Goal: Task Accomplishment & Management: Manage account settings

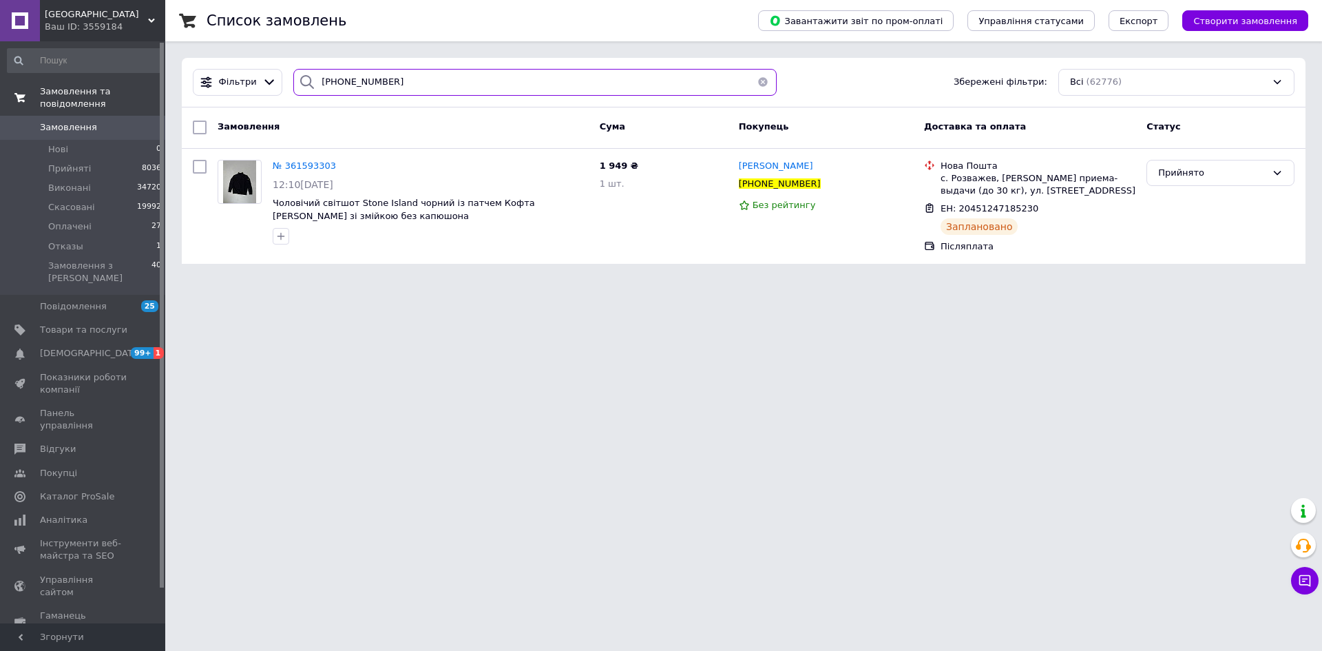
paste input "[PHONE_NUMBER]"
drag, startPoint x: 283, startPoint y: 85, endPoint x: 0, endPoint y: 85, distance: 282.9
click at [0, 85] on div "Black street Ваш ID: 3559184 Сайт Black street Кабінет покупця Перевірити стан …" at bounding box center [661, 140] width 1322 height 280
type input "[PHONE_NUMBER]"
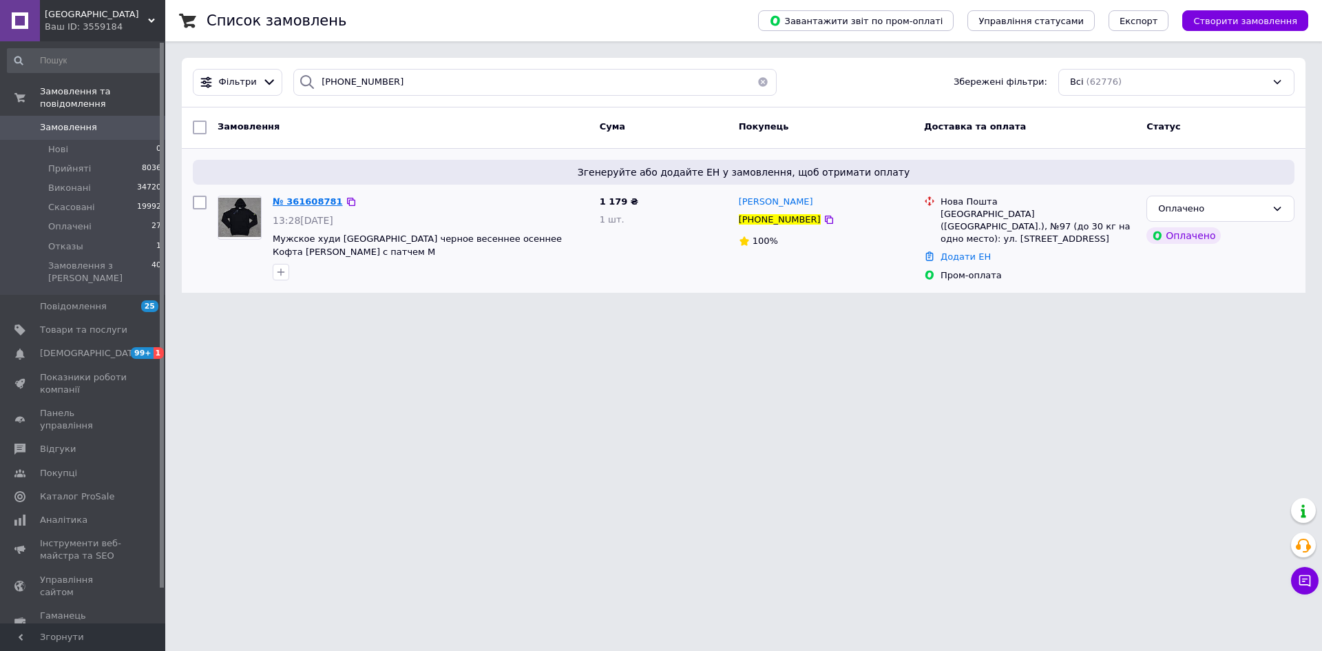
click at [295, 201] on span "№ 361608781" at bounding box center [308, 201] width 70 height 10
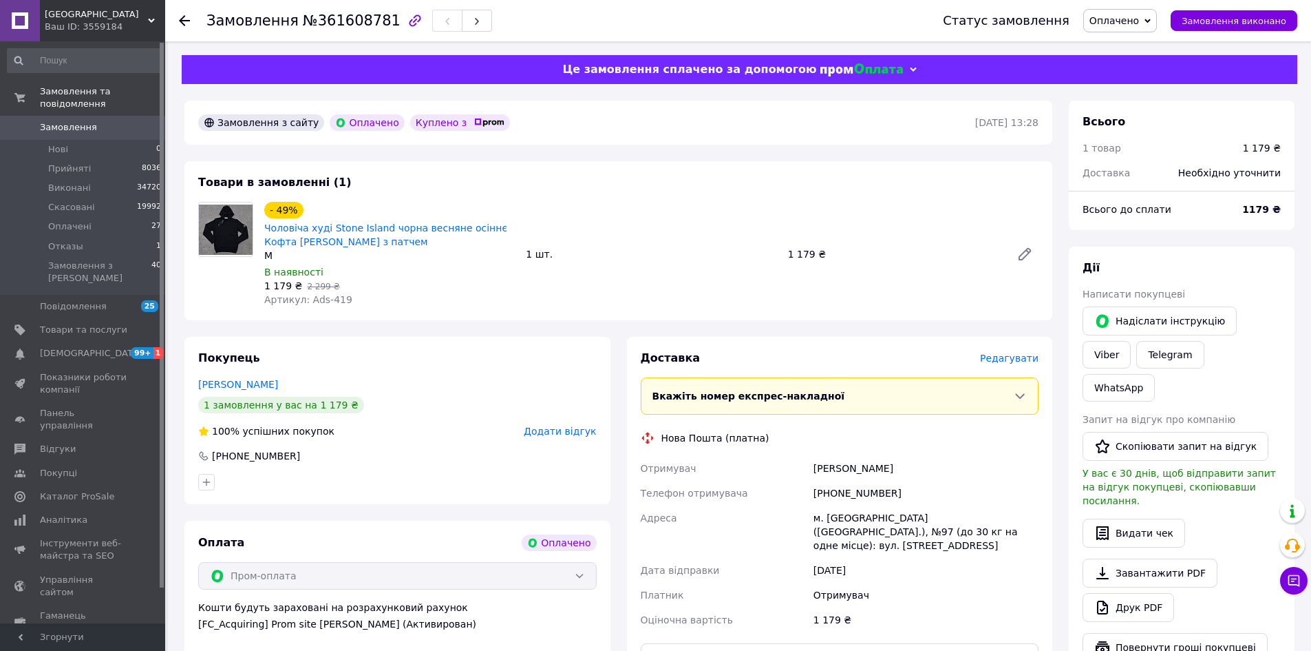
drag, startPoint x: 274, startPoint y: 492, endPoint x: 282, endPoint y: 484, distance: 11.7
click at [274, 492] on div at bounding box center [397, 482] width 404 height 22
drag, startPoint x: 314, startPoint y: 310, endPoint x: 260, endPoint y: 308, distance: 53.7
click at [260, 308] on div "- 49% Чоловіча худі Stone Island чорна весняне осіннє Кофта Стон Айленд з патче…" at bounding box center [390, 254] width 262 height 110
copy span "Артикул: Ads-419"
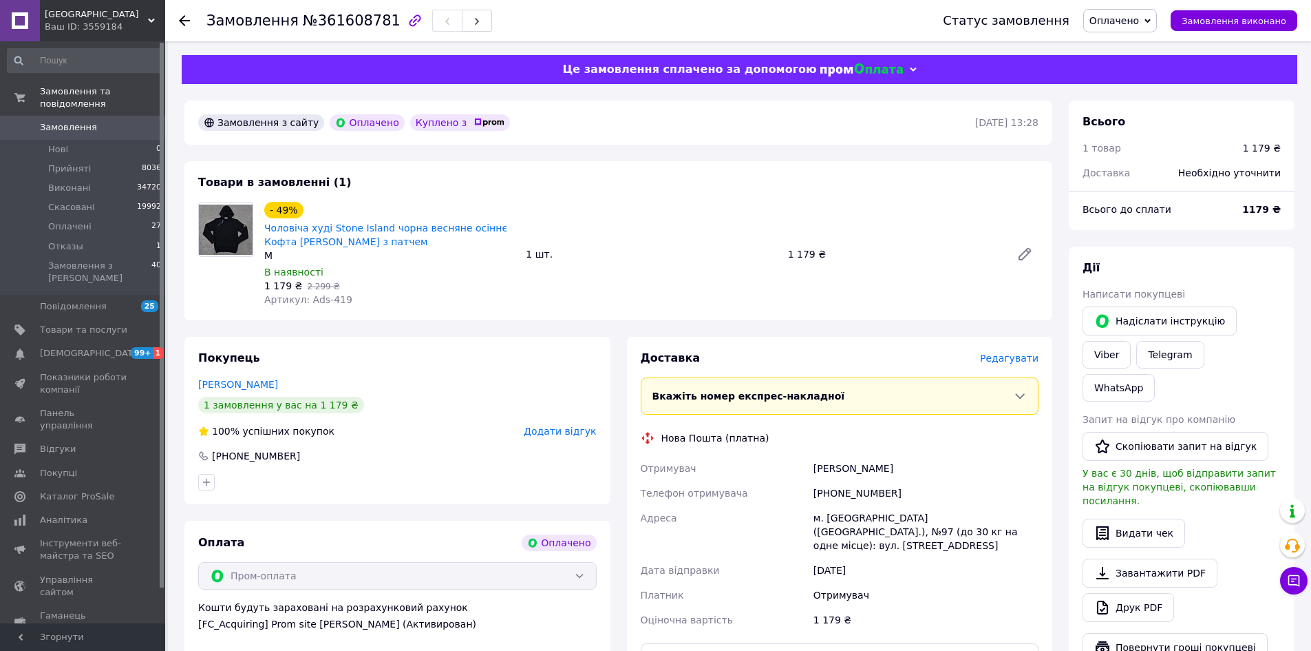
click at [184, 17] on use at bounding box center [184, 20] width 11 height 11
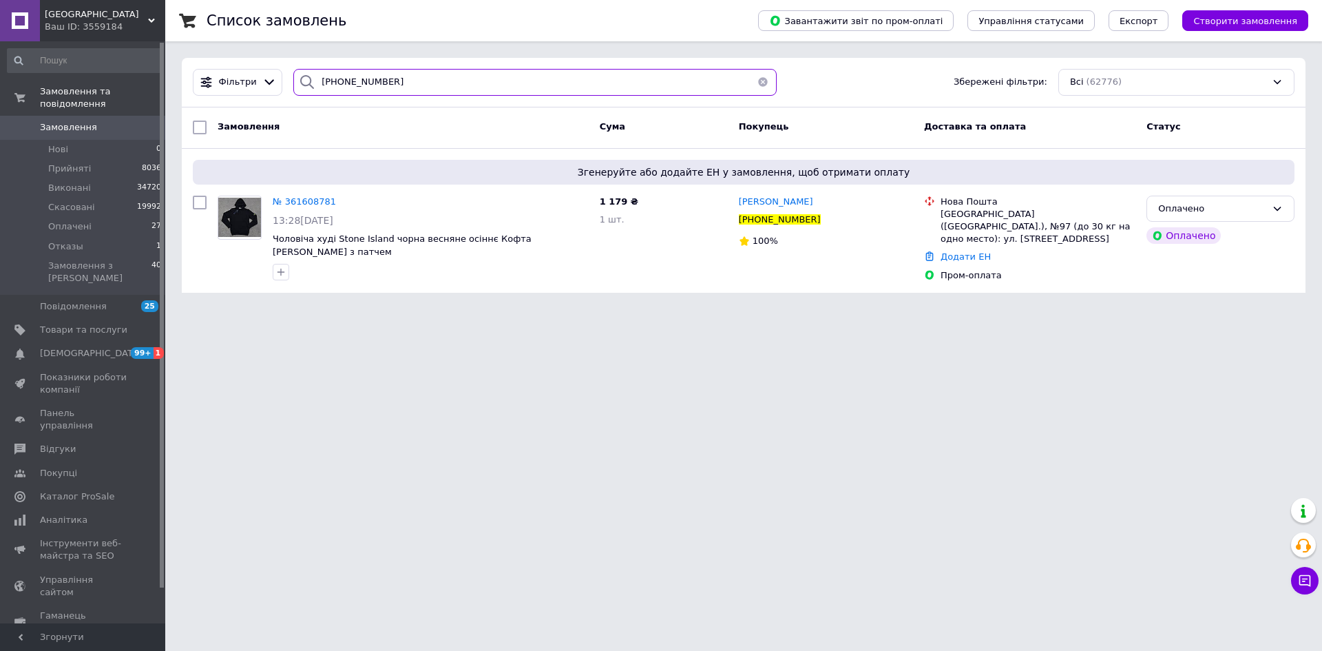
drag, startPoint x: 424, startPoint y: 85, endPoint x: 0, endPoint y: 108, distance: 424.7
click at [0, 112] on div "Black street Ваш ID: 3559184 Сайт Black street Кабінет покупця Перевірити стан …" at bounding box center [661, 154] width 1322 height 309
paste input "+380980905280"
type input "+380980905280"
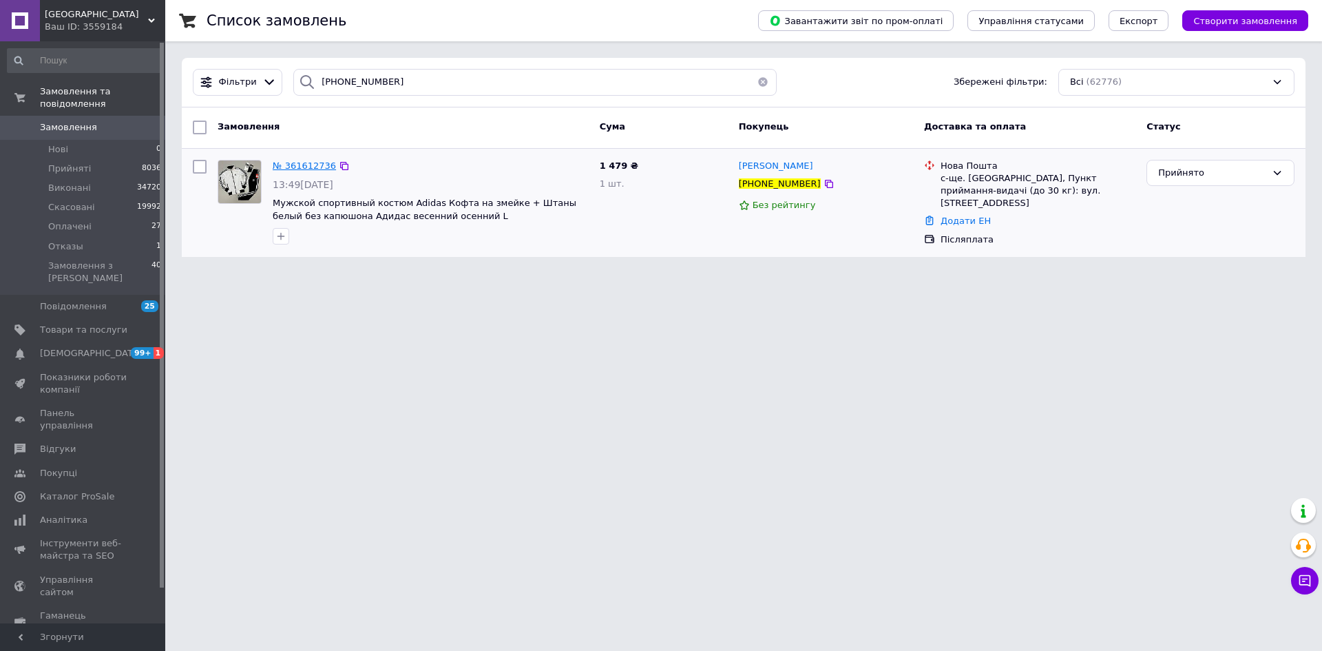
click at [279, 171] on span "№ 361612736" at bounding box center [304, 165] width 63 height 10
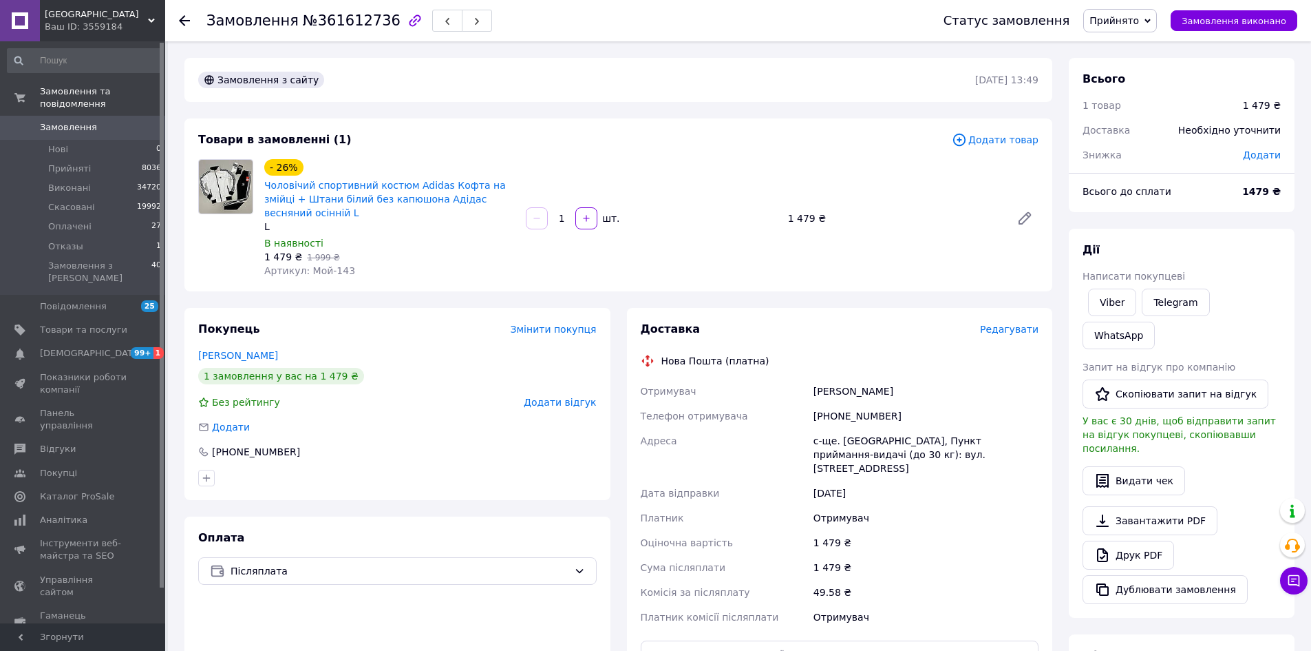
click at [181, 21] on use at bounding box center [184, 20] width 11 height 11
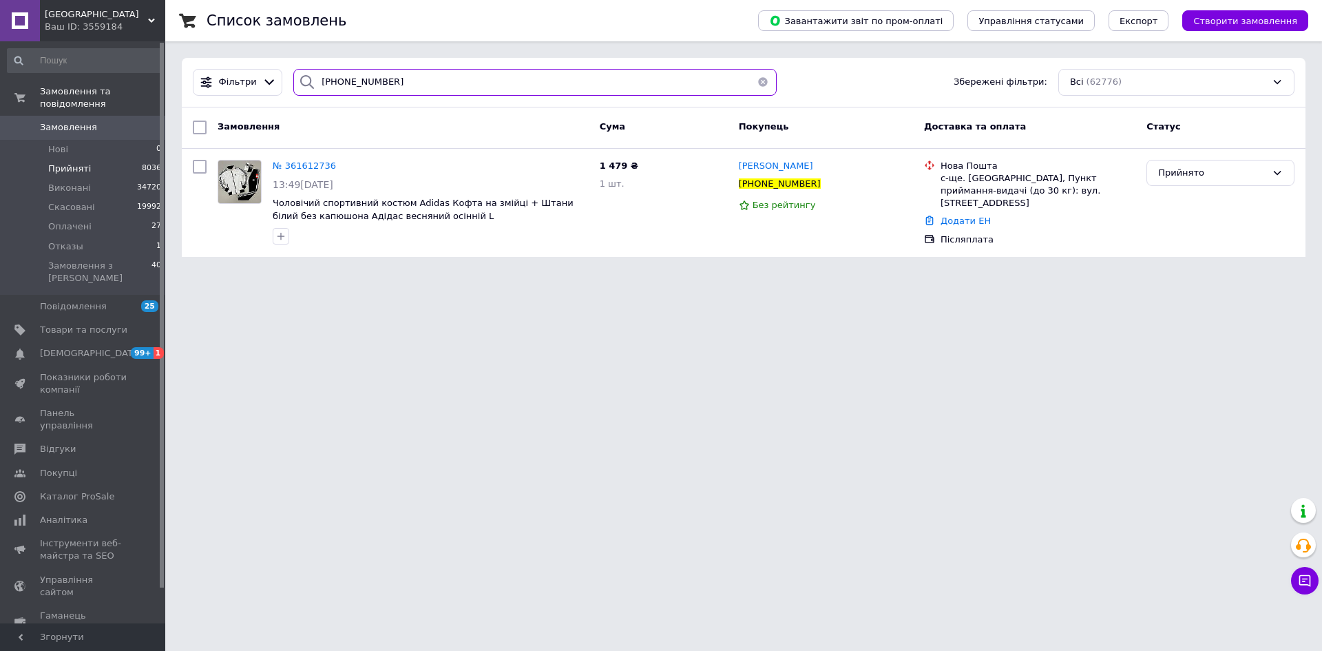
paste input "search"
drag, startPoint x: 294, startPoint y: 96, endPoint x: 0, endPoint y: 154, distance: 299.6
click at [0, 155] on div "Black street Ваш ID: 3559184 Сайт Black street Кабінет покупця Перевірити стан …" at bounding box center [661, 136] width 1322 height 273
type input "+380980905280"
click at [295, 164] on span "№ 361612736" at bounding box center [304, 165] width 63 height 10
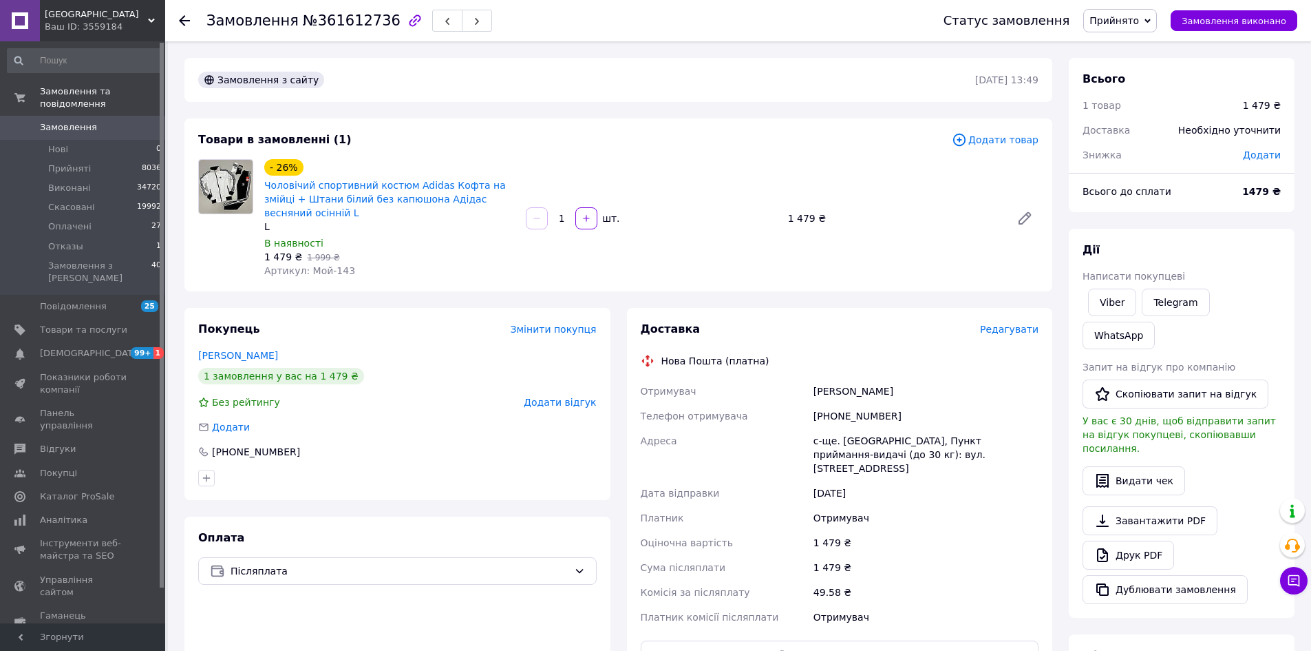
drag, startPoint x: 562, startPoint y: 628, endPoint x: 571, endPoint y: 602, distance: 27.9
click at [562, 628] on div "Оплата Післяплата" at bounding box center [397, 646] width 426 height 260
click at [177, 23] on div "Замовлення №361612736 Статус замовлення Прийнято Виконано Скасовано Оплачено От…" at bounding box center [738, 20] width 1146 height 41
click at [184, 12] on div at bounding box center [193, 20] width 28 height 41
click at [187, 18] on icon at bounding box center [184, 20] width 11 height 11
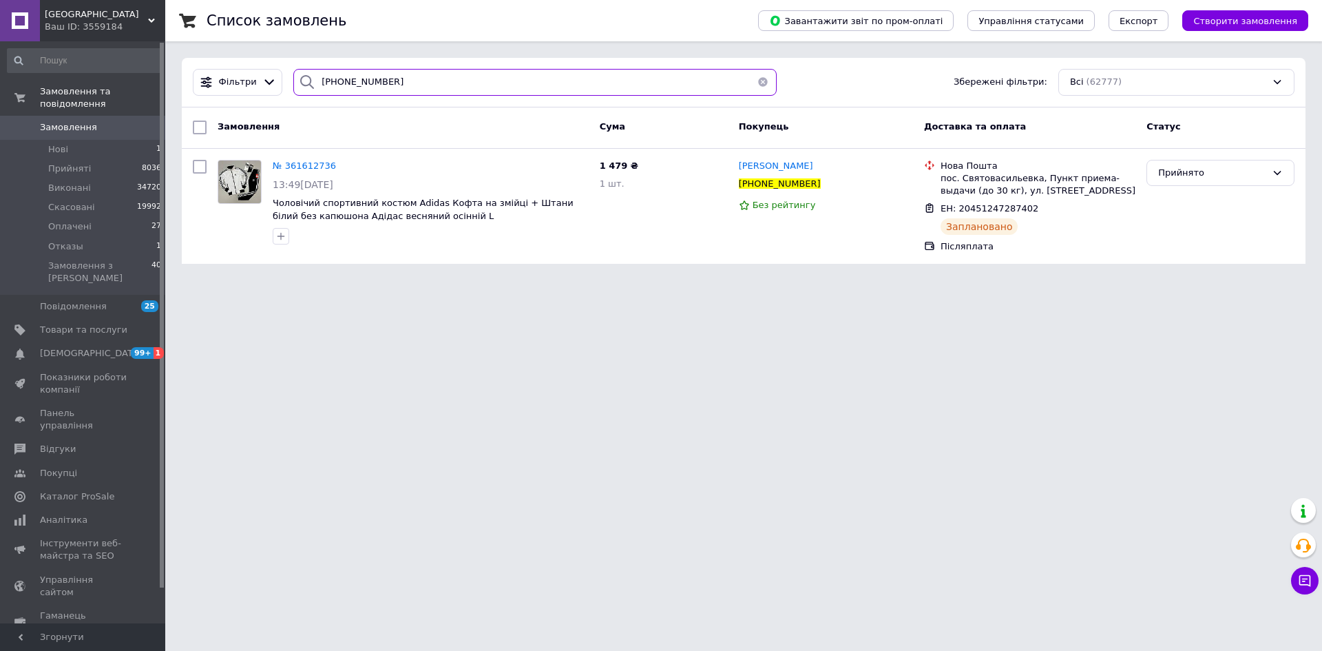
paste input "61101609"
drag, startPoint x: 394, startPoint y: 88, endPoint x: 116, endPoint y: 113, distance: 279.9
click at [116, 113] on div "Black street Ваш ID: 3559184 Сайт Black street Кабінет покупця Перевірити стан …" at bounding box center [661, 140] width 1322 height 280
type input "+380961101609"
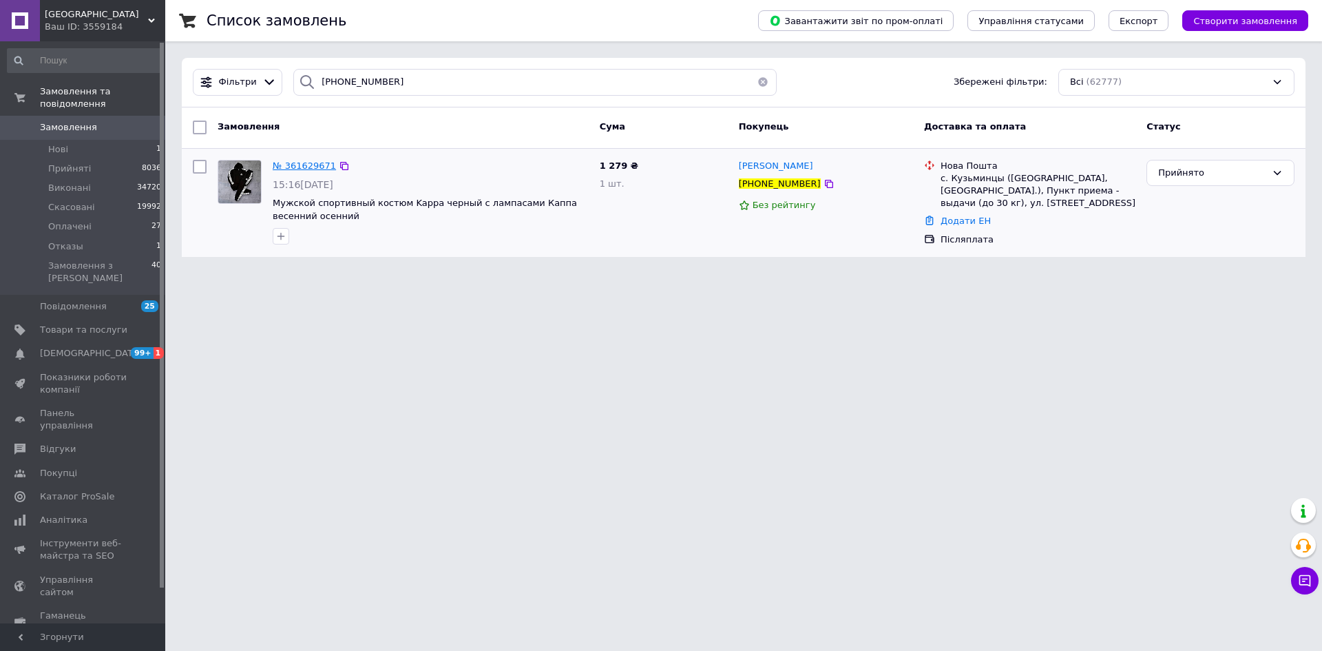
click at [302, 170] on span "№ 361629671" at bounding box center [304, 165] width 63 height 10
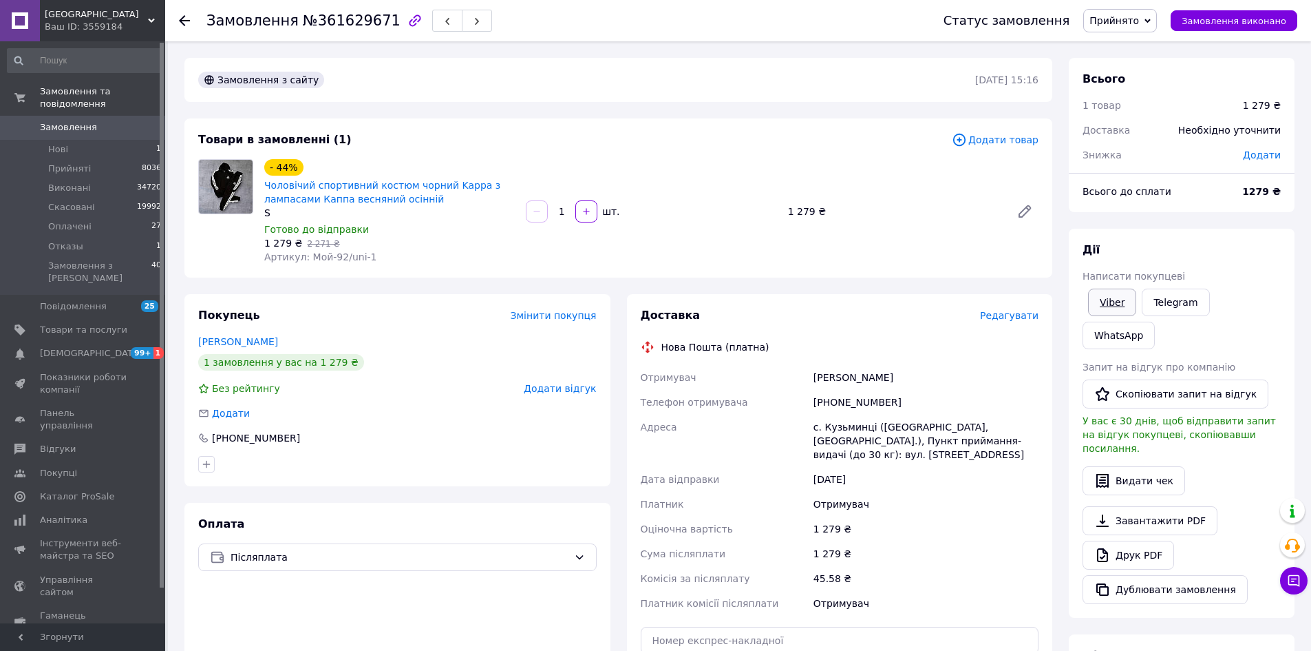
click at [1103, 306] on link "Viber" at bounding box center [1112, 302] width 48 height 28
drag, startPoint x: 268, startPoint y: 611, endPoint x: 772, endPoint y: 465, distance: 525.5
click at [273, 611] on div "Оплата Післяплата" at bounding box center [397, 633] width 426 height 260
click at [1110, 307] on link "Viber" at bounding box center [1112, 302] width 48 height 28
click at [312, 617] on div "Оплата Післяплата" at bounding box center [397, 633] width 426 height 260
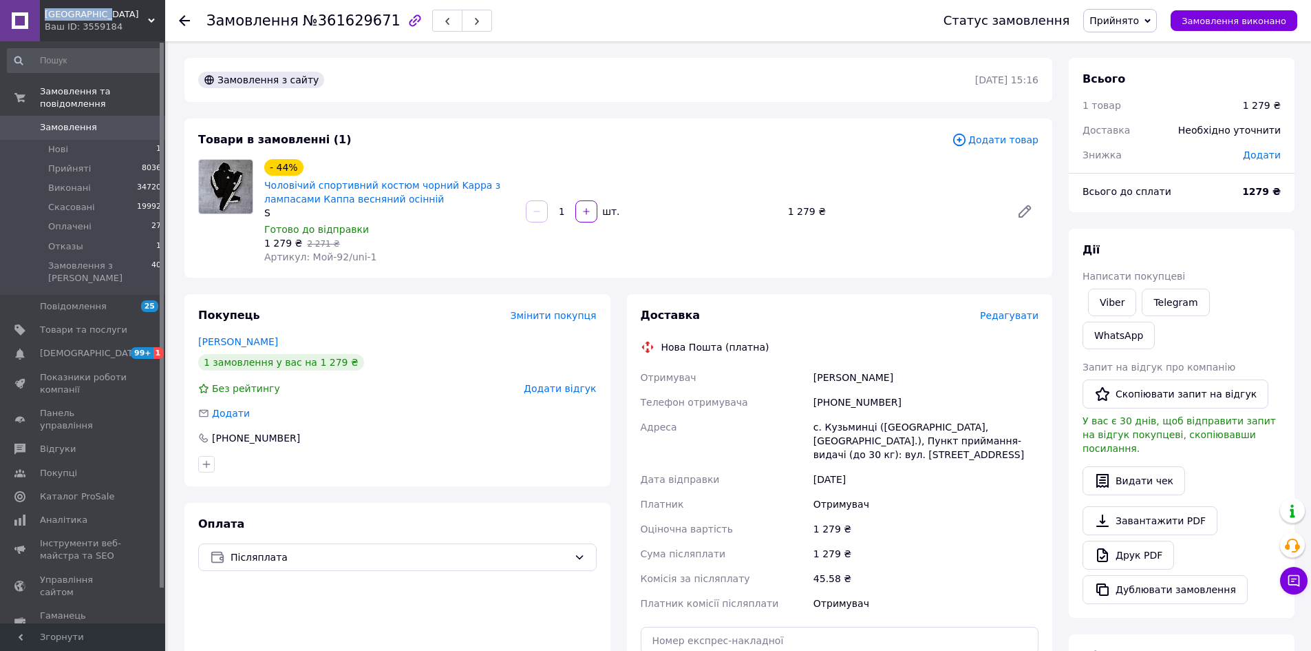
copy div "[GEOGRAPHIC_DATA]"
drag, startPoint x: 103, startPoint y: 13, endPoint x: 194, endPoint y: 92, distance: 120.1
click at [39, 8] on div "Black street Ваш ID: 3559184 Сайт Black street Кабінет покупця Перевірити стан …" at bounding box center [82, 20] width 165 height 41
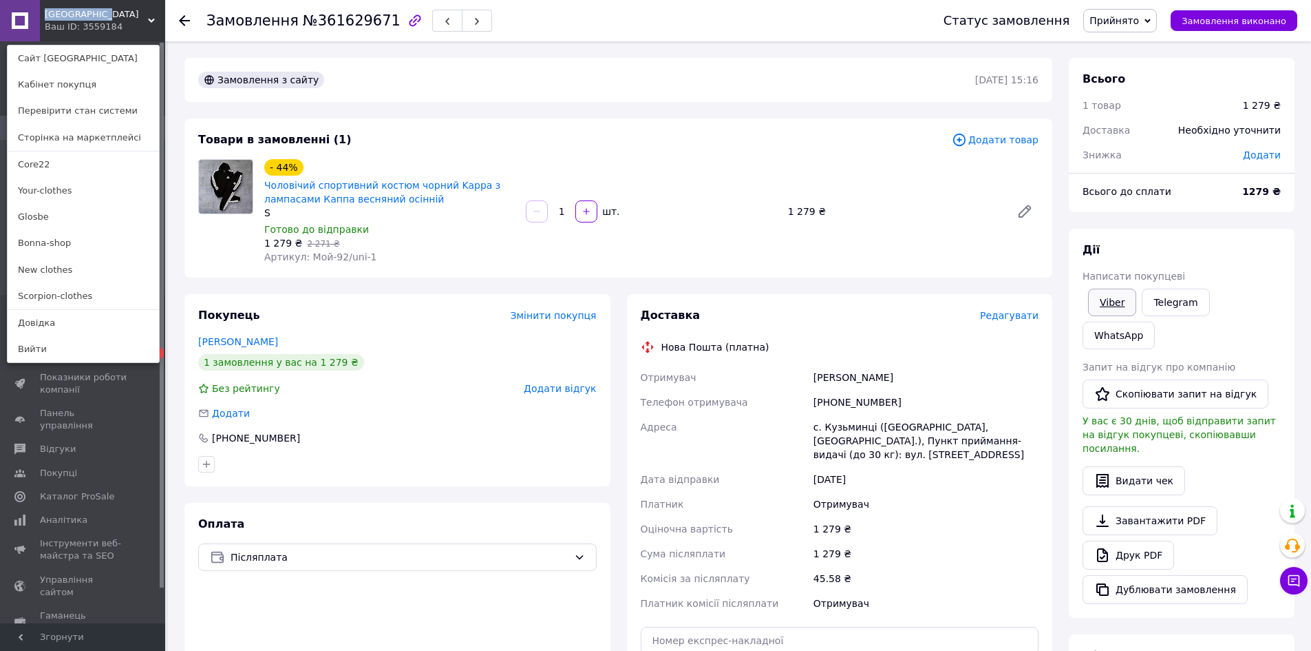
click at [1116, 299] on link "Viber" at bounding box center [1112, 302] width 48 height 28
click at [251, 630] on div "Оплата Післяплата" at bounding box center [397, 633] width 426 height 260
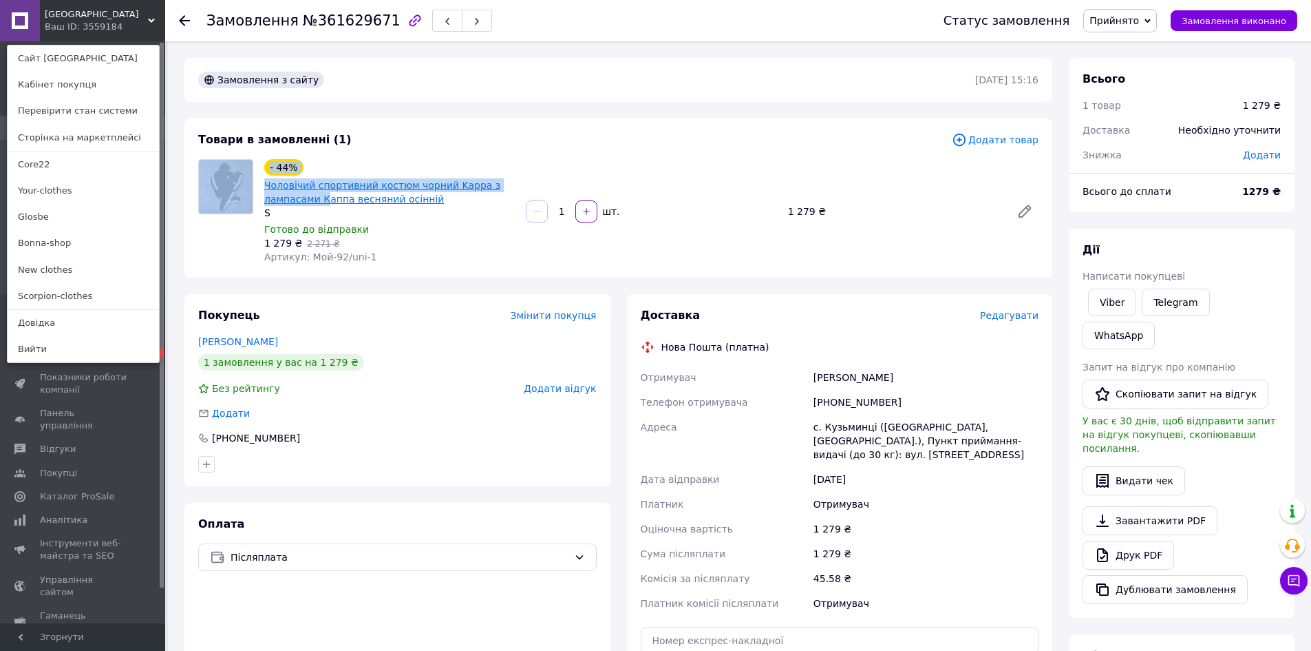
drag, startPoint x: 257, startPoint y: 182, endPoint x: 322, endPoint y: 199, distance: 66.8
click at [322, 199] on div "- 44% Чоловічий спортивний костюм чорний Kappa з лампасами Каппа весняний осінн…" at bounding box center [619, 211] width 852 height 105
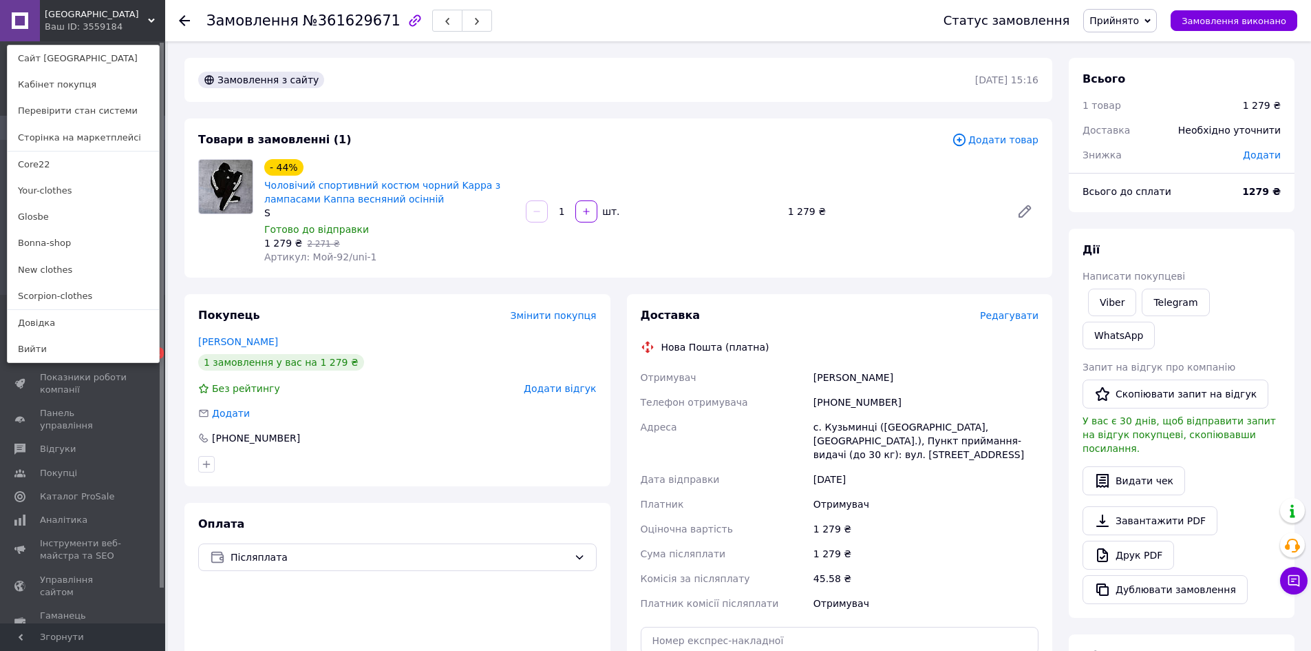
click at [457, 256] on div "Артикул: Мой-92/uni-1" at bounding box center [389, 257] width 251 height 14
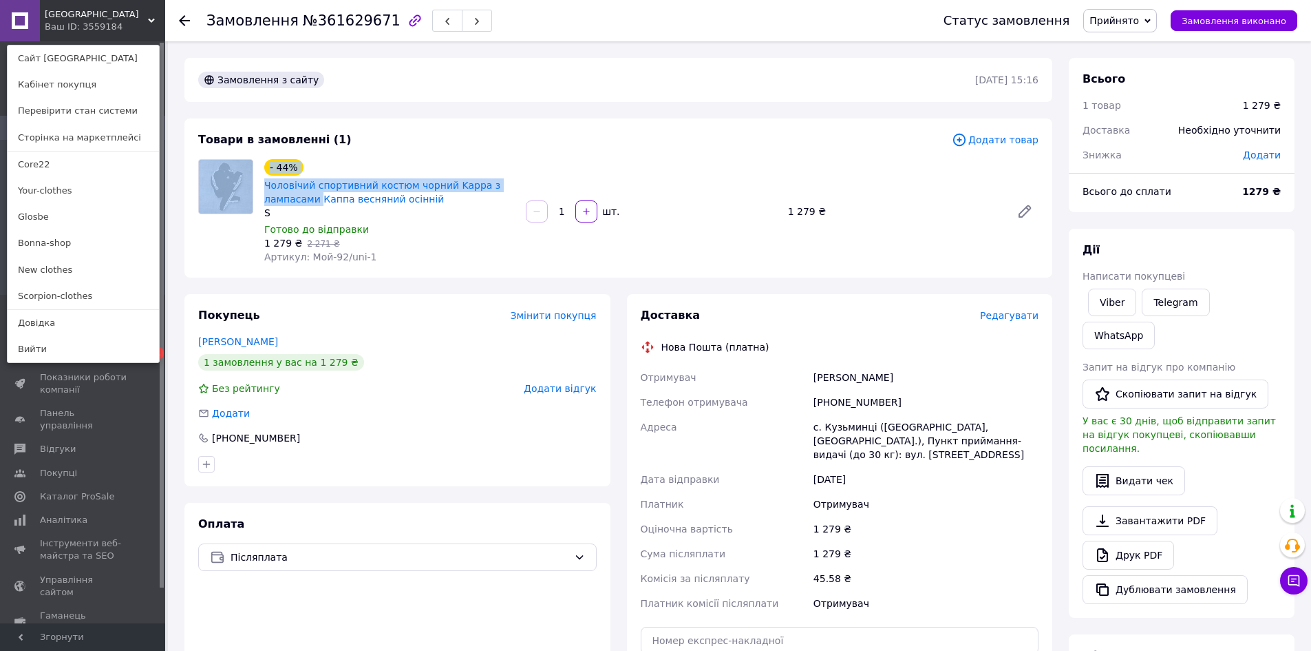
drag, startPoint x: 257, startPoint y: 181, endPoint x: 359, endPoint y: 223, distance: 110.2
click at [319, 206] on div "- 44% Чоловічий спортивний костюм чорний Kappa з лампасами Каппа весняний осінн…" at bounding box center [619, 211] width 852 height 105
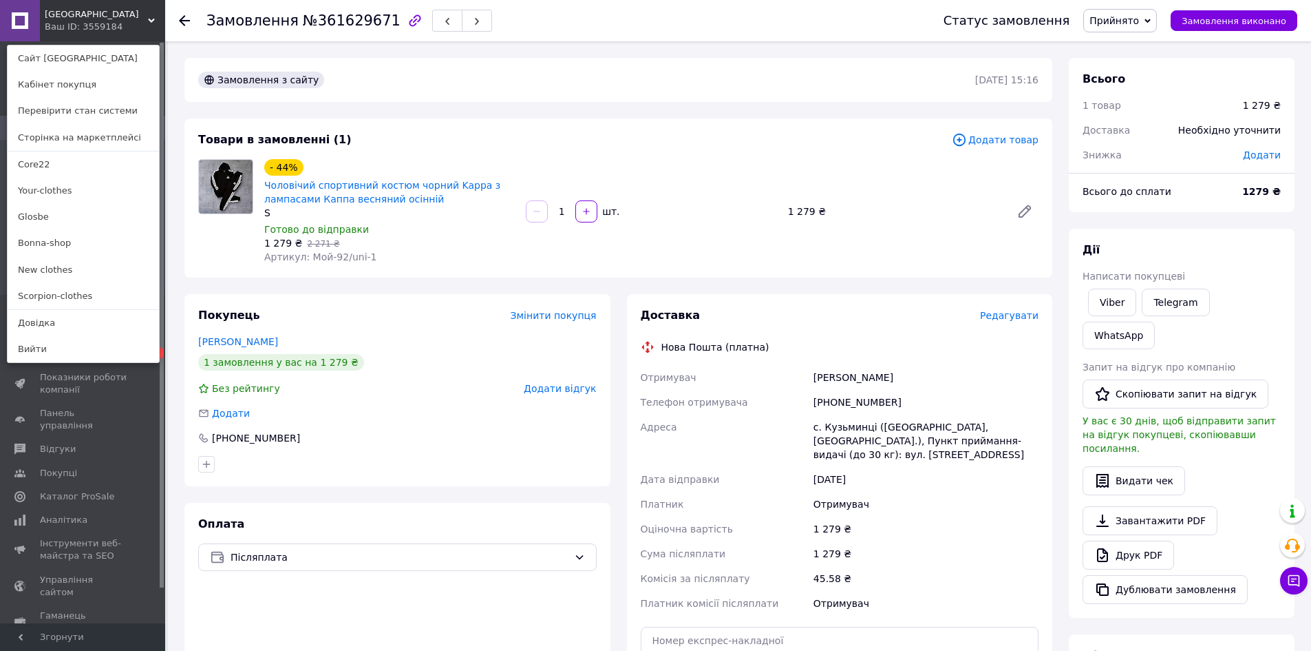
click at [392, 236] on div "1 279 ₴   2 271 ₴" at bounding box center [389, 243] width 251 height 14
drag, startPoint x: 261, startPoint y: 182, endPoint x: 316, endPoint y: 205, distance: 59.6
click at [316, 205] on div "- 44% Чоловічий спортивний костюм чорний Kappa з лампасами Каппа весняний осінн…" at bounding box center [390, 211] width 262 height 110
copy link "Чоловічий спортивний костюм чорний Kappa з лампасами"
click at [286, 476] on div "Покупець Змінити покупця Кучерук Артур 1 замовлення у вас на 1 279 ₴ Без рейтин…" at bounding box center [397, 390] width 426 height 192
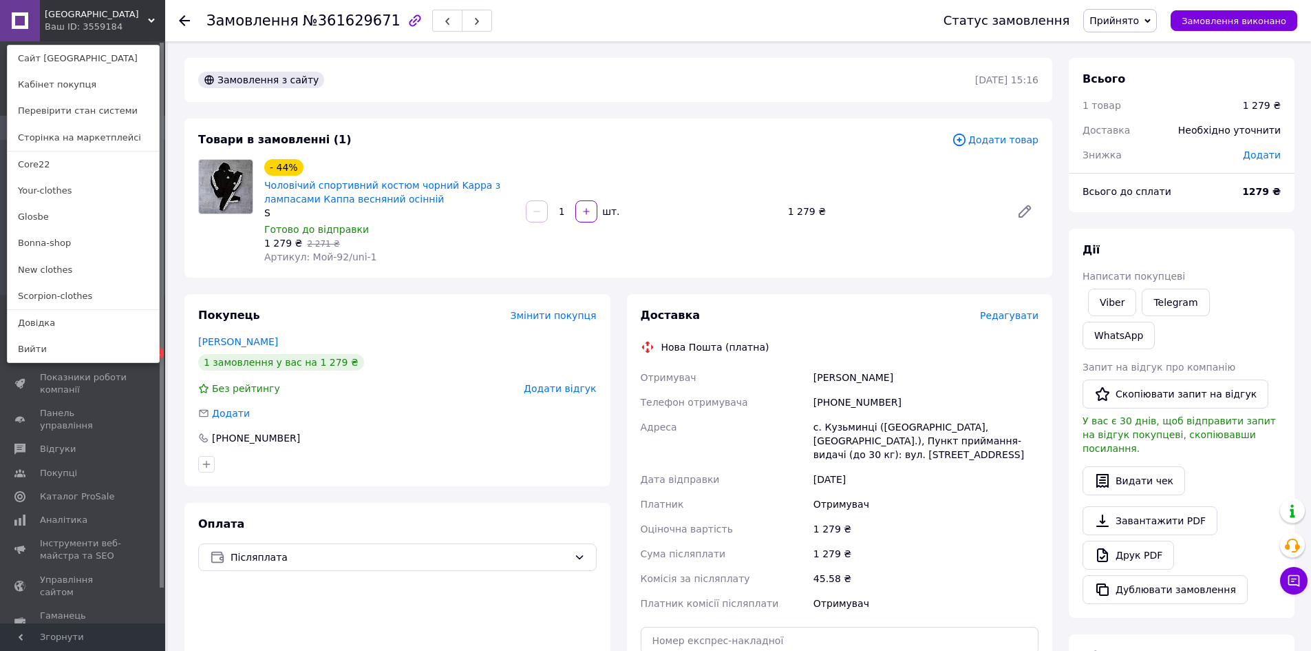
click at [181, 22] on use at bounding box center [184, 20] width 11 height 11
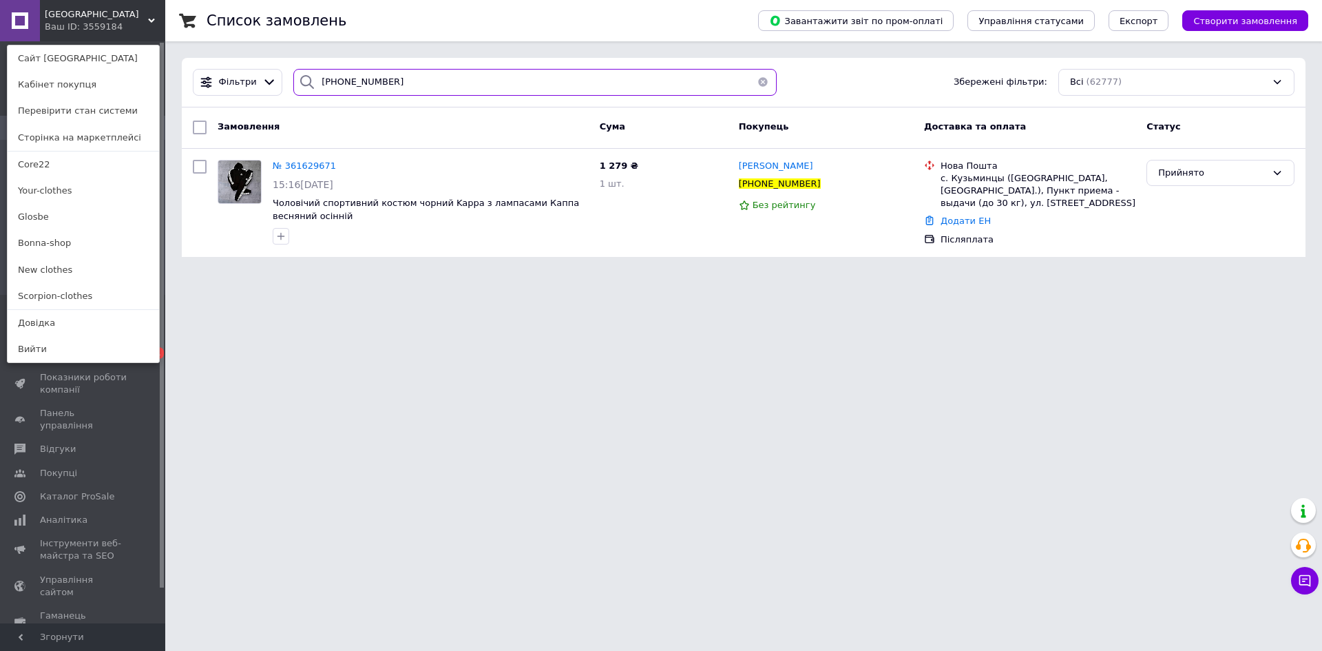
drag, startPoint x: 427, startPoint y: 83, endPoint x: 0, endPoint y: 1, distance: 435.3
click at [0, 54] on div "Black street Ваш ID: 3559184 Сайт Black street Кабінет покупця Перевірити стан …" at bounding box center [661, 136] width 1322 height 273
type input "7863"
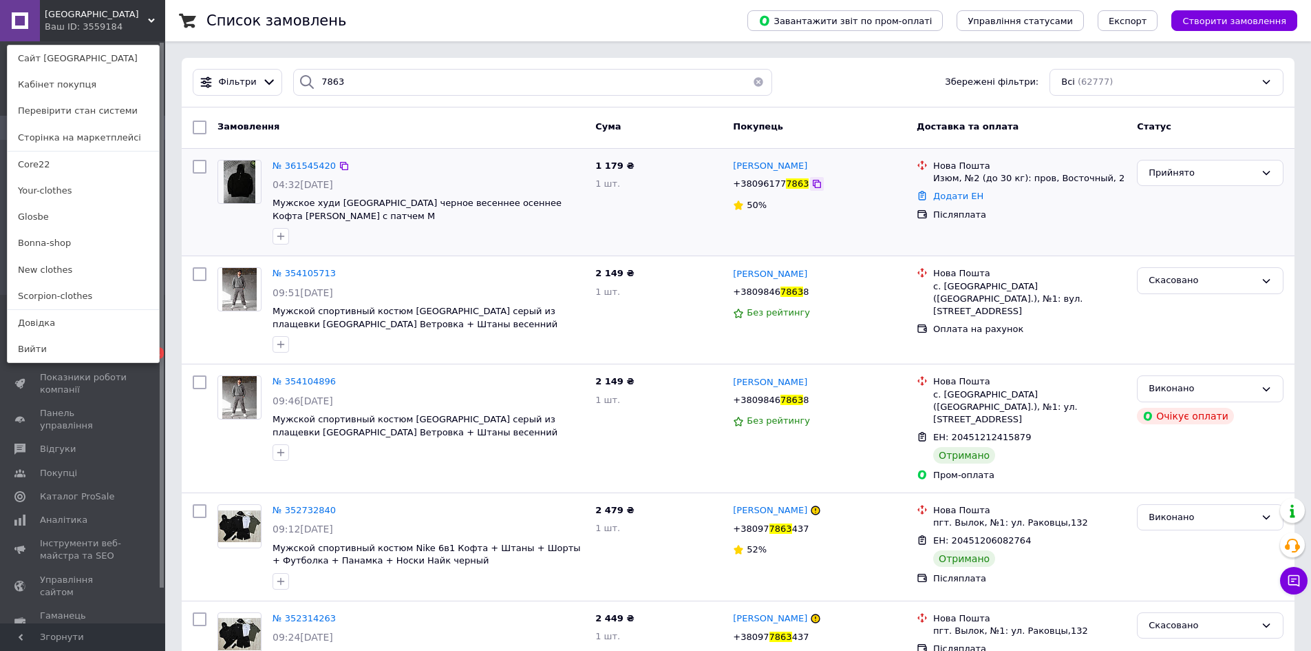
click at [813, 185] on icon at bounding box center [817, 184] width 8 height 8
click at [292, 167] on span "№ 361545420" at bounding box center [304, 165] width 63 height 10
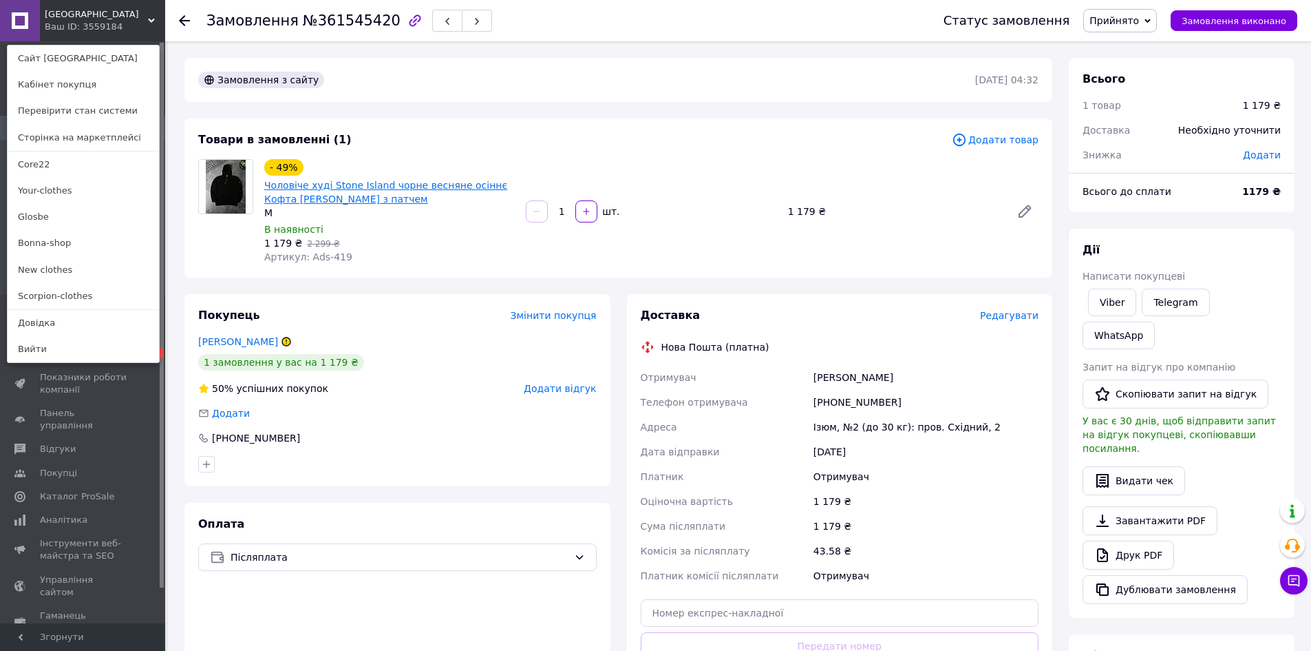
click at [328, 196] on link "Чоловіче худі Stone Island чорне весняне осіннє Кофта Стон Айленд з патчем" at bounding box center [385, 192] width 243 height 25
click at [39, 237] on link "Bonna-shop" at bounding box center [83, 243] width 151 height 26
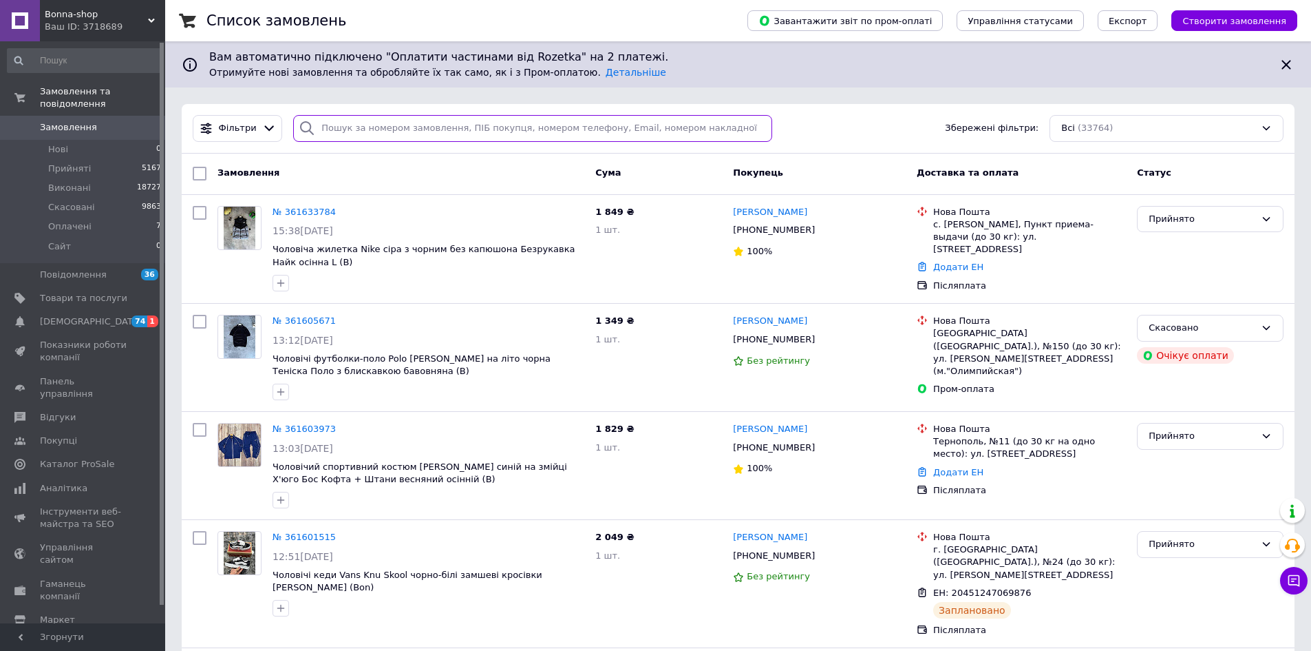
click at [390, 131] on input "search" at bounding box center [532, 128] width 479 height 27
paste input "+380989172025"
type input "+380989172025"
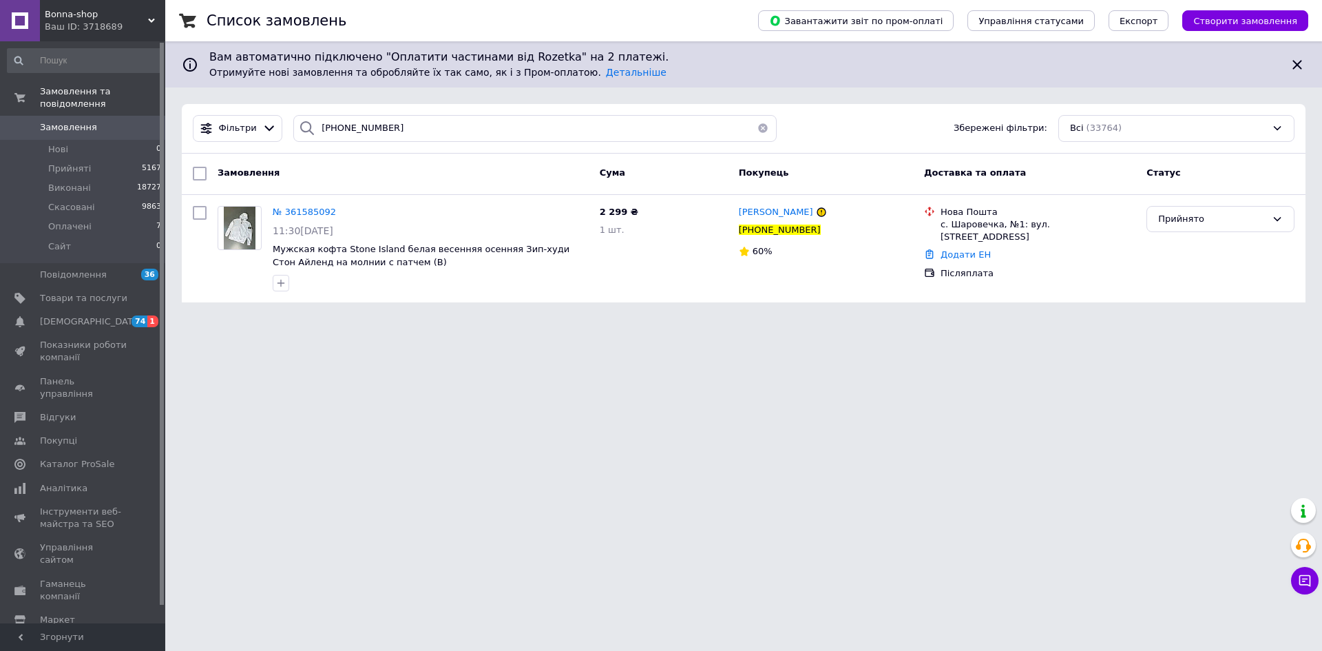
drag, startPoint x: 267, startPoint y: 374, endPoint x: 281, endPoint y: 362, distance: 18.5
click at [267, 319] on html "Bonna-shop Ваш ID: 3718689 Сайт Bonna-shop Кабінет покупця Перевірити стан сист…" at bounding box center [661, 159] width 1322 height 319
click at [299, 209] on span "№ 361585092" at bounding box center [304, 212] width 63 height 10
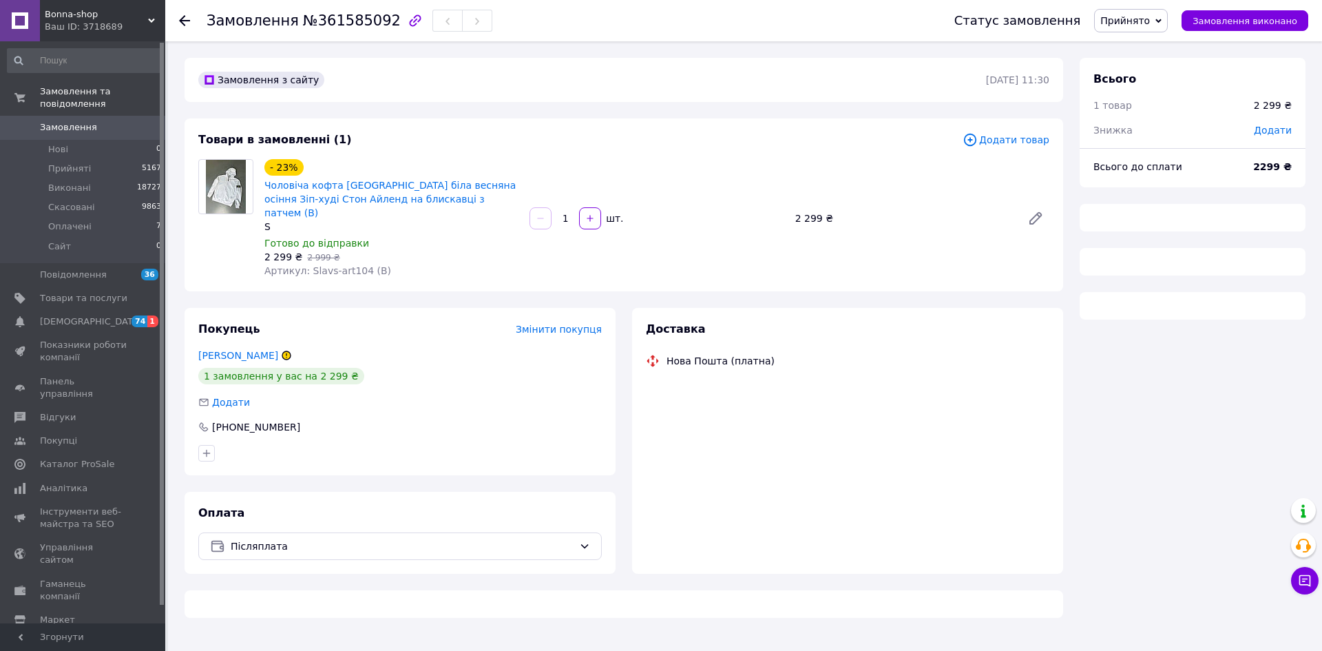
click at [337, 266] on div "- 23% Чоловіча кофта Stone Island біла весняна осіння Зіп-худі Стон Айленд на б…" at bounding box center [391, 218] width 265 height 124
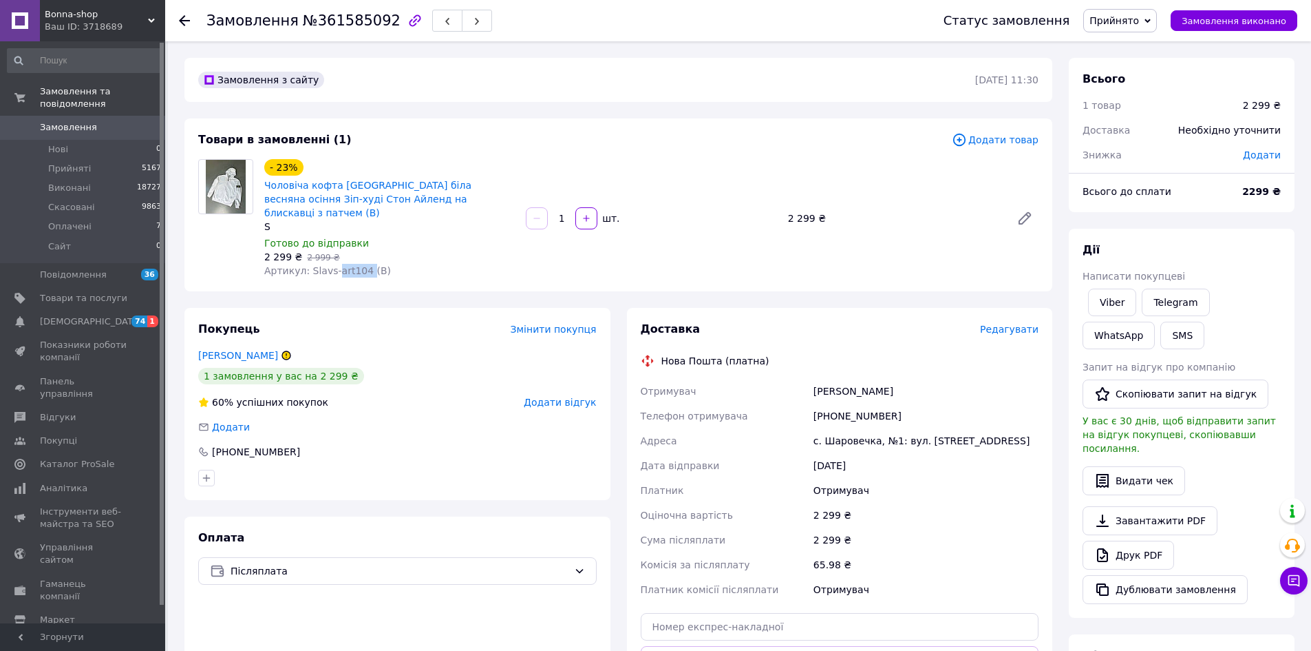
click at [337, 266] on div "- 23% Чоловіча кофта Stone Island біла весняна осіння Зіп-худі Стон Айленд на б…" at bounding box center [390, 218] width 262 height 124
copy span "art104"
click at [183, 20] on use at bounding box center [184, 20] width 11 height 11
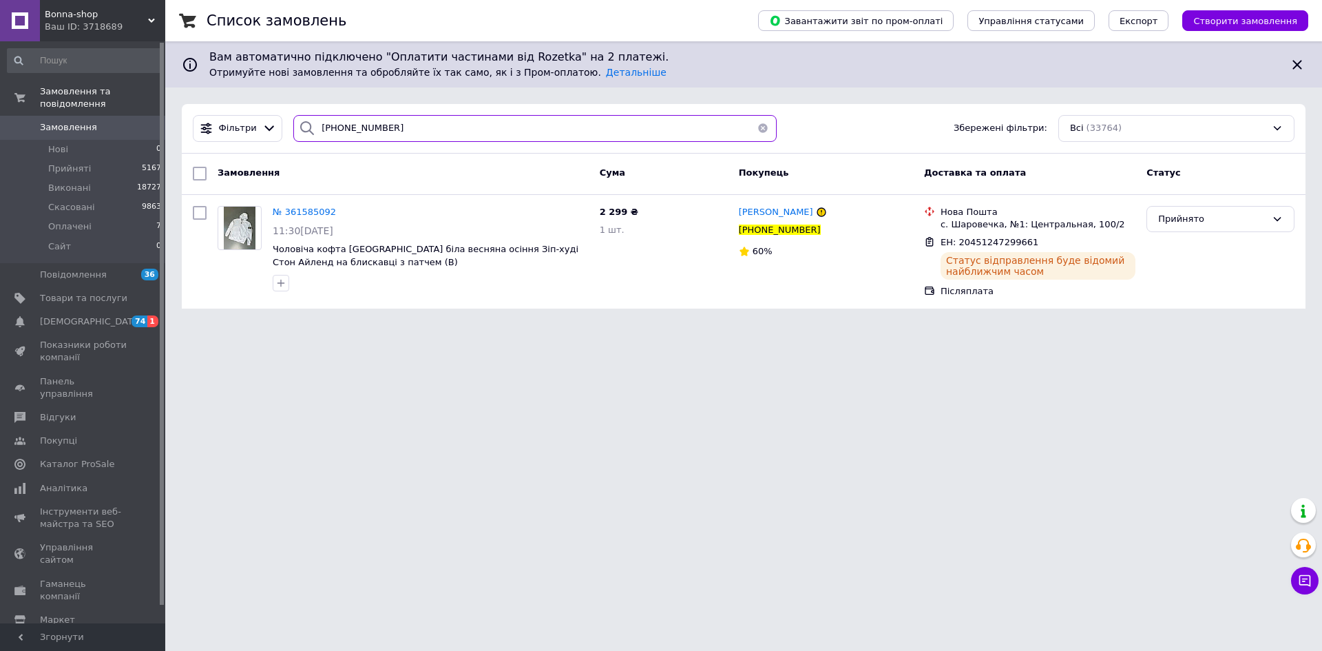
paste input "61101609"
drag, startPoint x: 403, startPoint y: 117, endPoint x: 0, endPoint y: 118, distance: 402.7
click at [0, 118] on div "Bonna-shop Ваш ID: 3718689 Сайт Bonna-shop Кабінет покупця Перевірити стан сист…" at bounding box center [661, 162] width 1322 height 325
type input "+380961101609"
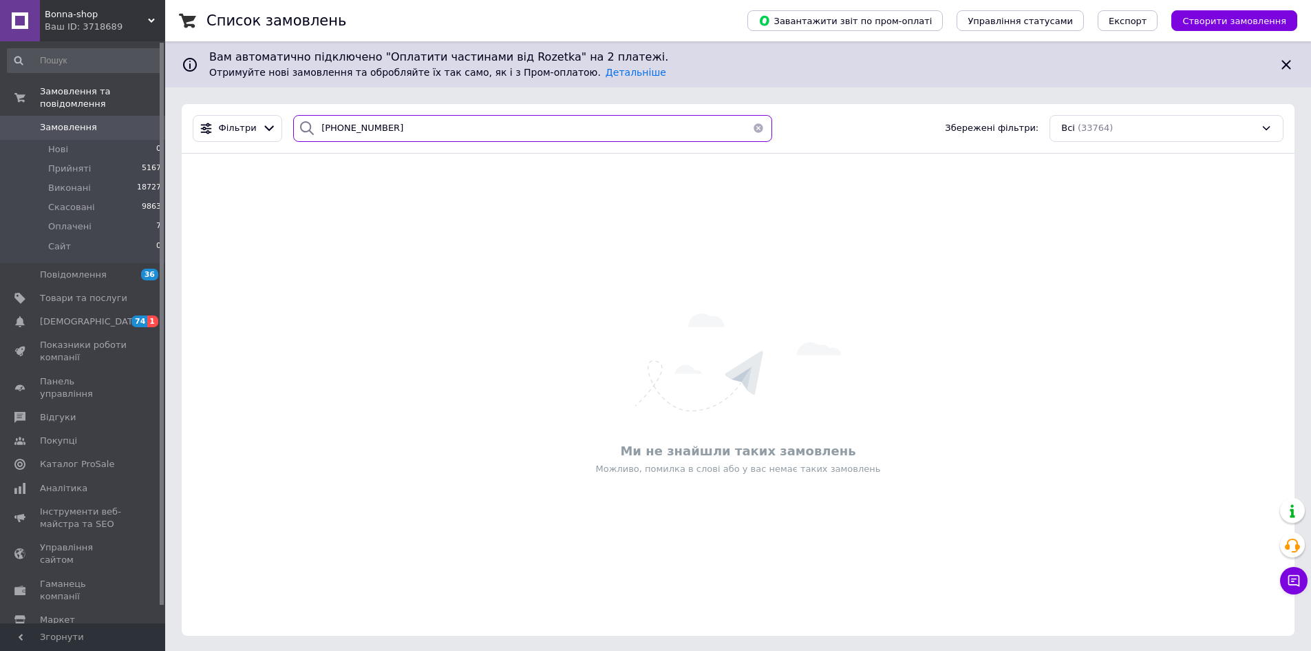
click at [393, 135] on input "+380961101609" at bounding box center [532, 128] width 479 height 27
drag, startPoint x: 393, startPoint y: 135, endPoint x: 27, endPoint y: 93, distance: 368.6
click at [28, 94] on div "Bonna-shop Ваш ID: 3718689 Сайт Bonna-shop Кабінет покупця Перевірити стан сист…" at bounding box center [655, 326] width 1311 height 652
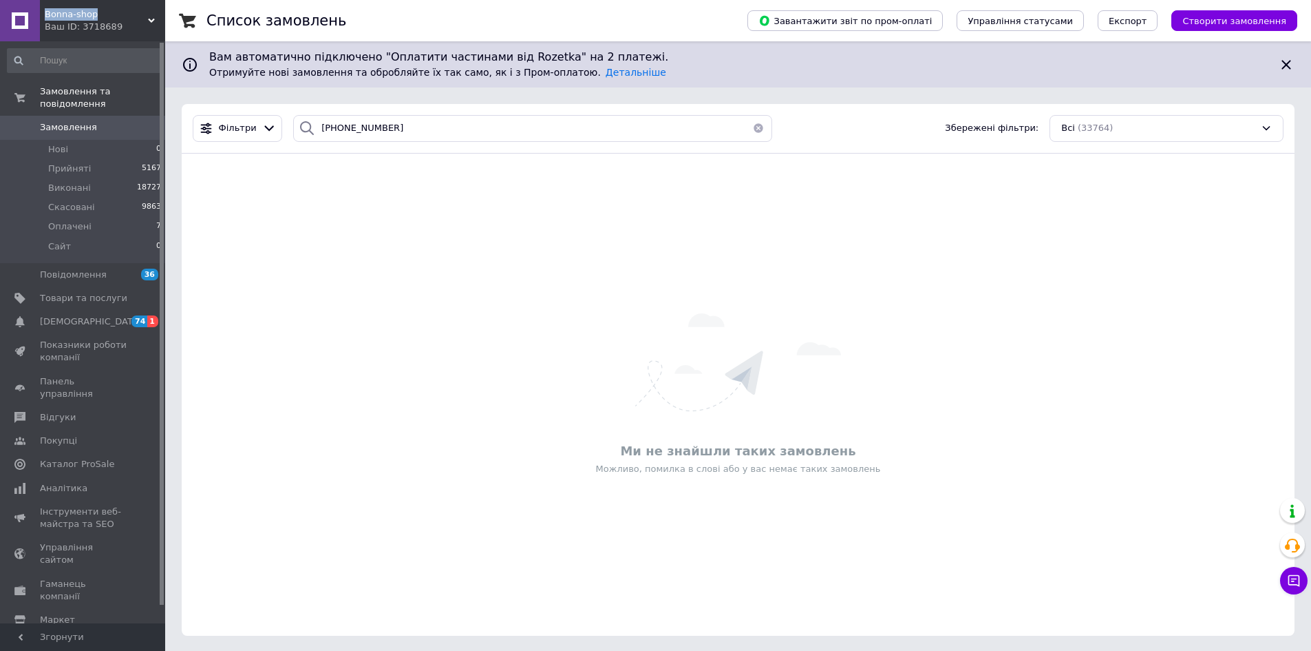
click at [45, 19] on div "Bonna-shop Ваш ID: 3718689" at bounding box center [102, 20] width 125 height 41
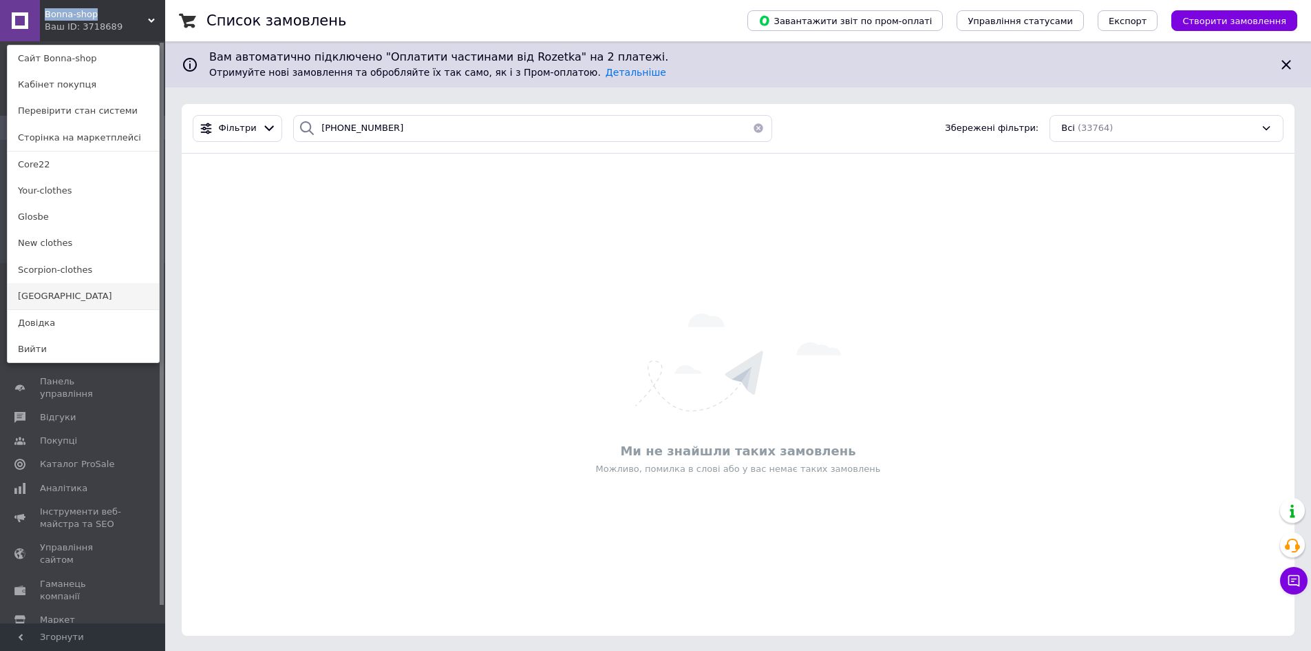
click at [72, 297] on link "[GEOGRAPHIC_DATA]" at bounding box center [83, 296] width 151 height 26
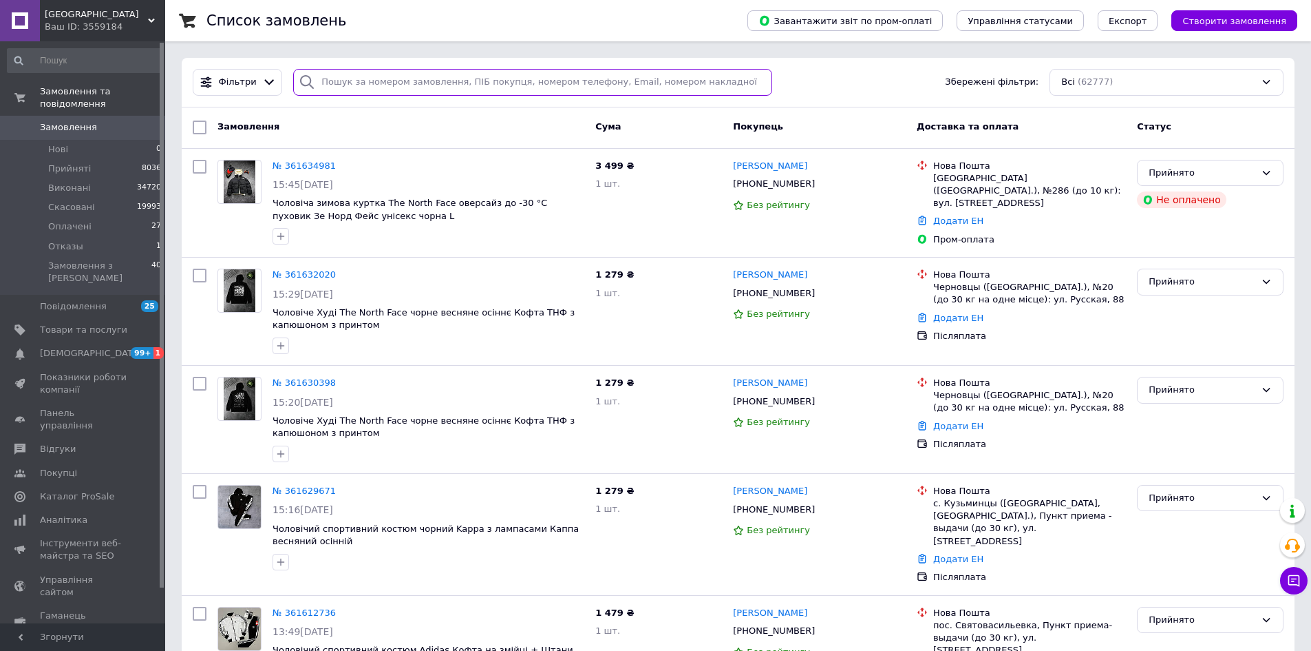
click at [376, 83] on input "search" at bounding box center [532, 82] width 479 height 27
paste input "+380961101609"
type input "+380961101609"
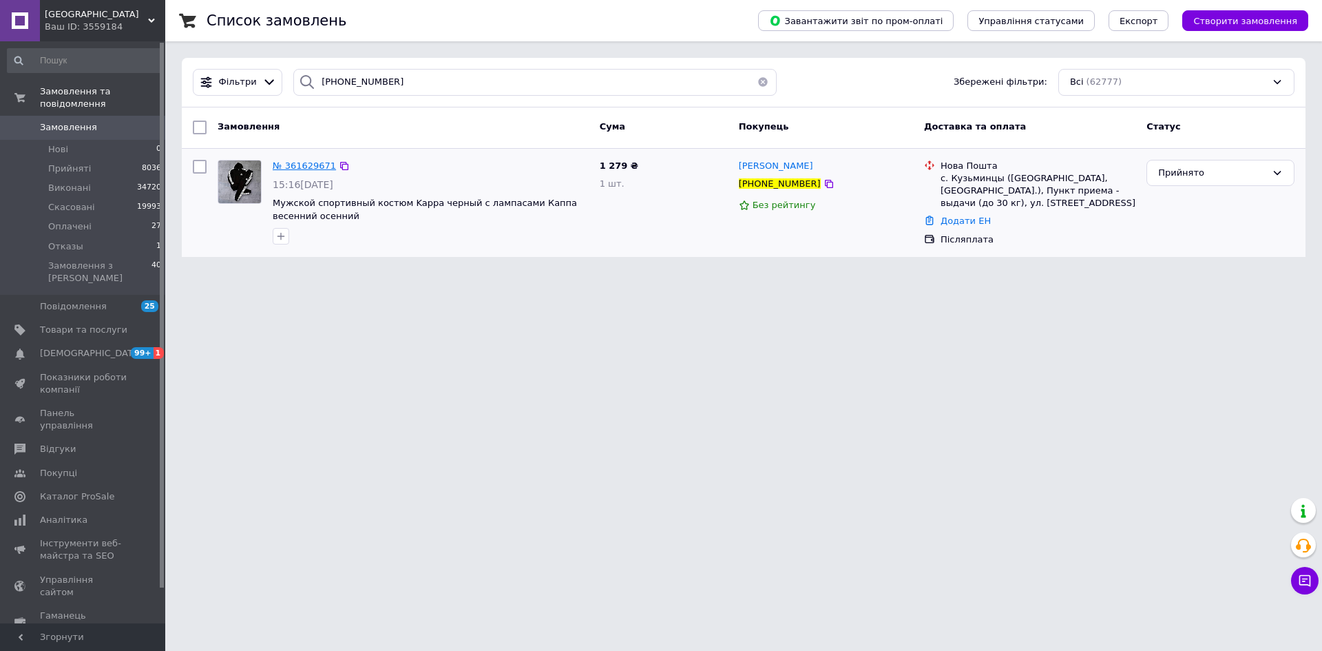
click at [302, 160] on span "№ 361629671" at bounding box center [304, 165] width 63 height 10
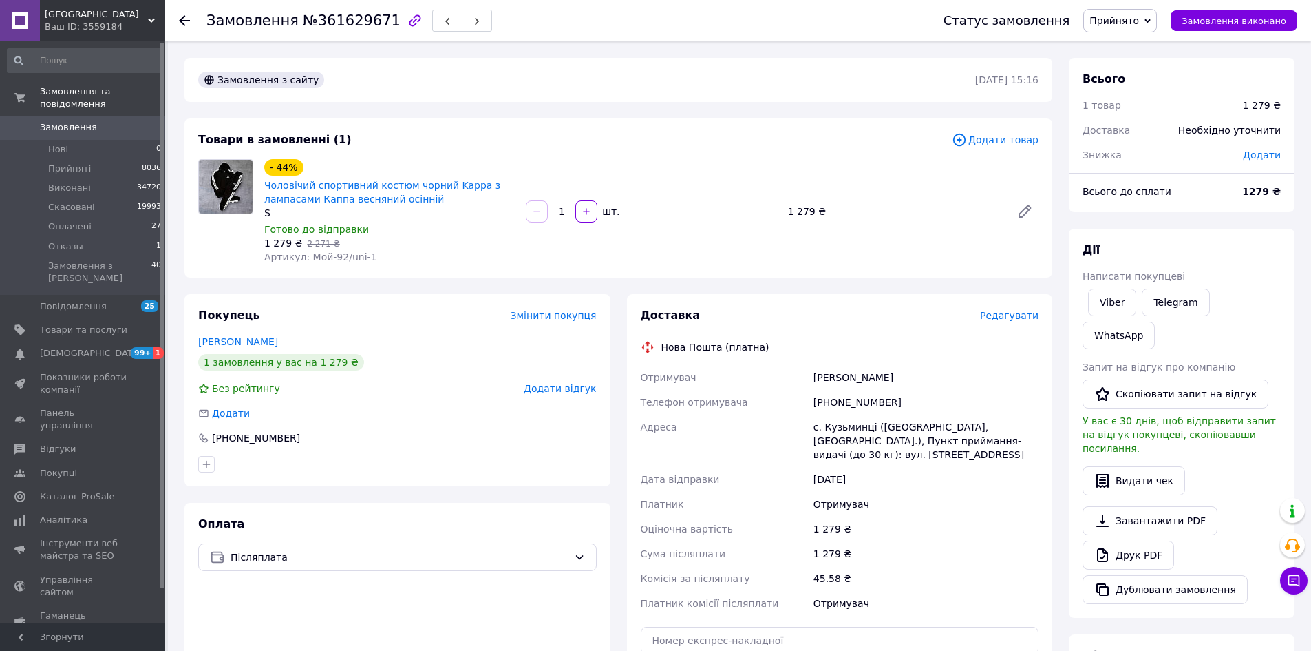
click at [82, 27] on div "Ваш ID: 3559184" at bounding box center [105, 27] width 120 height 12
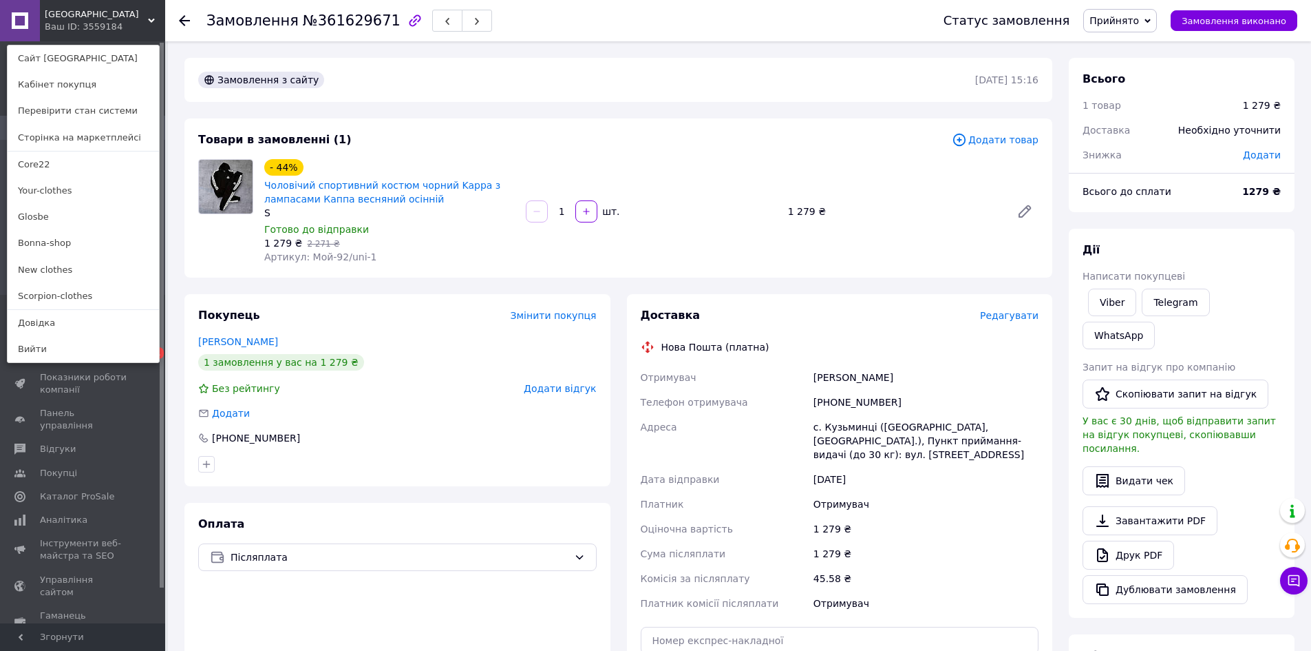
click at [187, 22] on icon at bounding box center [184, 20] width 11 height 11
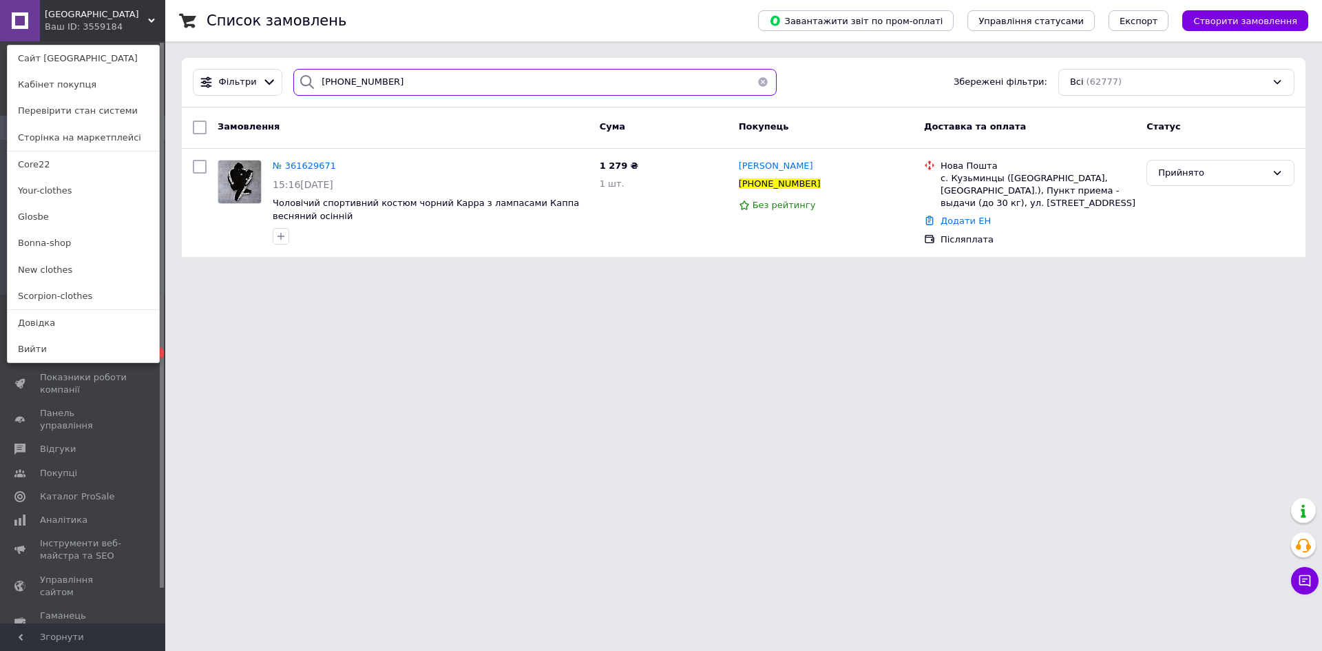
paste input "634042242"
drag, startPoint x: 0, startPoint y: 104, endPoint x: 0, endPoint y: 96, distance: 8.3
click at [0, 96] on div "Black street Ваш ID: 3559184 Сайт Black street Кабінет покупця Перевірити стан …" at bounding box center [661, 136] width 1322 height 273
type input "+380634042242"
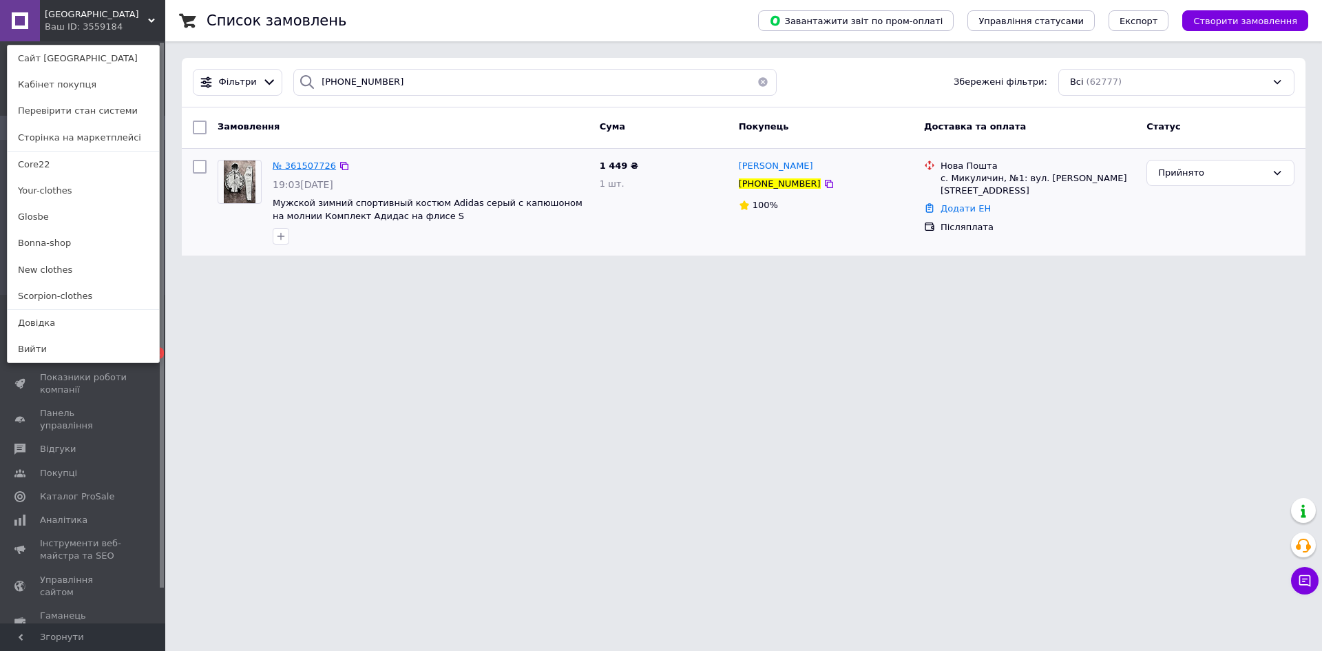
click at [309, 167] on span "№ 361507726" at bounding box center [304, 165] width 63 height 10
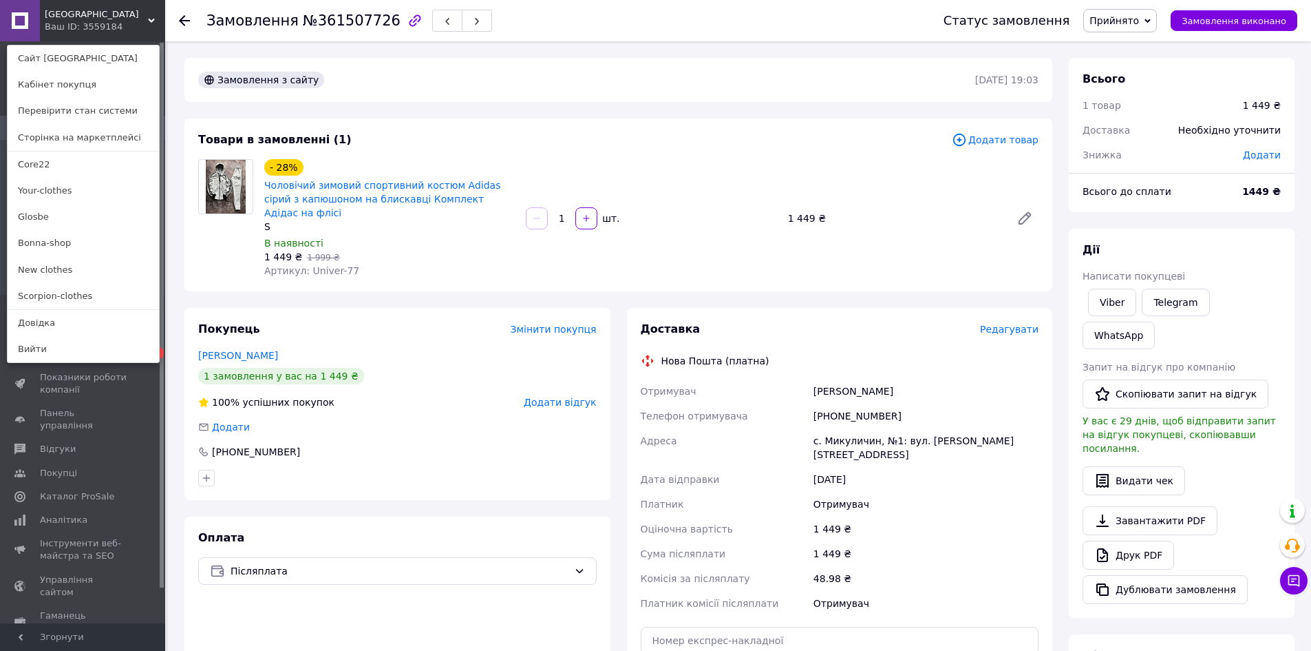
drag, startPoint x: 379, startPoint y: 332, endPoint x: 395, endPoint y: 325, distance: 17.3
click at [379, 332] on div "Покупець Змінити покупця Гуменюк Максим 1 замовлення у вас на 1 449 ₴ 100% успі…" at bounding box center [397, 404] width 426 height 192
click at [1298, 581] on icon at bounding box center [1294, 580] width 14 height 14
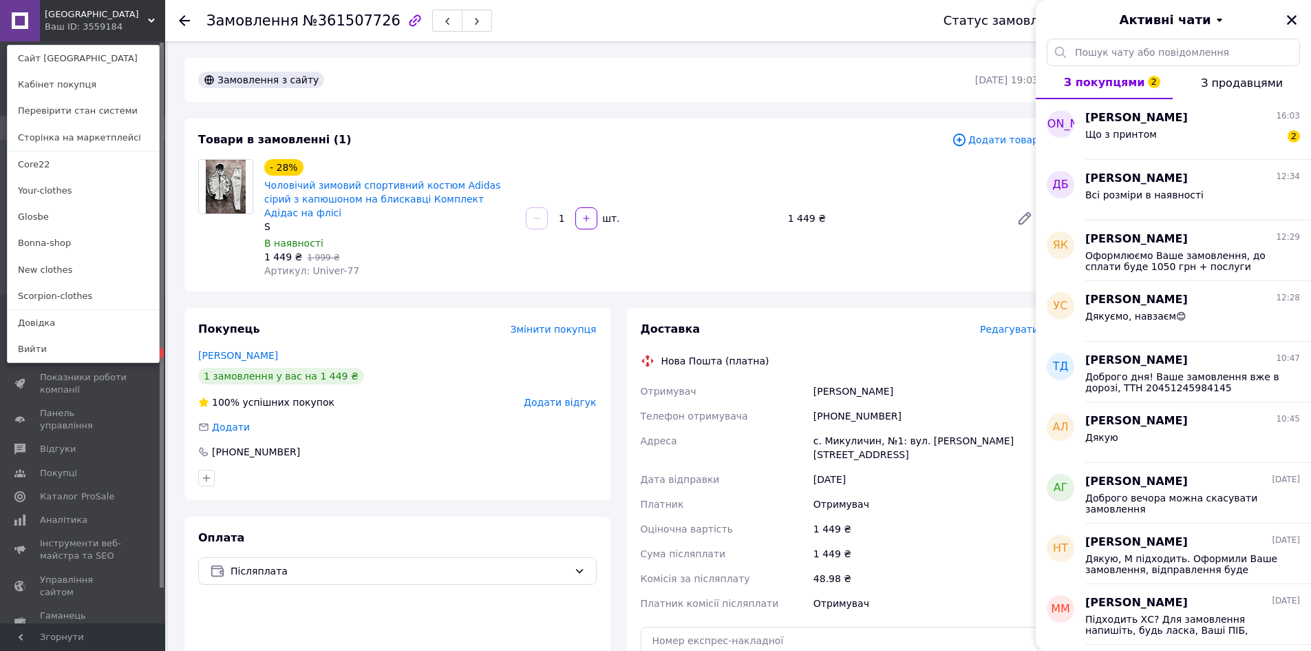
click at [1287, 25] on icon "Закрити" at bounding box center [1292, 20] width 12 height 12
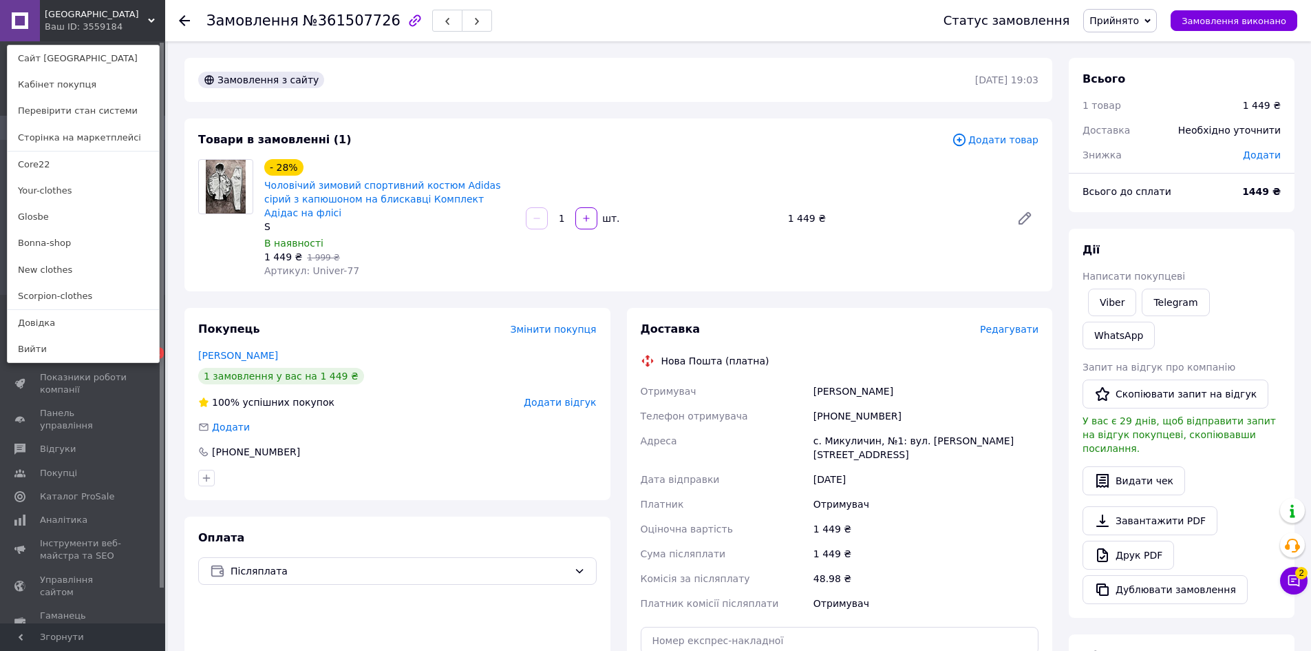
click at [180, 21] on use at bounding box center [184, 20] width 11 height 11
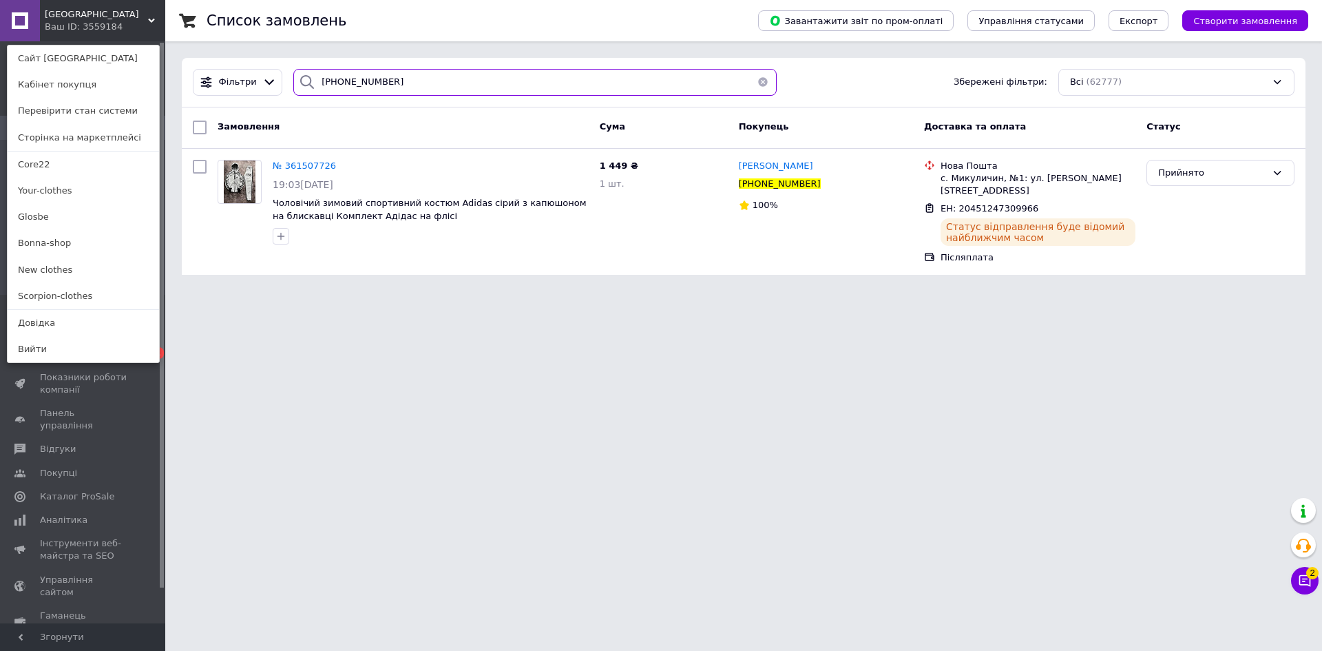
paste input "88304471"
drag, startPoint x: 443, startPoint y: 92, endPoint x: 0, endPoint y: 83, distance: 443.4
click at [0, 83] on div "Black street Ваш ID: 3559184 Сайт Black street Кабінет покупця Перевірити стан …" at bounding box center [661, 145] width 1322 height 291
type input "+380688304471"
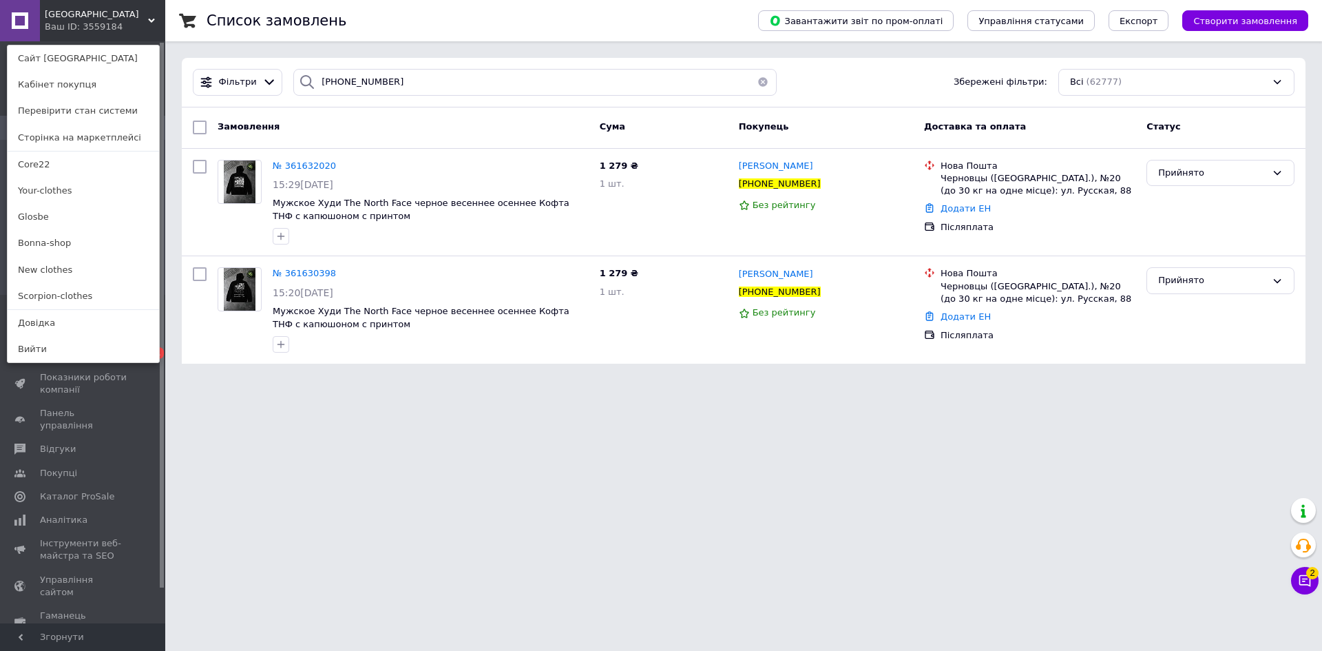
click at [332, 380] on html "Black street Ваш ID: 3559184 Сайт Black street Кабінет покупця Перевірити стан …" at bounding box center [661, 190] width 1322 height 380
click at [374, 380] on html "Black street Ваш ID: 3559184 Сайт Black street Кабінет покупця Перевірити стан …" at bounding box center [661, 190] width 1322 height 380
click at [293, 166] on span "№ 361632020" at bounding box center [304, 165] width 63 height 10
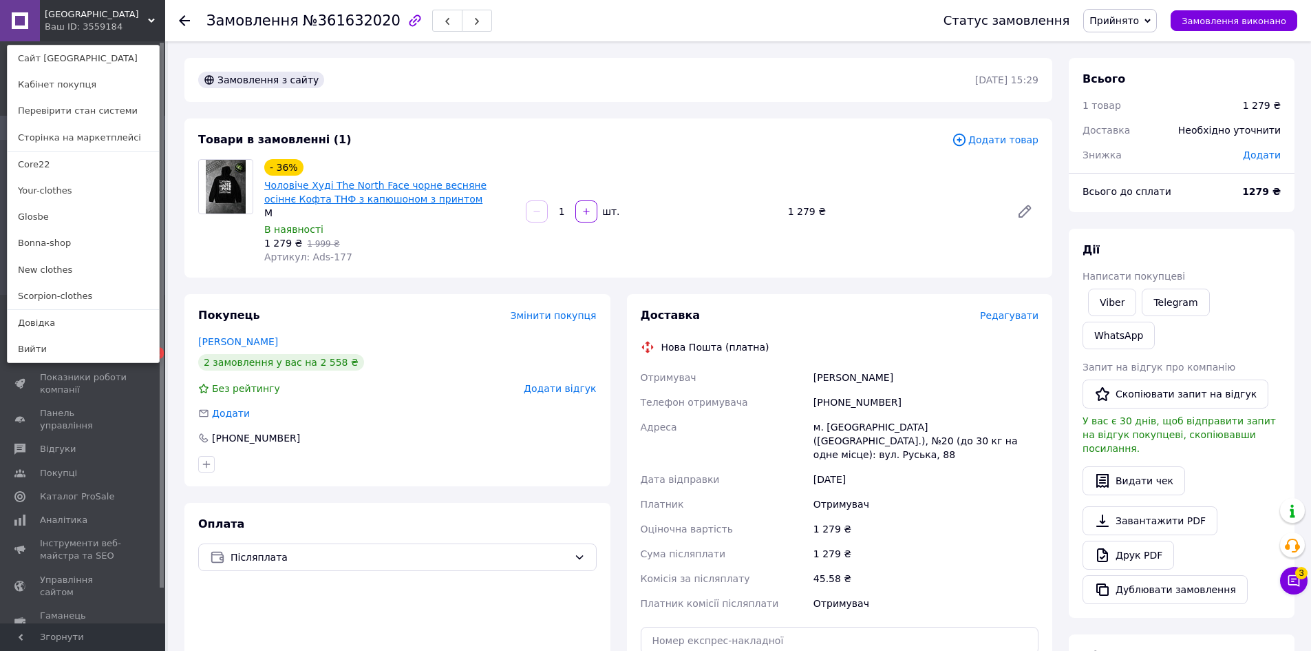
click at [335, 186] on link "Чоловіче Худі The North Face чорне весняне осіннє Кофта ТНФ з капюшоном з принт…" at bounding box center [375, 192] width 222 height 25
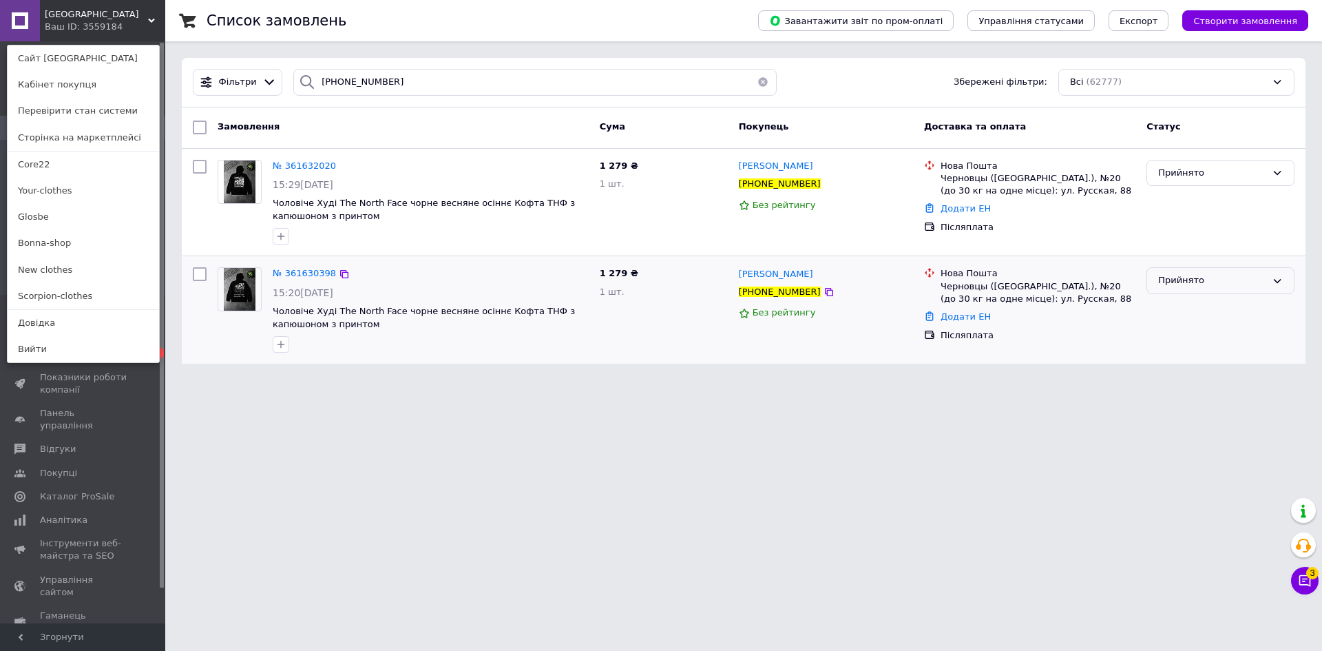
click at [1176, 284] on div "Прийнято" at bounding box center [1212, 280] width 108 height 14
click at [1165, 335] on li "Скасовано" at bounding box center [1220, 334] width 147 height 25
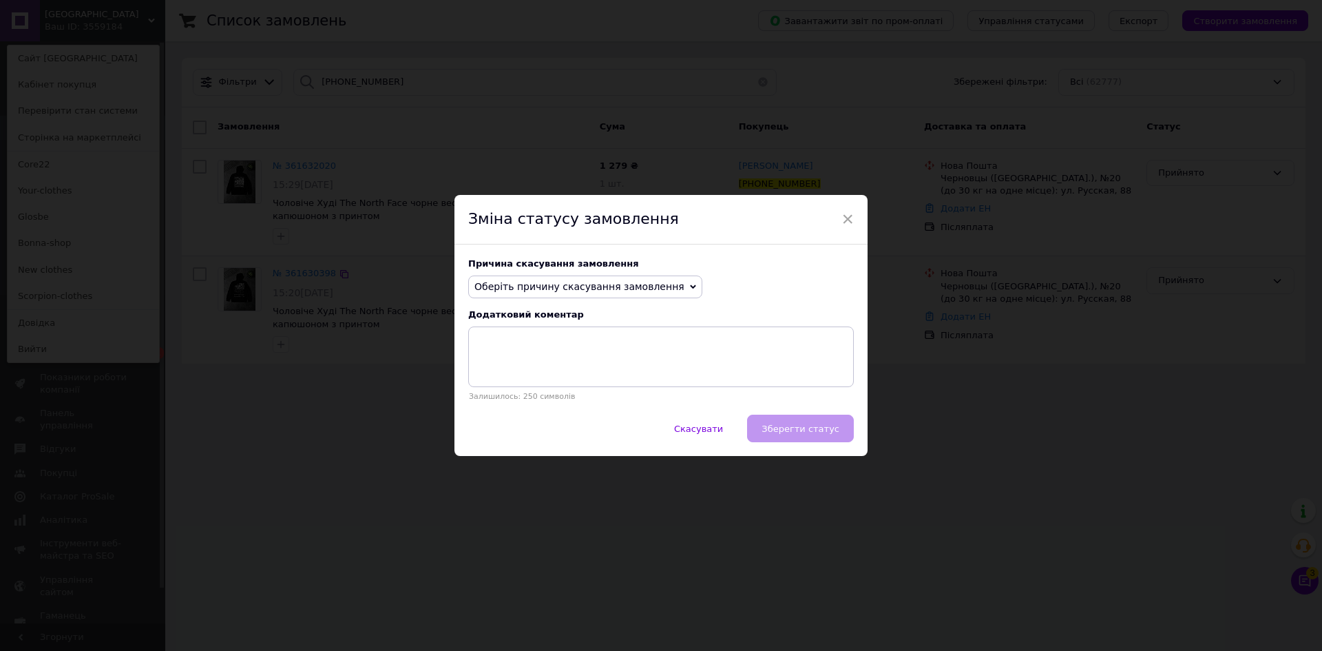
click at [565, 268] on div "Причина скасування замовлення" at bounding box center [660, 263] width 385 height 10
click at [562, 278] on span "Оберіть причину скасування замовлення" at bounding box center [585, 286] width 234 height 23
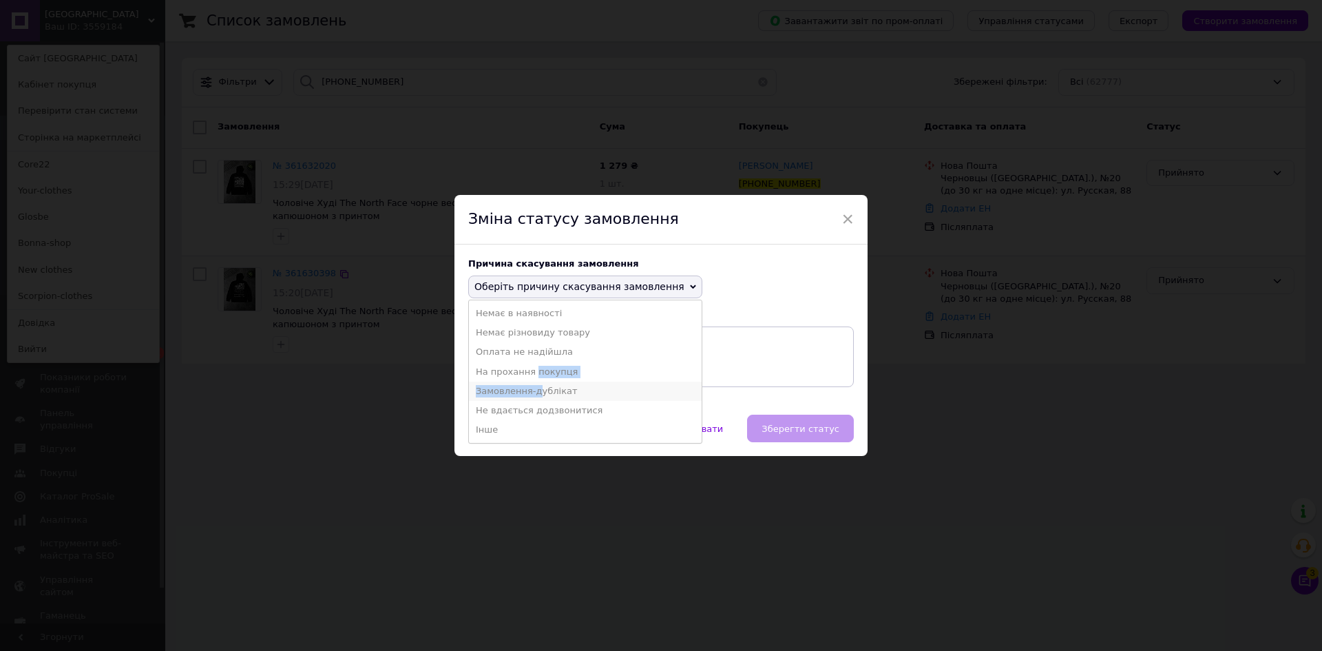
drag, startPoint x: 531, startPoint y: 369, endPoint x: 531, endPoint y: 393, distance: 24.1
click at [531, 393] on ul "Немає в наявності Немає різновиду товару Оплата не надійшла На прохання покупця…" at bounding box center [585, 371] width 234 height 144
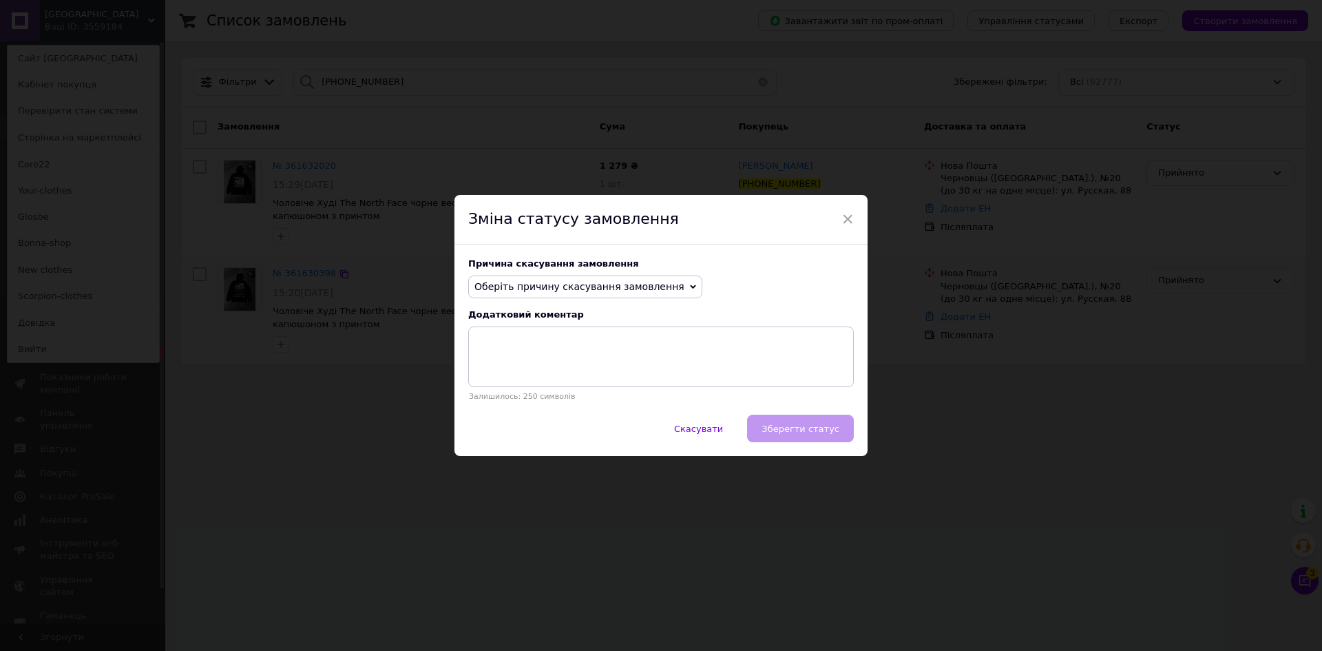
click at [531, 393] on p "Залишилось: 250 символів" at bounding box center [660, 396] width 385 height 9
click at [554, 287] on span "Оберіть причину скасування замовлення" at bounding box center [579, 286] width 210 height 11
click at [538, 394] on li "Замовлення-дублікат" at bounding box center [585, 390] width 233 height 19
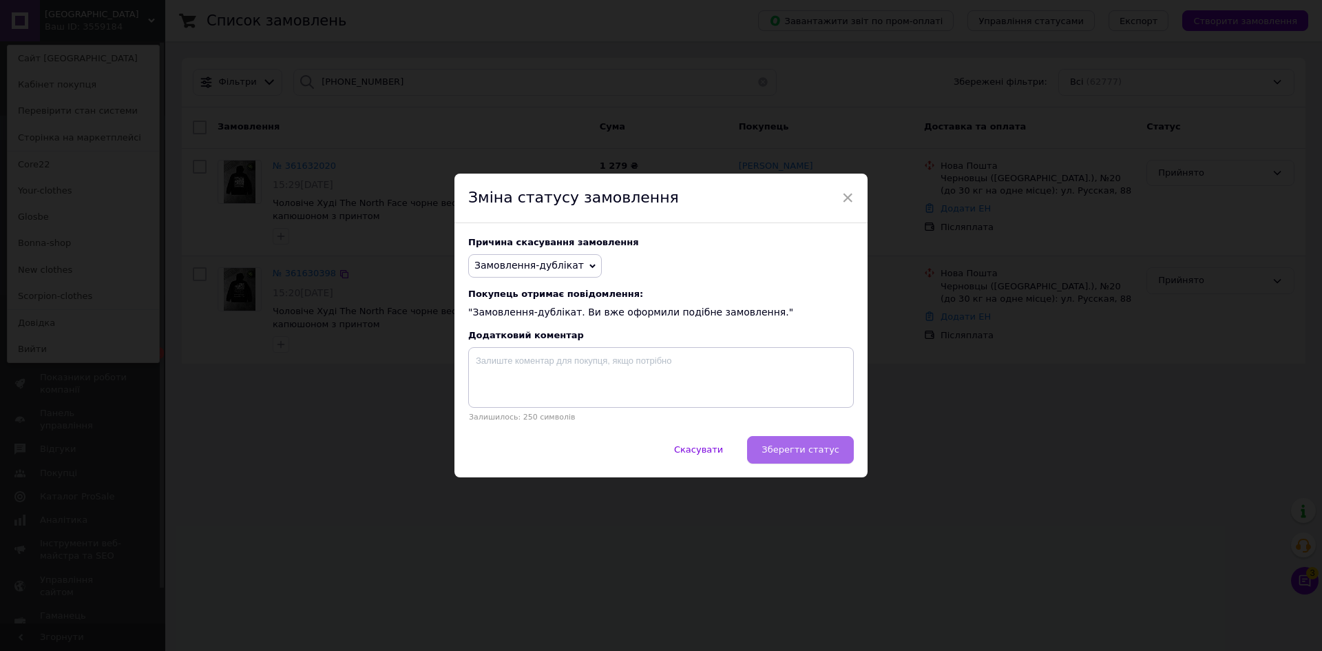
click at [835, 453] on span "Зберегти статус" at bounding box center [800, 449] width 78 height 10
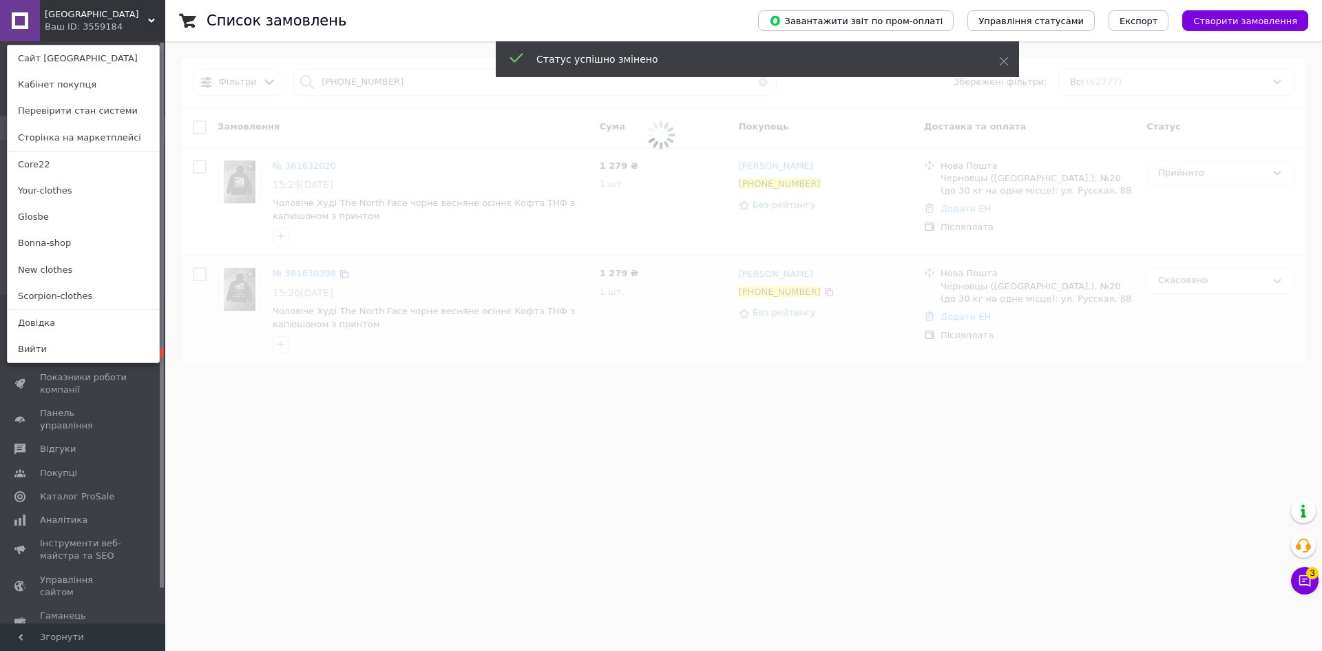
click at [282, 156] on span at bounding box center [661, 135] width 1322 height 271
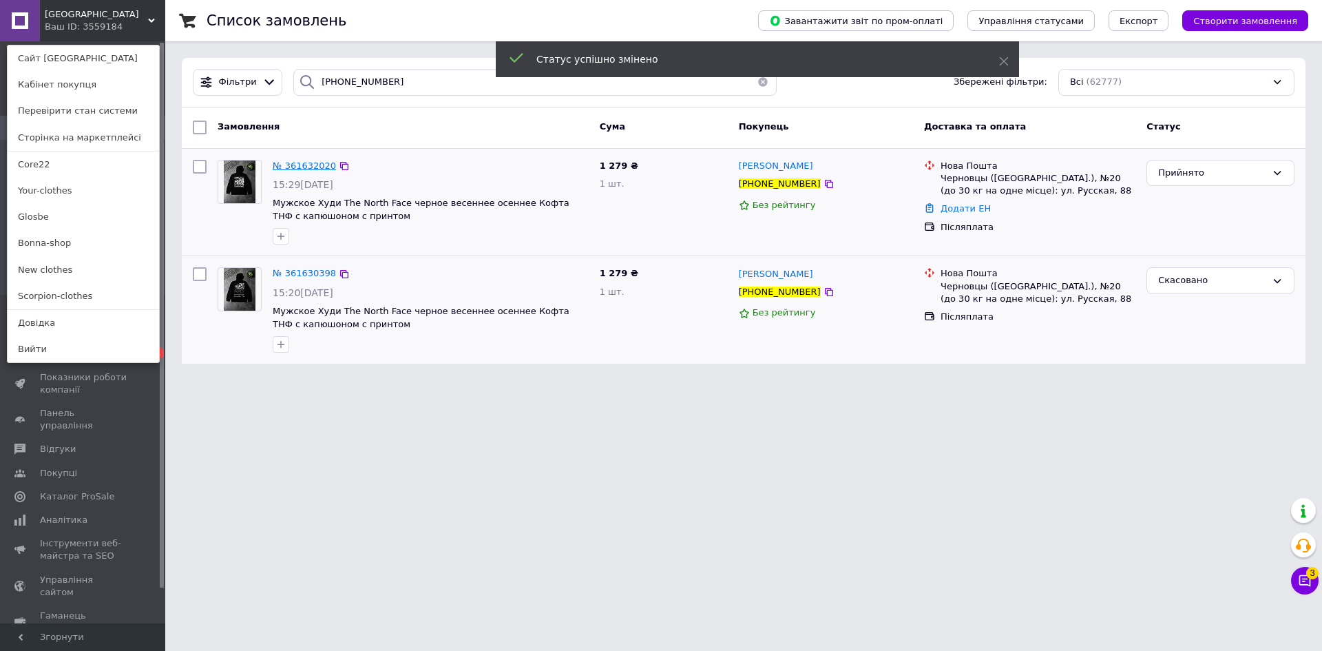
click at [291, 166] on span "№ 361632020" at bounding box center [304, 165] width 63 height 10
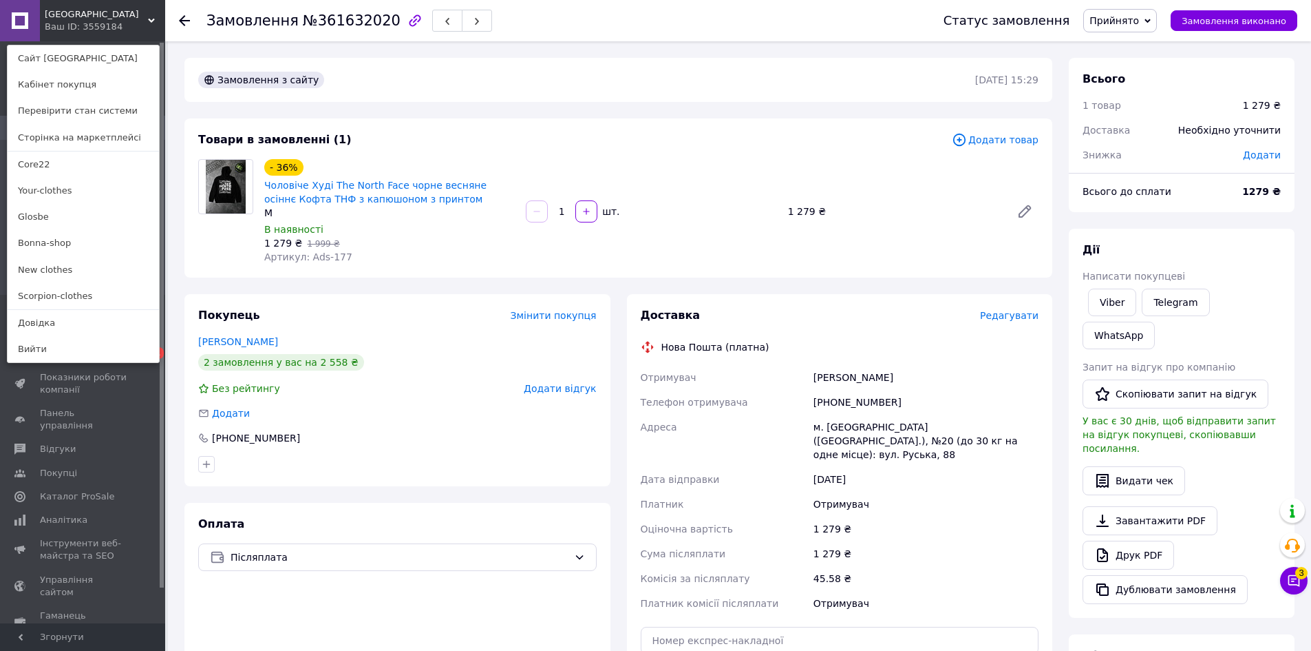
click at [555, 379] on div "Покупець Змінити покупця Блажевська Каріна 2 замовлення у вас на 2 558 ₴ Без ре…" at bounding box center [397, 390] width 426 height 192
click at [438, 437] on div "[PHONE_NUMBER]" at bounding box center [397, 438] width 399 height 14
click at [1294, 584] on icon at bounding box center [1295, 581] width 12 height 12
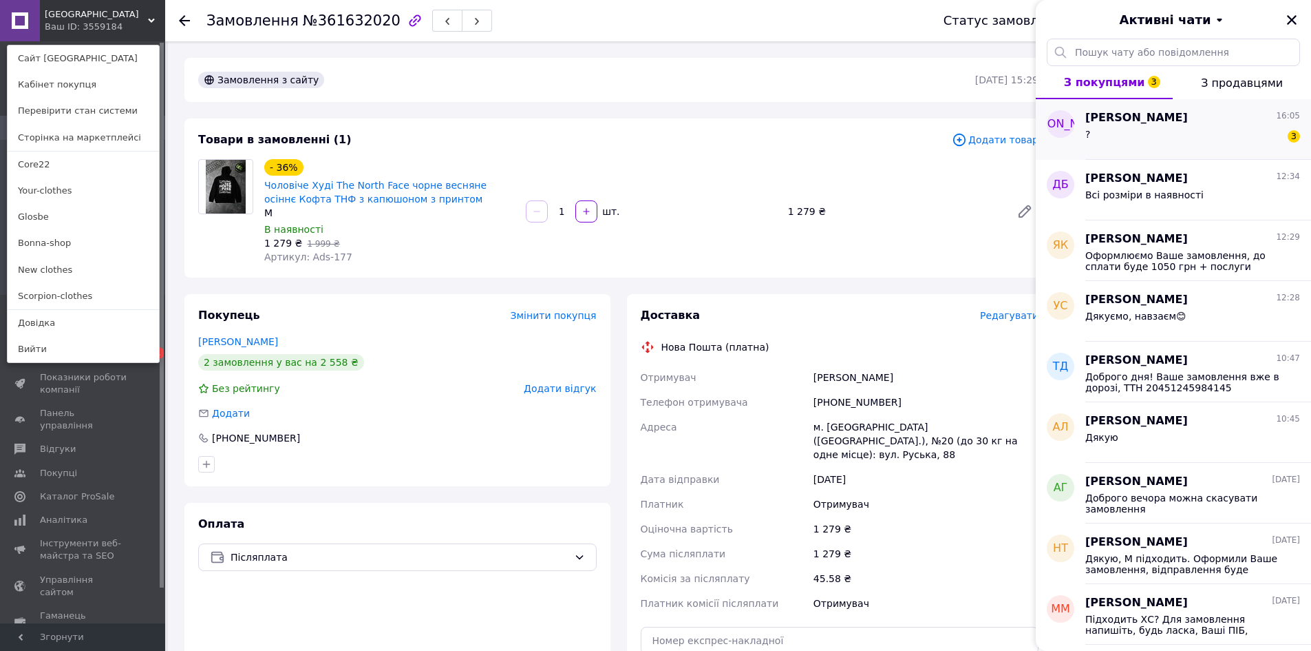
click at [1086, 119] on span "Анна" at bounding box center [1137, 118] width 103 height 16
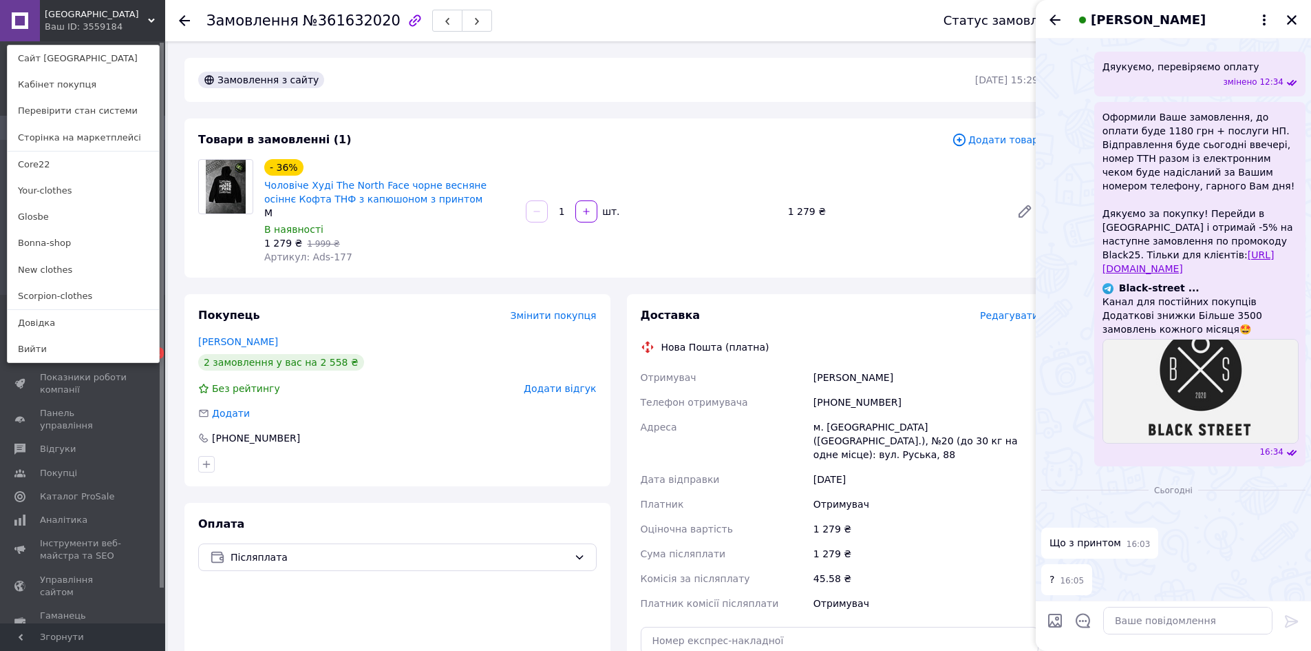
scroll to position [1337, 0]
click at [1053, 510] on img at bounding box center [1047, 515] width 11 height 11
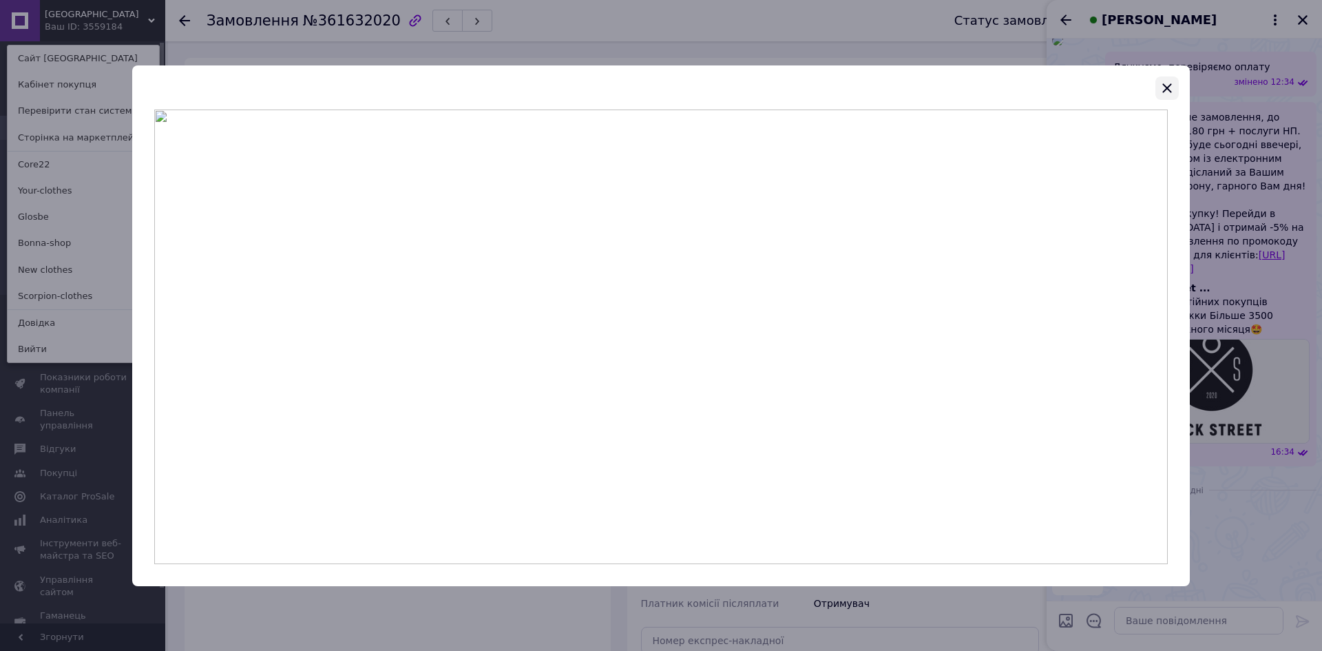
click at [1168, 89] on icon "button" at bounding box center [1166, 87] width 9 height 9
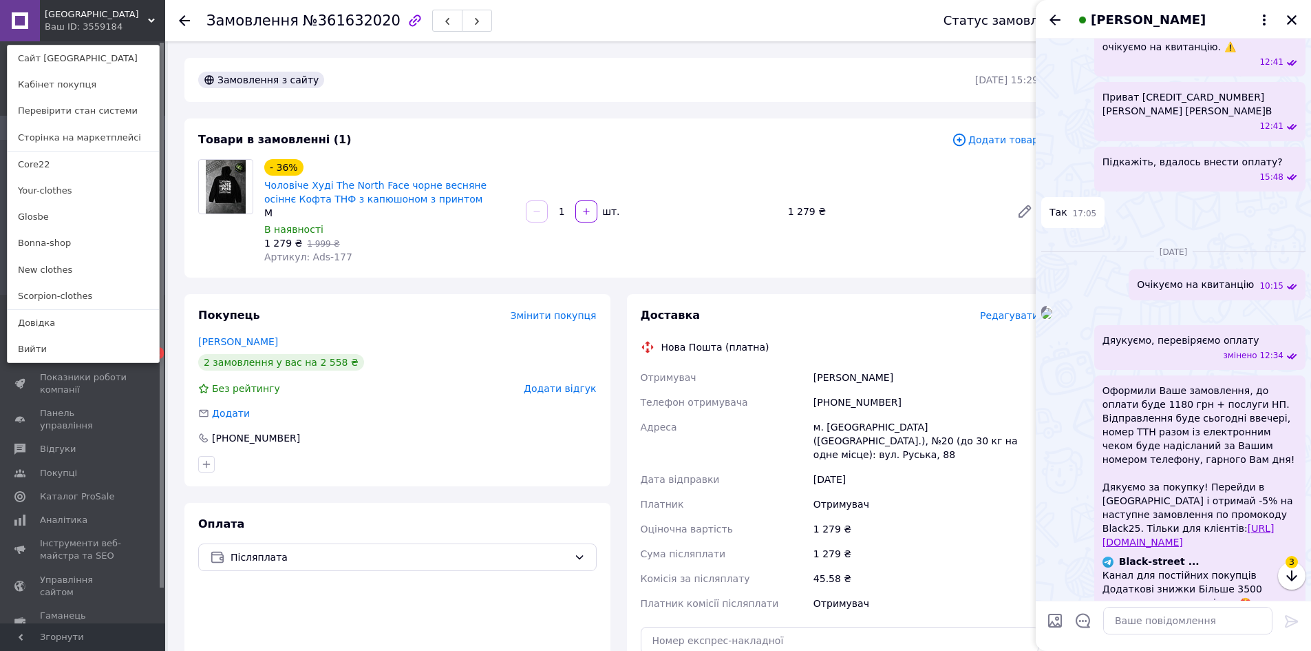
scroll to position [717, 0]
click at [1053, 321] on img at bounding box center [1047, 315] width 11 height 11
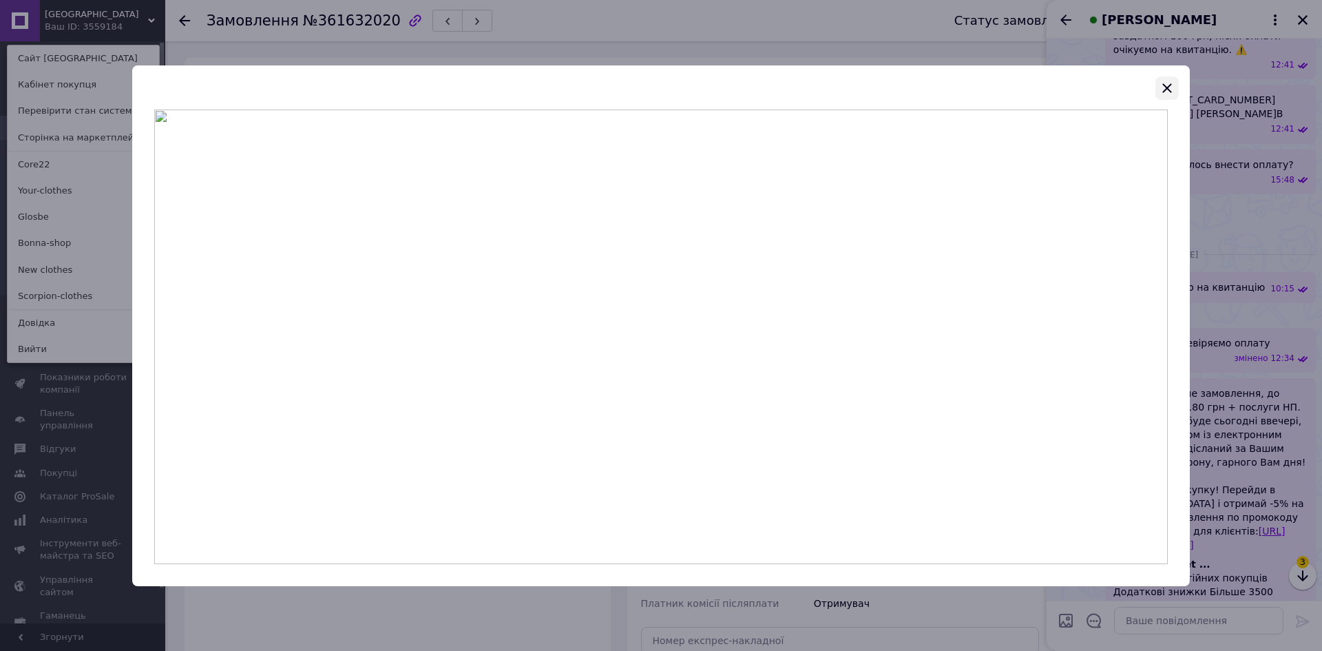
click at [1163, 90] on icon "button" at bounding box center [1167, 88] width 17 height 17
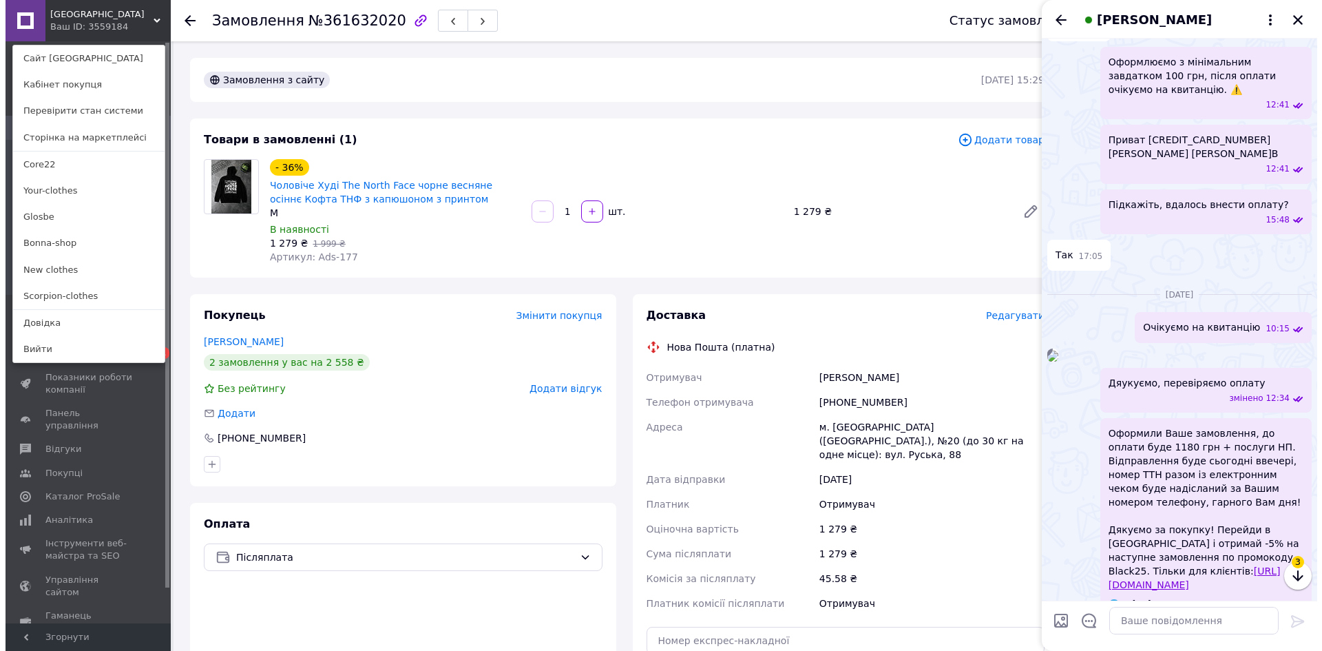
scroll to position [688, 0]
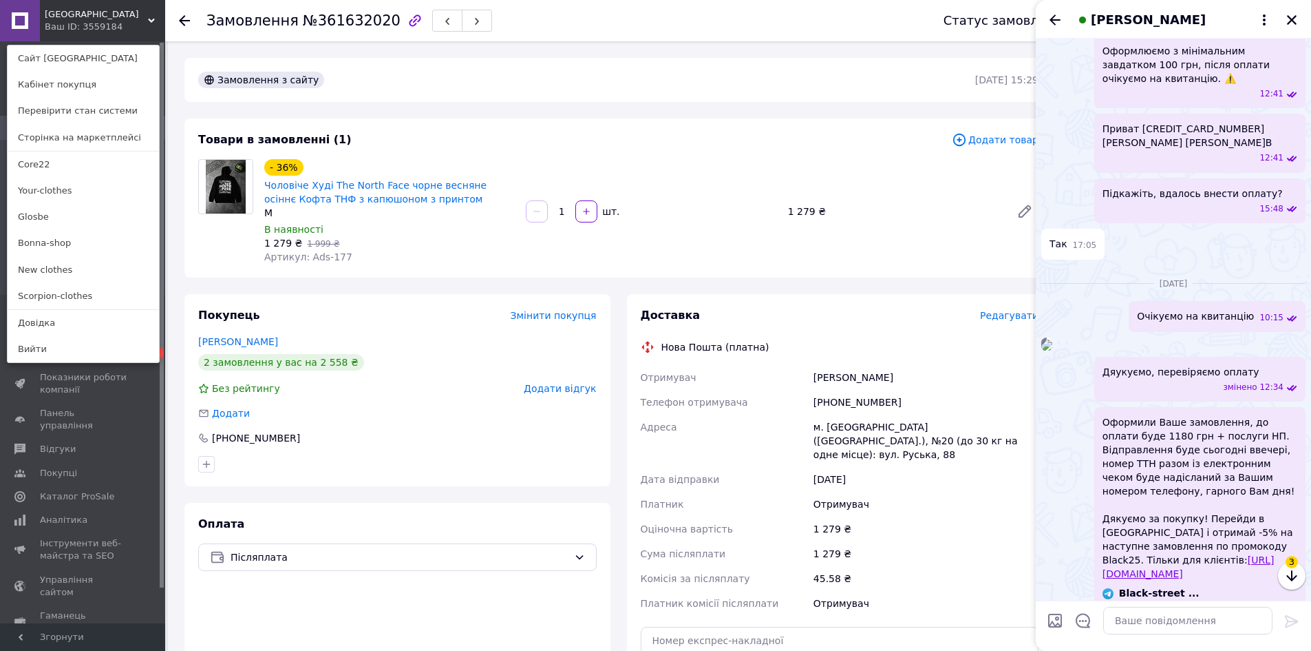
click at [180, 23] on icon at bounding box center [184, 20] width 11 height 11
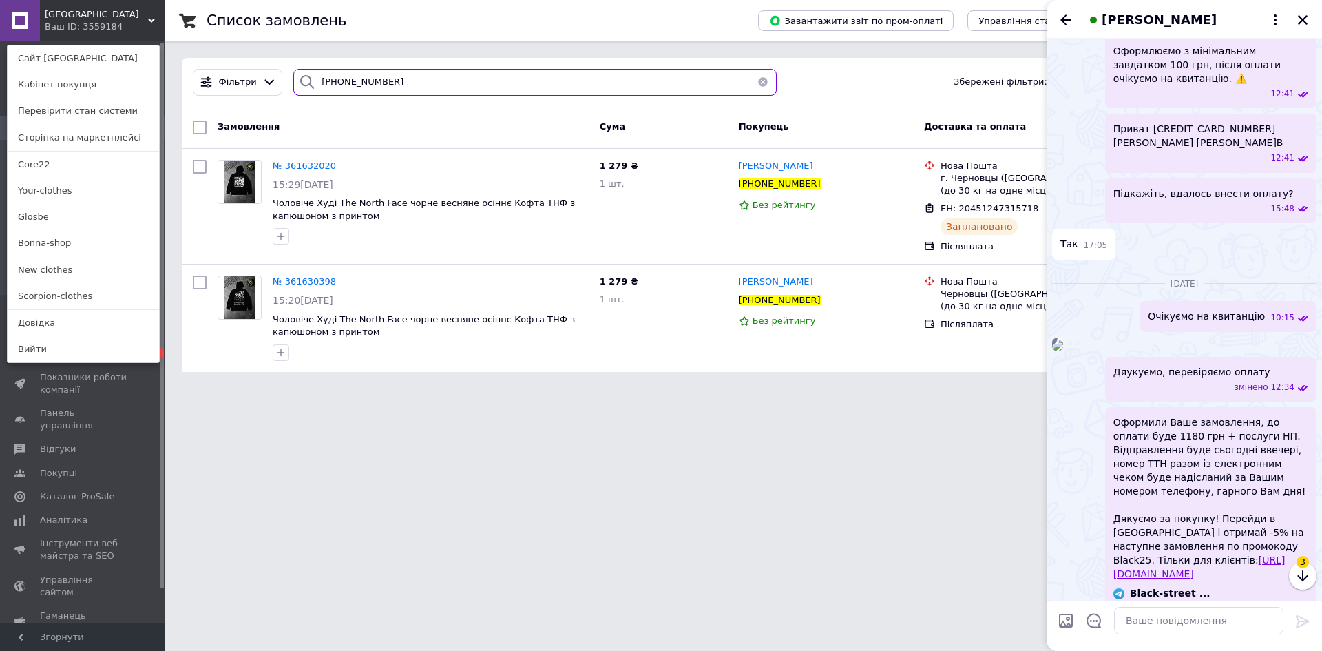
paste input "961101609"
drag, startPoint x: 323, startPoint y: 87, endPoint x: 0, endPoint y: 87, distance: 322.9
click at [0, 87] on div "Black street Ваш ID: 3559184 Сайт Black street Кабінет покупця Перевірити стан …" at bounding box center [661, 194] width 1322 height 388
type input "+380961101609"
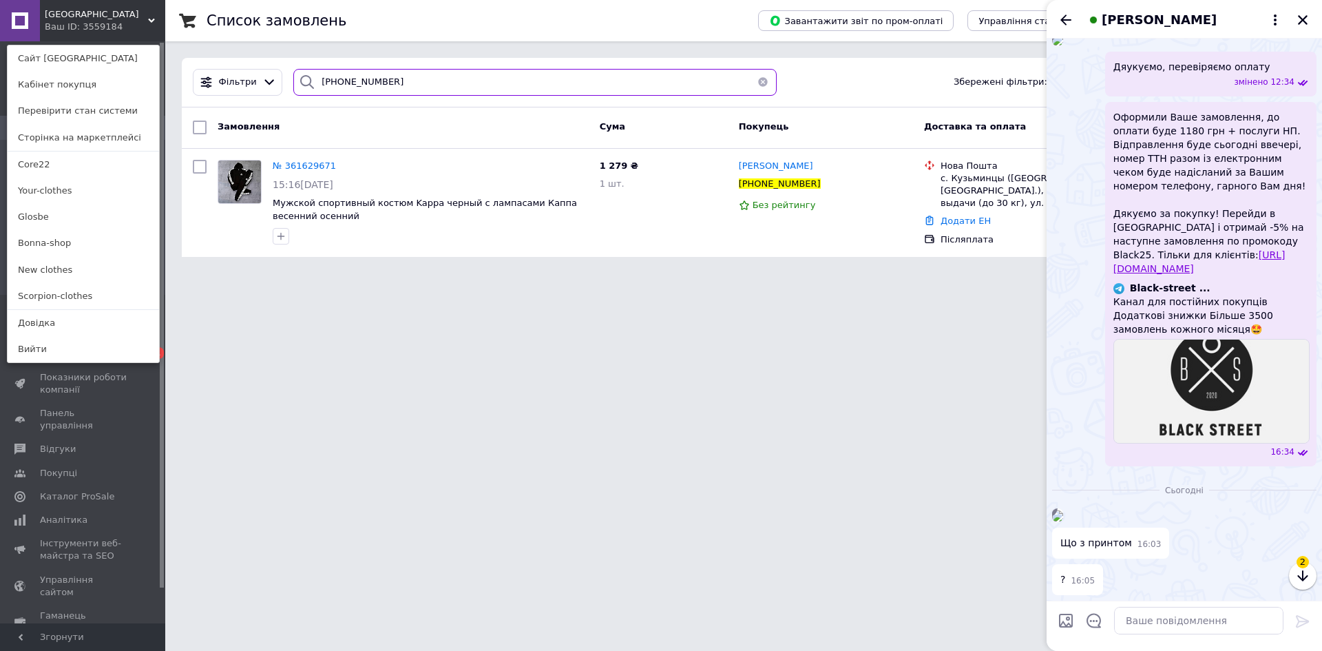
scroll to position [1337, 0]
click at [1216, 634] on div at bounding box center [1198, 620] width 180 height 39
click at [1218, 617] on textarea at bounding box center [1198, 620] width 169 height 28
type textarea "Доброго дня!"
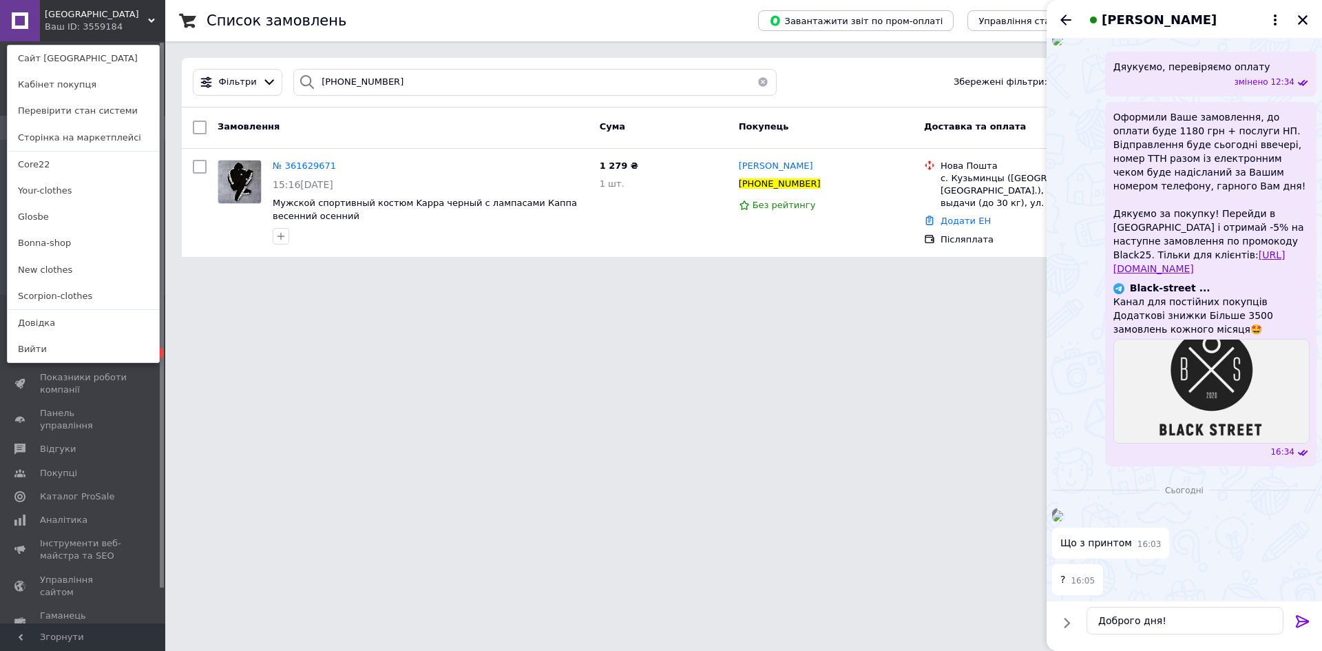
click at [1063, 510] on img at bounding box center [1057, 515] width 11 height 11
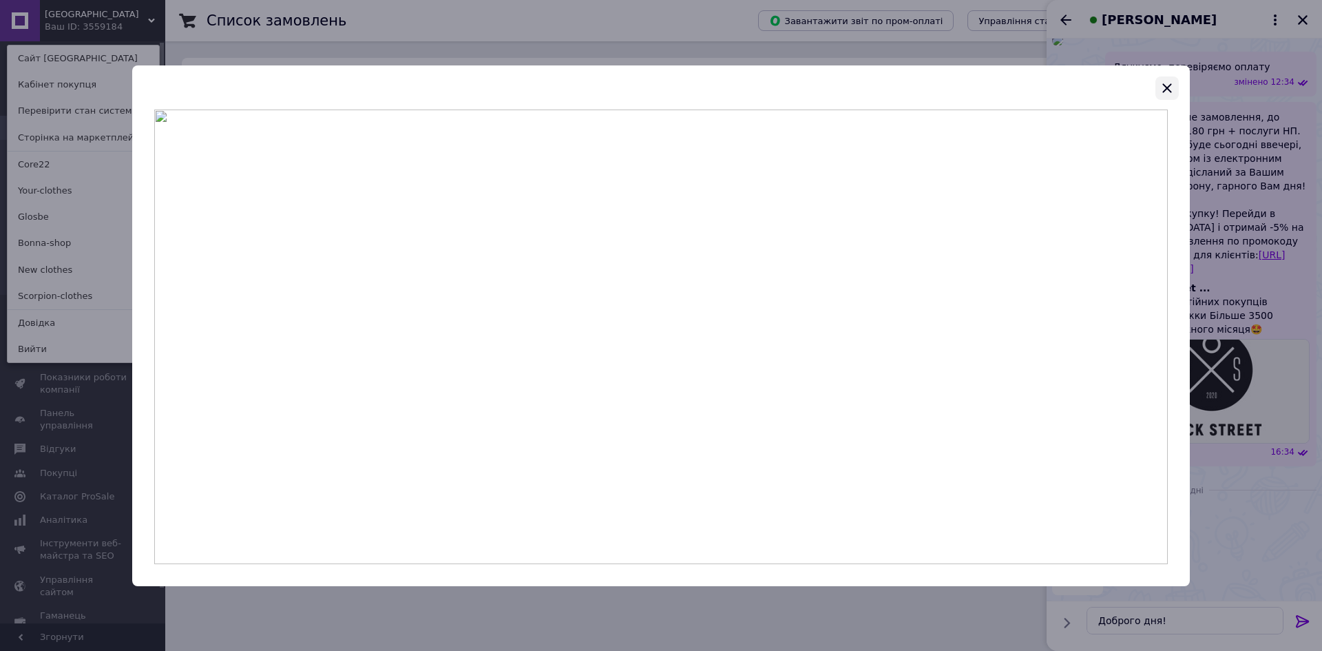
click at [1165, 87] on icon "button" at bounding box center [1167, 88] width 17 height 17
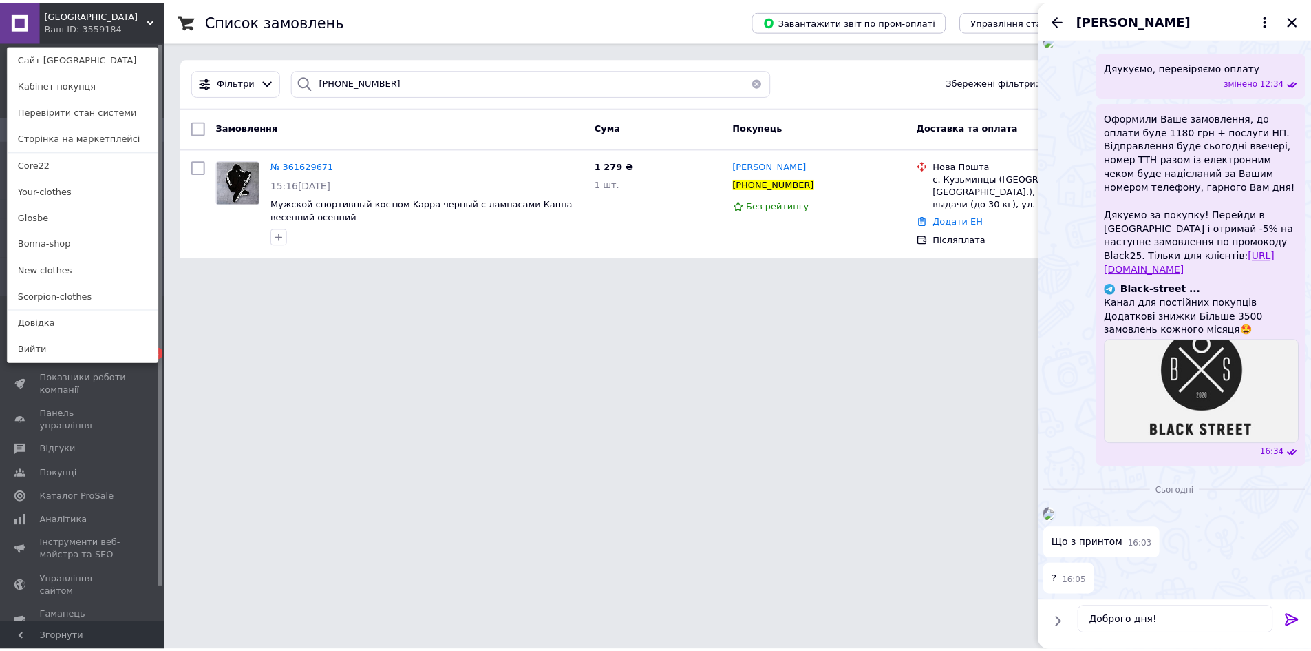
scroll to position [1337, 0]
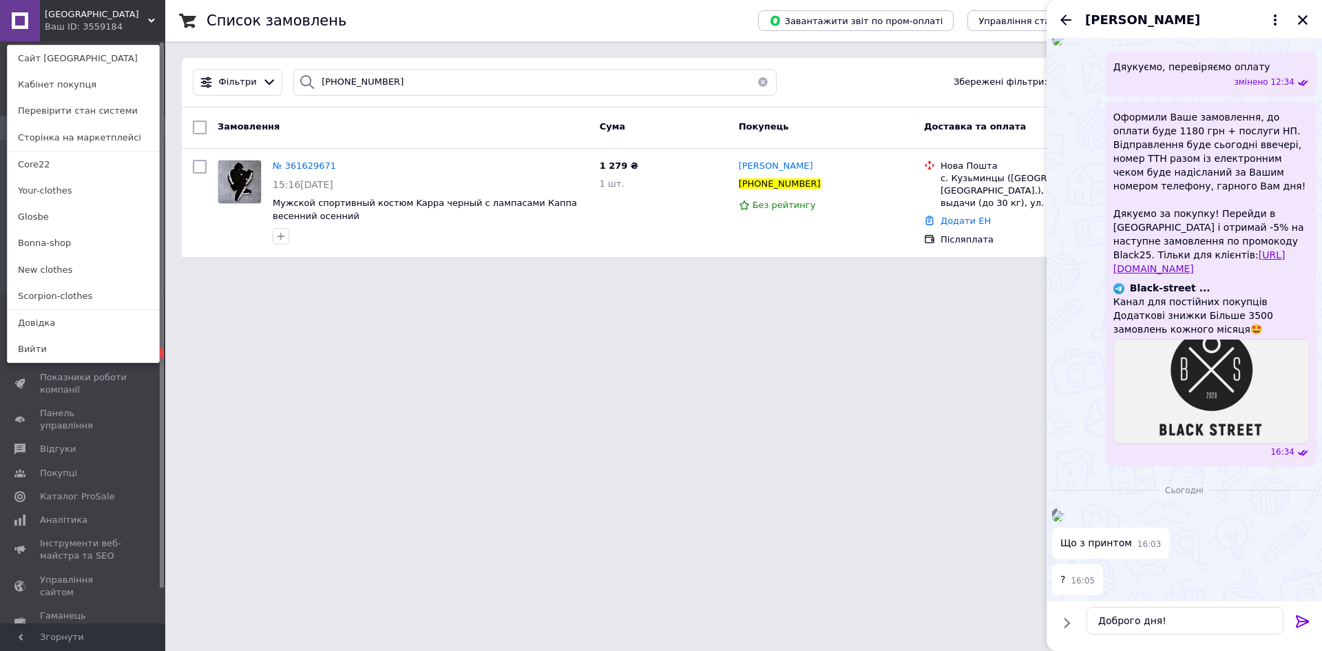
drag, startPoint x: 812, startPoint y: 186, endPoint x: 759, endPoint y: 111, distance: 91.5
click at [823, 185] on icon at bounding box center [828, 183] width 11 height 11
click at [304, 167] on span "№ 361629671" at bounding box center [304, 165] width 63 height 10
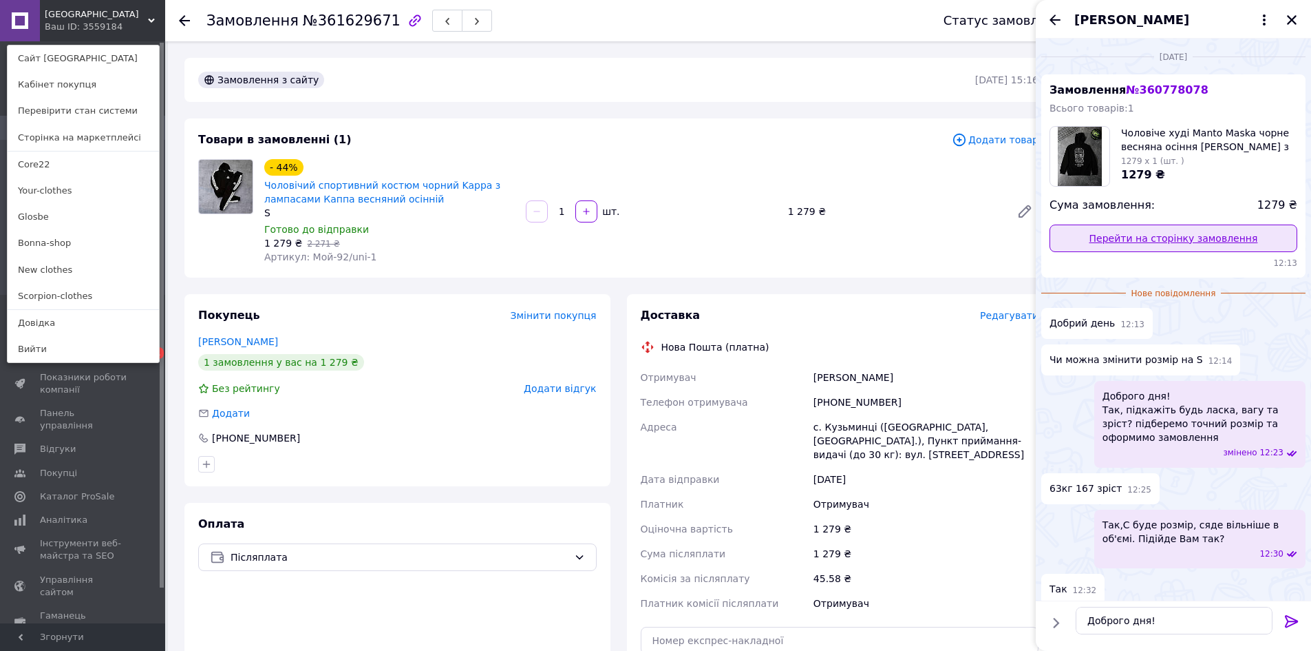
click at [1139, 240] on link "Перейти на сторінку замовлення" at bounding box center [1174, 238] width 248 height 28
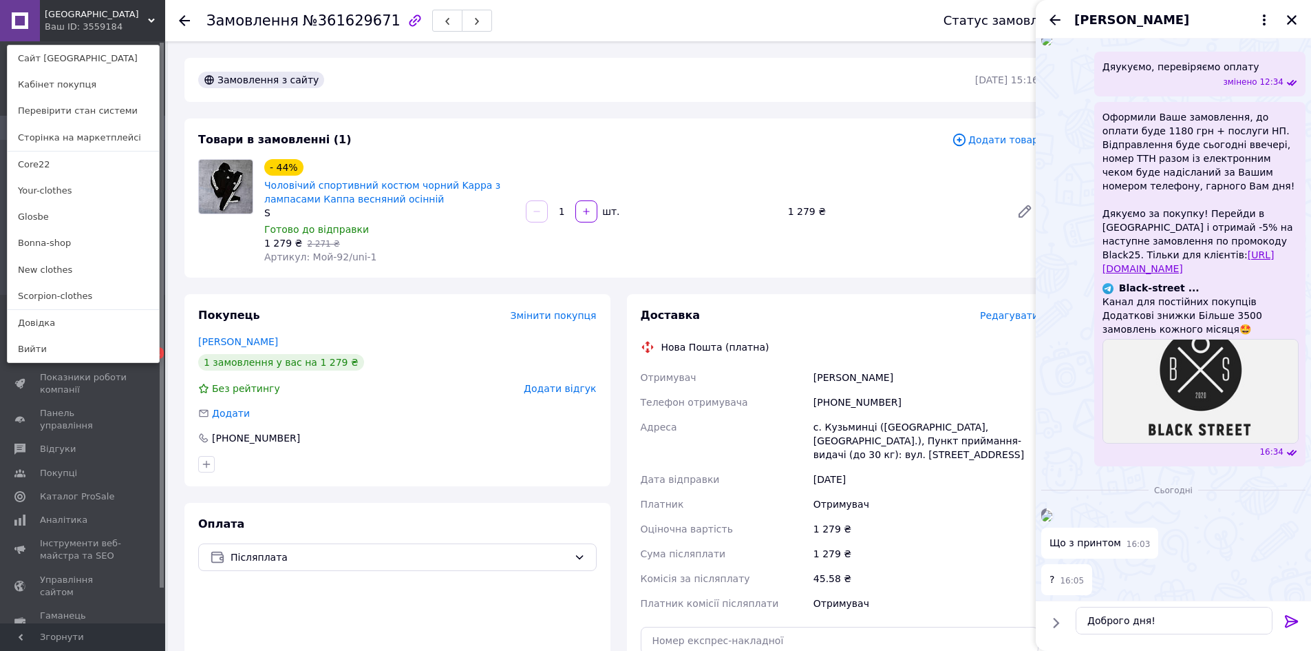
scroll to position [1337, 0]
click at [1053, 510] on img at bounding box center [1047, 515] width 11 height 11
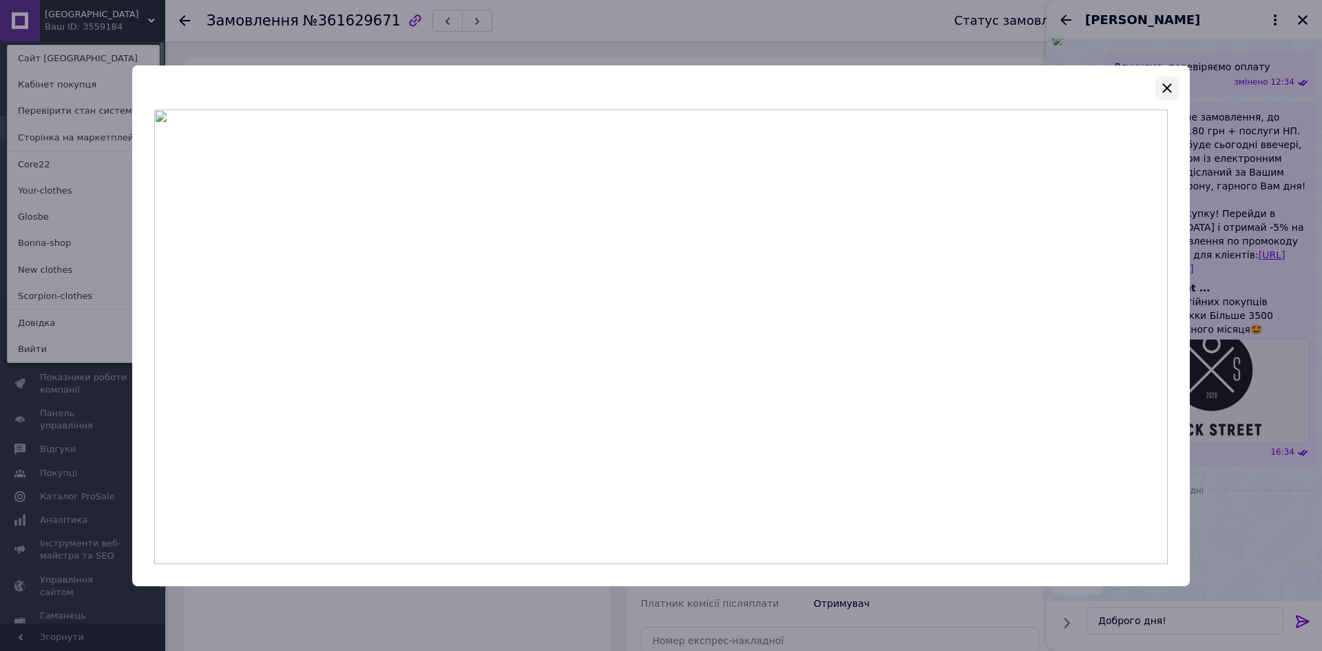
click at [1168, 88] on icon "button" at bounding box center [1167, 88] width 17 height 17
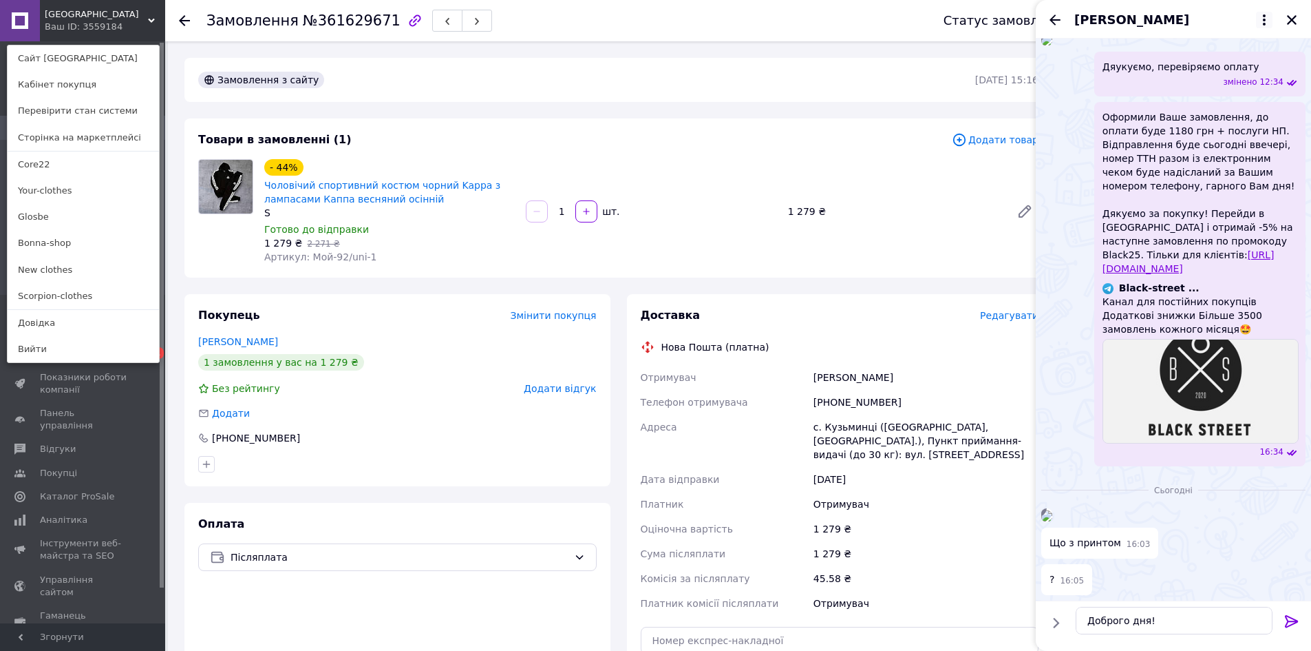
click at [1262, 21] on icon at bounding box center [1264, 20] width 17 height 17
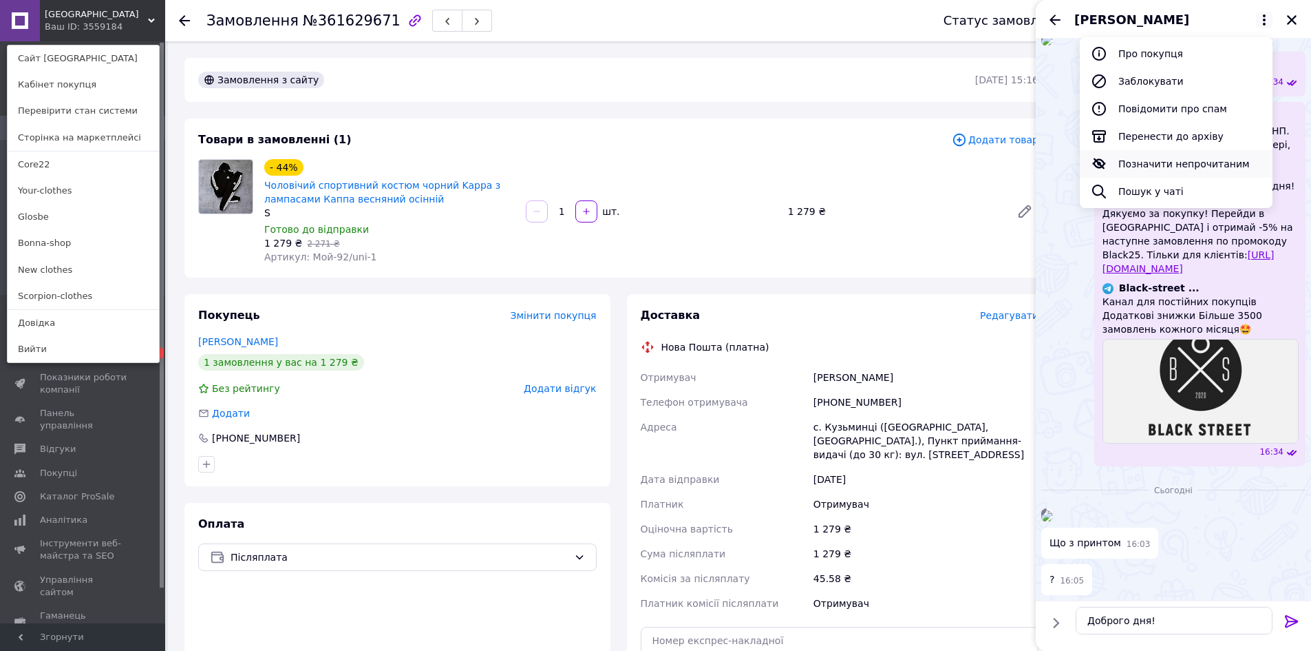
click at [1176, 158] on button "Позначити непрочитаним" at bounding box center [1176, 164] width 193 height 28
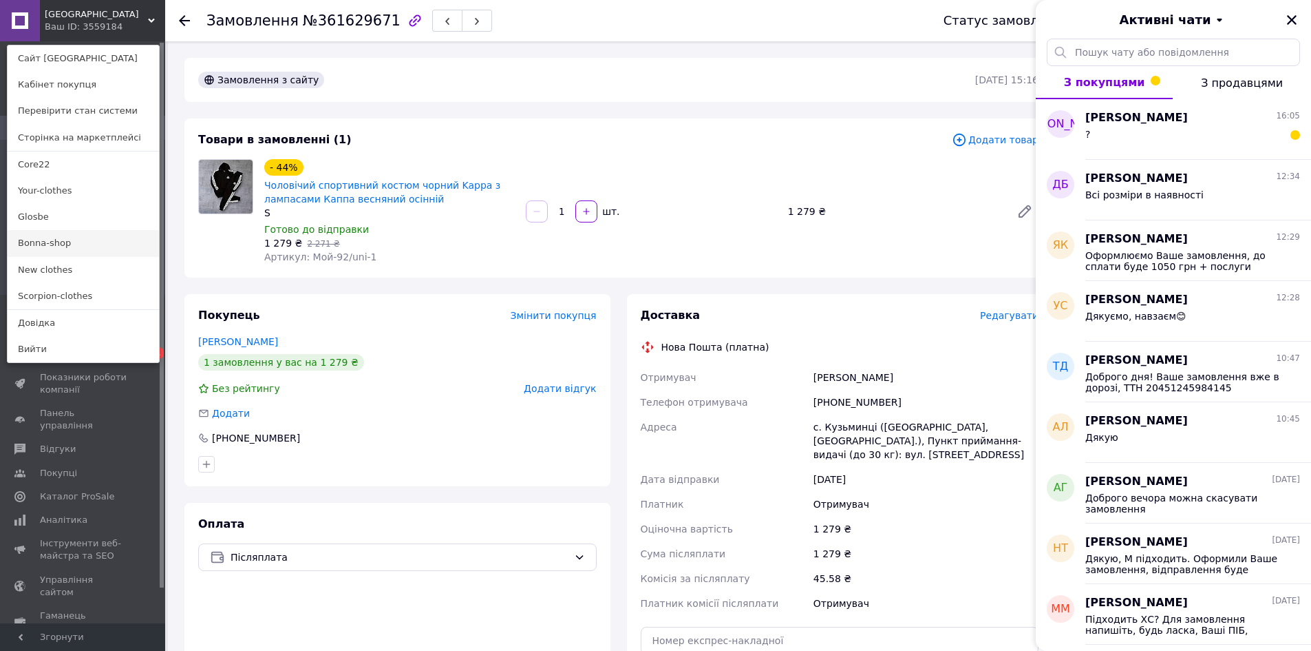
click at [55, 243] on link "Bonna-shop" at bounding box center [83, 243] width 151 height 26
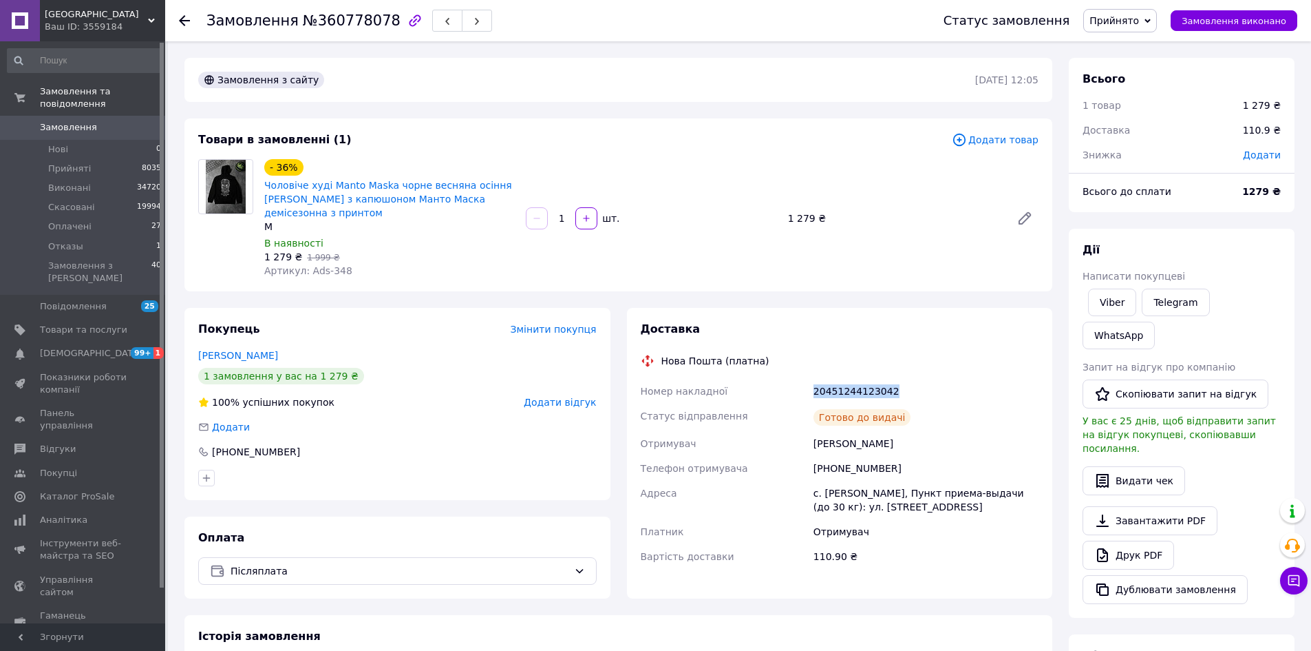
drag, startPoint x: 910, startPoint y: 377, endPoint x: 782, endPoint y: 376, distance: 128.0
click at [782, 379] on div "Номер накладної 20451244123042 Статус відправлення Готово до видачі Отримувач К…" at bounding box center [840, 474] width 404 height 190
copy div "Номер накладної 20451244123042"
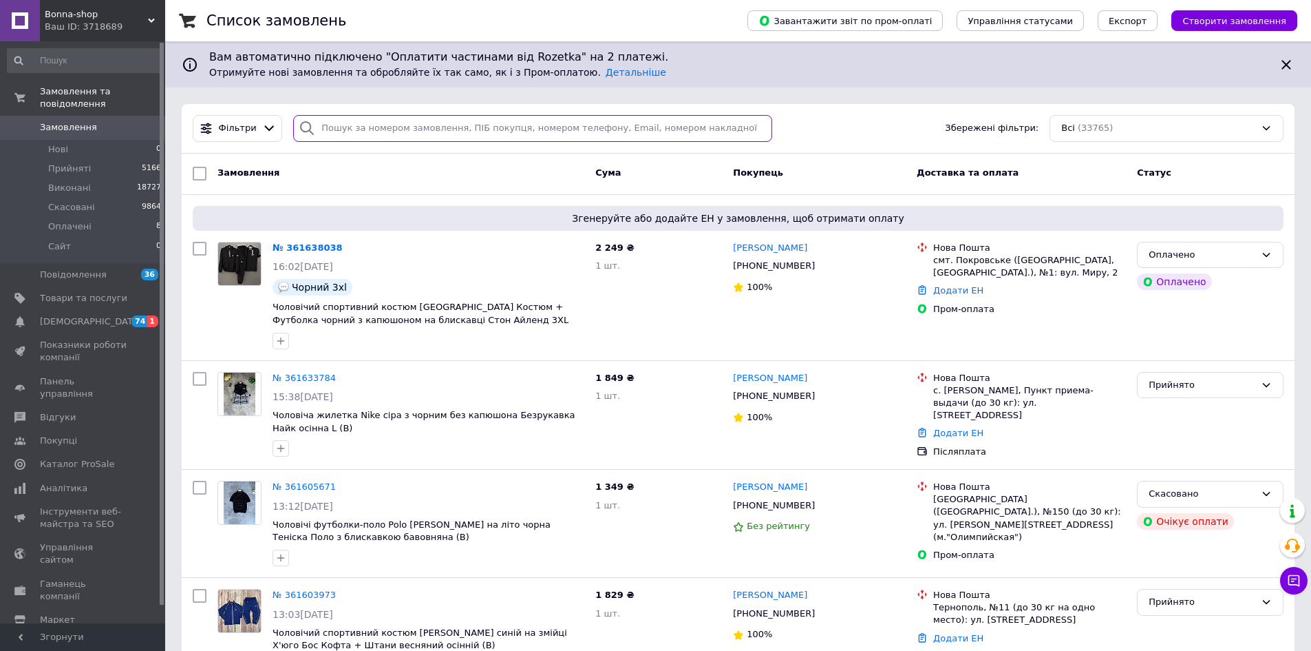
click at [371, 120] on input "search" at bounding box center [532, 128] width 479 height 27
paste input "[PHONE_NUMBER]"
type input "[PHONE_NUMBER]"
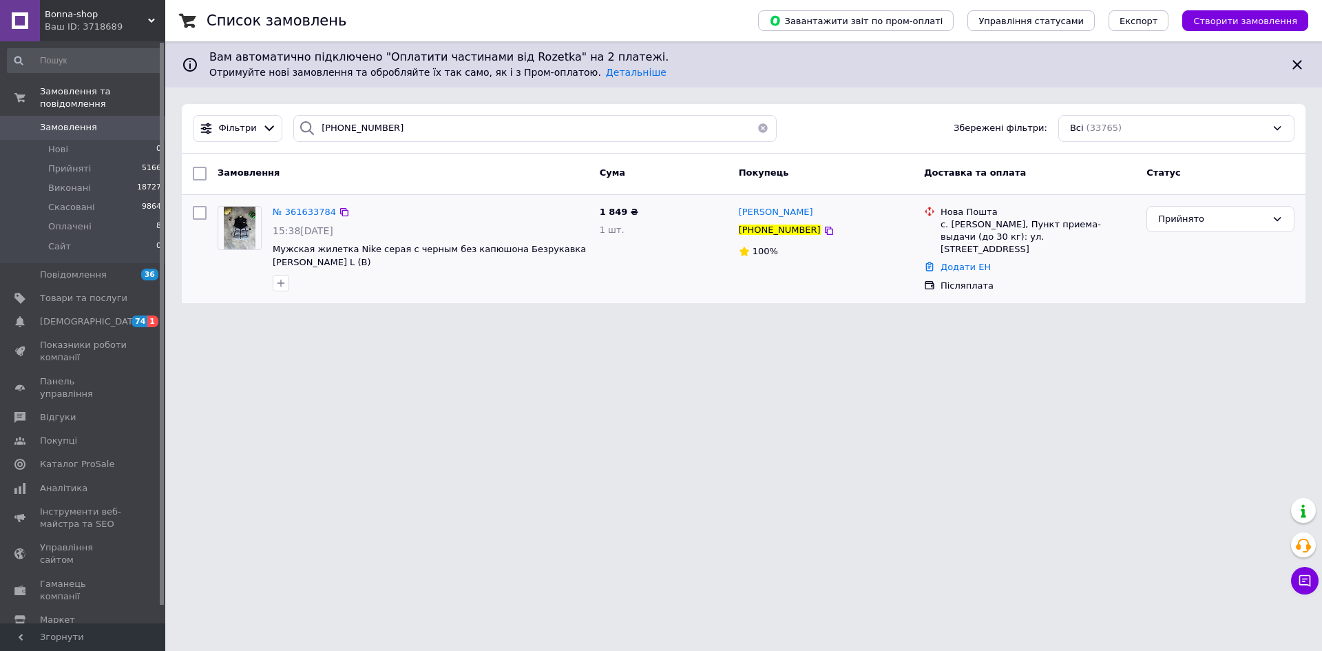
click at [301, 218] on div "№ 361633784" at bounding box center [304, 212] width 66 height 16
click at [303, 211] on span "№ 361633784" at bounding box center [304, 212] width 63 height 10
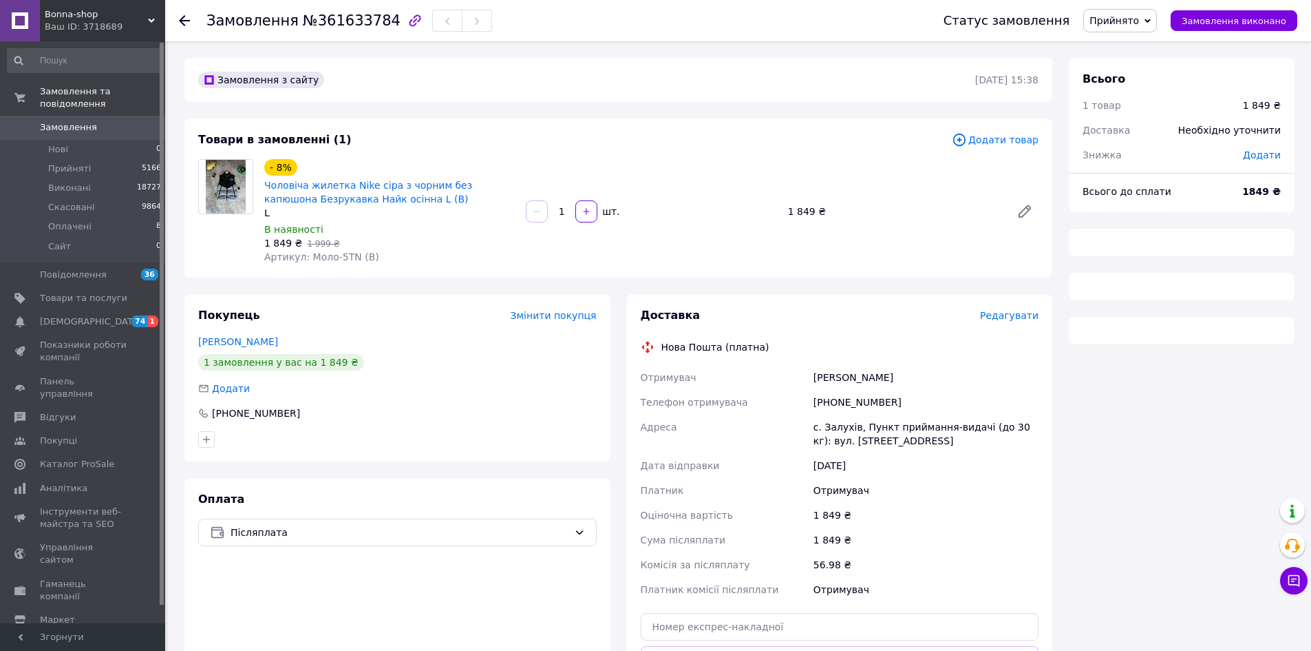
click at [342, 253] on span "Артикул: Моло-5TN (B)" at bounding box center [321, 256] width 115 height 11
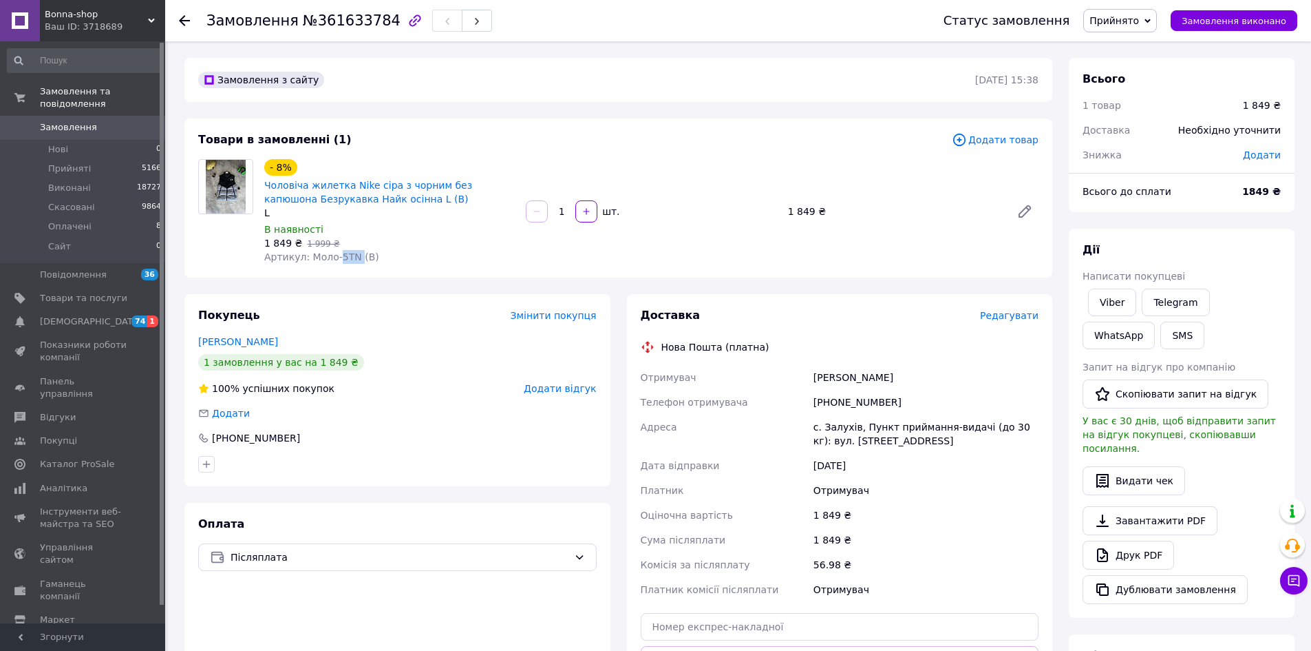
click at [342, 253] on span "Артикул: Моло-5TN (B)" at bounding box center [321, 256] width 115 height 11
copy span "5TN"
click at [342, 200] on link "Чоловіча жилетка Nike сіра з чорним без капюшона Безрукавка Найк осінна L (B)" at bounding box center [368, 192] width 208 height 25
drag, startPoint x: 910, startPoint y: 377, endPoint x: 871, endPoint y: 16, distance: 362.8
click at [787, 372] on div "Отримувач [PERSON_NAME] Телефон отримувача [PHONE_NUMBER] Адреса с. Залухів, Пу…" at bounding box center [840, 483] width 404 height 237
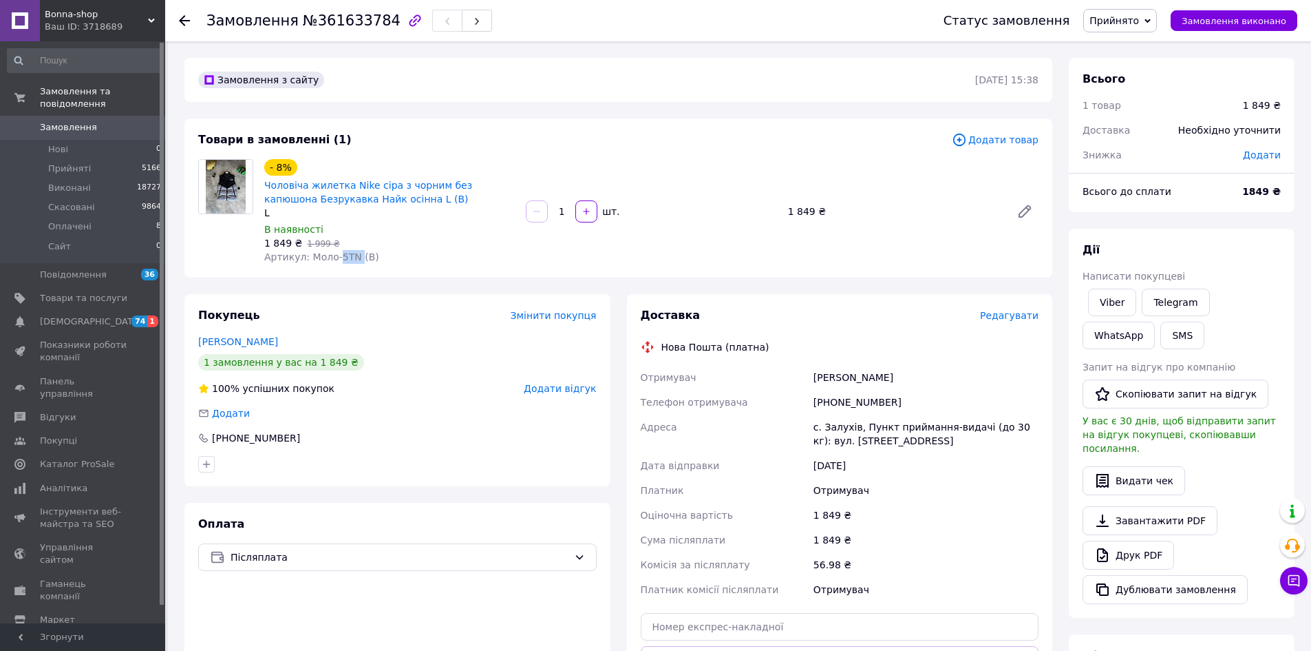
copy div "Отримувач [PERSON_NAME]"
drag, startPoint x: 837, startPoint y: 397, endPoint x: 788, endPoint y: 390, distance: 49.4
click at [788, 390] on div "Отримувач [PERSON_NAME] Телефон отримувача [PHONE_NUMBER] Адреса с. Залухів, Пу…" at bounding box center [840, 483] width 404 height 237
copy div "Телефон отримувача [PHONE_NUMBER]"
click at [61, 19] on span "Bonna-shop" at bounding box center [96, 14] width 103 height 12
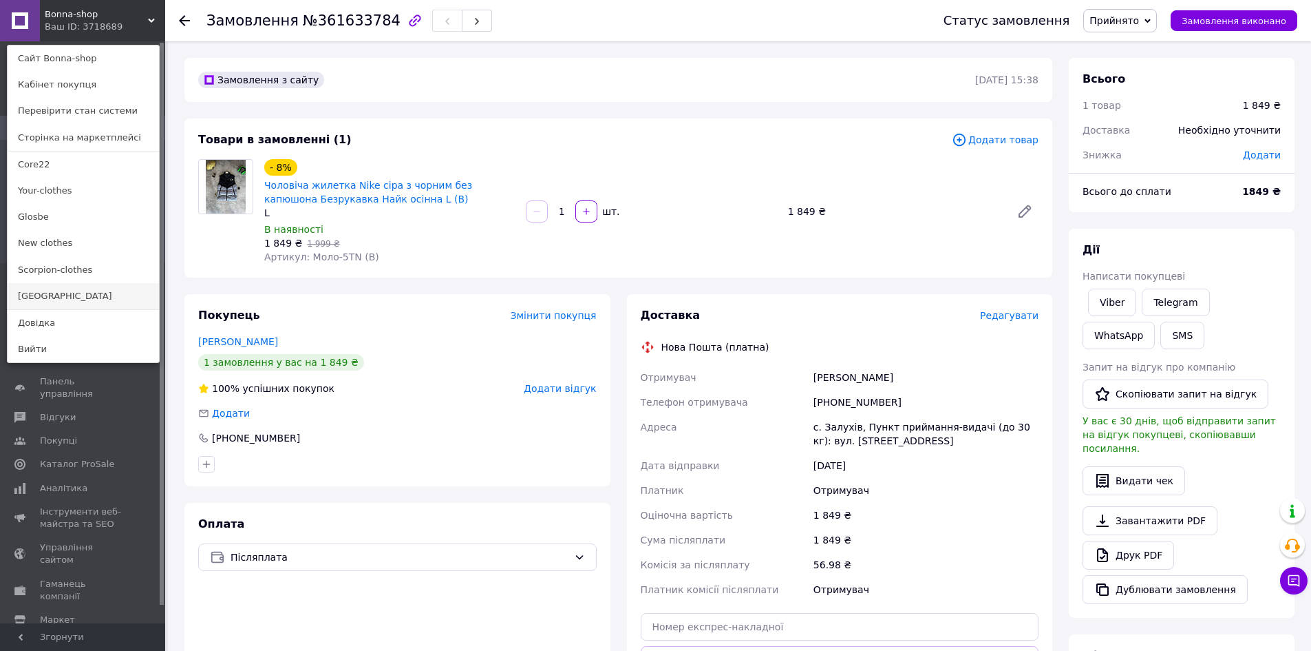
click at [36, 296] on link "[GEOGRAPHIC_DATA]" at bounding box center [83, 296] width 151 height 26
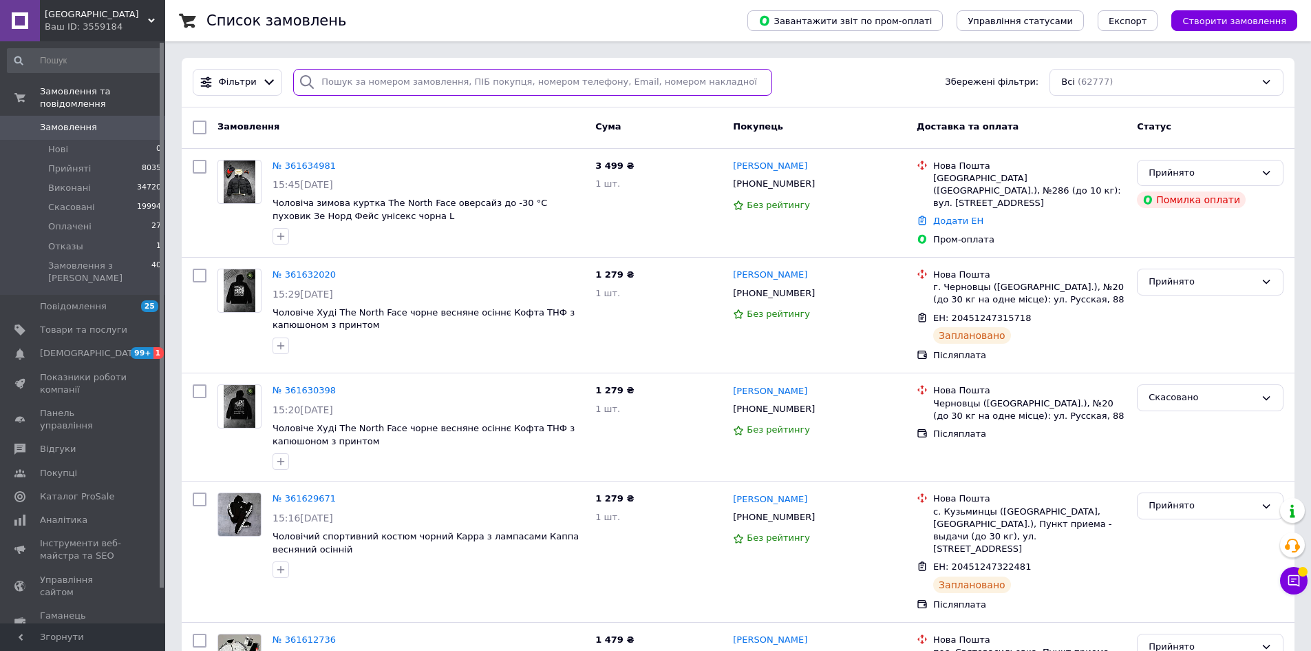
click at [431, 87] on input "search" at bounding box center [532, 82] width 479 height 27
paste input "[PHONE_NUMBER]"
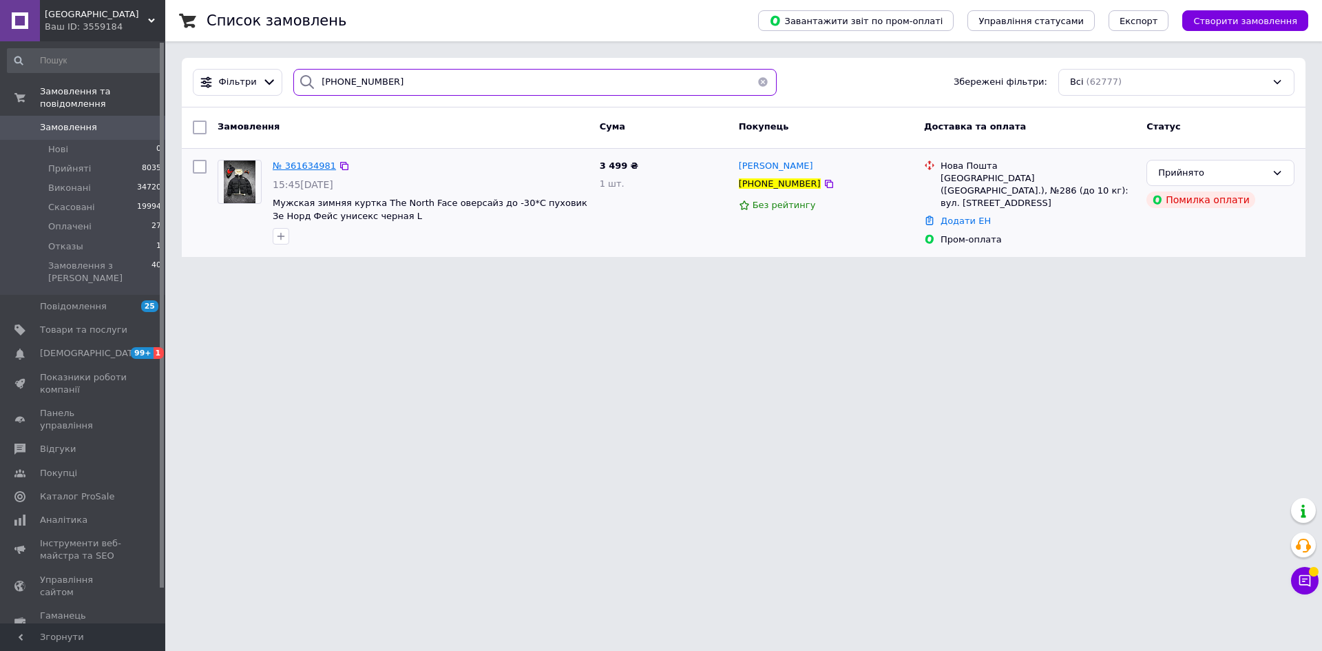
type input "[PHONE_NUMBER]"
click at [317, 169] on span "№ 361634981" at bounding box center [304, 165] width 63 height 10
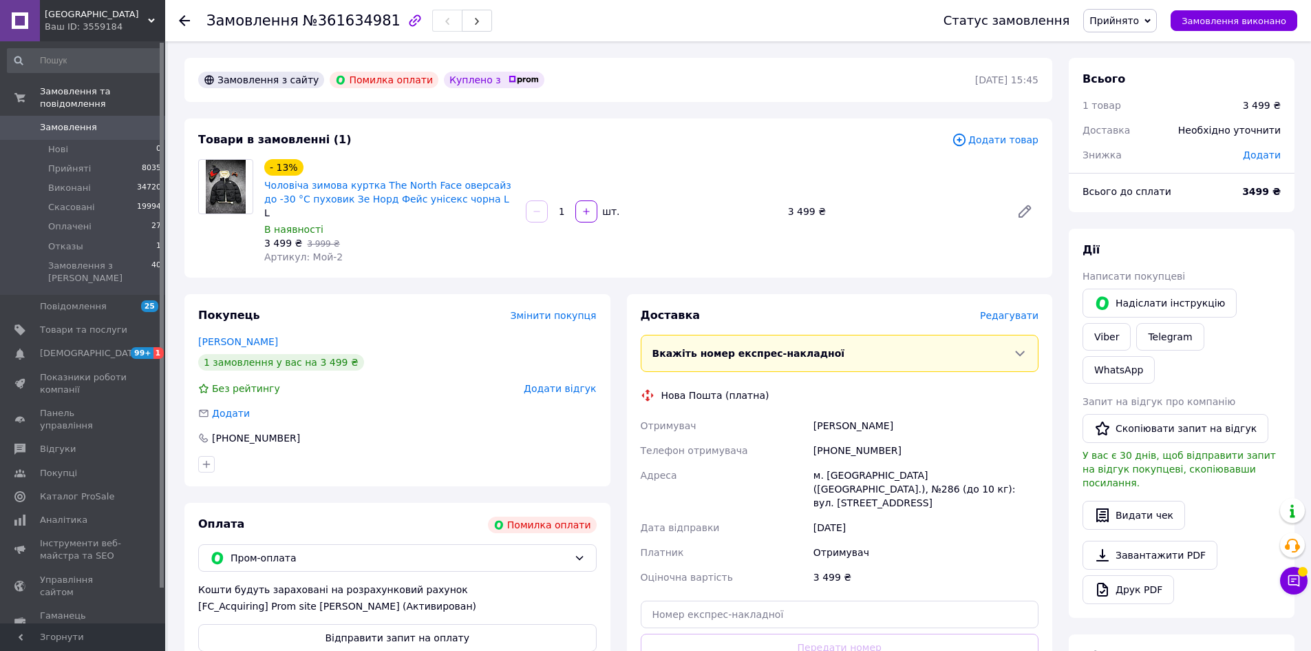
click at [184, 20] on use at bounding box center [184, 20] width 11 height 11
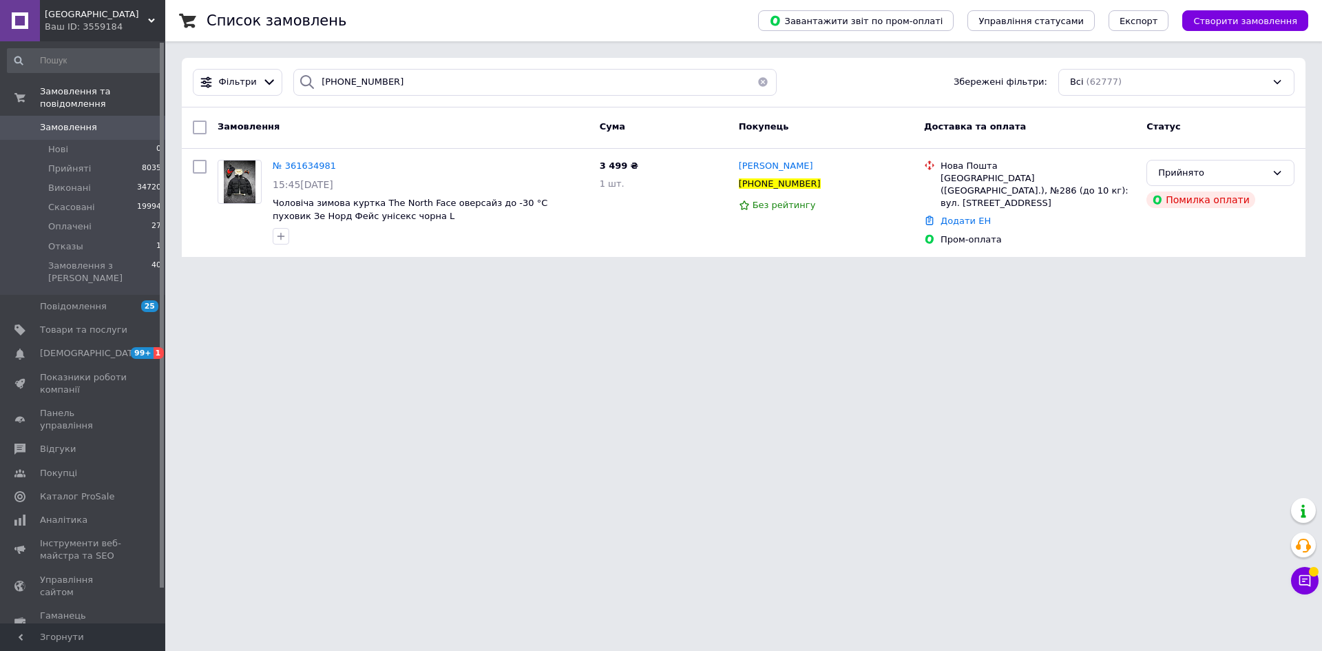
click at [1087, 273] on html "Black street Ваш ID: 3559184 Сайт Black street Кабінет покупця Перевірити стан …" at bounding box center [661, 136] width 1322 height 273
click at [318, 162] on span "№ 361634981" at bounding box center [304, 165] width 63 height 10
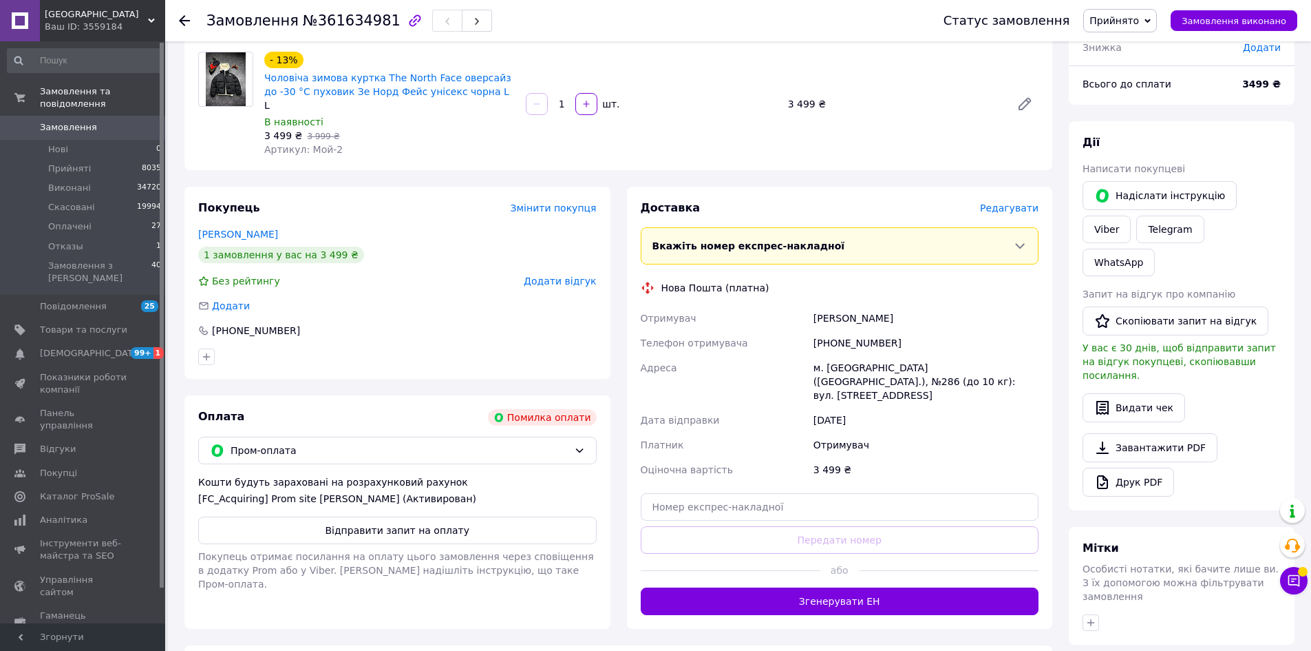
scroll to position [207, 0]
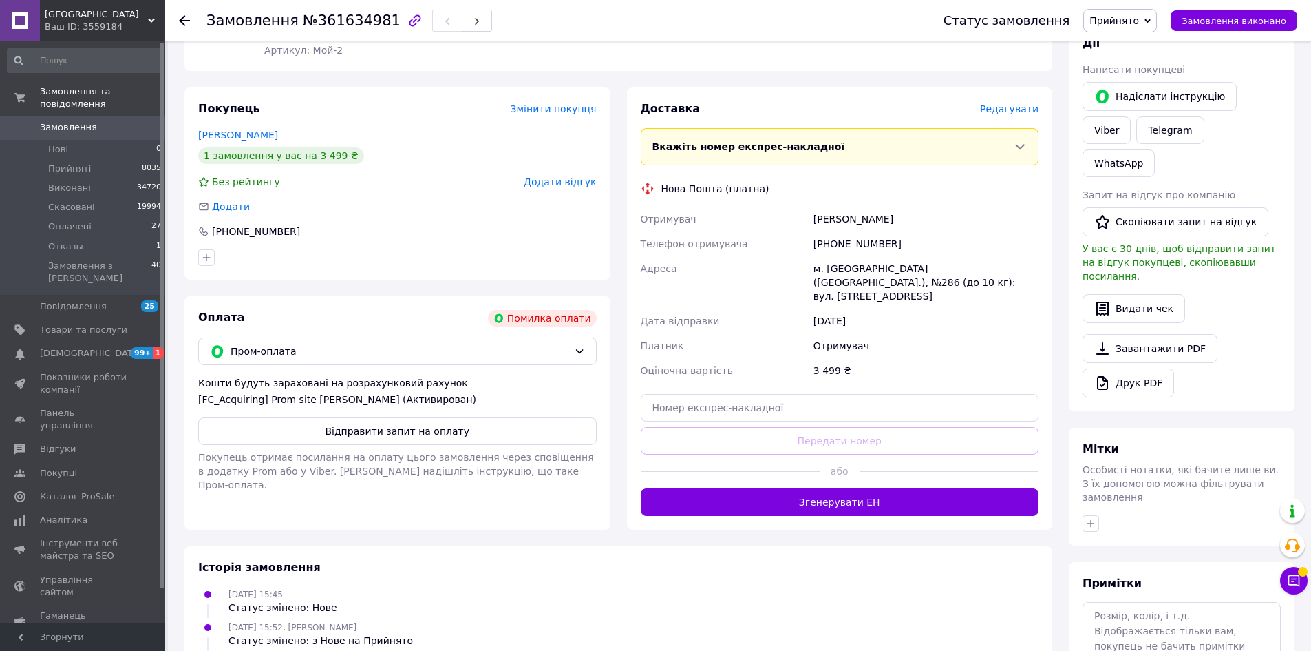
click at [456, 204] on div "Додати" at bounding box center [397, 207] width 399 height 14
click at [405, 430] on button "Відправити запит на оплату" at bounding box center [397, 431] width 399 height 28
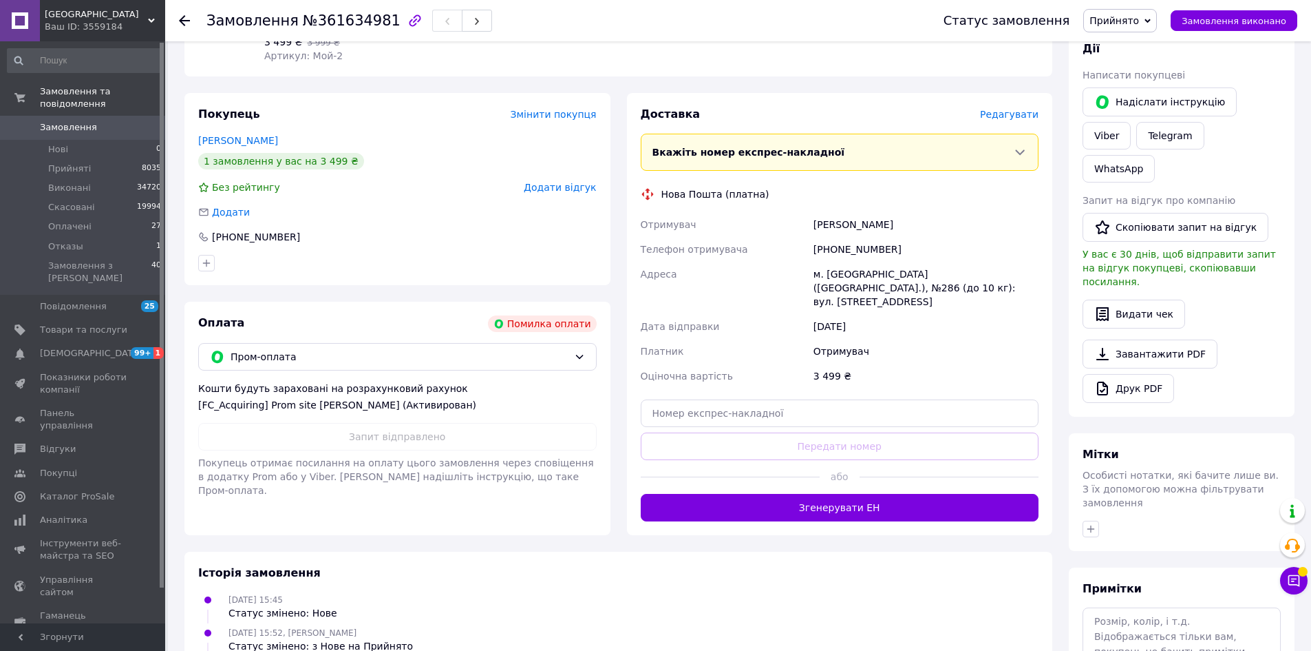
scroll to position [207, 0]
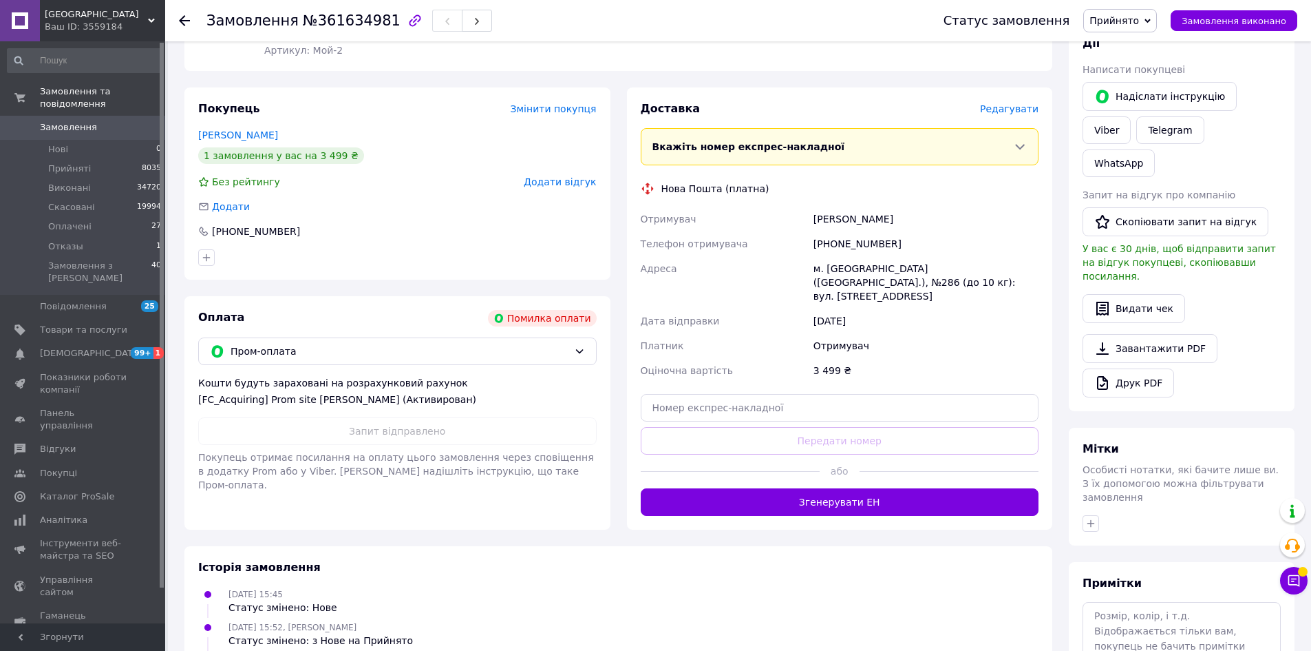
click at [85, 21] on div "Ваш ID: 3559184" at bounding box center [105, 27] width 120 height 12
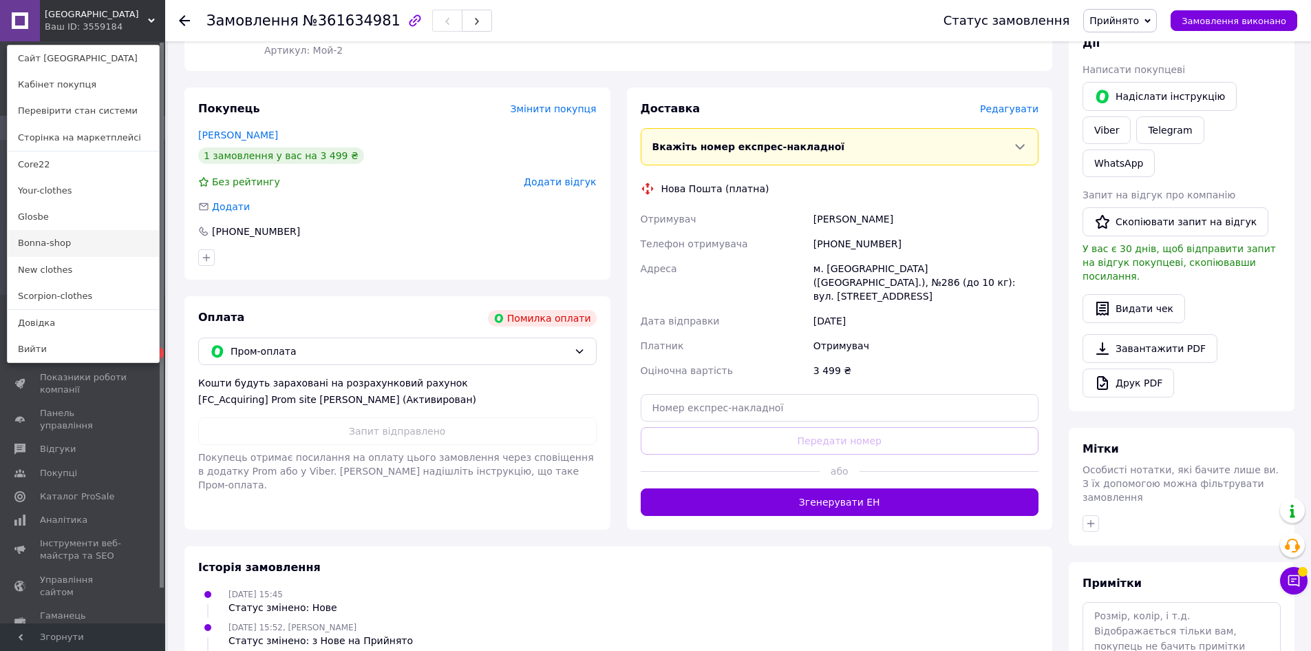
click at [47, 238] on link "Bonna-shop" at bounding box center [83, 243] width 151 height 26
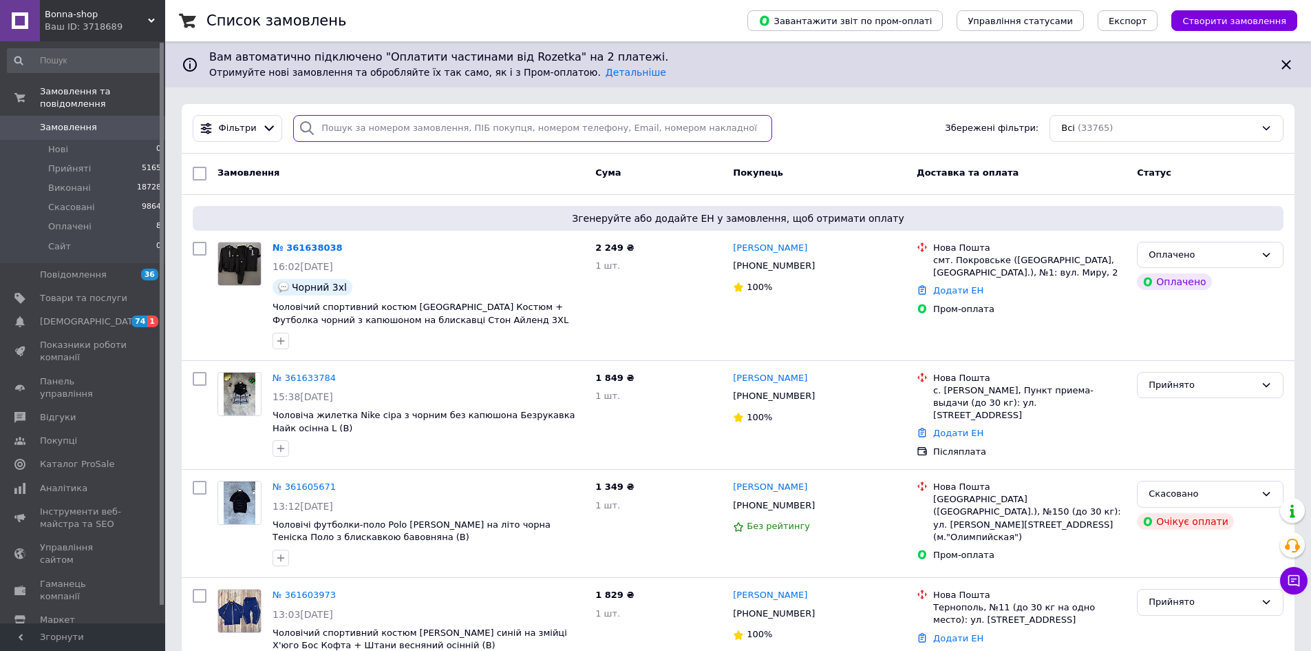
click at [403, 135] on input "search" at bounding box center [532, 128] width 479 height 27
paste input "+380954582655"
type input "+380954582655"
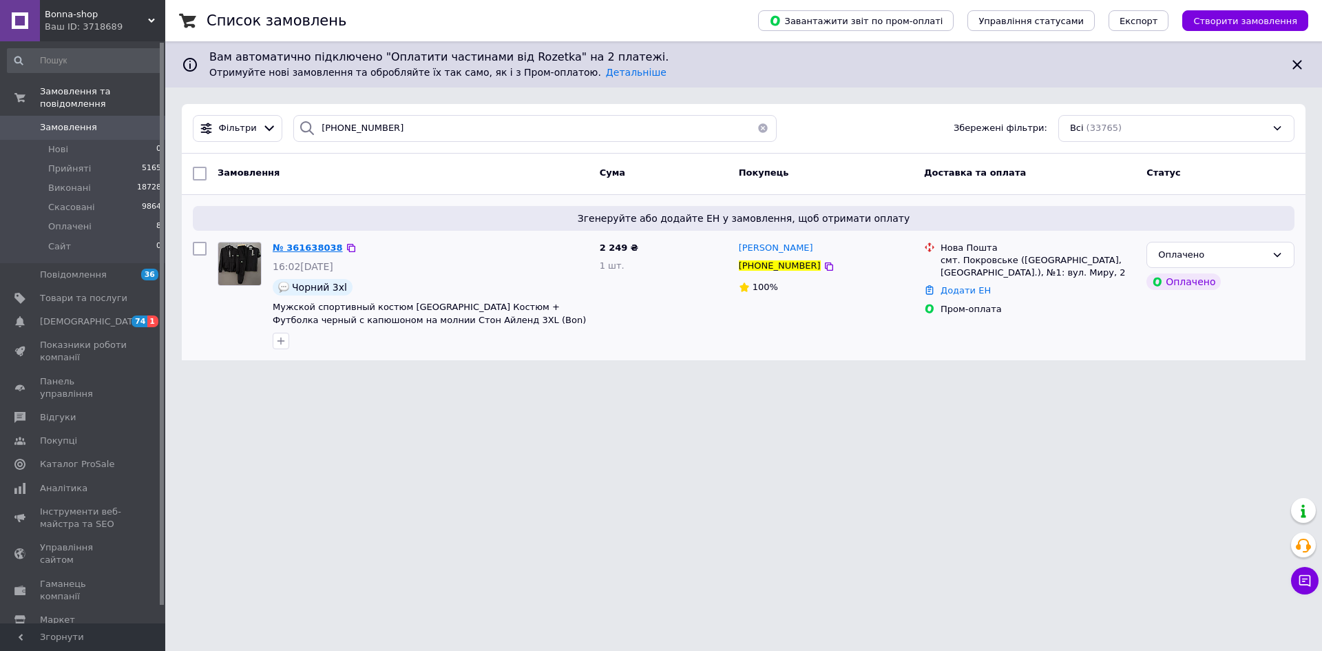
click at [313, 243] on span "№ 361638038" at bounding box center [308, 247] width 70 height 10
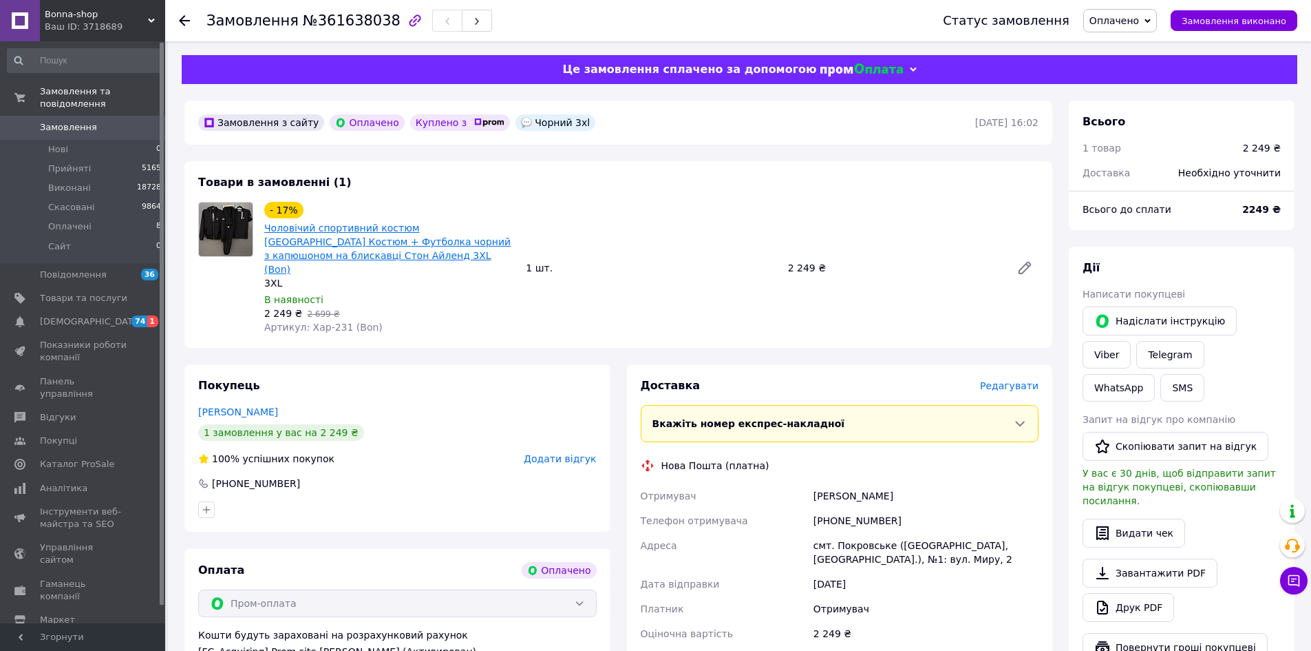
click at [339, 233] on link "Чоловічий спортивний костюм Stone Island Костюм + Футболка чорний з капюшоном н…" at bounding box center [387, 248] width 246 height 52
click at [1131, 341] on link "Viber" at bounding box center [1107, 355] width 48 height 28
drag, startPoint x: 294, startPoint y: 145, endPoint x: 279, endPoint y: 225, distance: 81.3
click at [294, 145] on div "Замовлення з сайту Оплачено Куплено з   Чорний 3xl 12.09.2025 | 16:02 Товари в …" at bounding box center [618, 555] width 885 height 908
drag, startPoint x: 263, startPoint y: 225, endPoint x: 466, endPoint y: 244, distance: 203.9
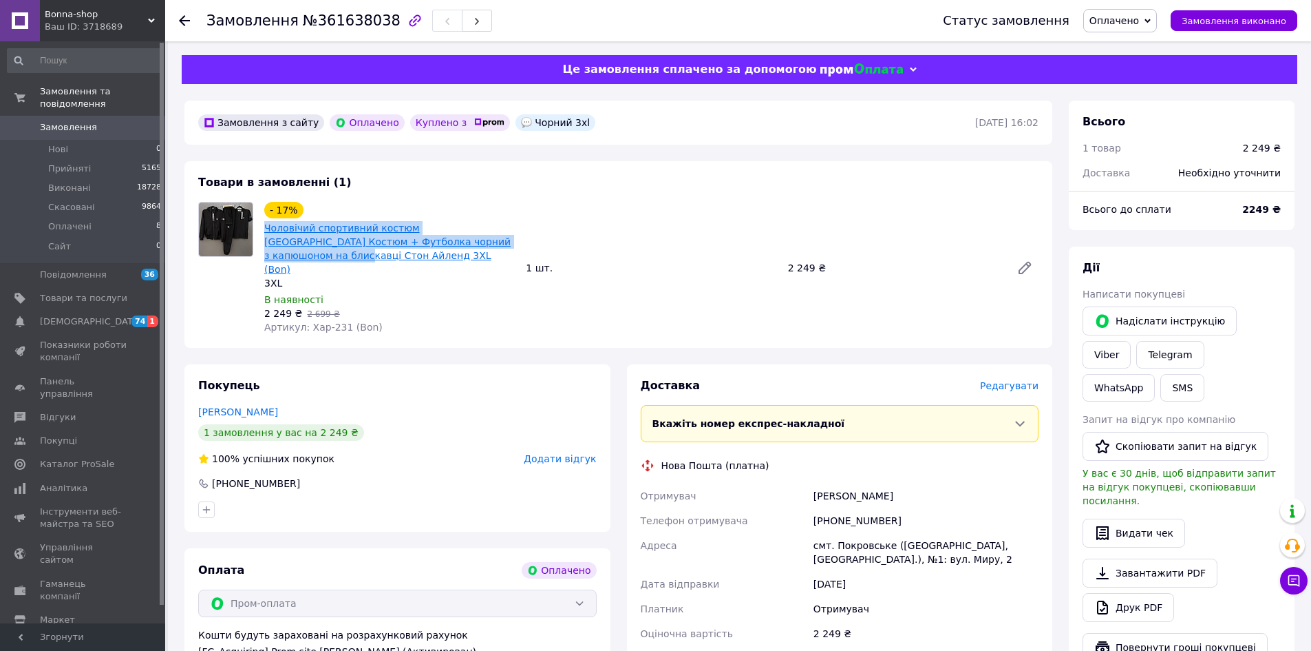
click at [466, 244] on div "Чоловічий спортивний костюм Stone Island Костюм + Футболка чорний з капюшоном н…" at bounding box center [389, 249] width 253 height 58
copy link "Чоловічий спортивний костюм Stone Island Костюм + Футболка чорний з капюшоном н…"
click at [77, 9] on span "Bonna-shop" at bounding box center [96, 14] width 103 height 12
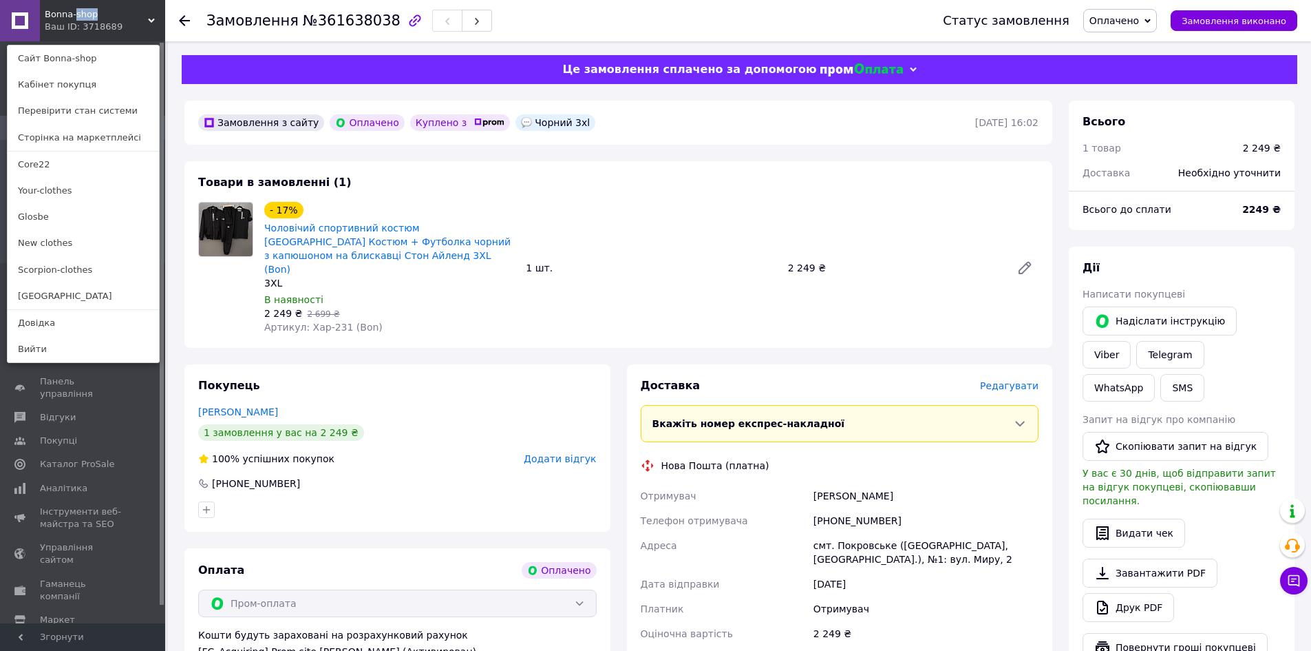
click at [77, 9] on span "Bonna-shop" at bounding box center [96, 14] width 103 height 12
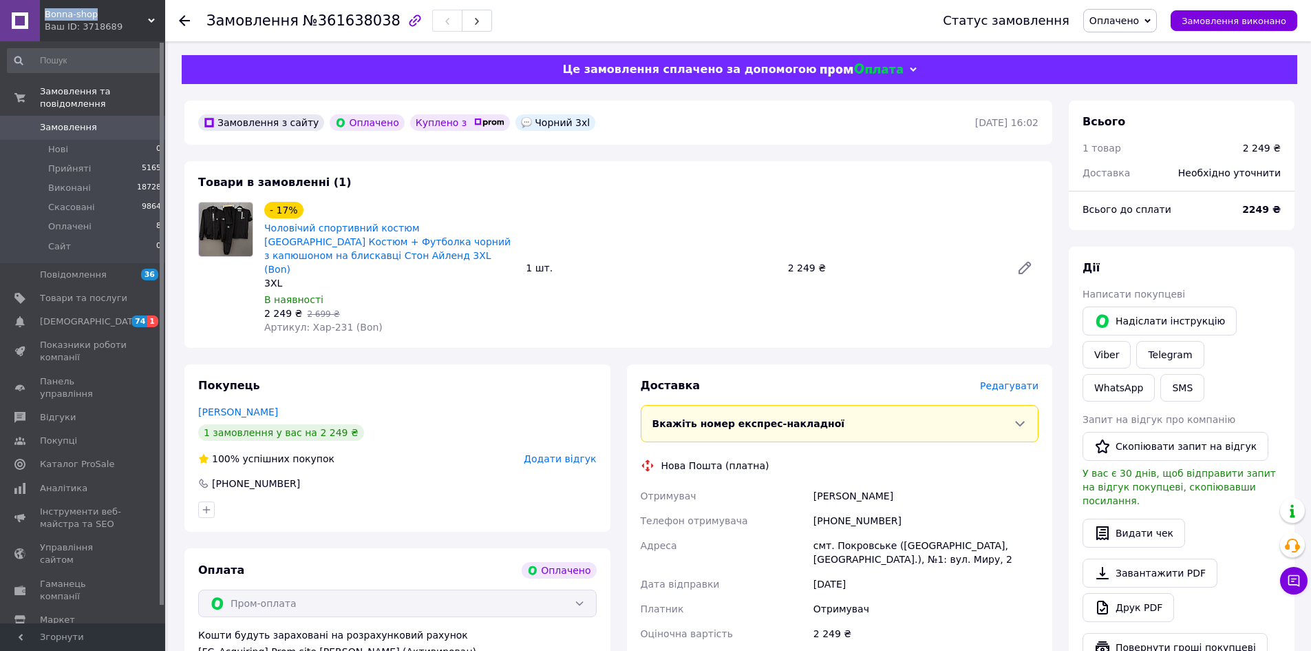
click at [77, 9] on span "Bonna-shop" at bounding box center [96, 14] width 103 height 12
copy span "Bonna-shop"
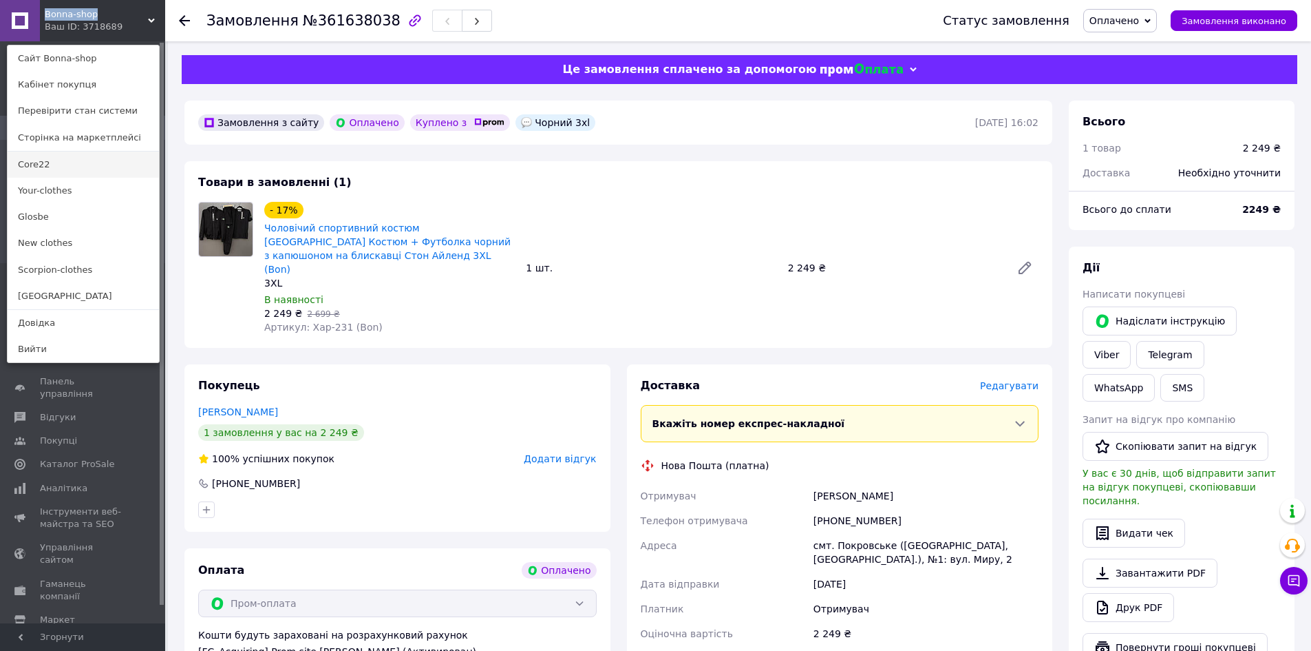
click at [61, 172] on link "Core22" at bounding box center [83, 164] width 151 height 26
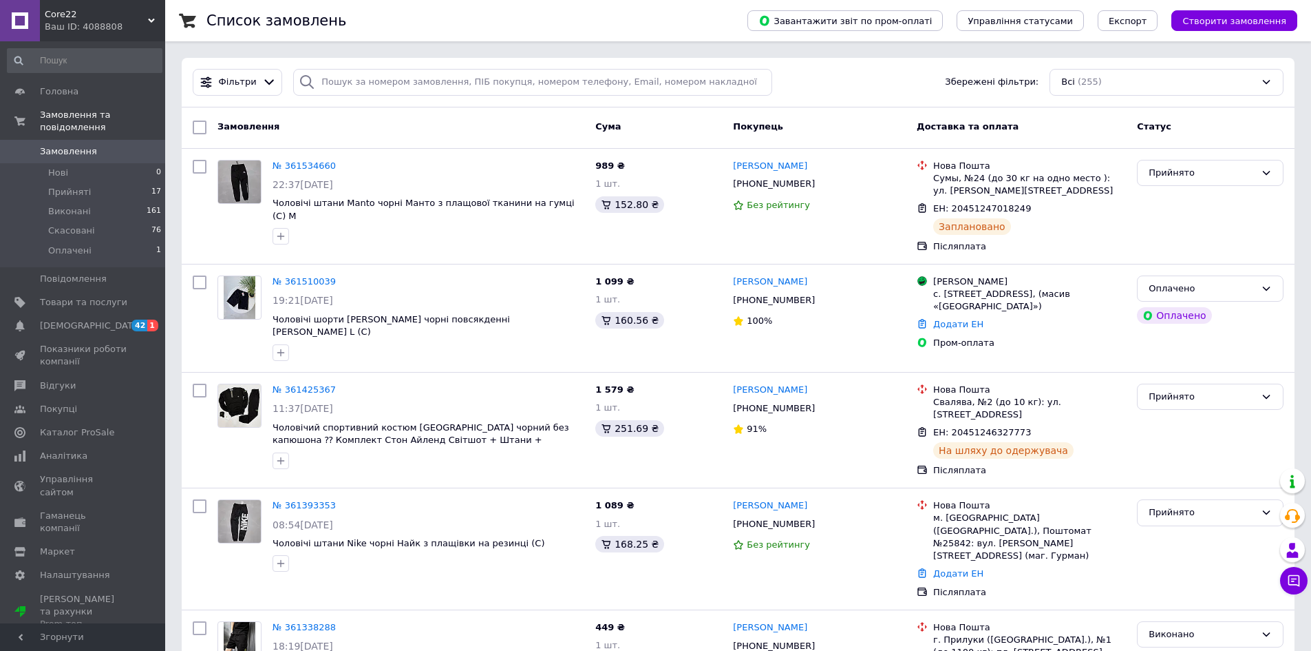
drag, startPoint x: 39, startPoint y: 8, endPoint x: 41, endPoint y: 23, distance: 15.4
click at [39, 8] on link at bounding box center [20, 20] width 40 height 41
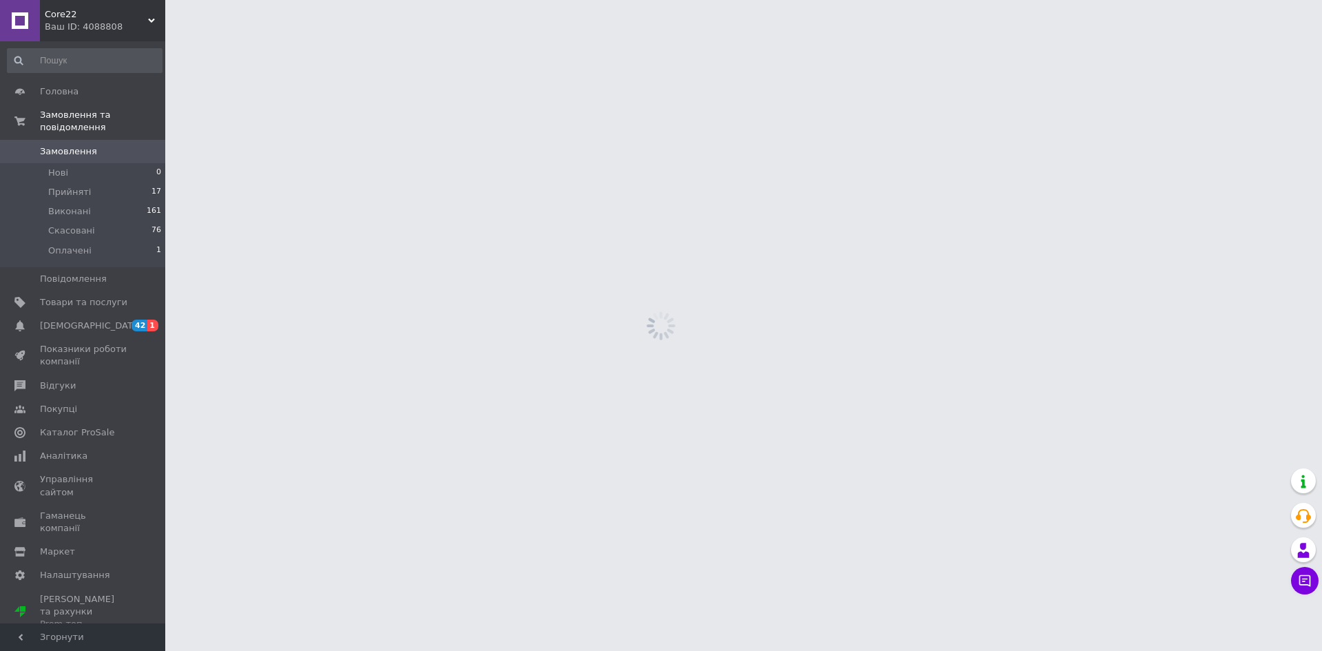
click at [72, 35] on div "Core22 Ваш ID: 4088808" at bounding box center [102, 20] width 125 height 41
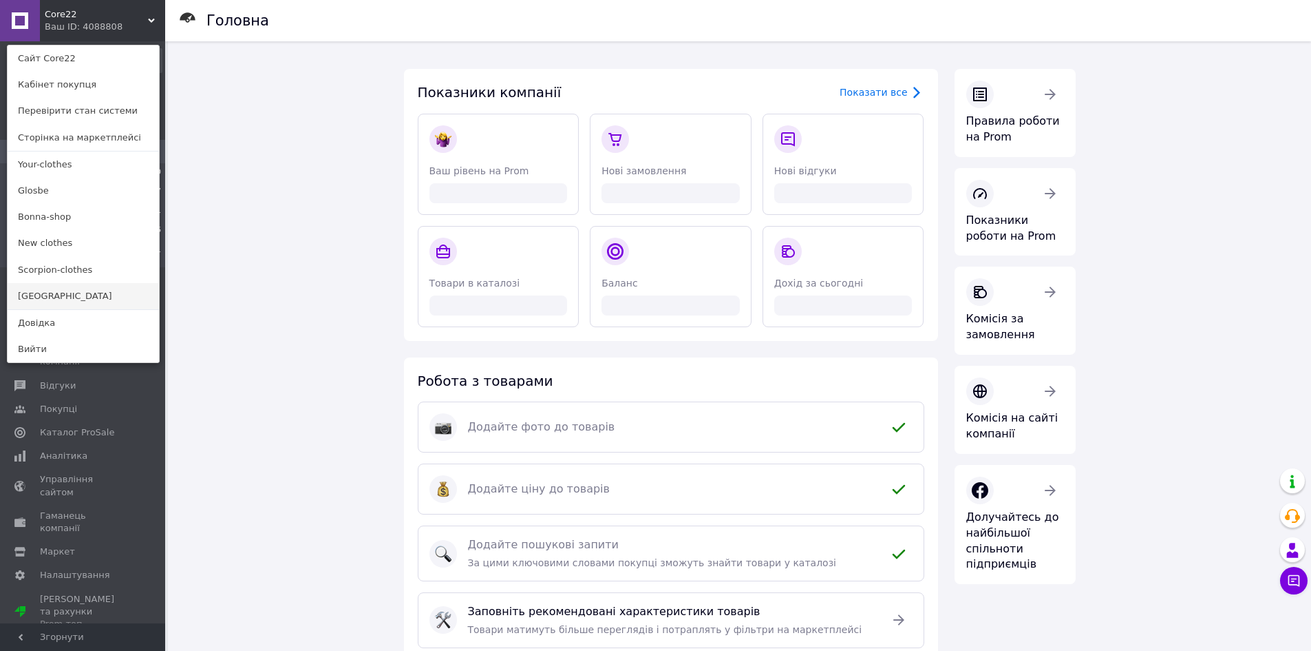
click at [52, 287] on link "[GEOGRAPHIC_DATA]" at bounding box center [83, 296] width 151 height 26
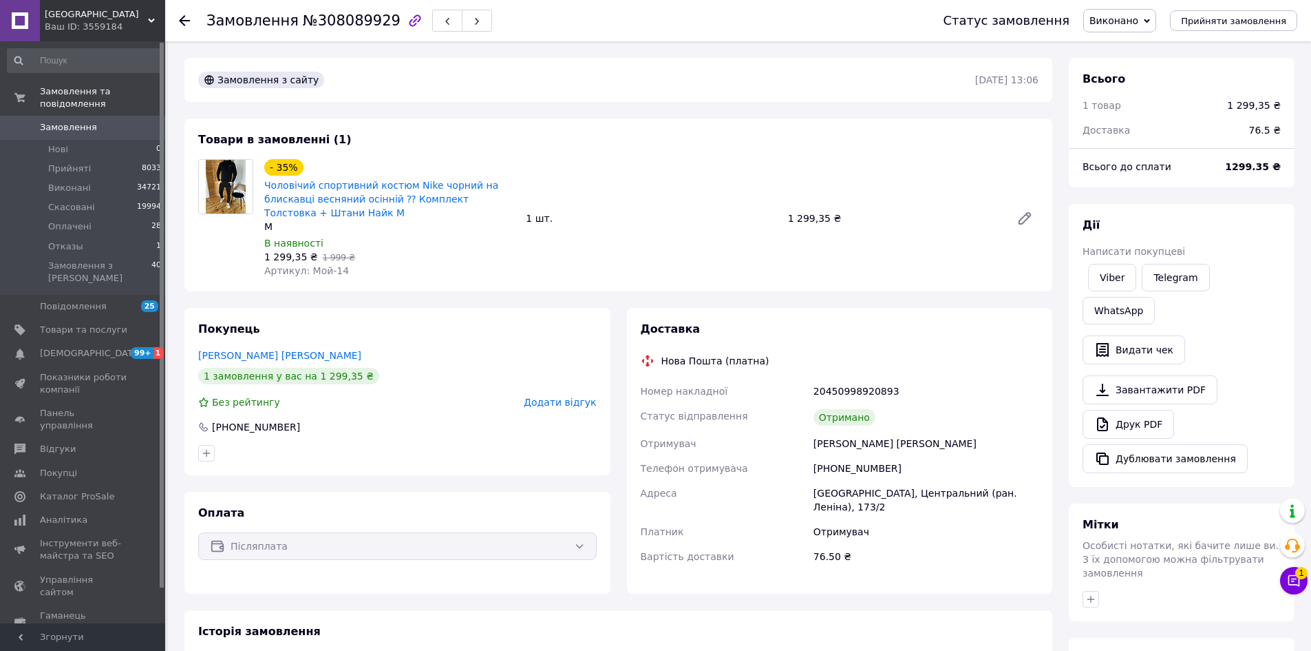
click at [72, 121] on span "Замовлення" at bounding box center [68, 127] width 57 height 12
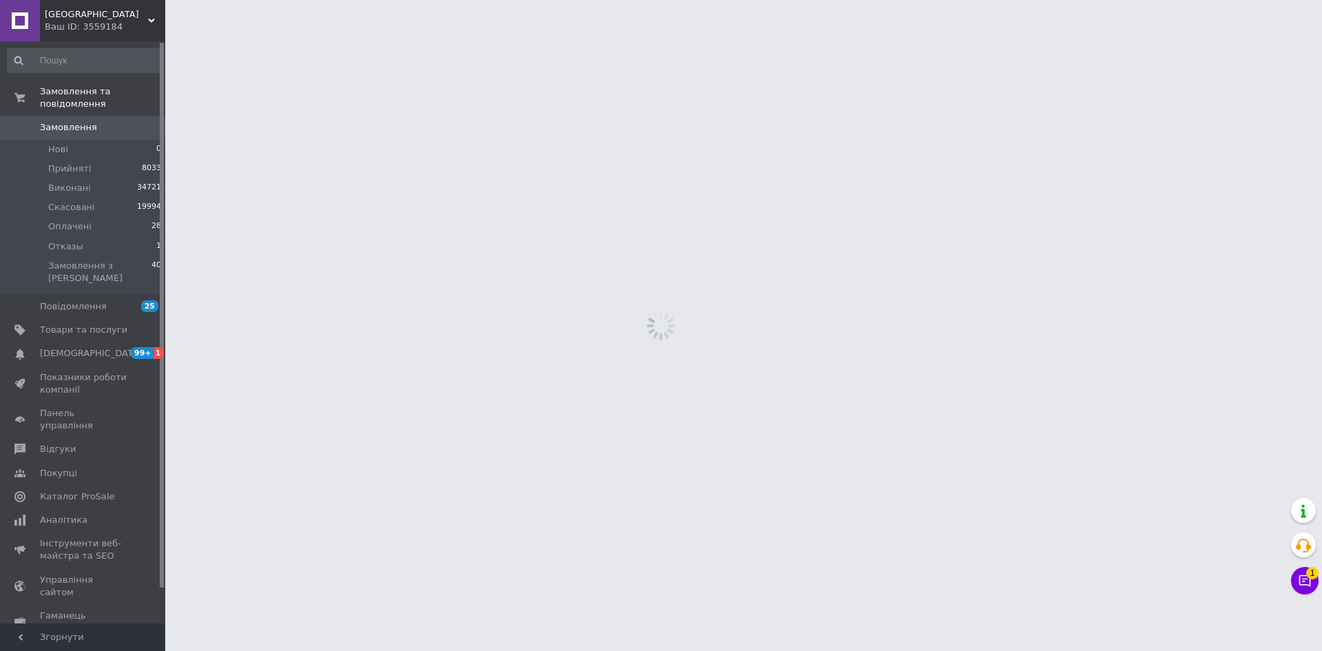
click at [72, 121] on span "Замовлення" at bounding box center [68, 127] width 57 height 12
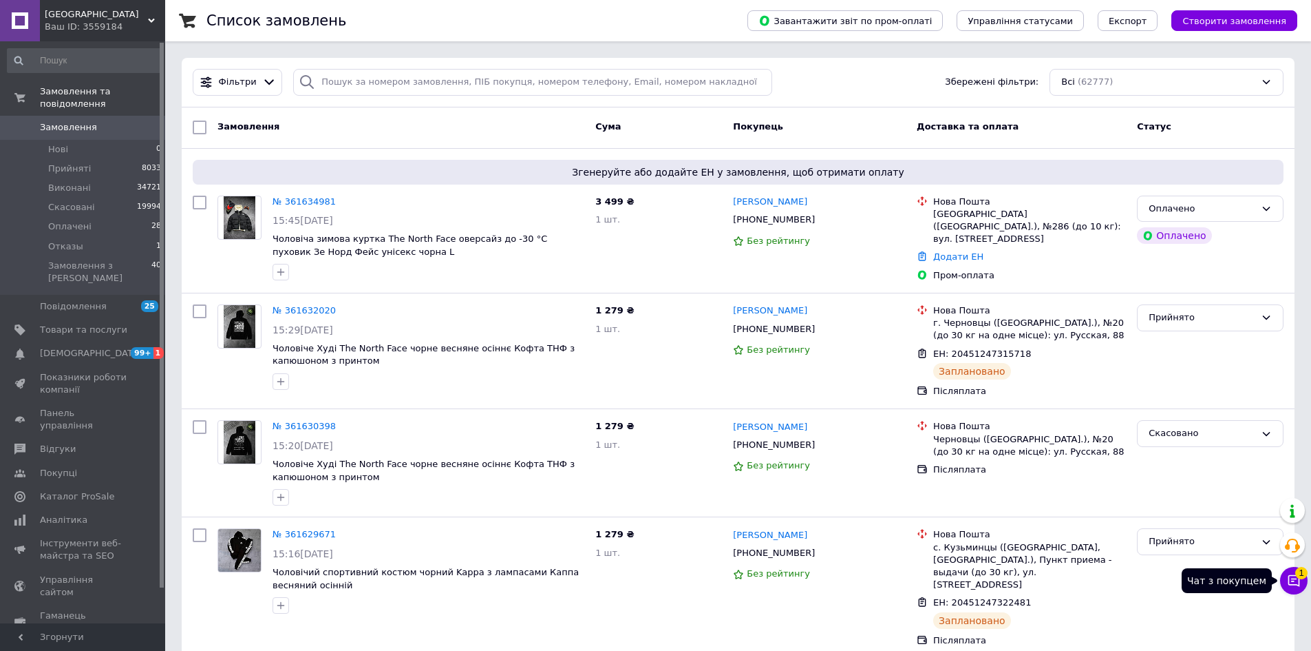
click at [1298, 582] on icon at bounding box center [1294, 580] width 14 height 14
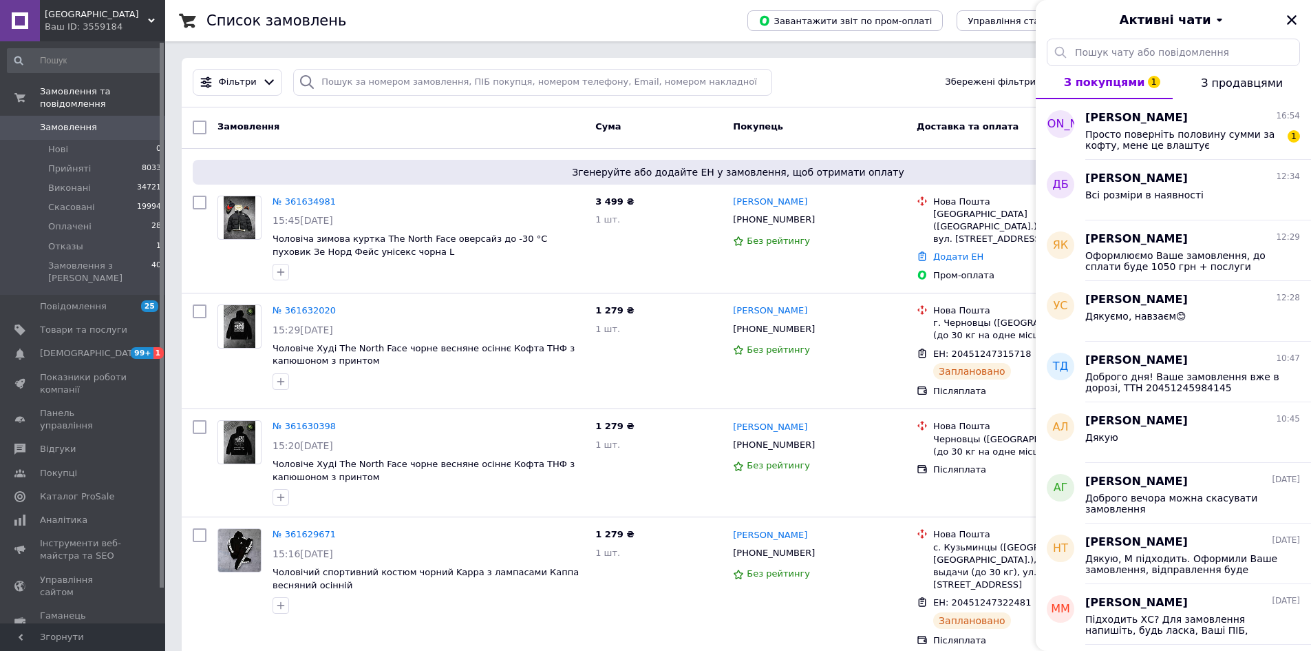
click at [112, 23] on div "Ваш ID: 3559184" at bounding box center [105, 27] width 120 height 12
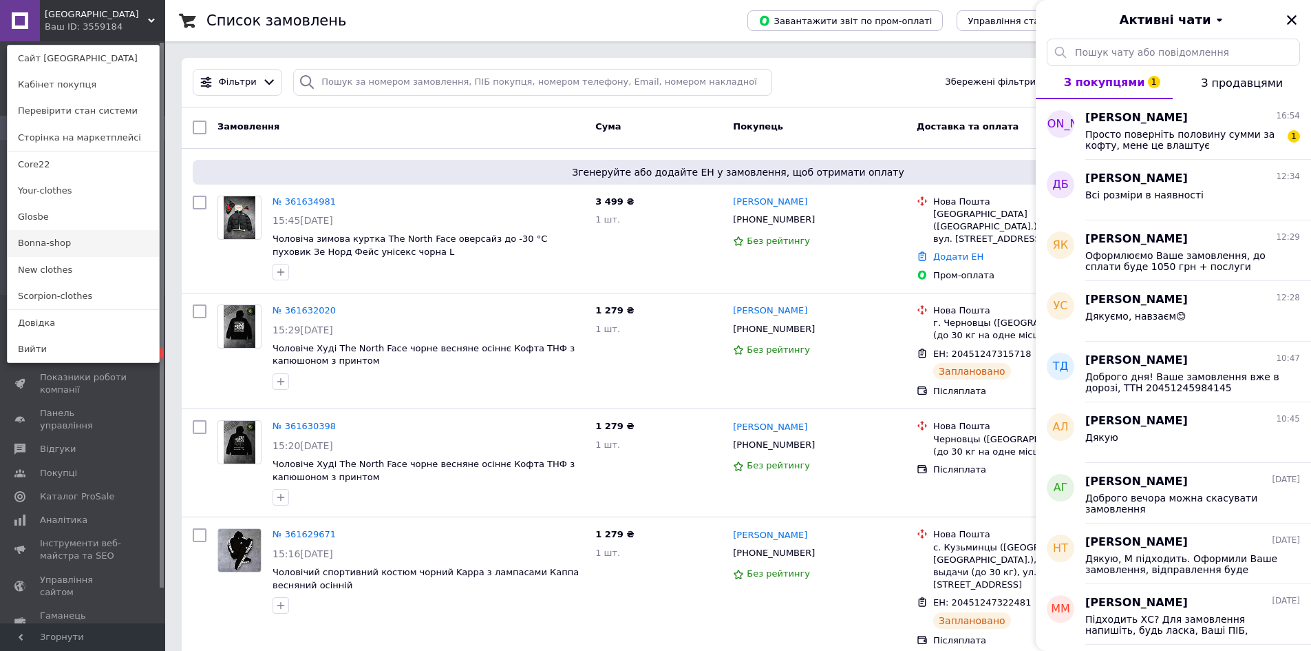
click at [47, 236] on link "Bonna-shop" at bounding box center [83, 243] width 151 height 26
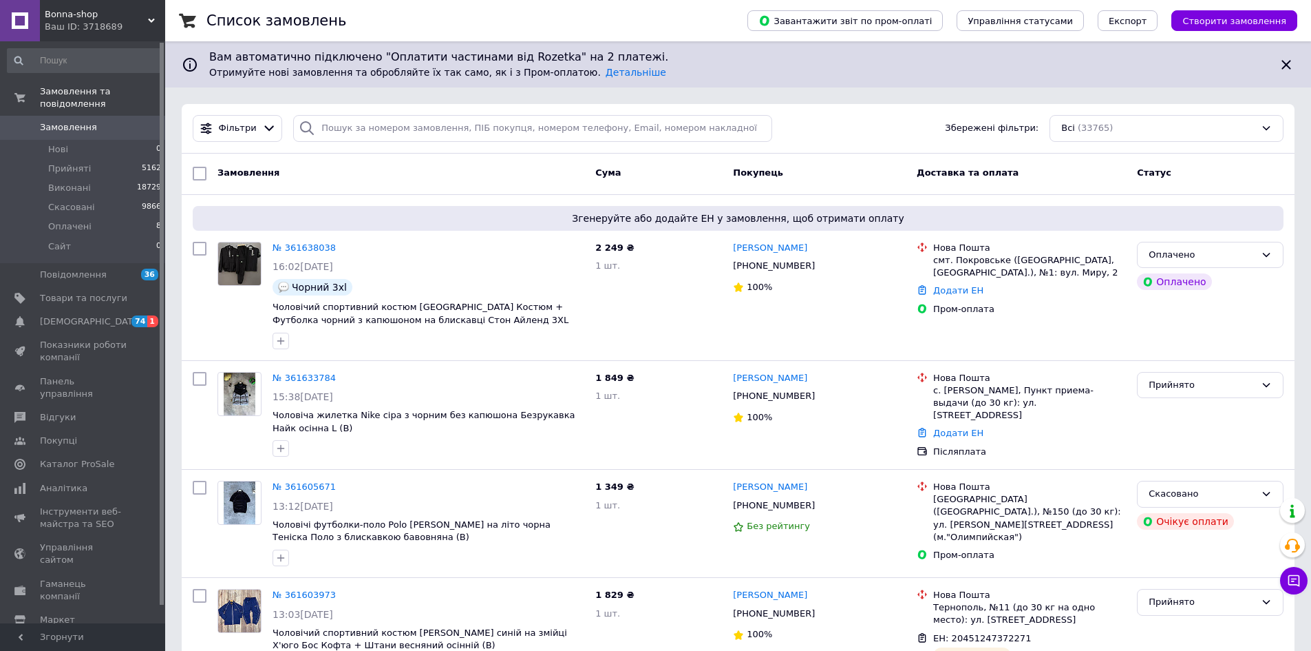
click at [61, 14] on span "Bonna-shop" at bounding box center [96, 14] width 103 height 12
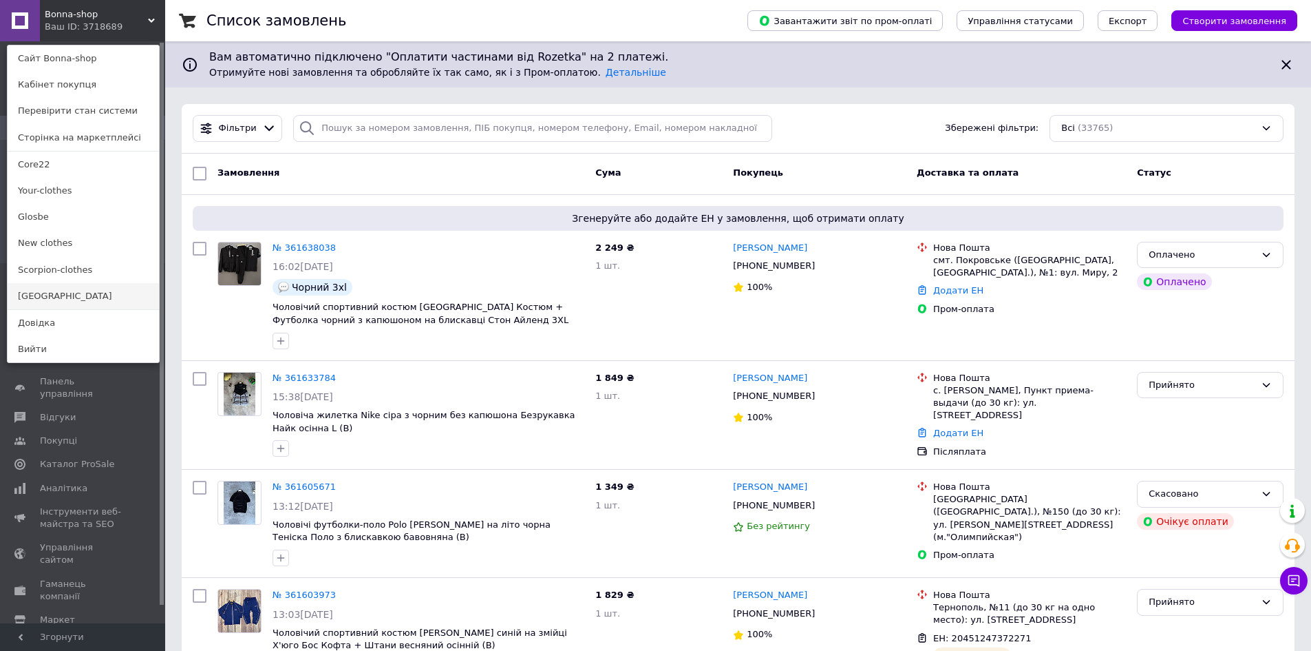
click at [39, 299] on link "[GEOGRAPHIC_DATA]" at bounding box center [83, 296] width 151 height 26
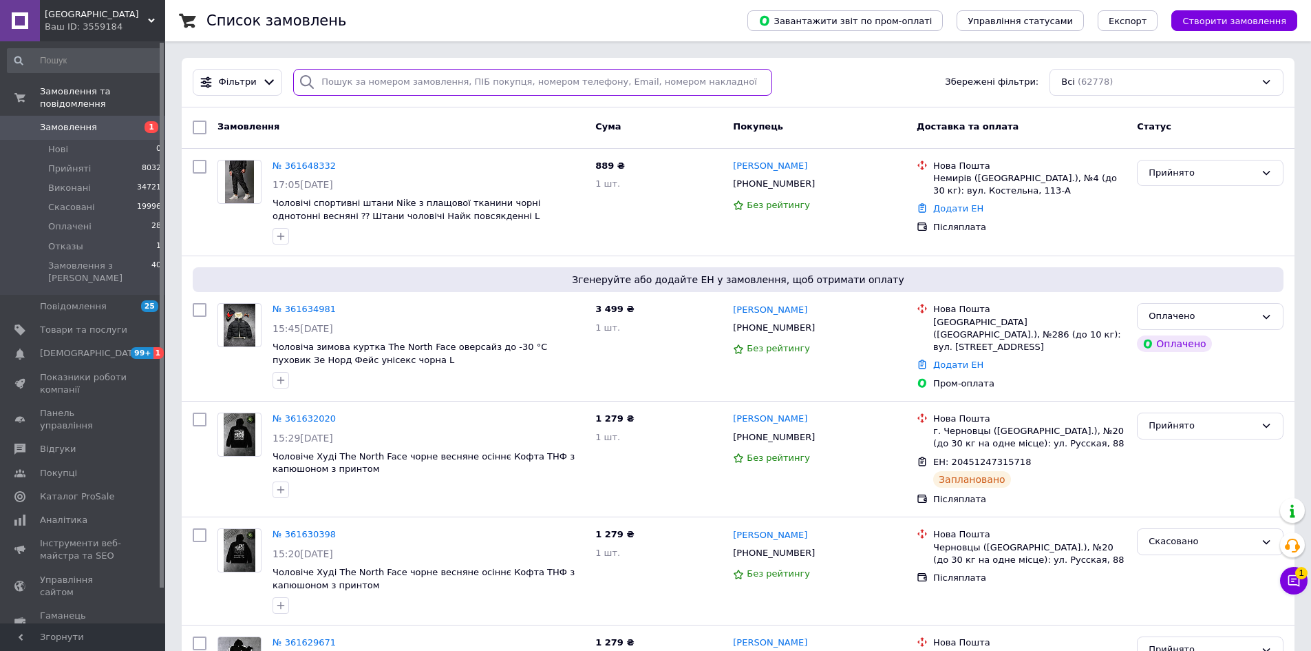
click at [344, 85] on input "search" at bounding box center [532, 82] width 479 height 27
paste input "[PHONE_NUMBER]"
type input "[PHONE_NUMBER]"
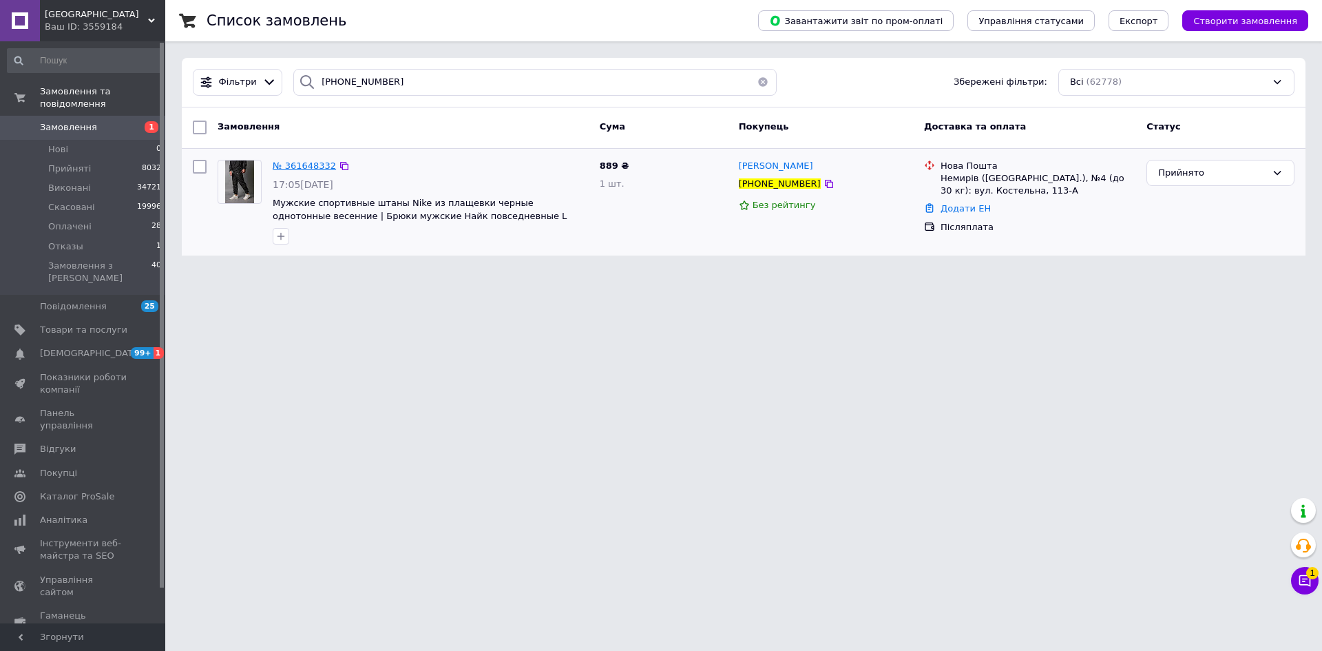
click at [292, 165] on span "№ 361648332" at bounding box center [304, 165] width 63 height 10
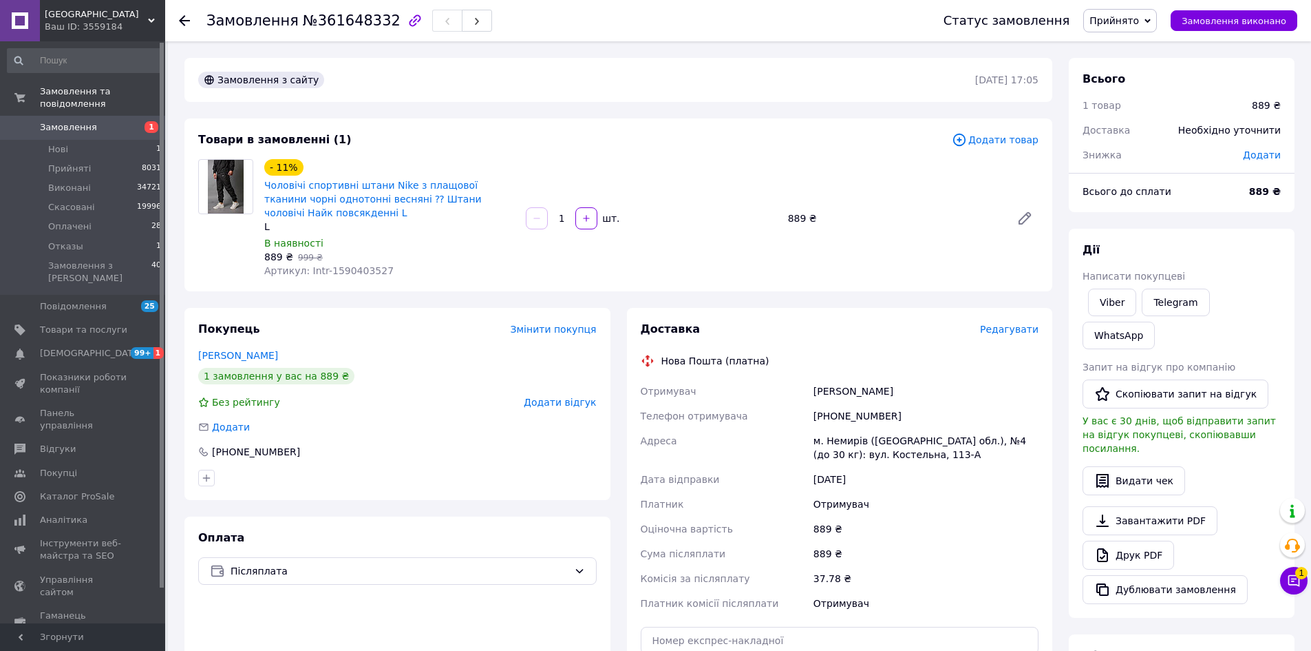
click at [180, 14] on div at bounding box center [184, 21] width 11 height 14
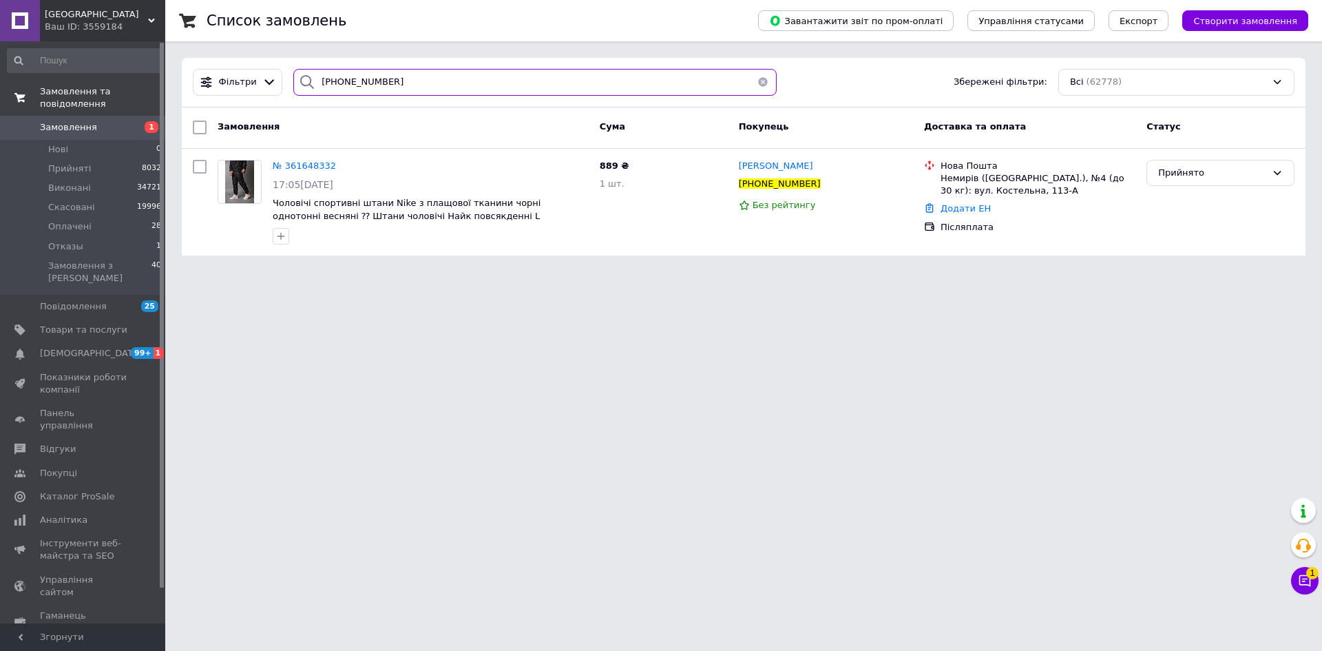
drag, startPoint x: 446, startPoint y: 88, endPoint x: 0, endPoint y: 88, distance: 446.1
click at [0, 88] on div "Black street Ваш ID: 3559184 Сайт Black street Кабінет покупця Перевірити стан …" at bounding box center [661, 136] width 1322 height 272
paste input "search"
type input "[PHONE_NUMBER]"
click at [274, 167] on span "№ 361648332" at bounding box center [304, 165] width 63 height 10
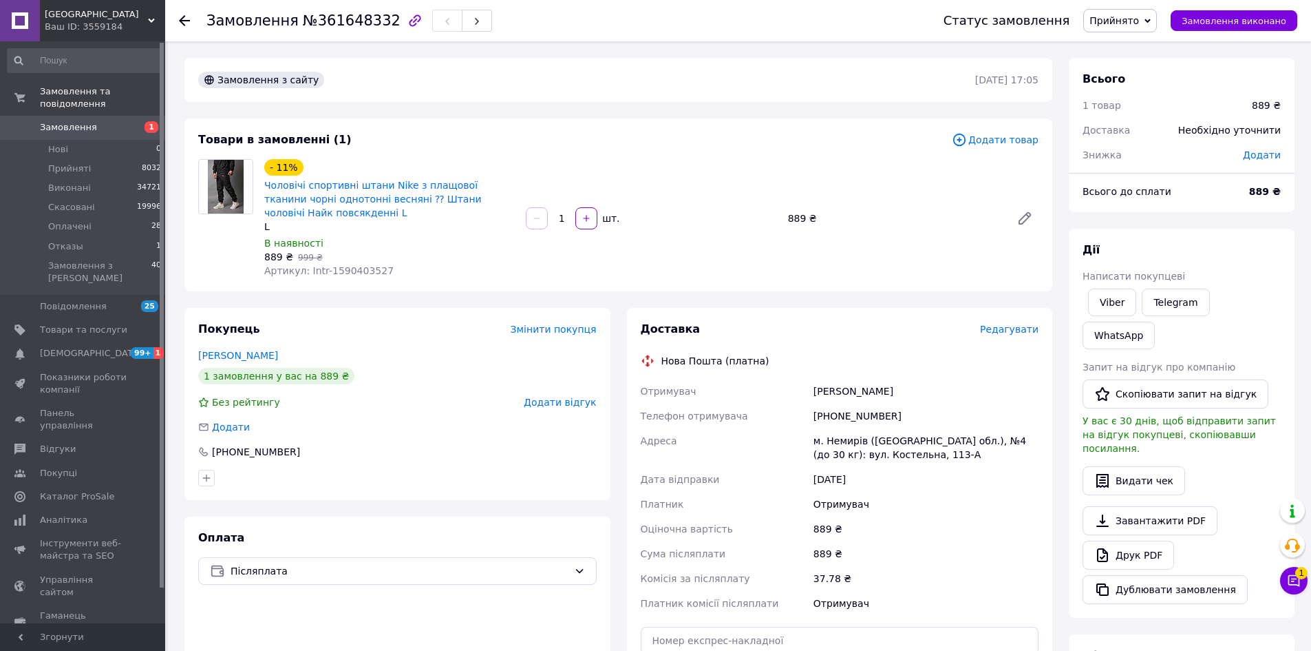
click at [295, 414] on div "Покупець Змінити покупця Вакуленко Артем 1 замовлення у вас на 889 ₴ Без рейтин…" at bounding box center [397, 404] width 426 height 192
drag, startPoint x: 790, startPoint y: 218, endPoint x: 681, endPoint y: 10, distance: 234.3
click at [841, 209] on div "889 ₴" at bounding box center [894, 218] width 223 height 19
click at [321, 192] on link "Чоловічі спортивні штани Nike з плащової тканини чорні однотонні весняні ⁇ Штан…" at bounding box center [373, 199] width 218 height 39
click at [363, 271] on span "Артикул: Intr-1590403527" at bounding box center [328, 270] width 129 height 11
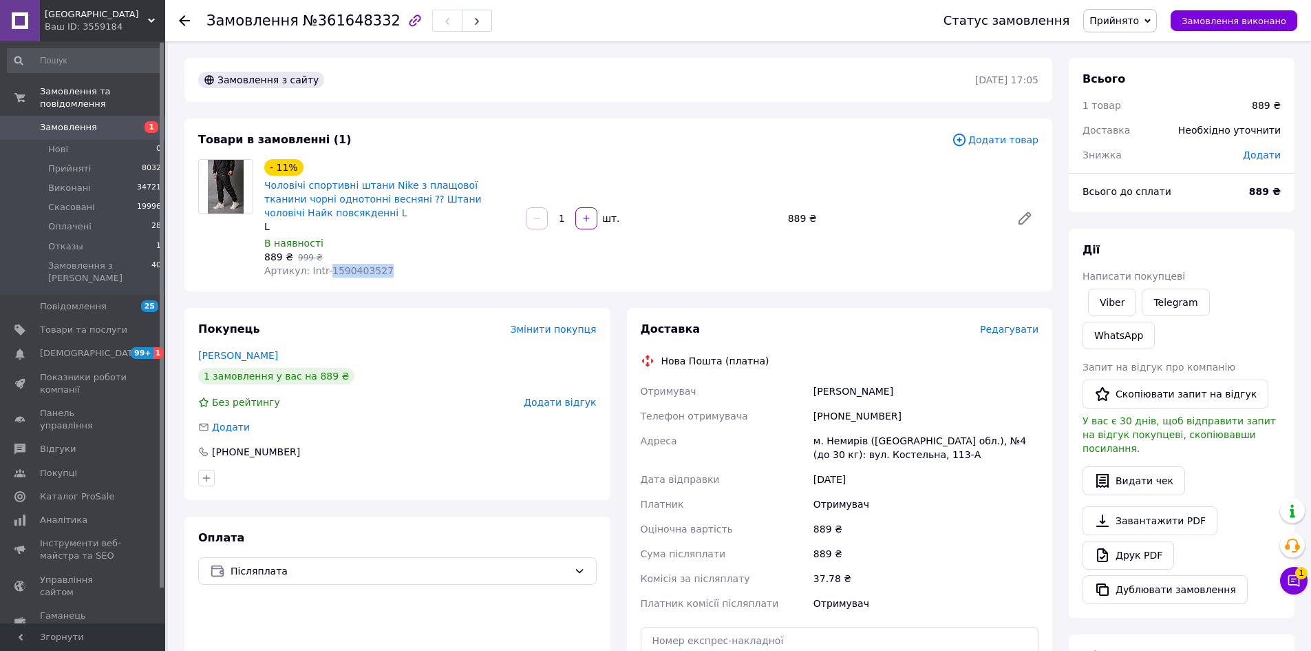
click at [363, 271] on span "Артикул: Intr-1590403527" at bounding box center [328, 270] width 129 height 11
copy span "1590403527"
click at [1303, 581] on button "Чат з покупцем 1" at bounding box center [1294, 581] width 28 height 28
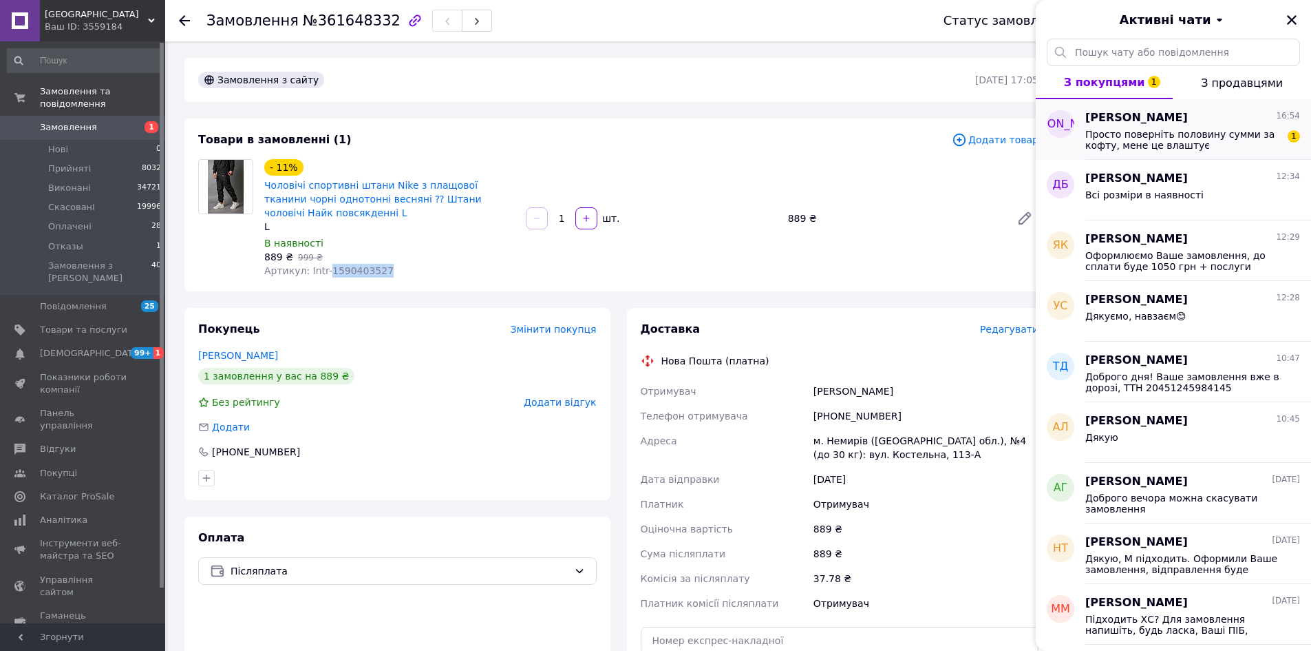
click at [1173, 116] on div "Анна 16:54" at bounding box center [1193, 118] width 215 height 16
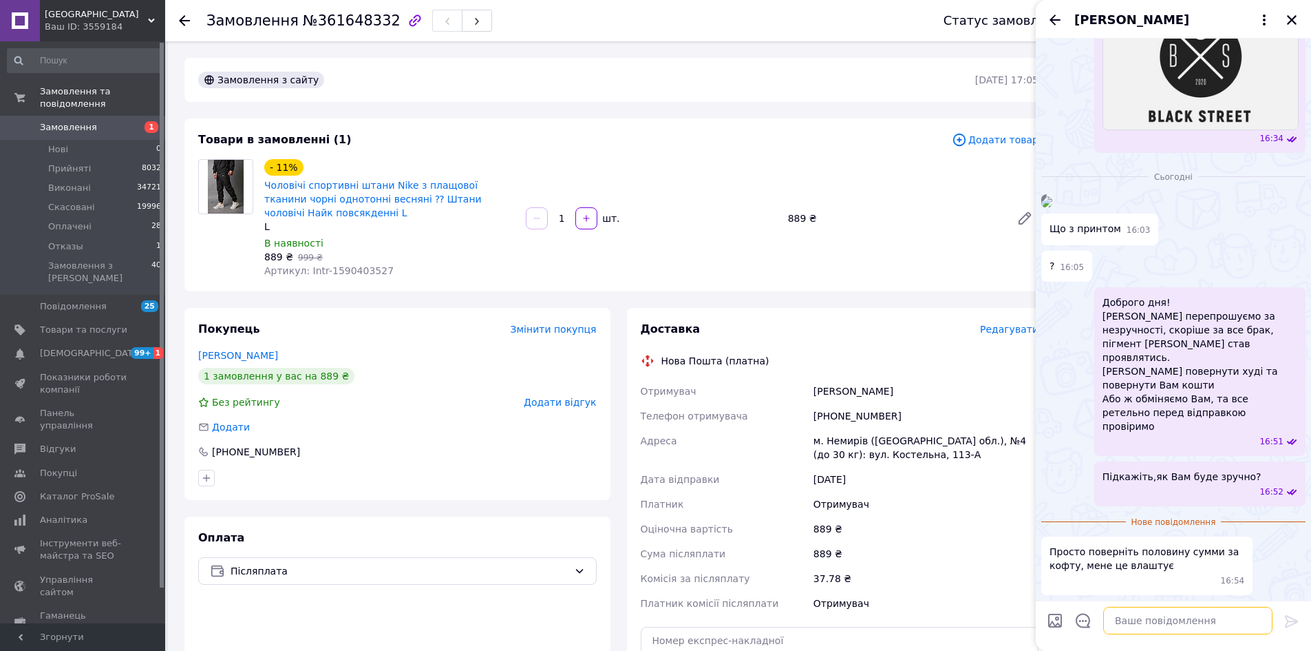
click at [1122, 613] on textarea at bounding box center [1187, 620] width 169 height 28
type textarea "G"
type textarea "Повернення суми розмірі 550 грн"
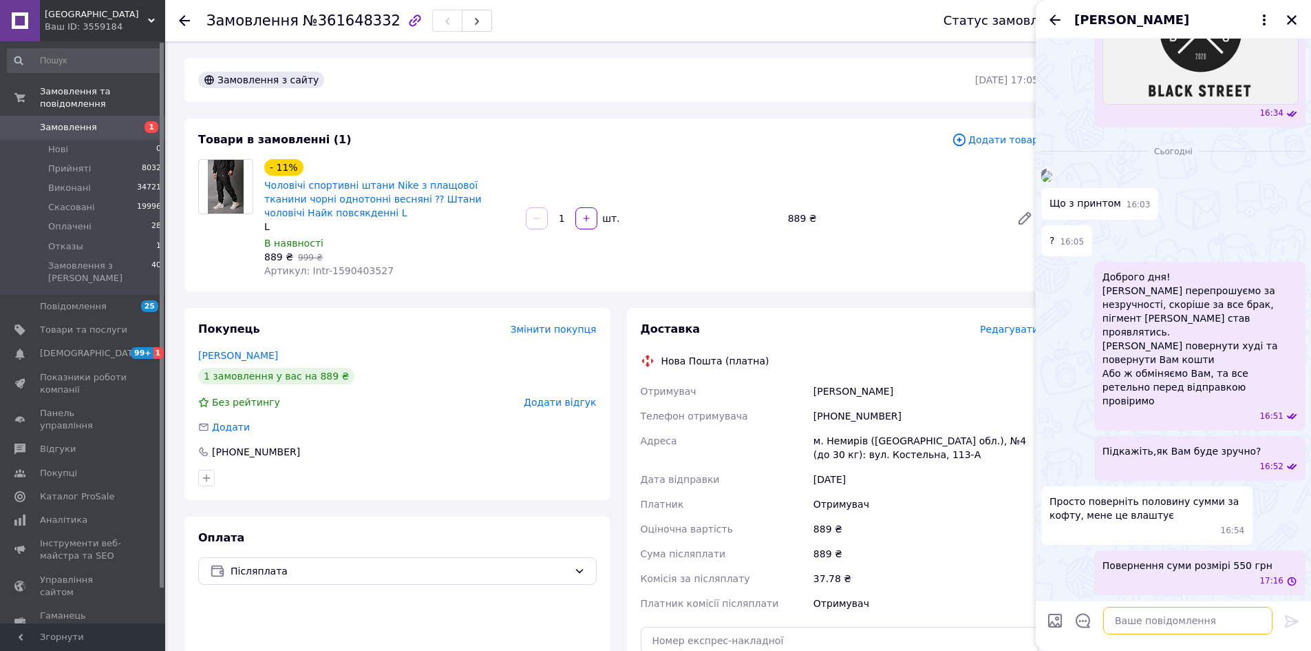
scroll to position [1596, 0]
type textarea "Підходить Вам так?"
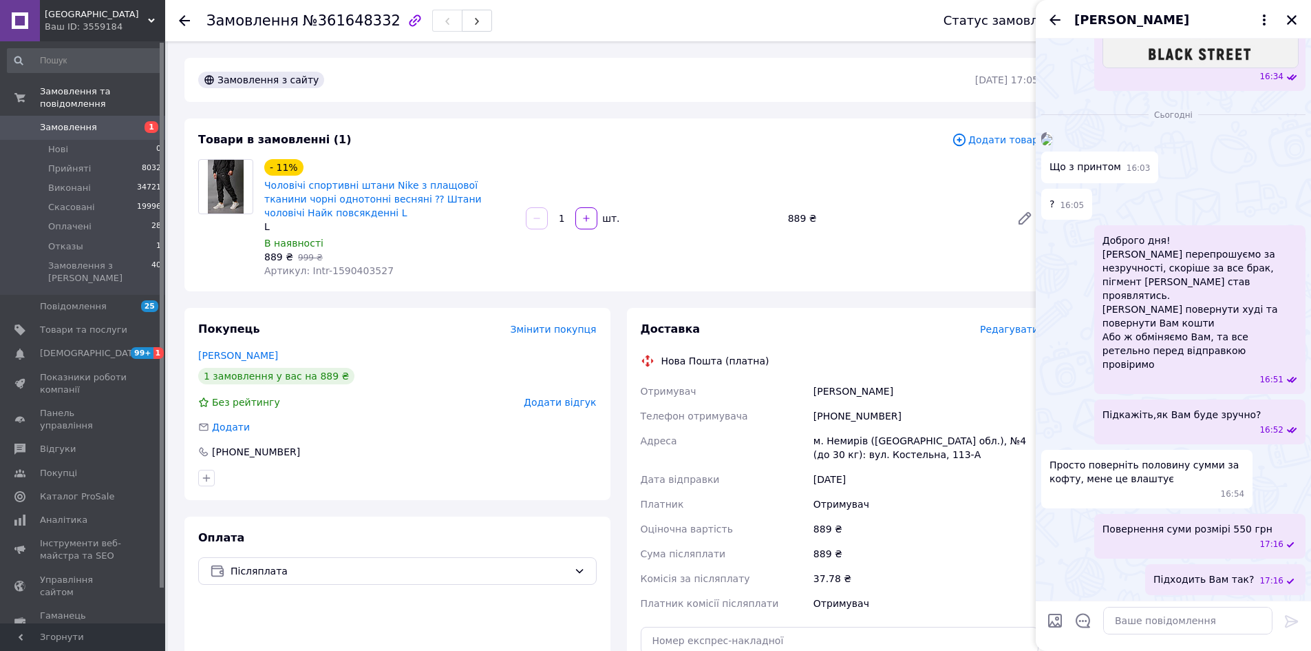
drag, startPoint x: 1290, startPoint y: 19, endPoint x: 1214, endPoint y: 4, distance: 77.1
click at [1290, 19] on icon "Закрити" at bounding box center [1292, 20] width 12 height 12
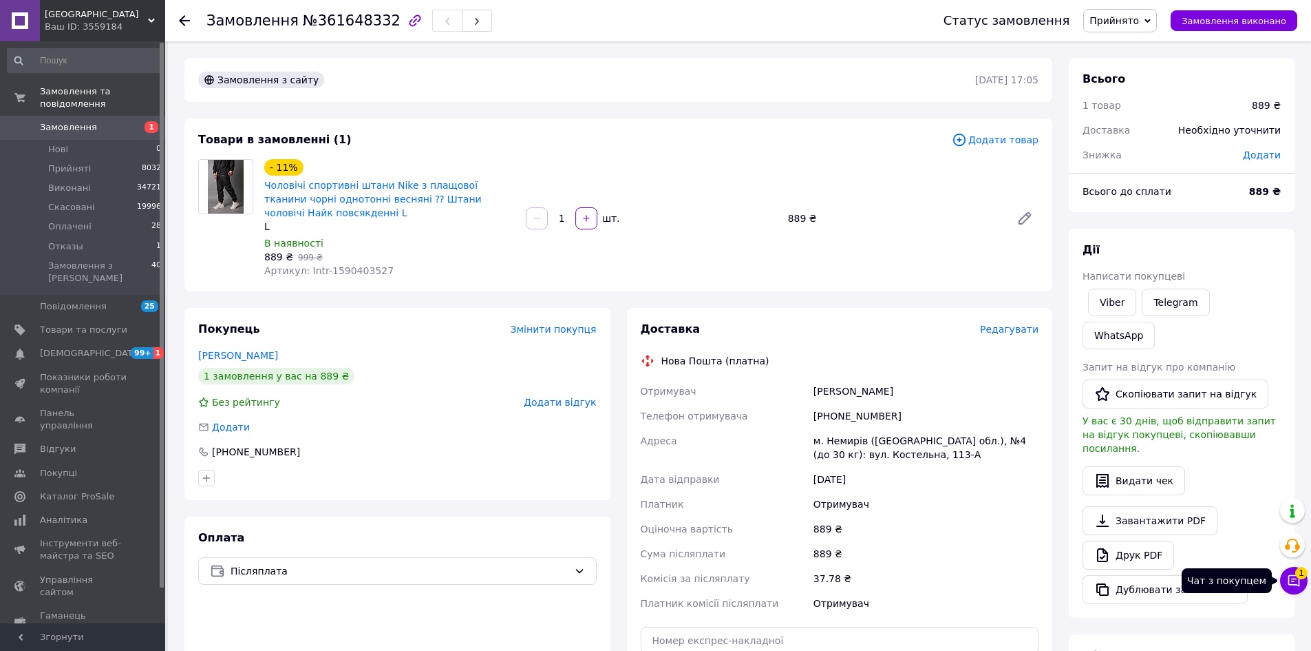
click at [1299, 586] on icon at bounding box center [1295, 581] width 12 height 12
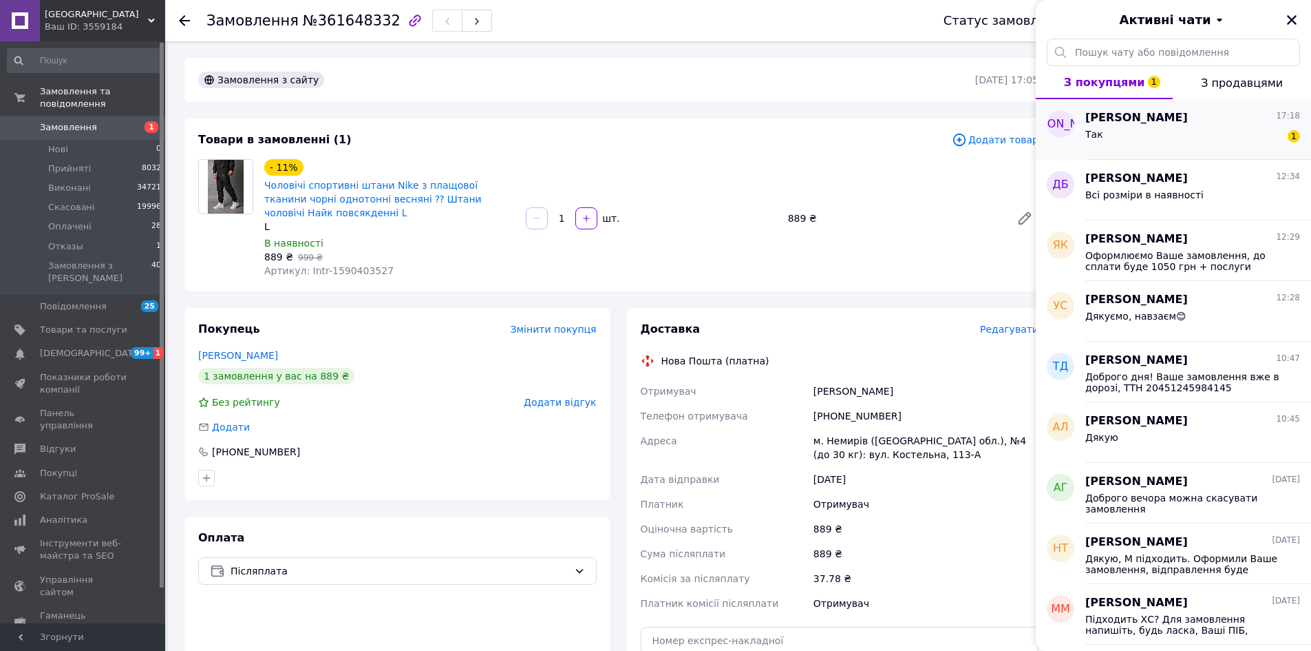
click at [1148, 127] on div "Так 1" at bounding box center [1193, 137] width 215 height 22
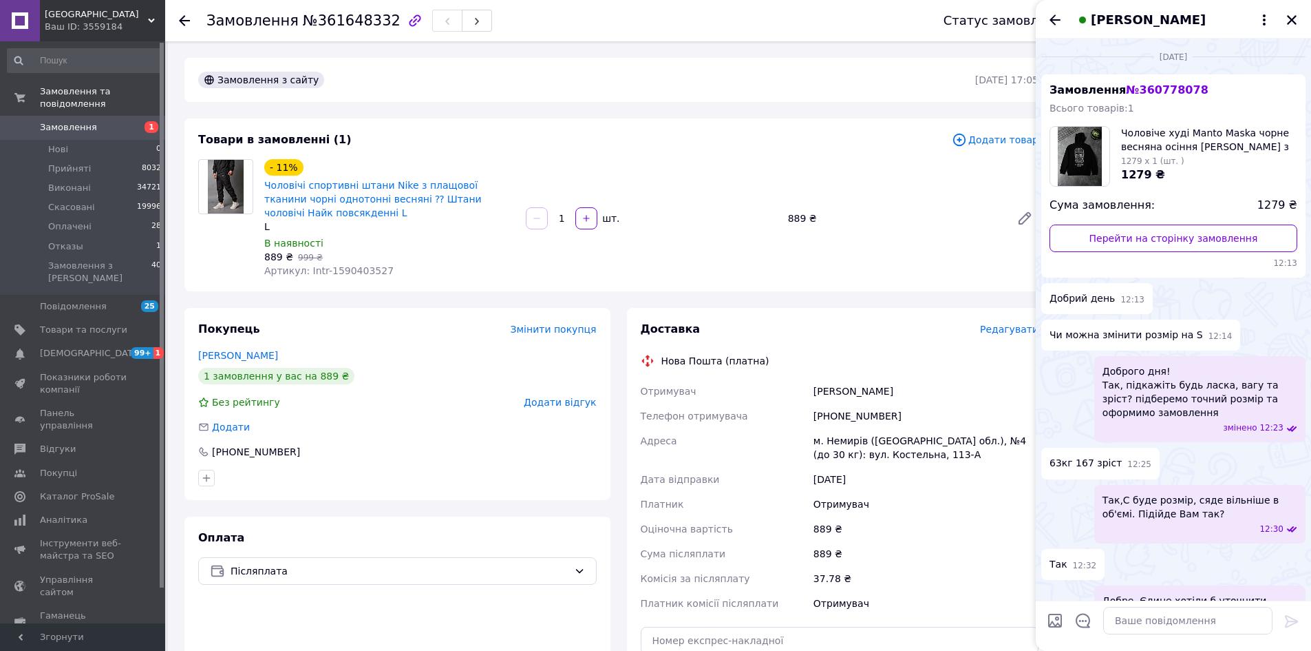
scroll to position [1694, 0]
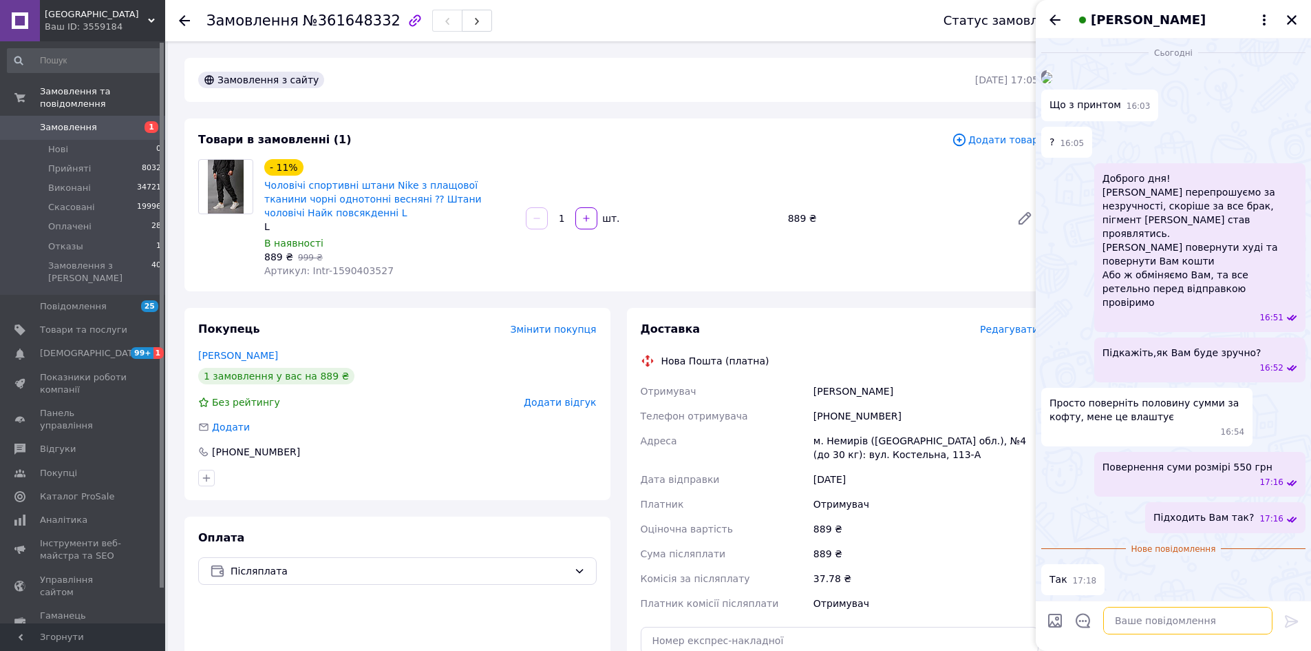
click at [1143, 618] on textarea at bounding box center [1187, 620] width 169 height 28
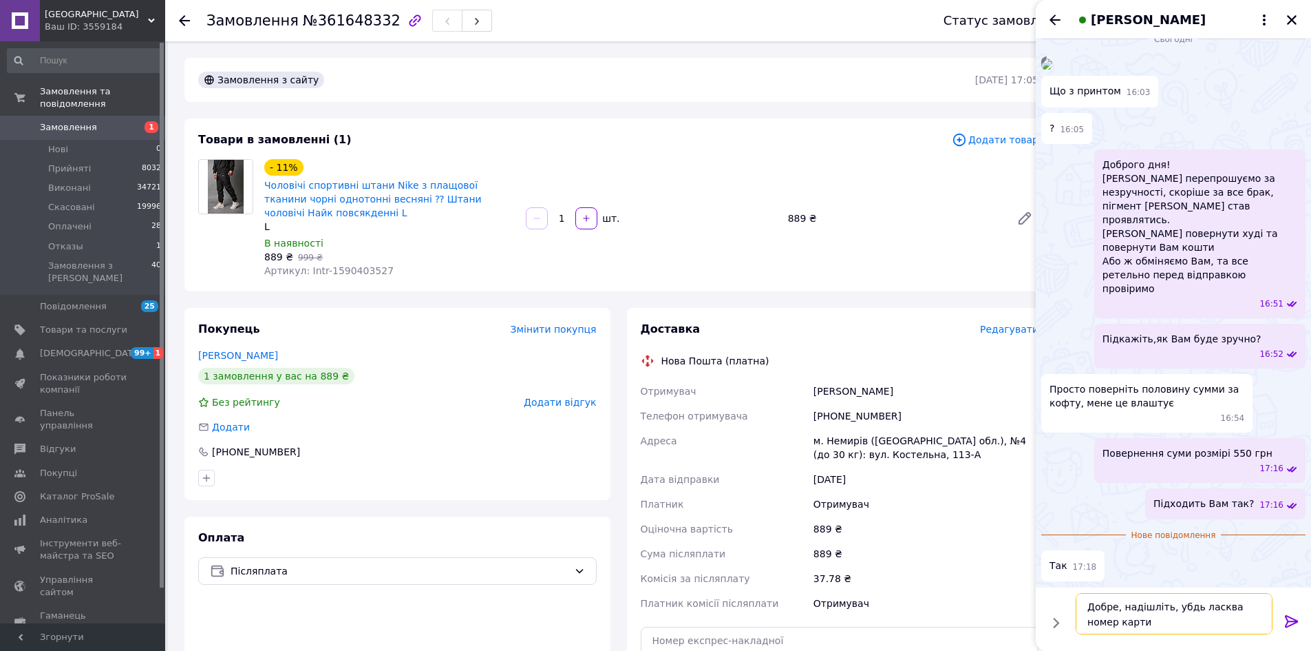
click at [1173, 604] on textarea "Добре, надішліть, убдь ласква номер карти" at bounding box center [1174, 613] width 197 height 41
click at [1214, 607] on textarea "Добре, надішліть, будь ласква номер карти" at bounding box center [1174, 613] width 197 height 41
type textarea "Добре, надішліть, будь ласка номер карти"
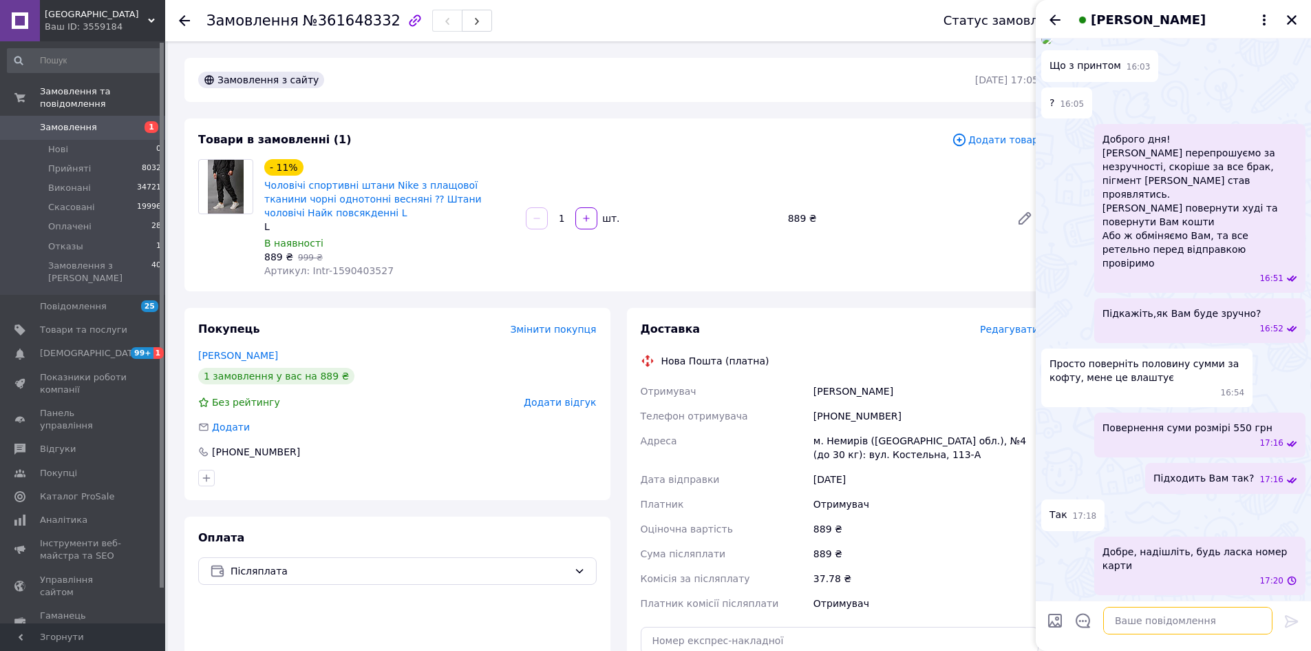
scroll to position [1720, 0]
click at [1287, 12] on button "Закрити" at bounding box center [1292, 20] width 17 height 17
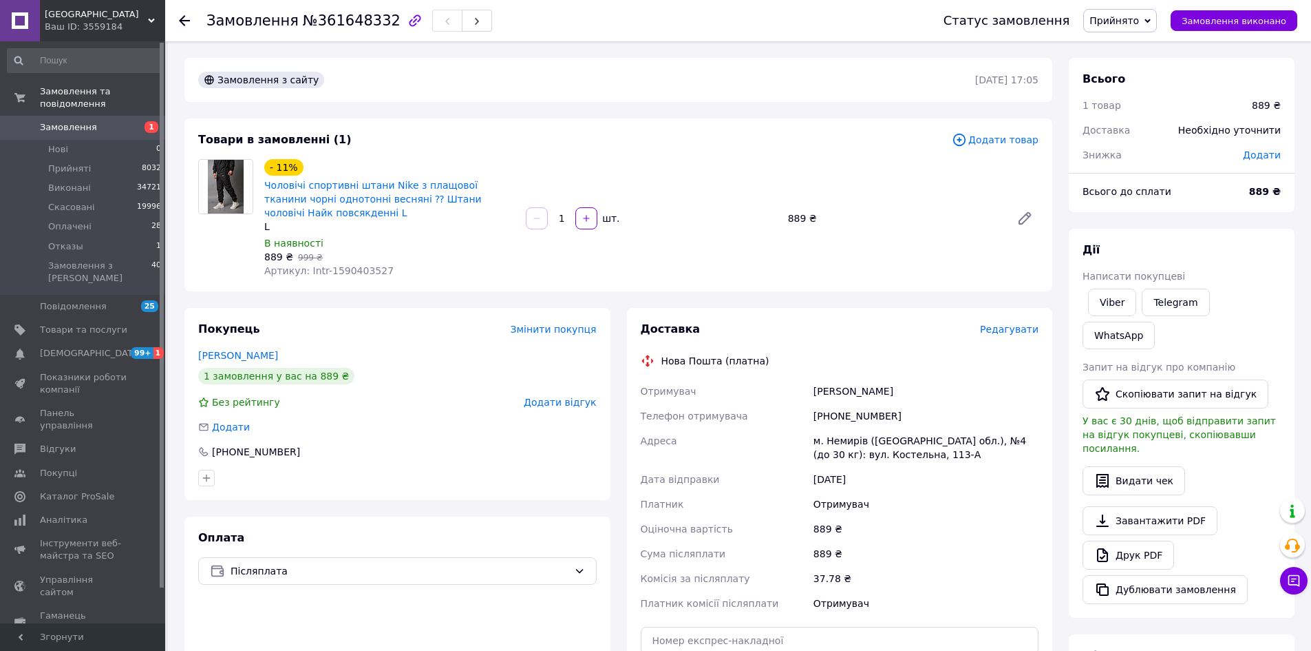
click at [81, 18] on span "[GEOGRAPHIC_DATA]" at bounding box center [96, 14] width 103 height 12
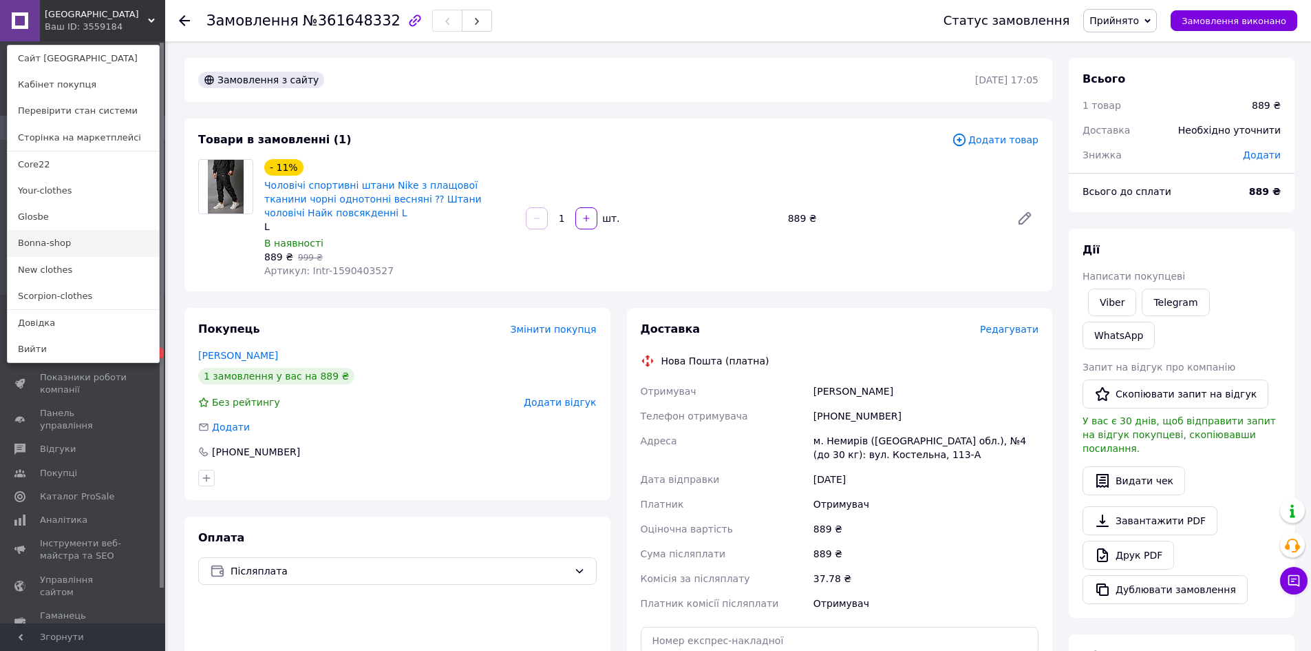
click at [39, 243] on link "Bonna-shop" at bounding box center [83, 243] width 151 height 26
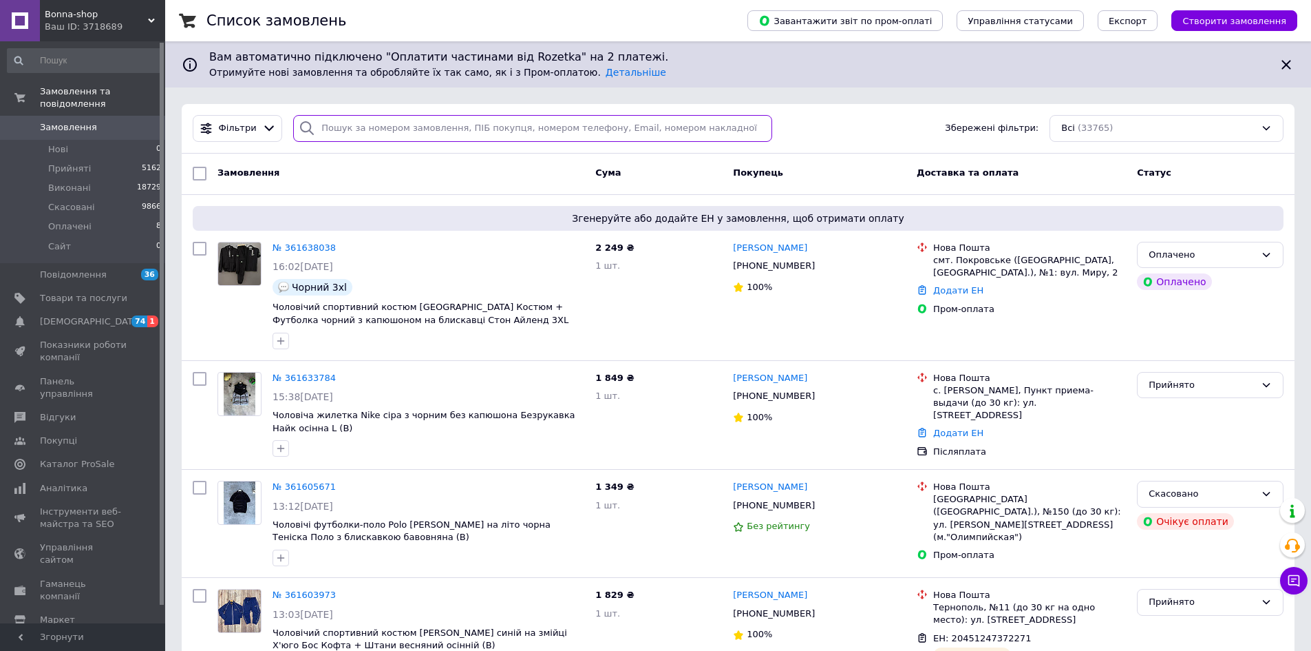
click at [430, 115] on input "search" at bounding box center [532, 128] width 479 height 27
paste input "+380955717930"
type input "+380955717930"
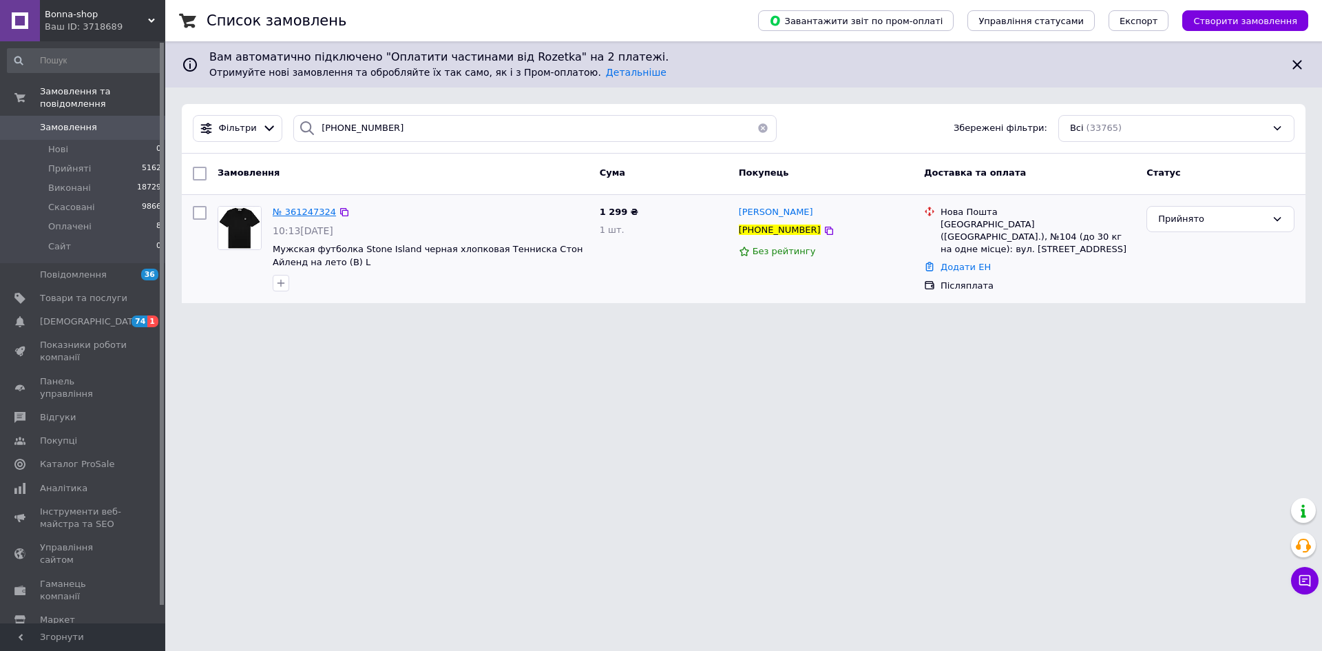
click at [306, 209] on span "№ 361247324" at bounding box center [304, 212] width 63 height 10
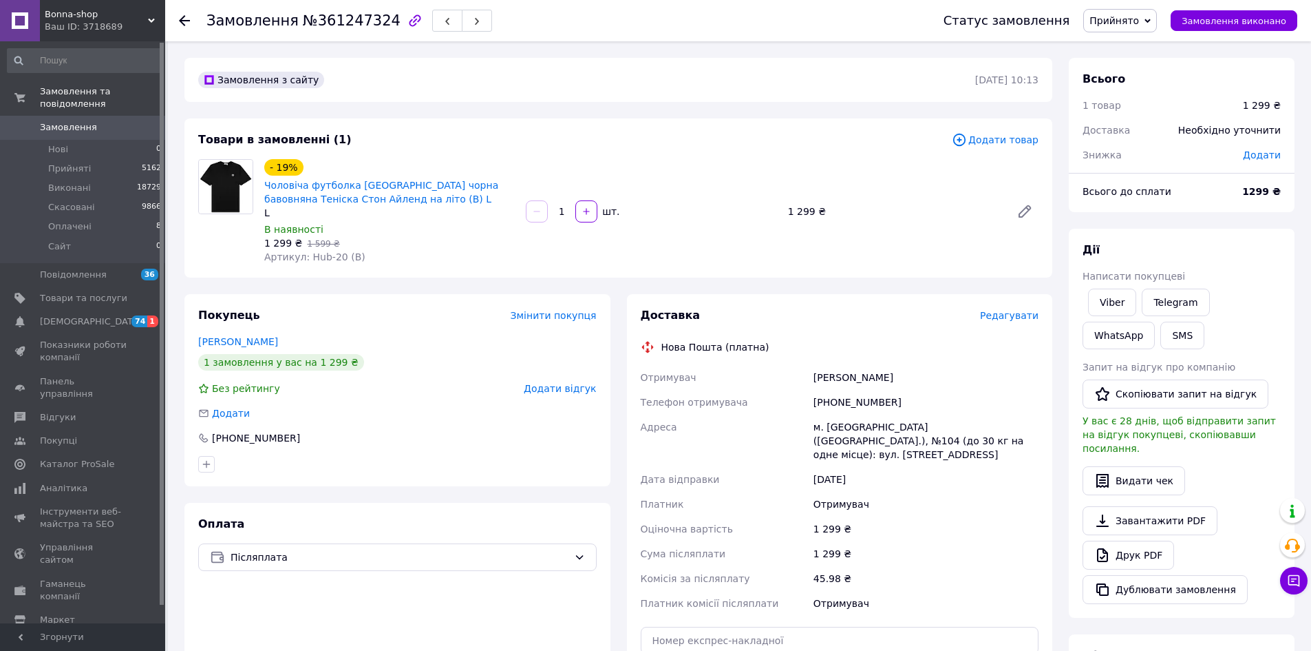
click at [80, 7] on div "Bonna-shop Ваш ID: 3718689" at bounding box center [102, 20] width 125 height 41
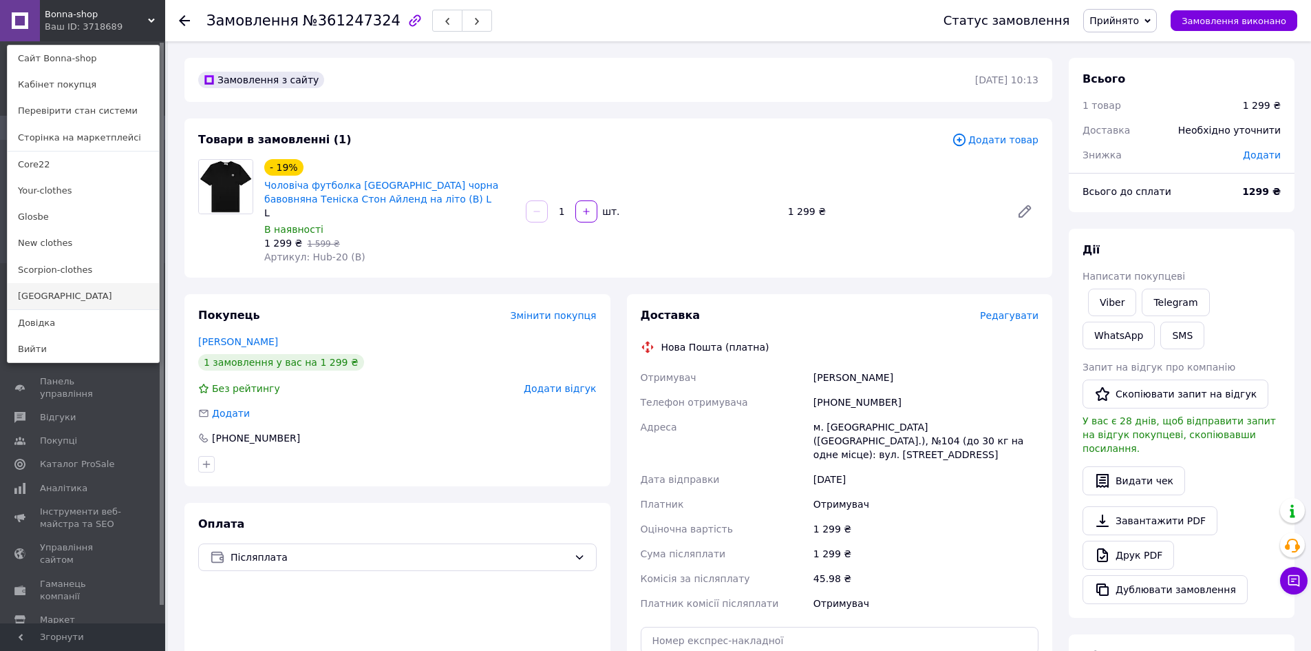
click at [54, 292] on link "[GEOGRAPHIC_DATA]" at bounding box center [83, 296] width 151 height 26
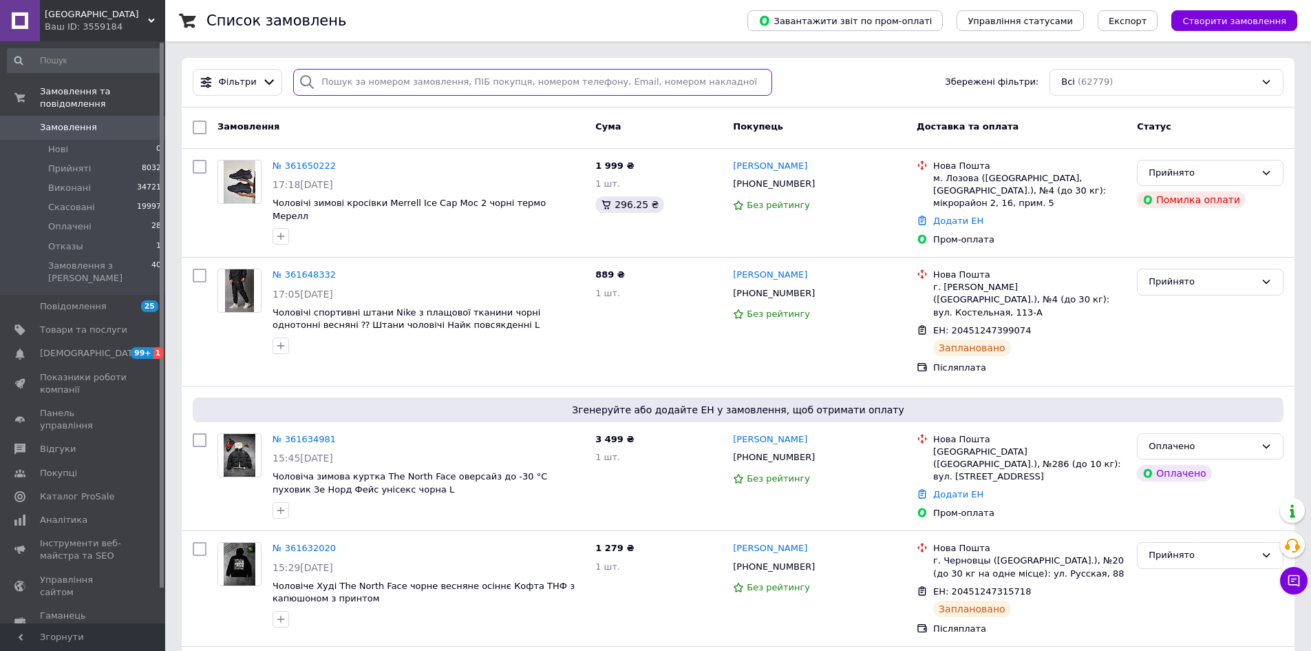
drag, startPoint x: 425, startPoint y: 92, endPoint x: 425, endPoint y: 67, distance: 24.8
click at [425, 86] on input "search" at bounding box center [532, 82] width 479 height 27
paste input "[PHONE_NUMBER]"
type input "[PHONE_NUMBER]"
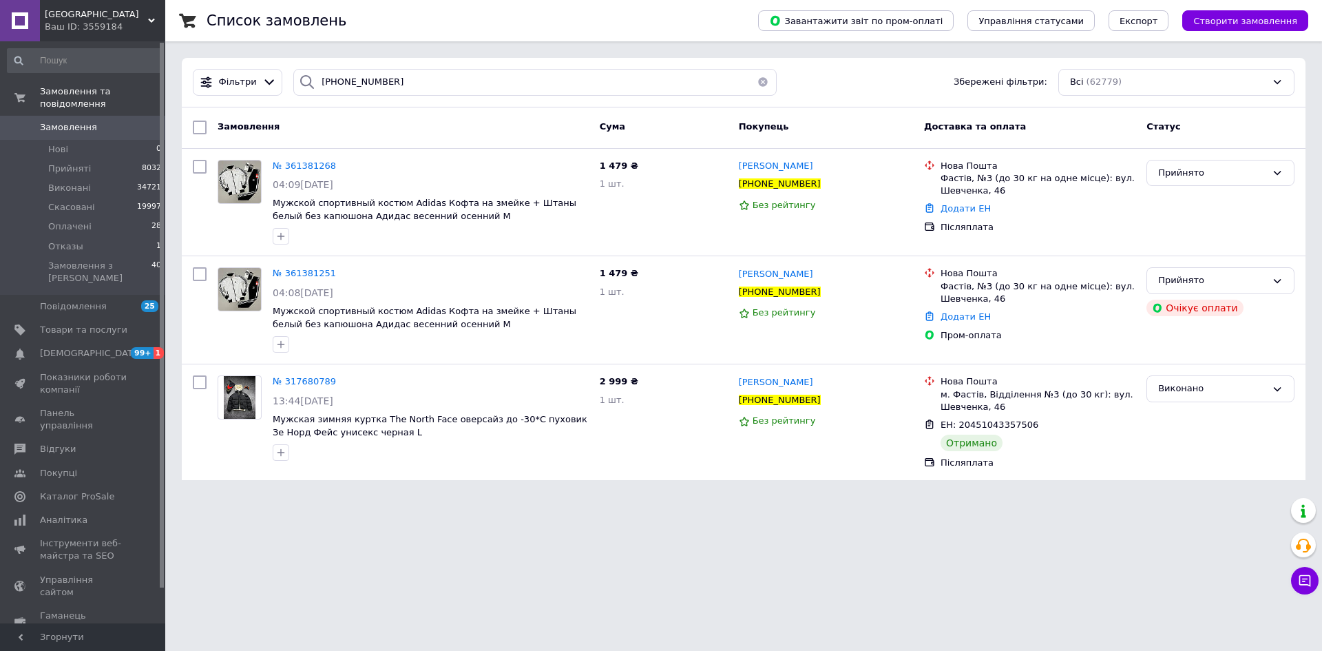
click at [284, 496] on html "Black street Ваш ID: 3559184 Сайт Black street Кабінет покупця Перевірити стан …" at bounding box center [661, 248] width 1322 height 496
click at [1200, 176] on div "Прийнято" at bounding box center [1212, 173] width 108 height 14
click at [1188, 227] on li "Скасовано" at bounding box center [1220, 226] width 147 height 25
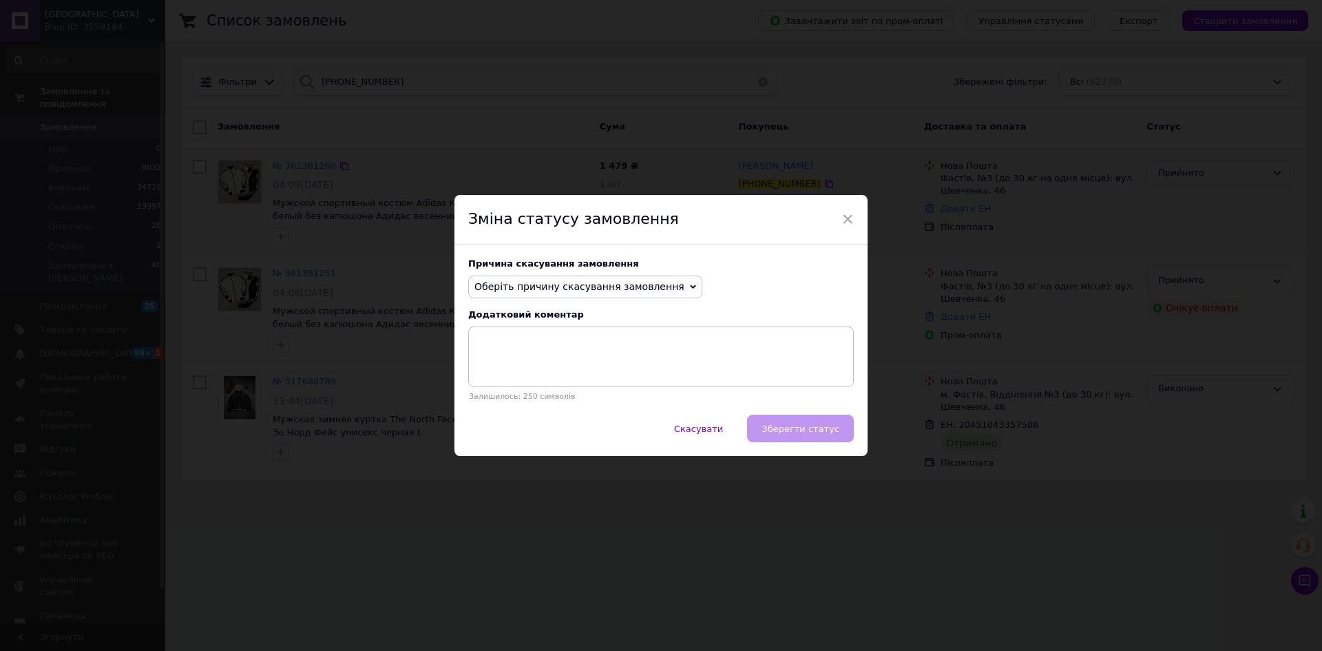
click at [575, 288] on span "Оберіть причину скасування замовлення" at bounding box center [579, 286] width 210 height 11
click at [539, 391] on li "Замовлення-дублікат" at bounding box center [585, 390] width 233 height 19
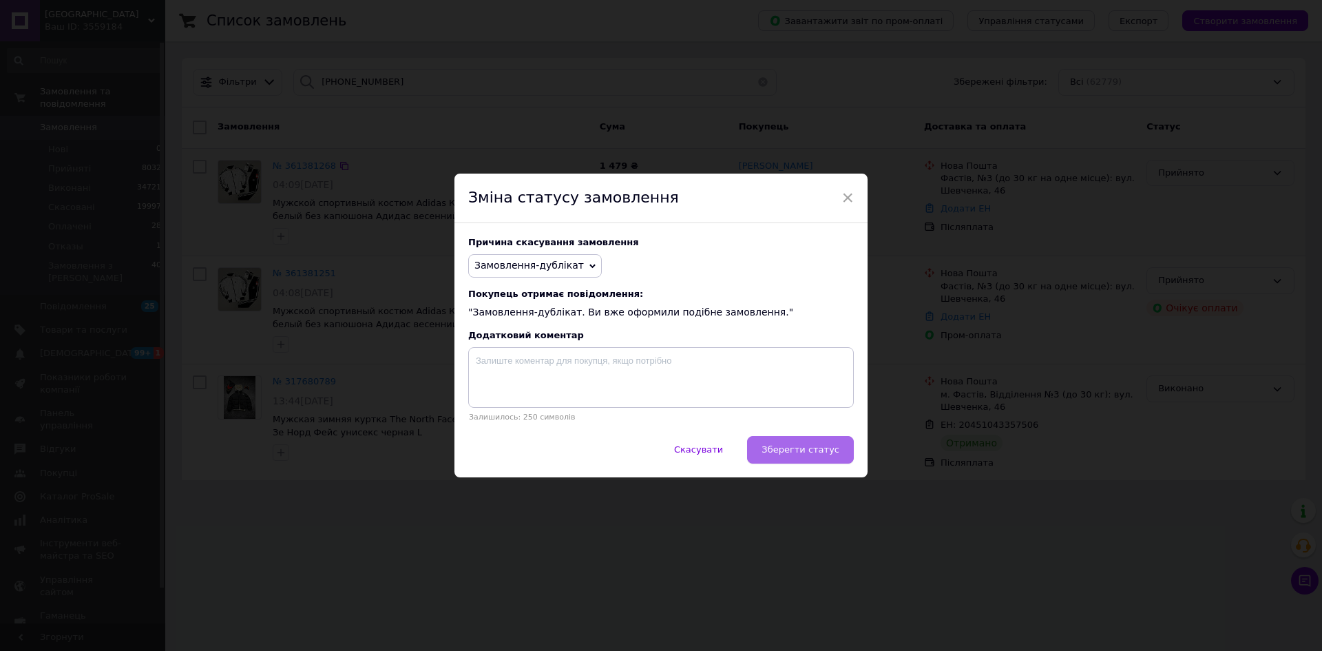
click at [811, 454] on span "Зберегти статус" at bounding box center [800, 449] width 78 height 10
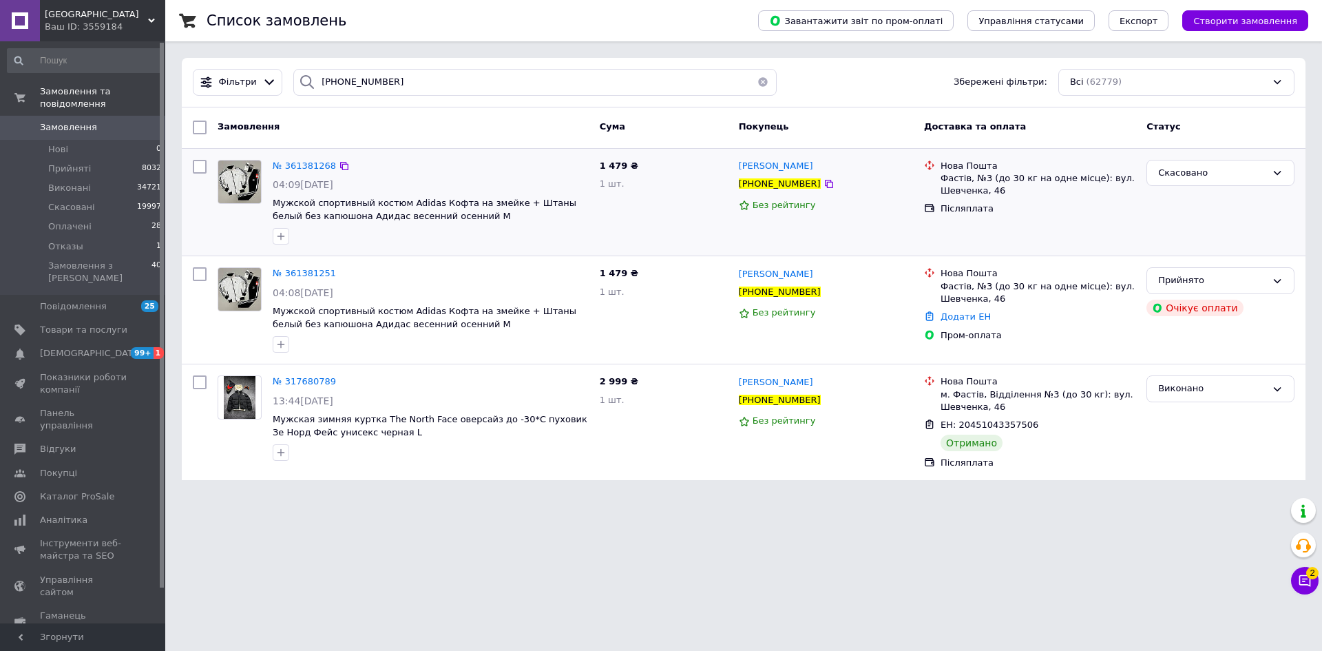
click at [1270, 496] on html "Black street Ваш ID: 3559184 Сайт Black street Кабінет покупця Перевірити стан …" at bounding box center [661, 248] width 1322 height 496
click at [1316, 575] on span "2" at bounding box center [1312, 568] width 12 height 12
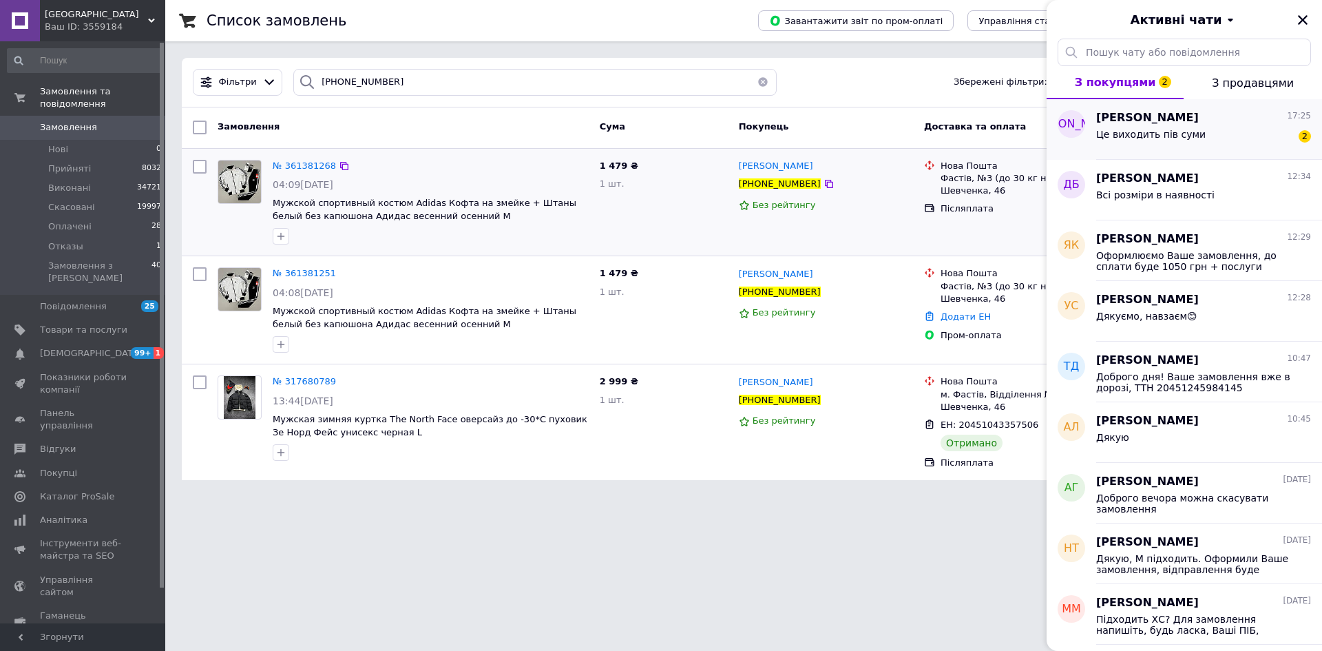
click at [1127, 145] on div "Це виходить пів суми" at bounding box center [1150, 138] width 109 height 19
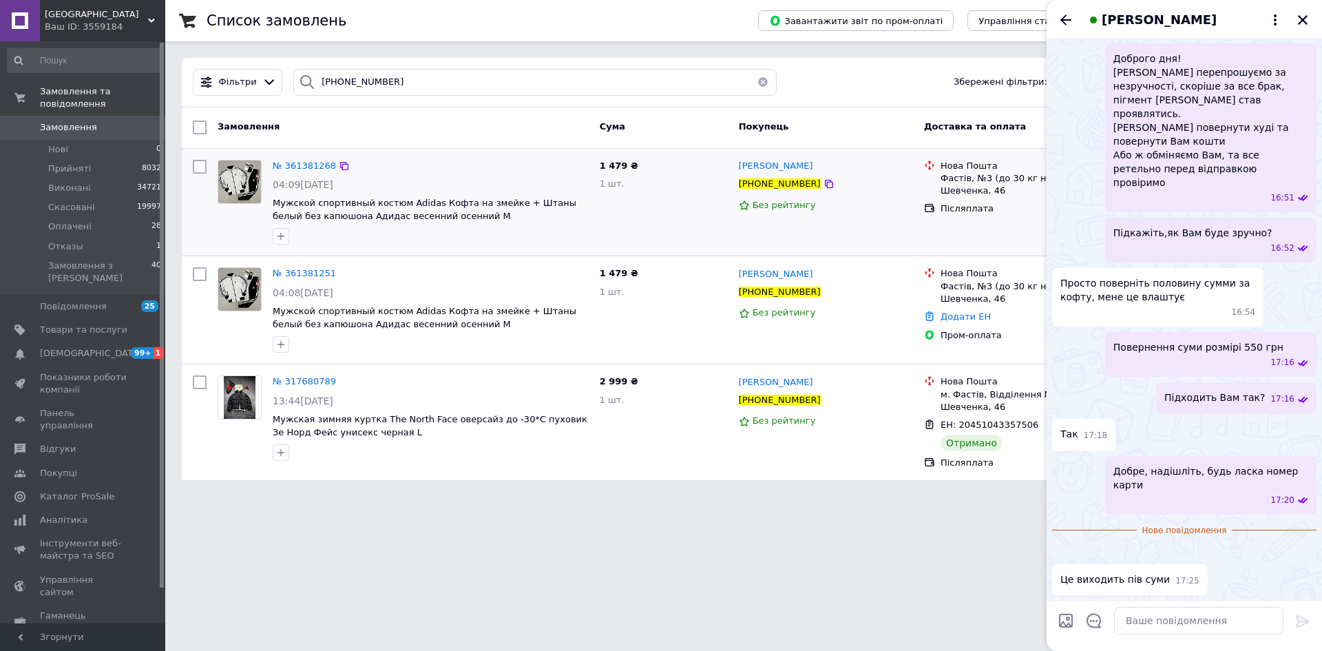
scroll to position [1993, 0]
click at [1144, 618] on textarea at bounding box center [1198, 620] width 169 height 28
type textarea "V"
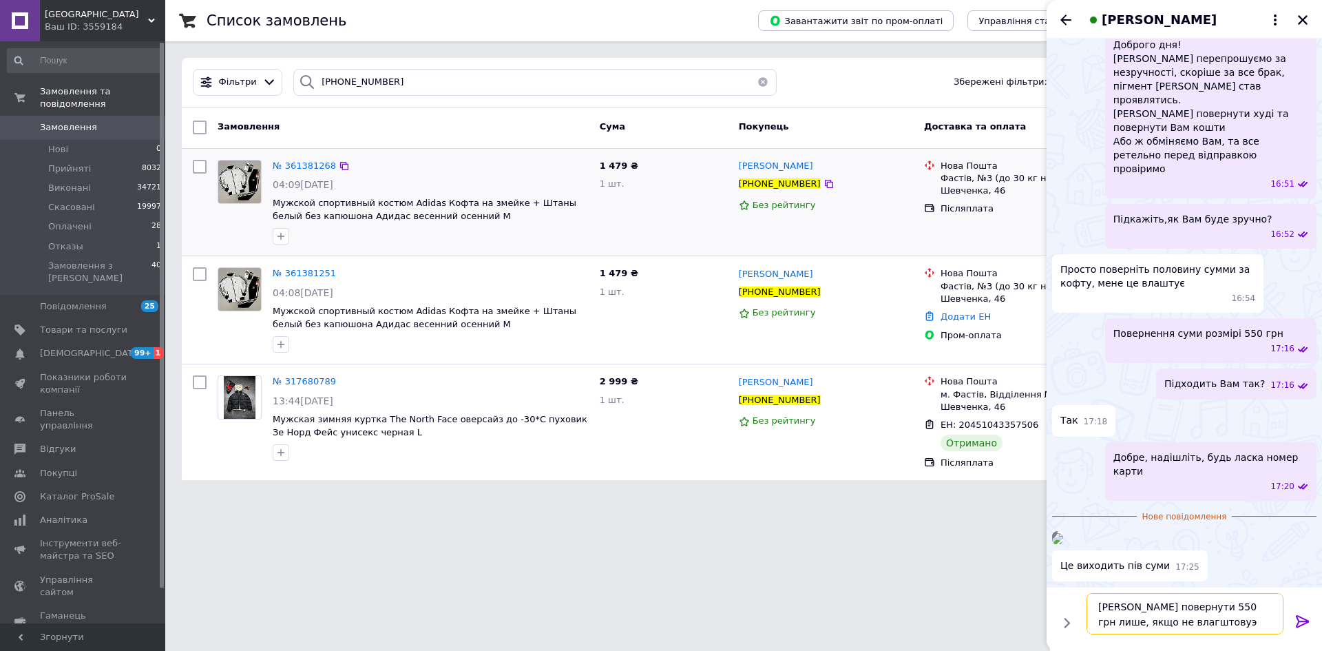
click at [1252, 623] on textarea "Можемо повернути 550 грн лише, якщо не влагштовуэ можемо кофту" at bounding box center [1184, 613] width 197 height 41
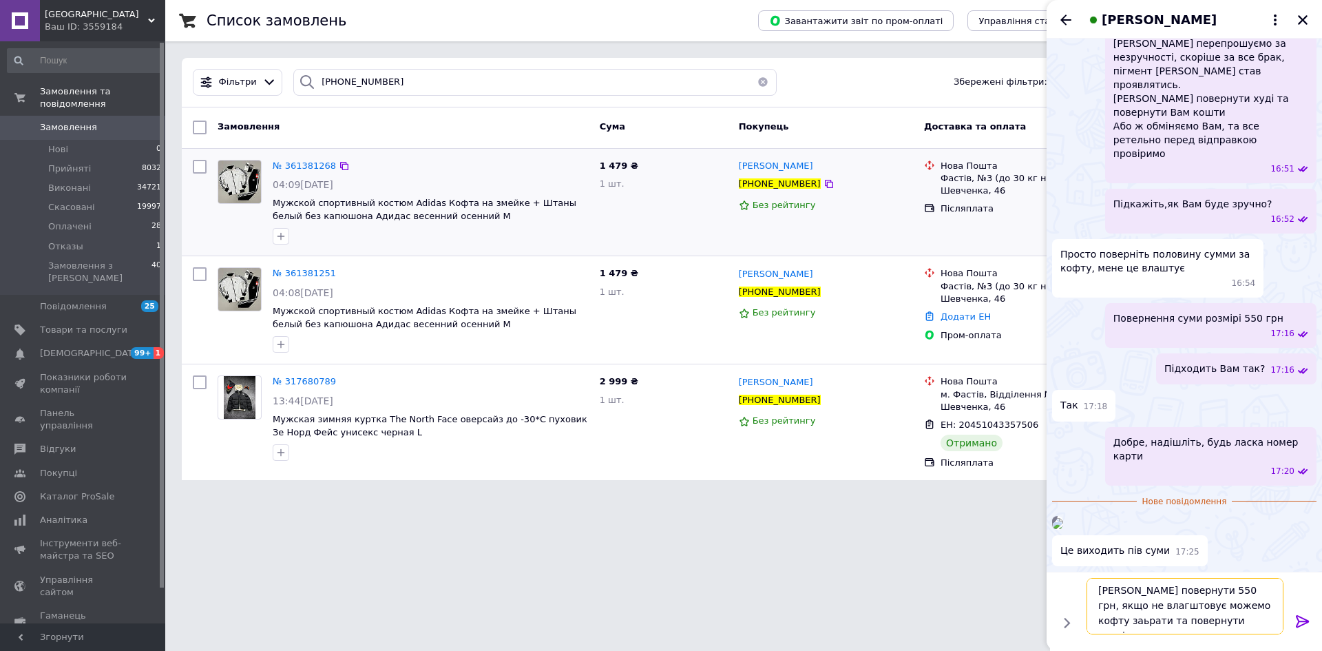
click at [1235, 606] on textarea "Можемо повернути 550 грн, якщо не влагштовує можемо кофту заьрати та повернути …" at bounding box center [1184, 606] width 197 height 56
type textarea "Можемо повернути 550 грн, якщо не влагштовує можемо кофту забрати та повернути …"
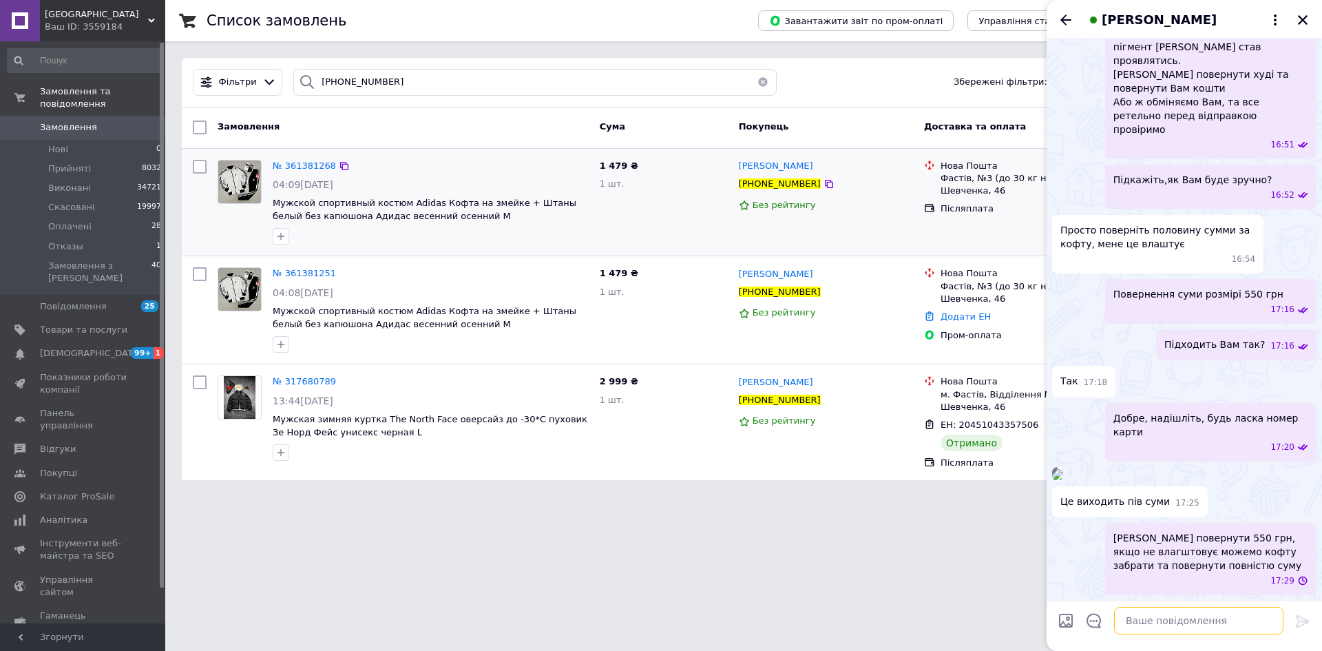
scroll to position [2046, 0]
drag, startPoint x: 1302, startPoint y: 17, endPoint x: 1289, endPoint y: 21, distance: 14.4
click at [1302, 17] on icon "Закрити" at bounding box center [1302, 20] width 12 height 12
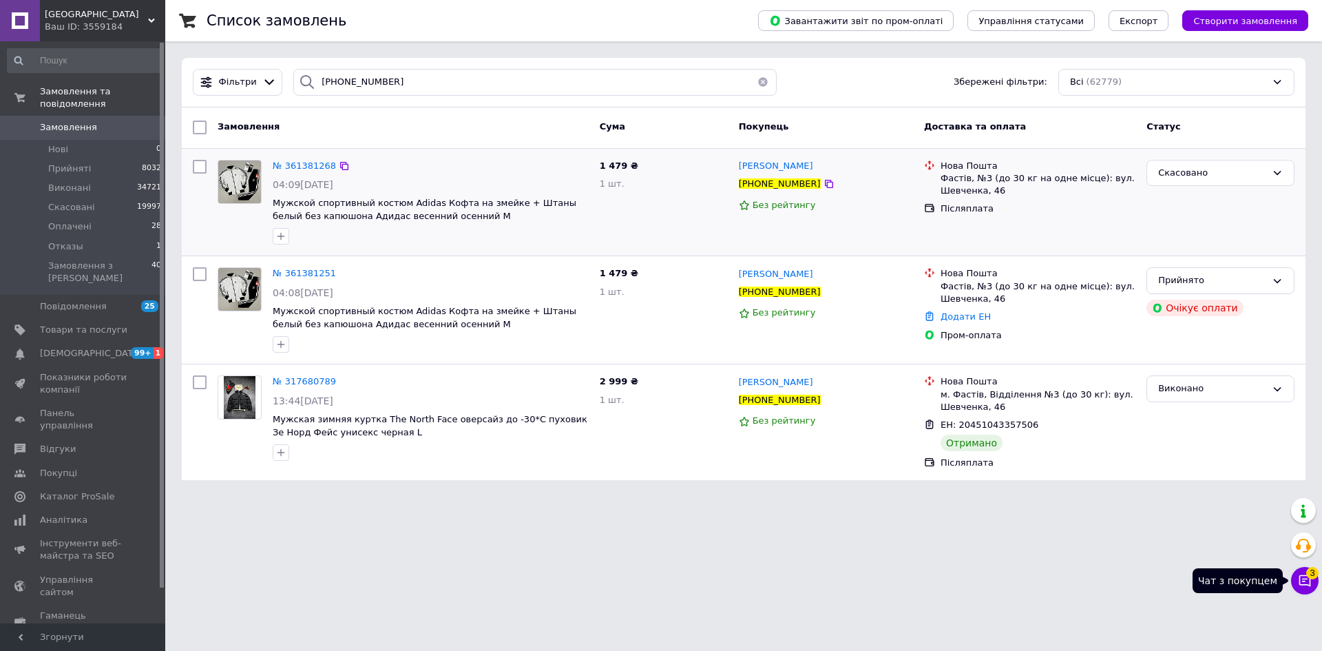
click at [1298, 582] on icon at bounding box center [1305, 580] width 14 height 14
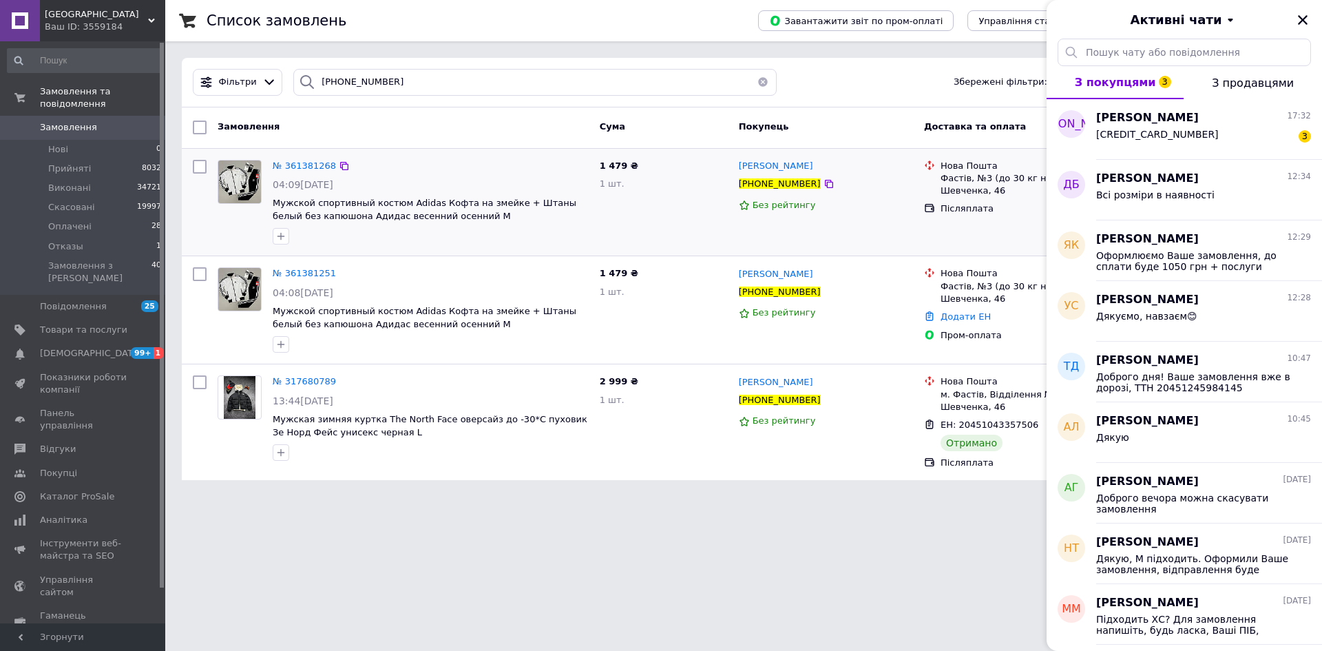
click at [969, 496] on html "Black street Ваш ID: 3559184 Сайт Black street Кабінет покупця Перевірити стан …" at bounding box center [661, 248] width 1322 height 496
click at [1131, 121] on div "Анна 17:32" at bounding box center [1203, 118] width 215 height 16
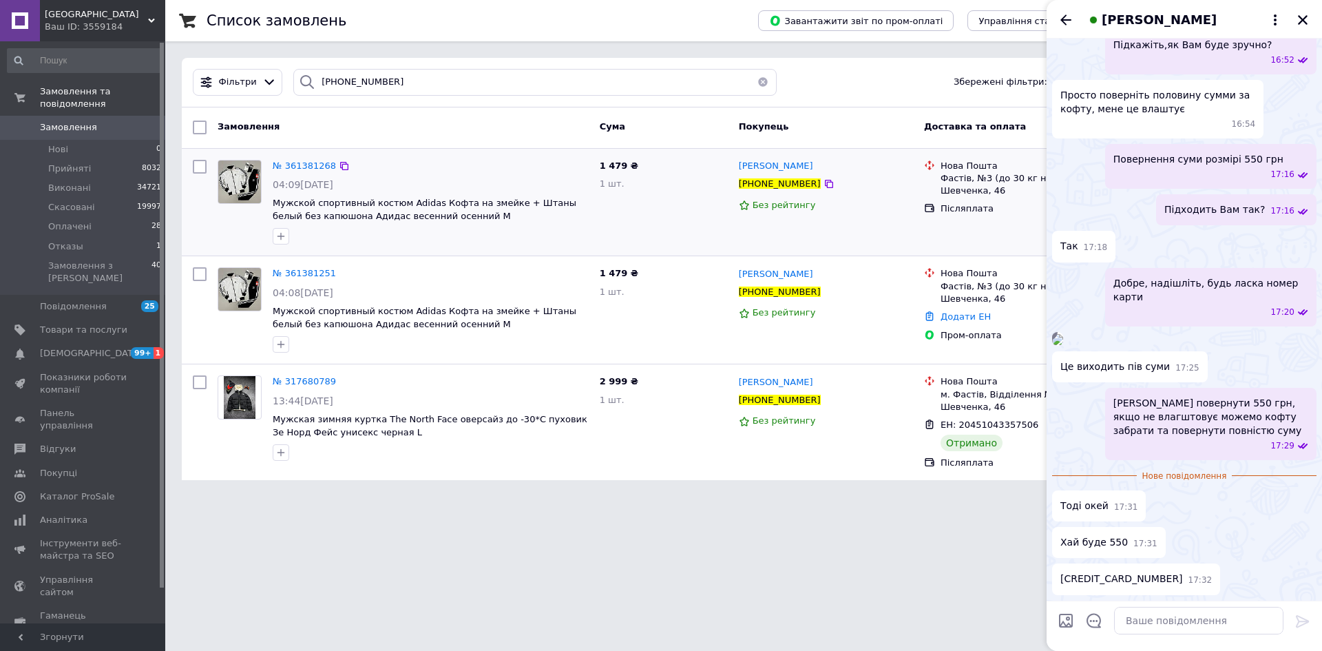
scroll to position [2181, 0]
click at [1173, 615] on textarea at bounding box center [1198, 620] width 169 height 28
click at [1148, 615] on textarea at bounding box center [1198, 620] width 169 height 28
type textarea "Добре, до кінця дня очікуйте на кошти"
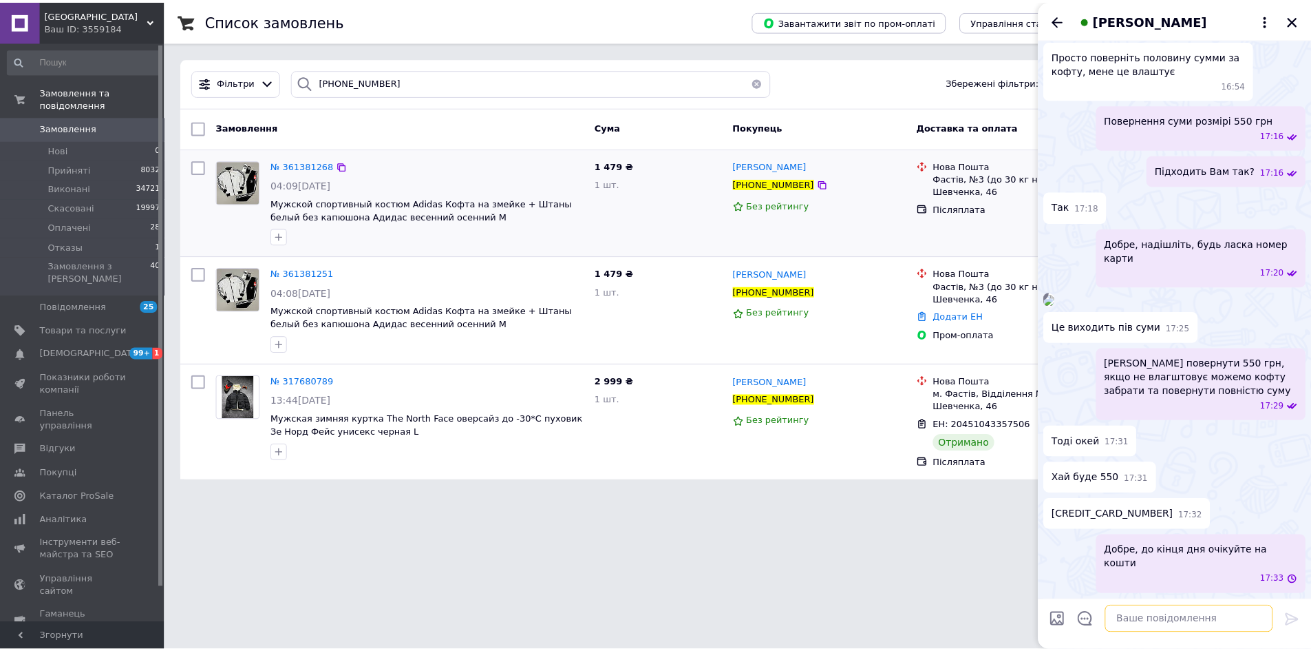
scroll to position [2206, 0]
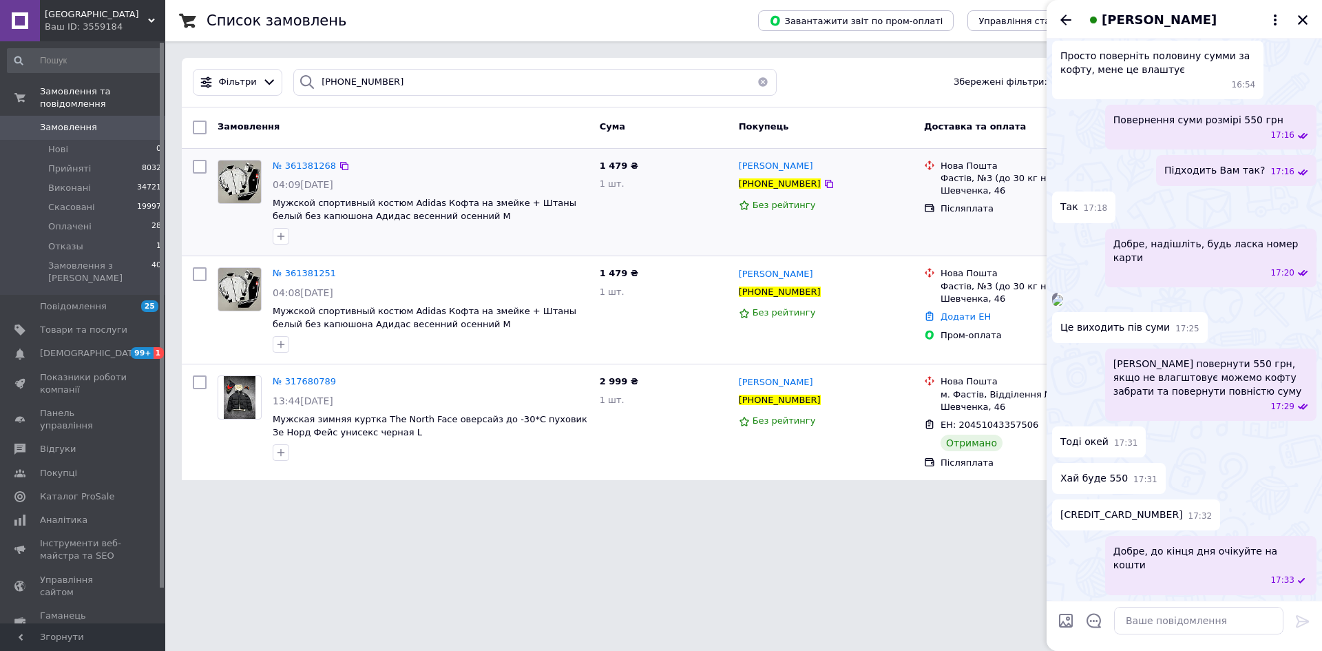
click at [1098, 522] on span "4441111013964428" at bounding box center [1121, 514] width 123 height 14
copy span "4441111013964428"
drag, startPoint x: 1298, startPoint y: 21, endPoint x: 1241, endPoint y: 5, distance: 58.8
click at [1298, 21] on icon "Закрити" at bounding box center [1302, 20] width 12 height 12
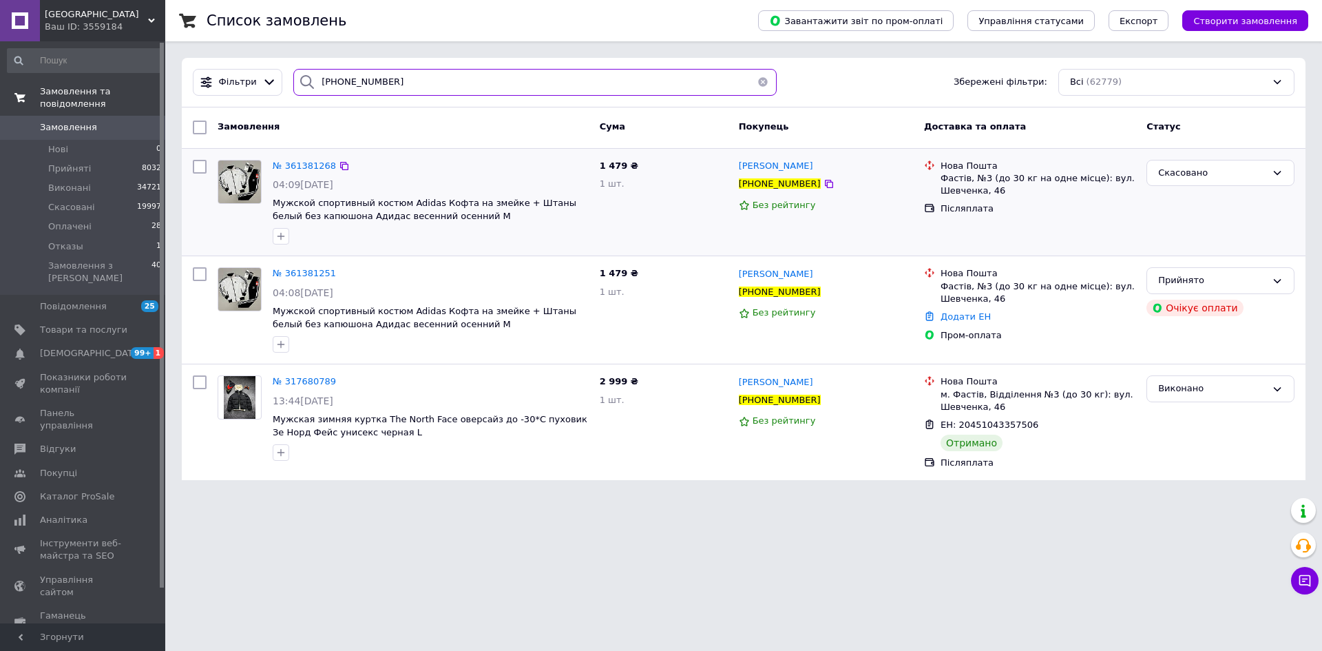
drag, startPoint x: 432, startPoint y: 87, endPoint x: 0, endPoint y: 87, distance: 432.3
click at [0, 87] on div "Black street Ваш ID: 3559184 Сайт Black street Кабінет покупця Перевірити стан …" at bounding box center [661, 248] width 1322 height 496
paste input "51083121"
type input "[PHONE_NUMBER]"
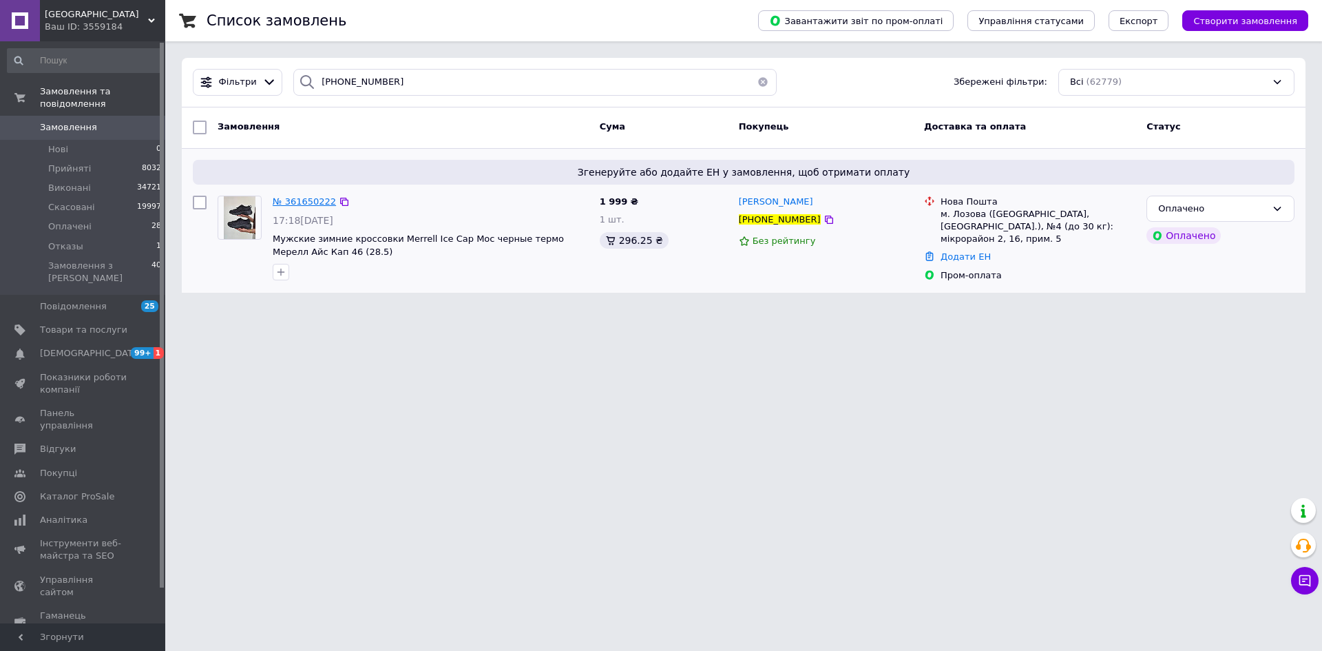
click at [308, 201] on span "№ 361650222" at bounding box center [304, 201] width 63 height 10
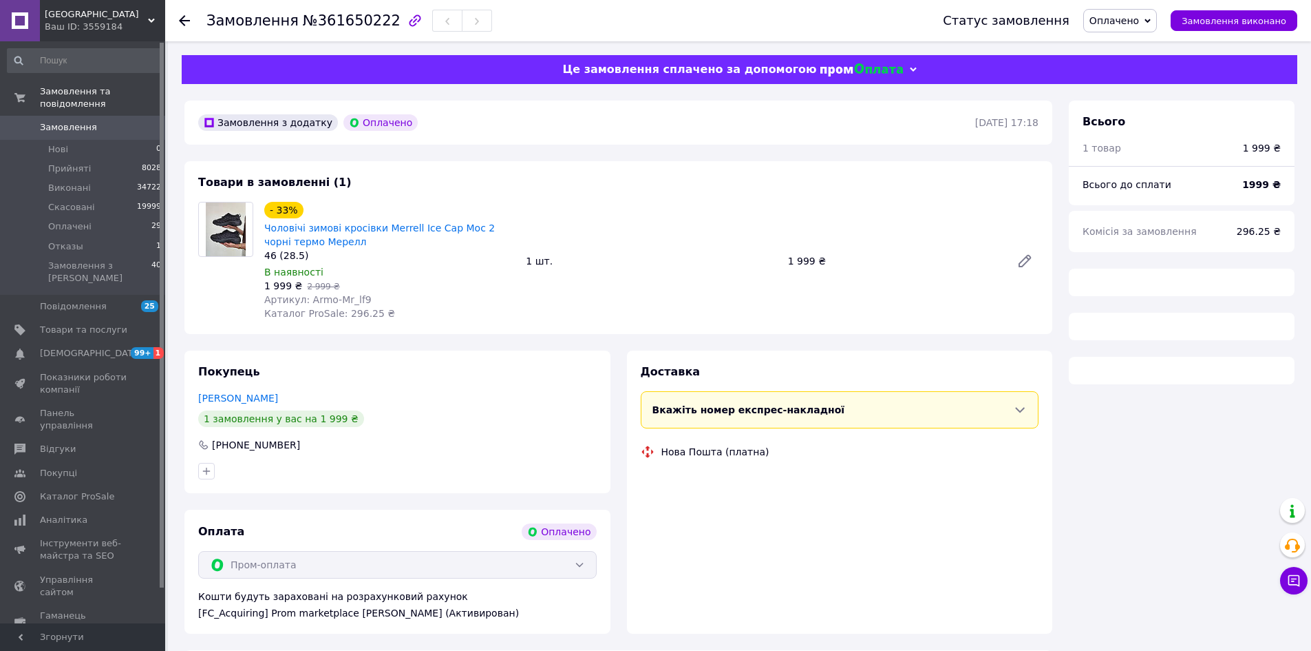
click at [337, 297] on span "Артикул: Armo-Mr_lf9" at bounding box center [317, 299] width 107 height 11
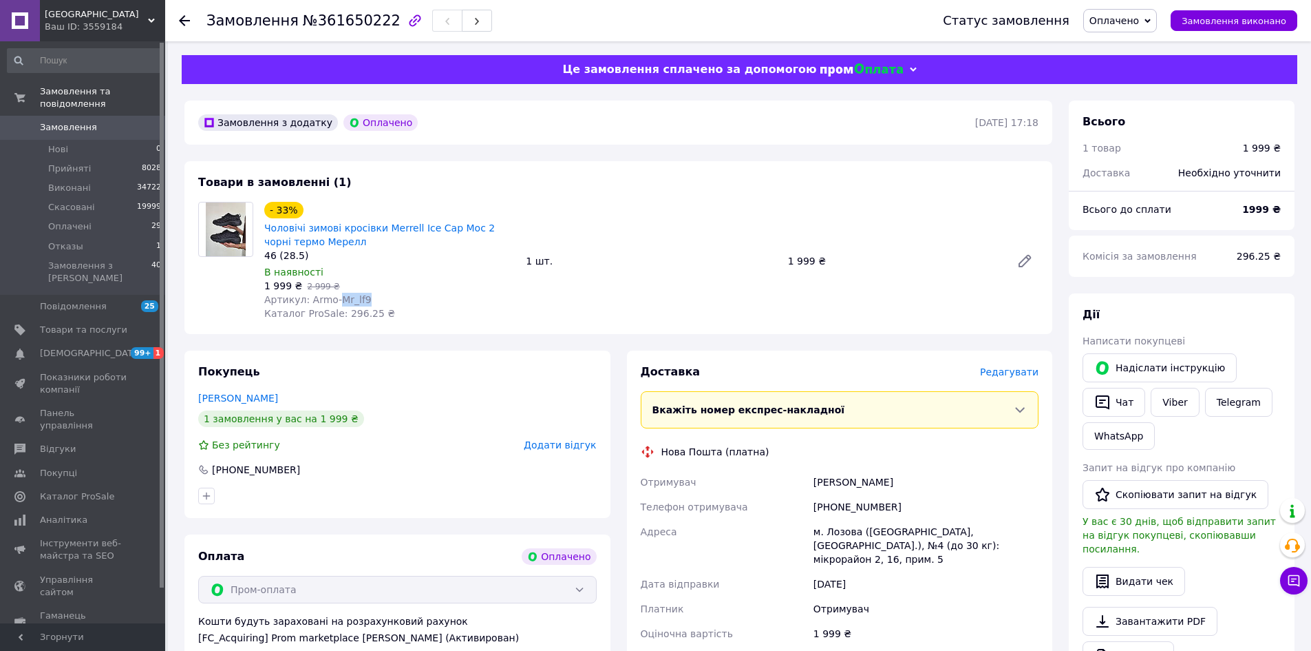
copy span "Mr_lf9"
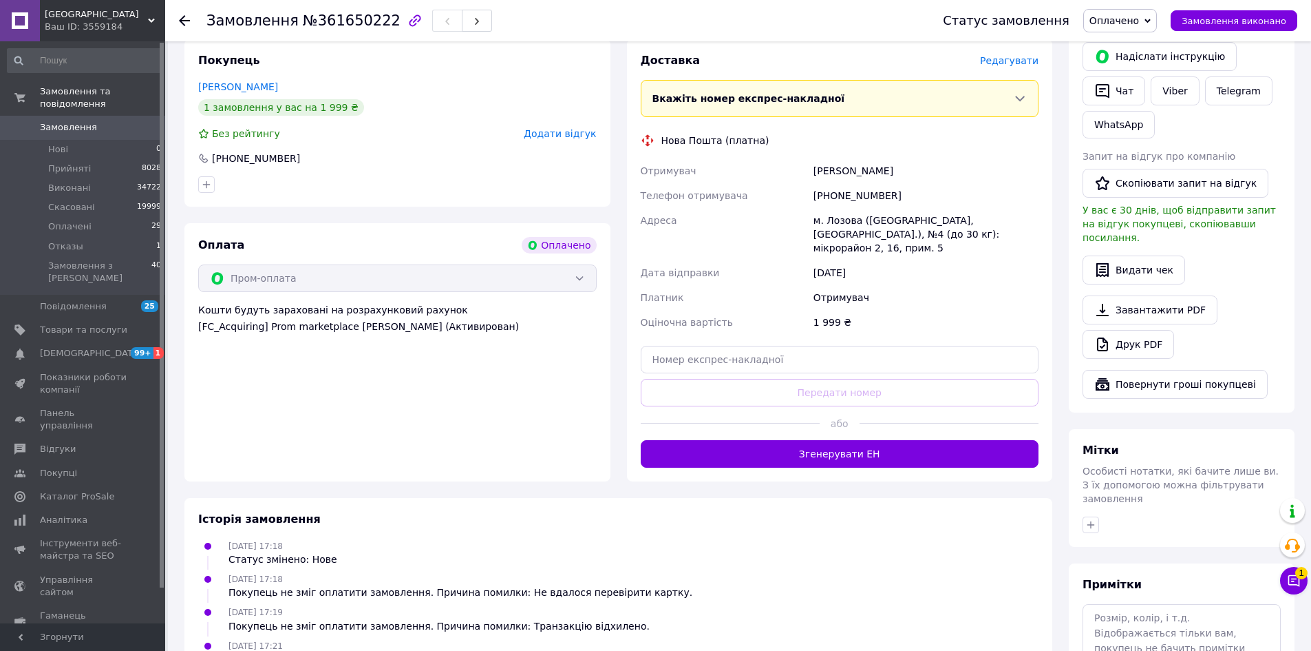
scroll to position [97, 0]
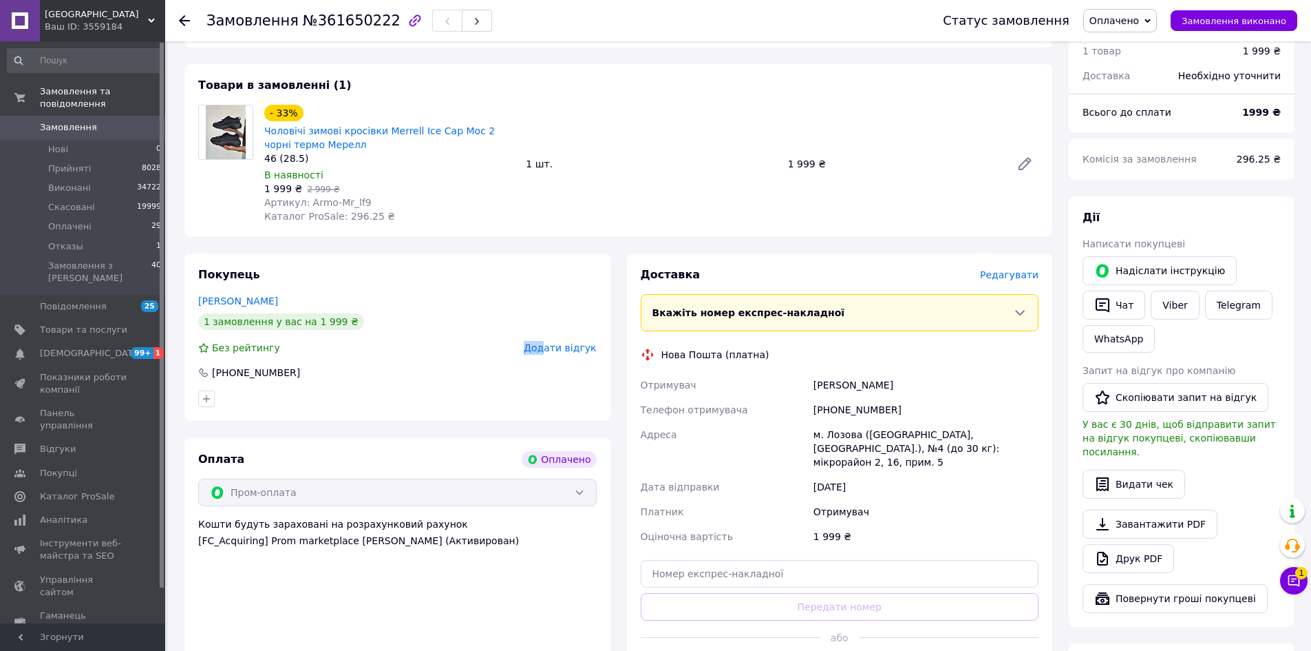
drag, startPoint x: 526, startPoint y: 335, endPoint x: 553, endPoint y: 350, distance: 31.1
click at [553, 350] on div "Покупець Конотоп Людмила 1 замовлення у вас на 1 999 ₴ Без рейтингу Додати відг…" at bounding box center [397, 336] width 426 height 167
drag, startPoint x: 858, startPoint y: 162, endPoint x: 746, endPoint y: 162, distance: 111.5
click at [746, 162] on div "- 33% Чоловічі зимові кросівки Merrell Ice Cap Moc 2 чорні термо Мерелл 46 (28.…" at bounding box center [651, 164] width 785 height 124
drag, startPoint x: 766, startPoint y: 167, endPoint x: 842, endPoint y: 166, distance: 75.7
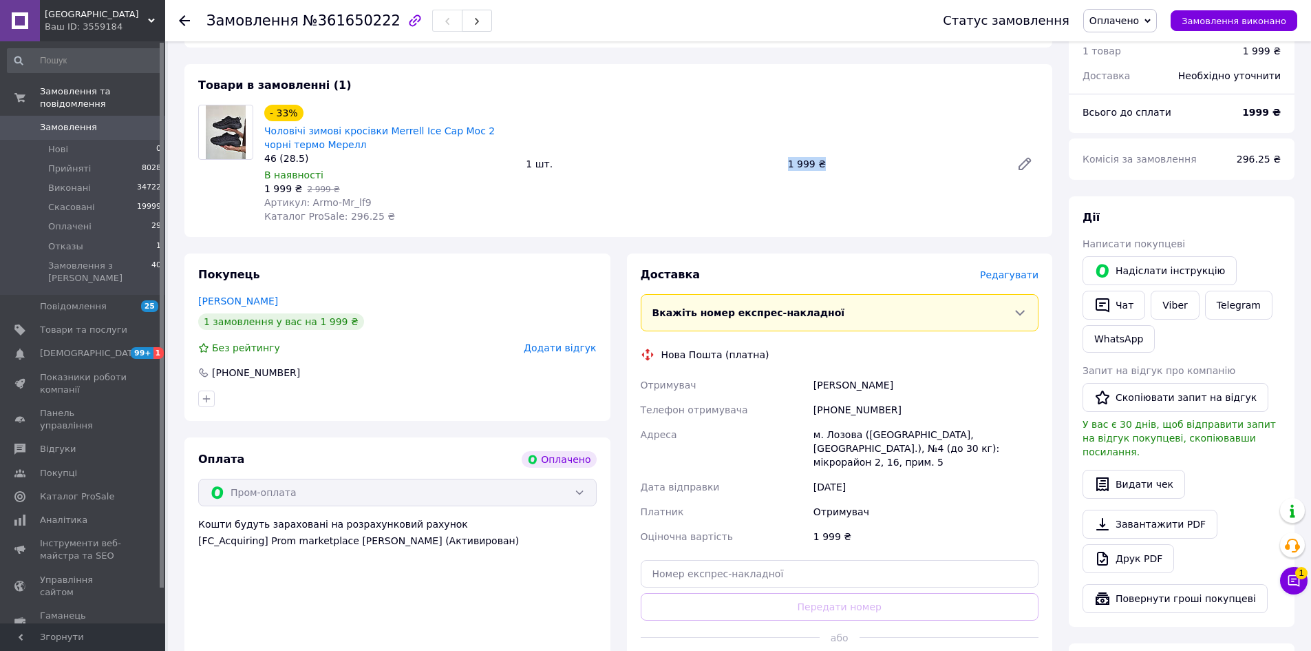
click at [790, 158] on div "1 999 ₴" at bounding box center [894, 163] width 223 height 19
drag, startPoint x: 783, startPoint y: 160, endPoint x: 773, endPoint y: 165, distance: 11.1
click at [773, 165] on div "- 33% Чоловічі зимові кросівки Merrell Ice Cap Moc 2 чорні термо Мерелл 46 (28.…" at bounding box center [651, 164] width 785 height 124
click at [1292, 573] on button "Чат з покупцем 1" at bounding box center [1294, 581] width 28 height 28
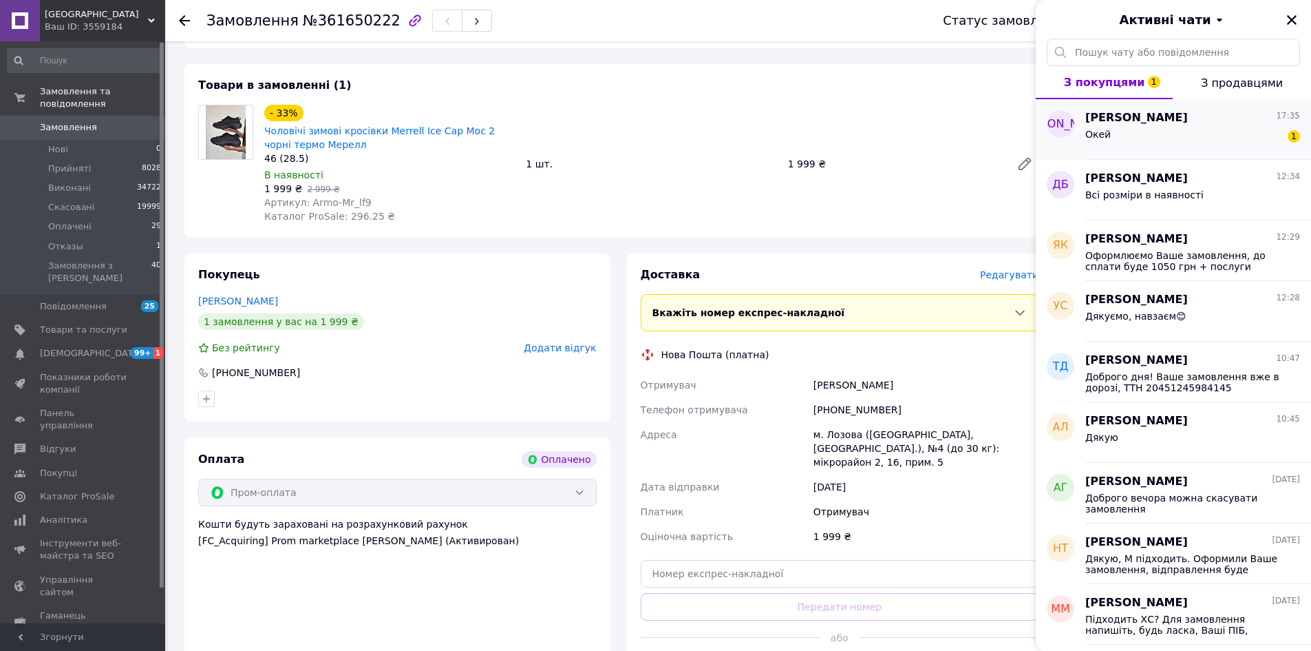
click at [1167, 134] on div "Окей 1" at bounding box center [1193, 137] width 215 height 22
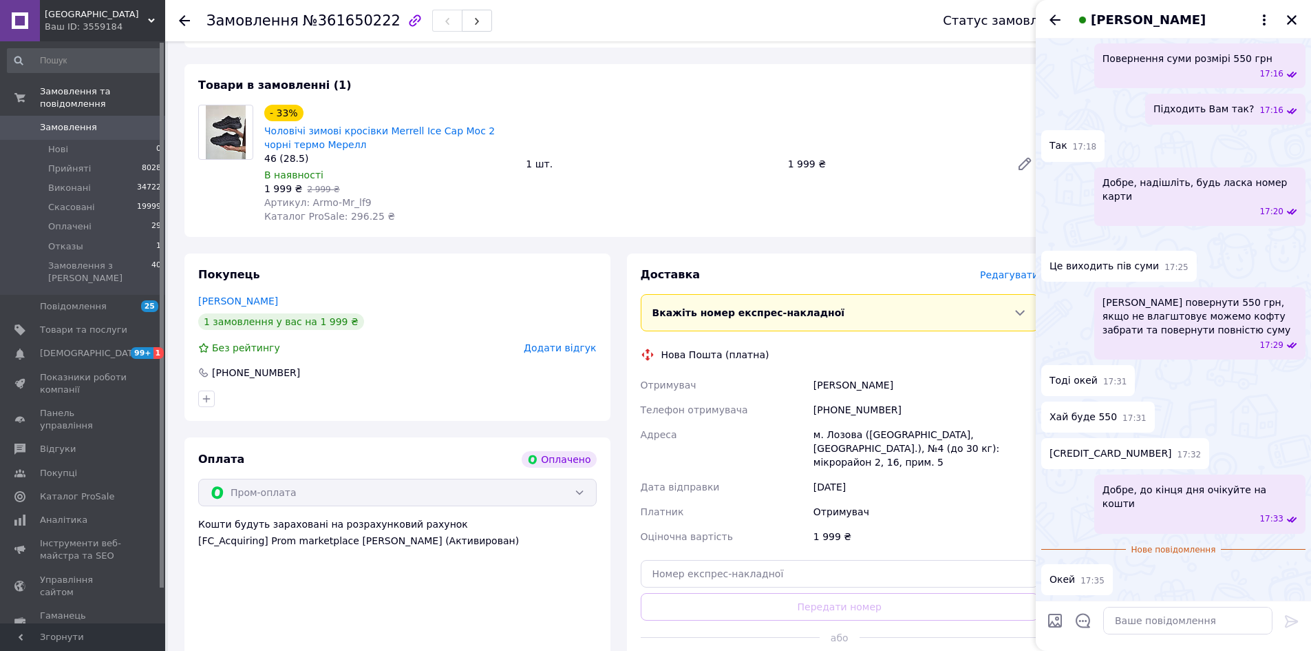
scroll to position [2268, 0]
click at [182, 26] on div at bounding box center [184, 21] width 11 height 14
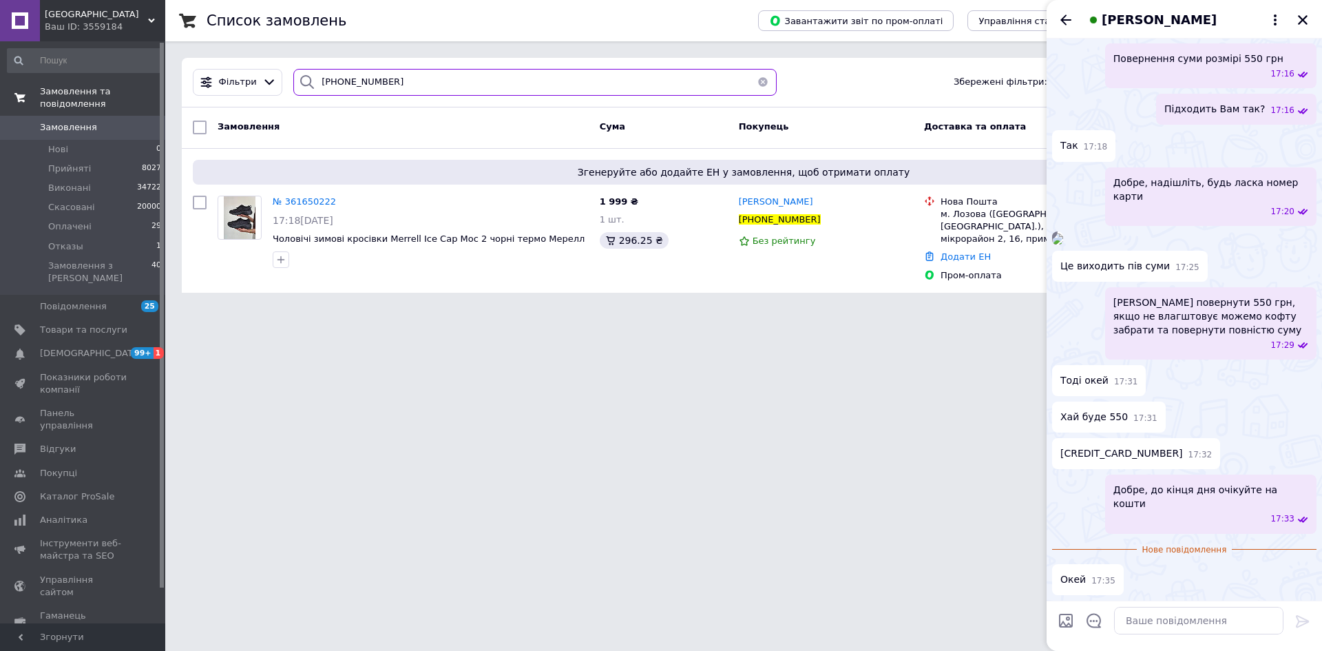
drag, startPoint x: 406, startPoint y: 85, endPoint x: 0, endPoint y: 83, distance: 406.1
click at [0, 83] on div "Black street Ваш ID: 3559184 Сайт Black street Кабінет покупця Перевірити стан …" at bounding box center [661, 154] width 1322 height 309
paste input "+380961422668"
type input "+380961422668"
click at [1304, 25] on icon "Закрити" at bounding box center [1302, 20] width 12 height 12
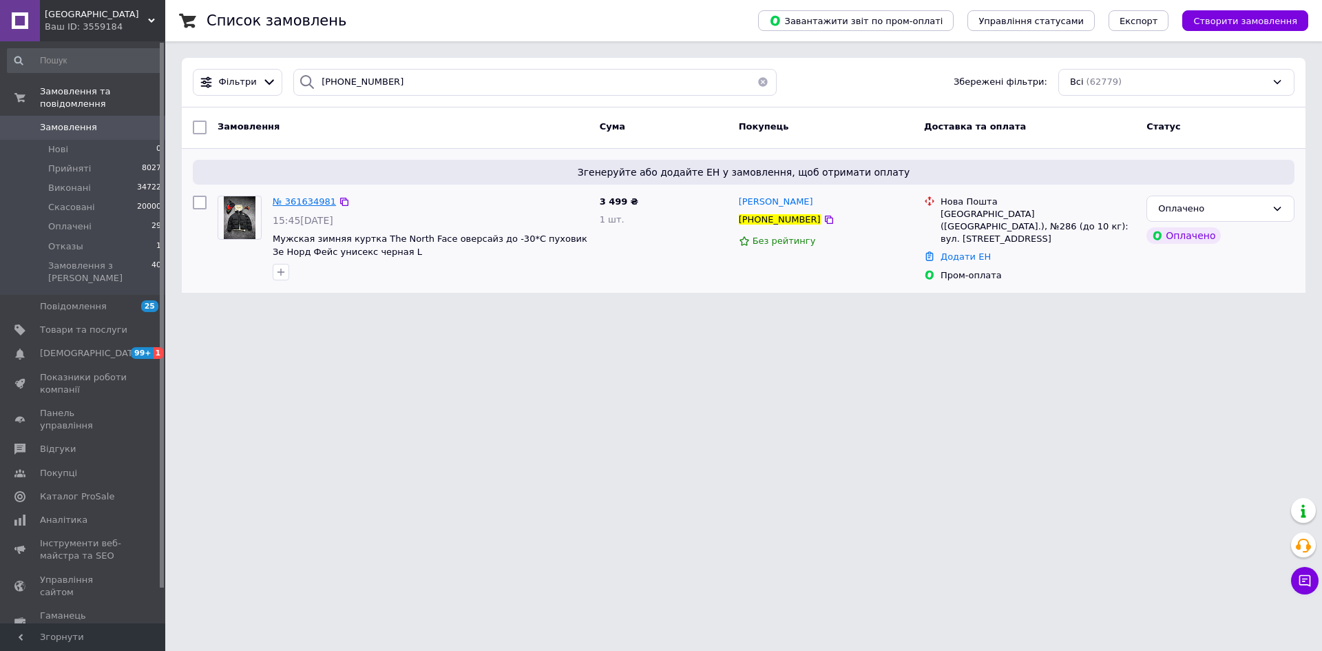
click at [299, 198] on span "№ 361634981" at bounding box center [304, 201] width 63 height 10
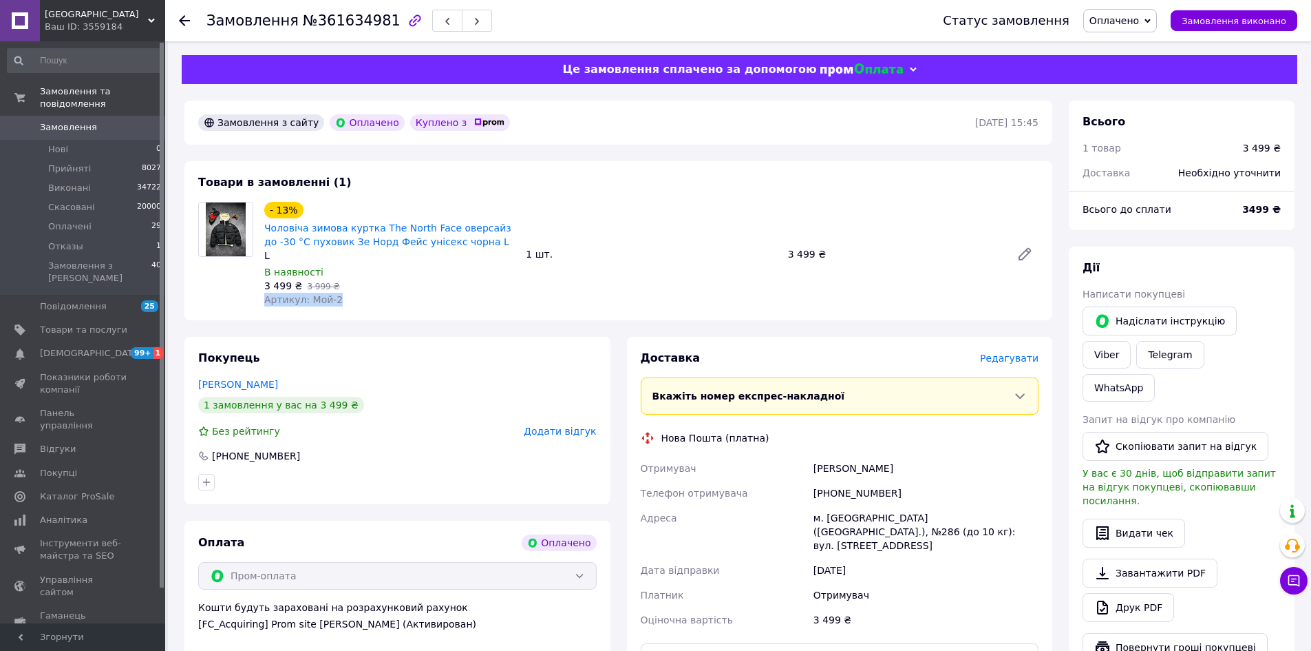
copy span "Артикул: Мой-2"
drag, startPoint x: 335, startPoint y: 299, endPoint x: 264, endPoint y: 302, distance: 70.2
click at [264, 302] on div "Артикул: Мой-2" at bounding box center [389, 300] width 251 height 14
click at [95, 17] on span "[GEOGRAPHIC_DATA]" at bounding box center [96, 14] width 103 height 12
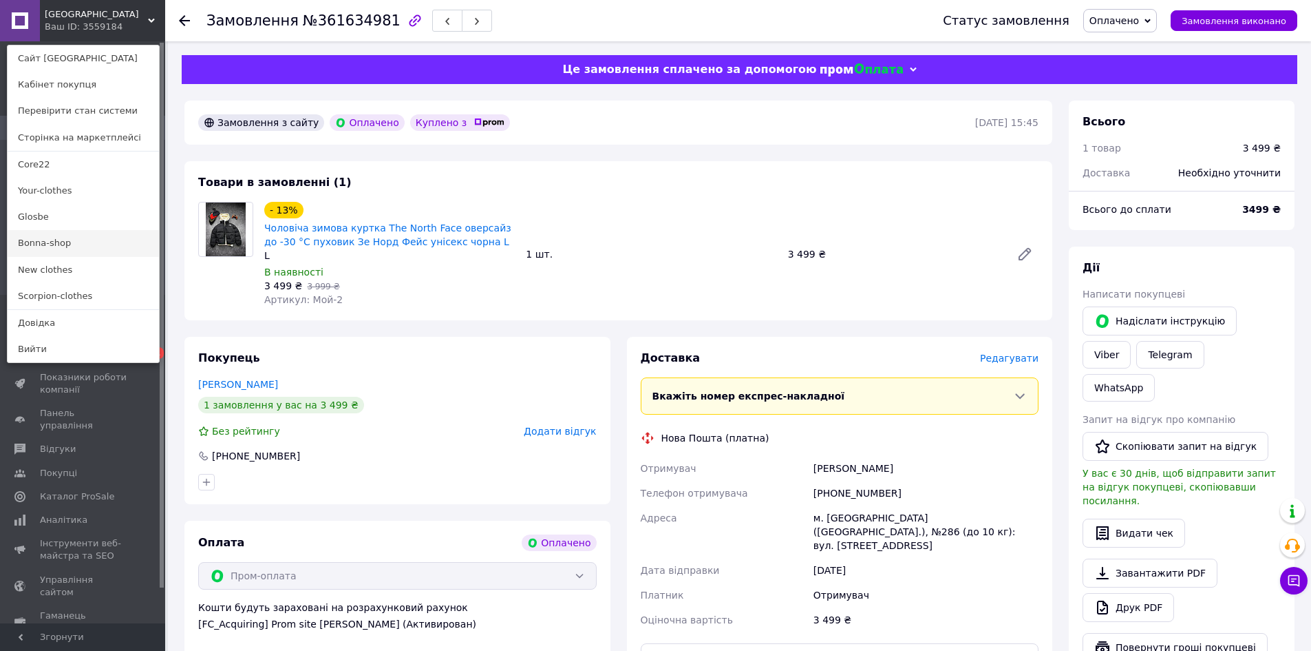
click at [55, 242] on link "Bonna-shop" at bounding box center [83, 243] width 151 height 26
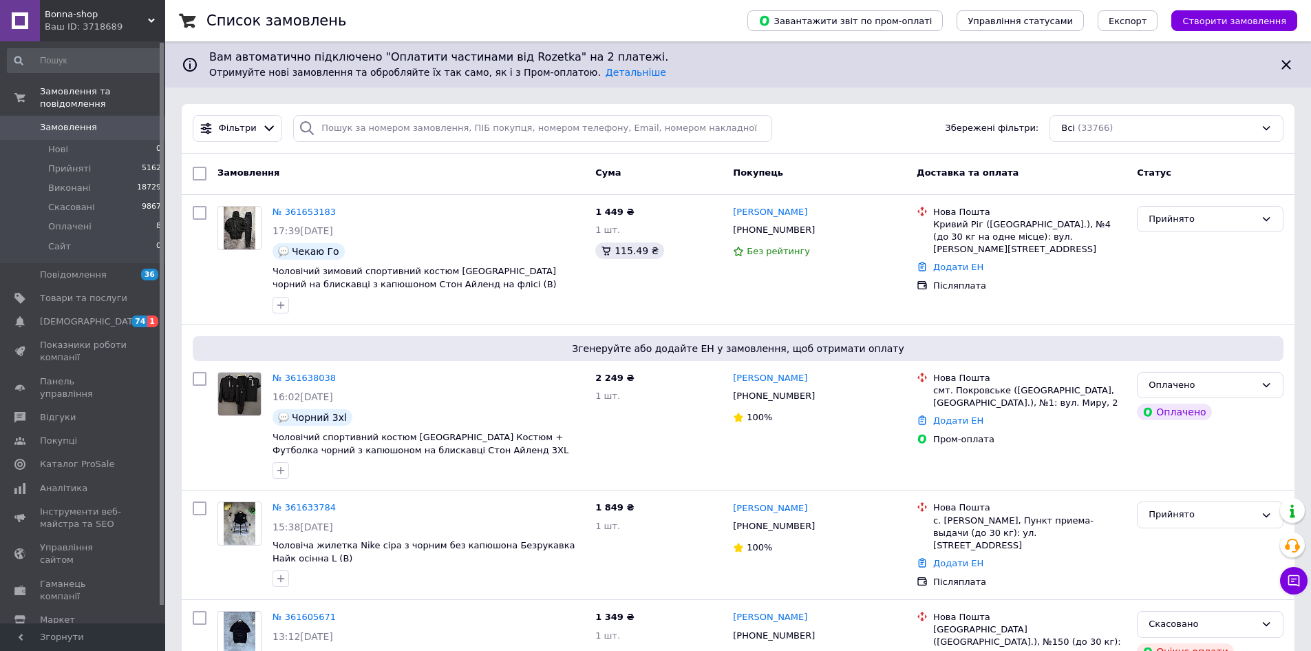
click at [104, 3] on div "Bonna-shop Ваш ID: 3718689" at bounding box center [102, 20] width 125 height 41
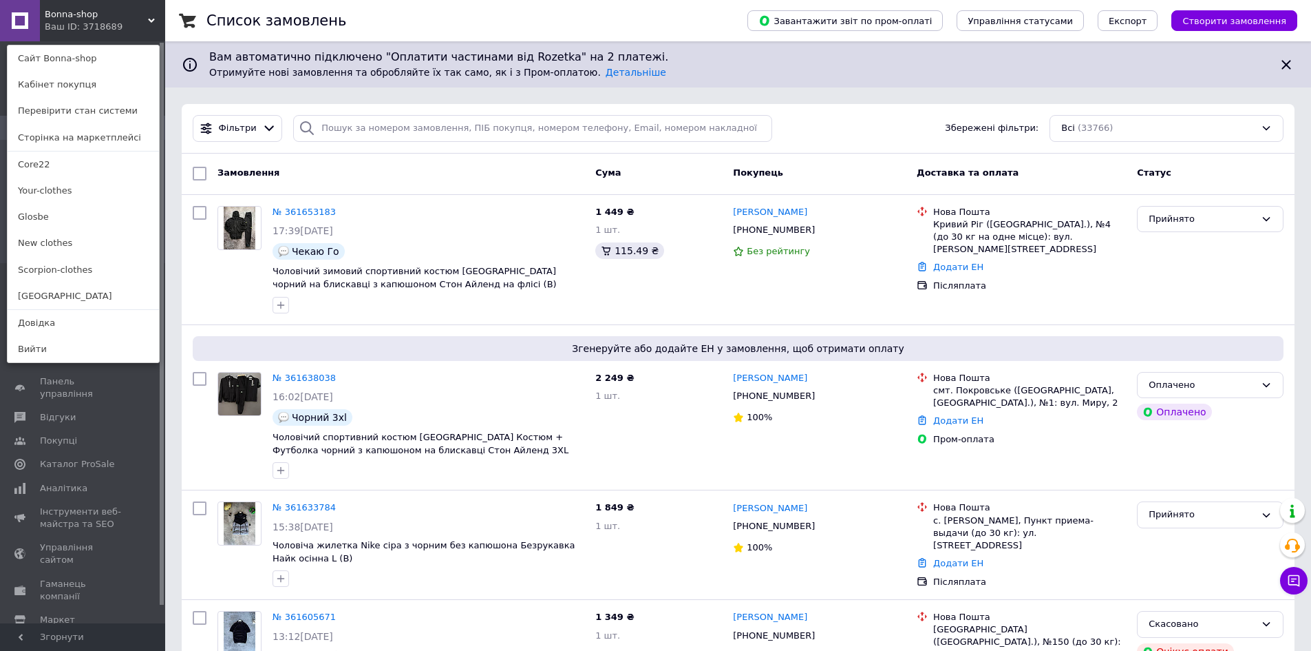
drag, startPoint x: 40, startPoint y: 297, endPoint x: 96, endPoint y: 293, distance: 56.6
click at [40, 297] on link "[GEOGRAPHIC_DATA]" at bounding box center [83, 296] width 151 height 26
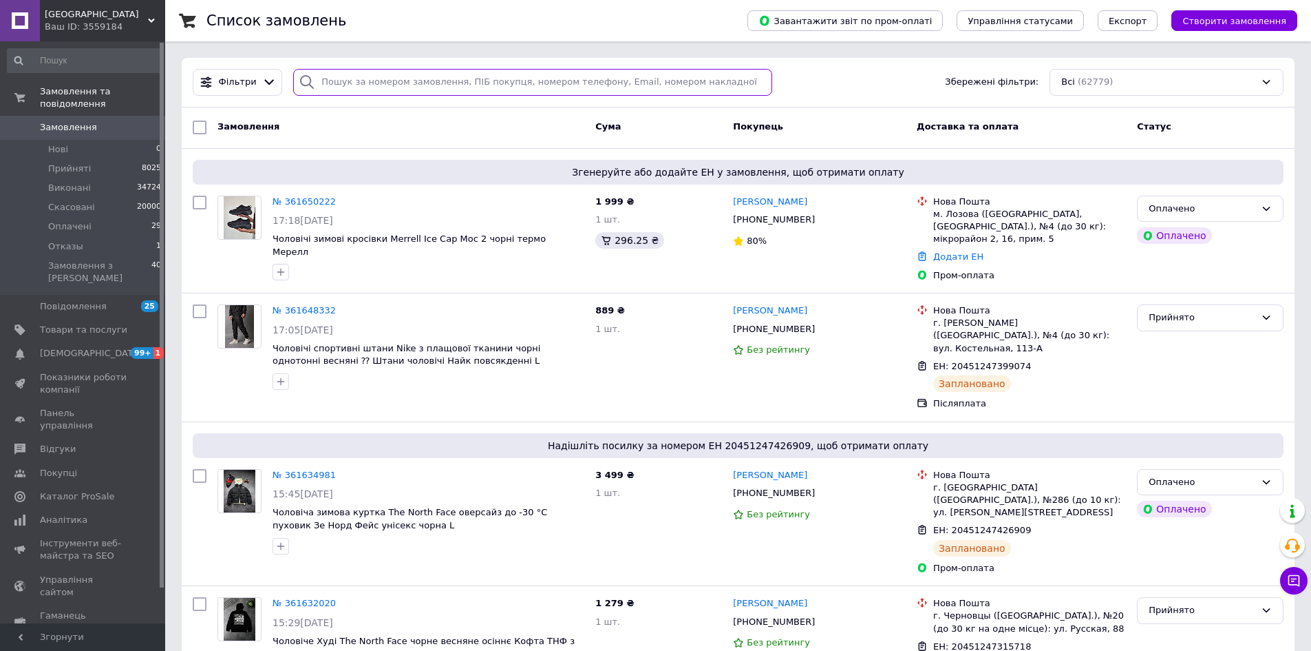
click at [423, 84] on input "search" at bounding box center [532, 82] width 479 height 27
paste input "[PHONE_NUMBER]"
type input "[PHONE_NUMBER]"
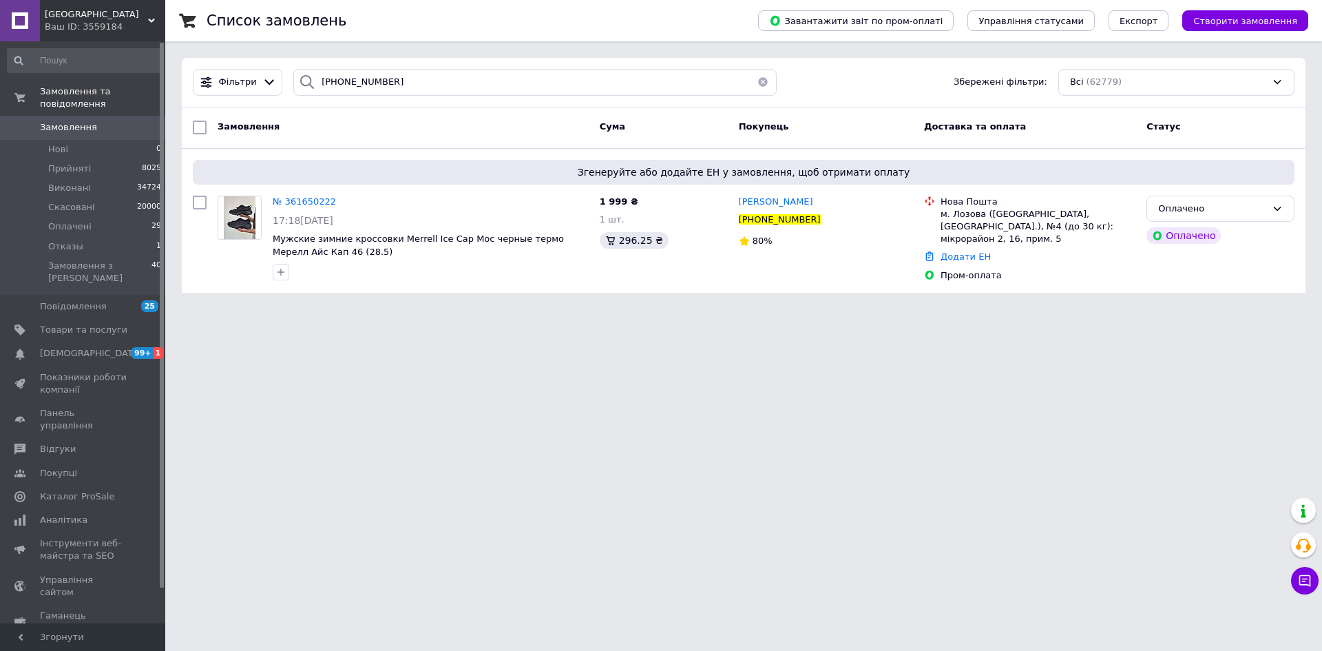
click at [315, 203] on span "№ 361650222" at bounding box center [304, 201] width 63 height 10
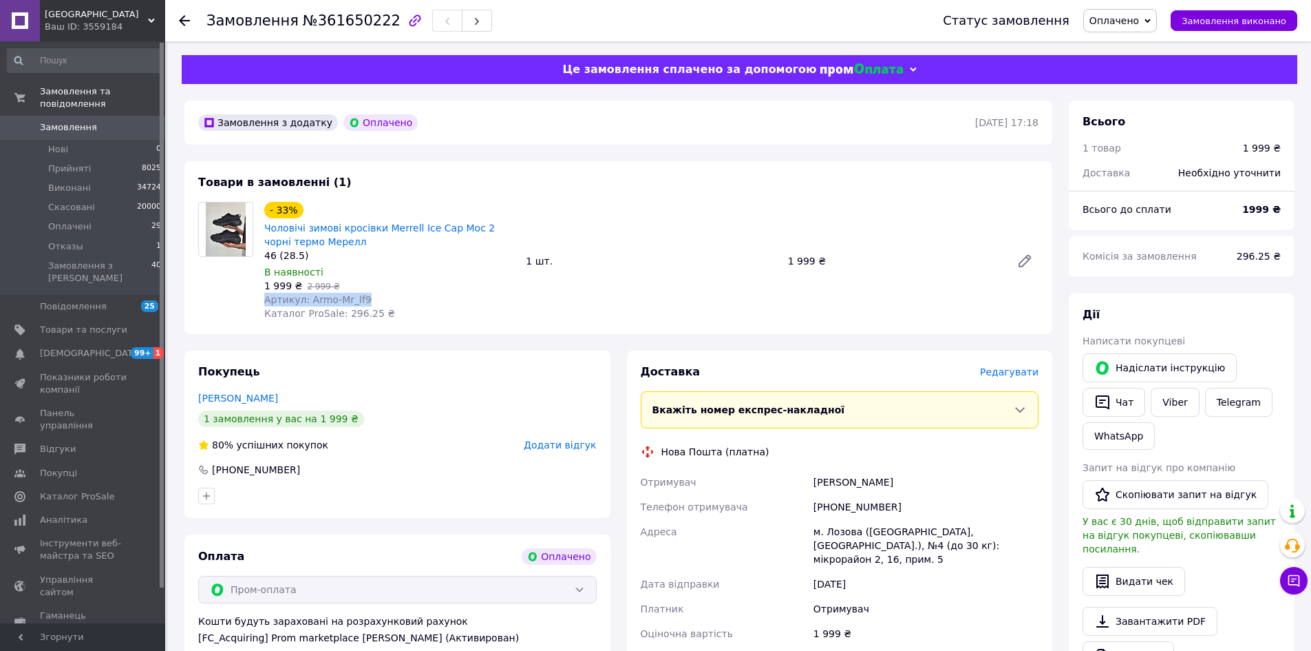
drag, startPoint x: 378, startPoint y: 304, endPoint x: 264, endPoint y: 302, distance: 114.3
click at [264, 302] on div "- 33% Чоловічі зимові кросівки Merrell Ice Cap Moc 2 чорні термо Мерелл 46 (28.…" at bounding box center [390, 261] width 262 height 124
copy span "Артикул: Armo-Mr_lf9"
click at [103, 123] on link "Замовлення 0" at bounding box center [84, 127] width 169 height 23
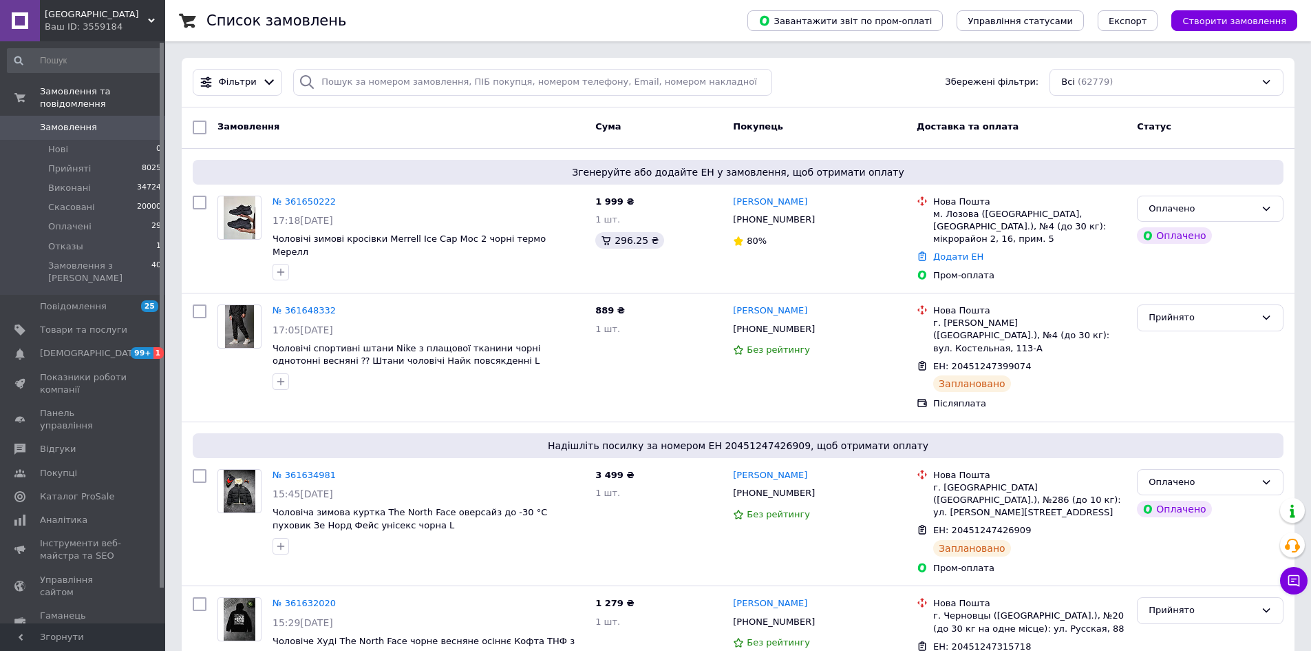
drag, startPoint x: 105, startPoint y: 39, endPoint x: 113, endPoint y: 24, distance: 16.6
click at [108, 30] on div "Black street Ваш ID: 3559184" at bounding box center [102, 20] width 125 height 41
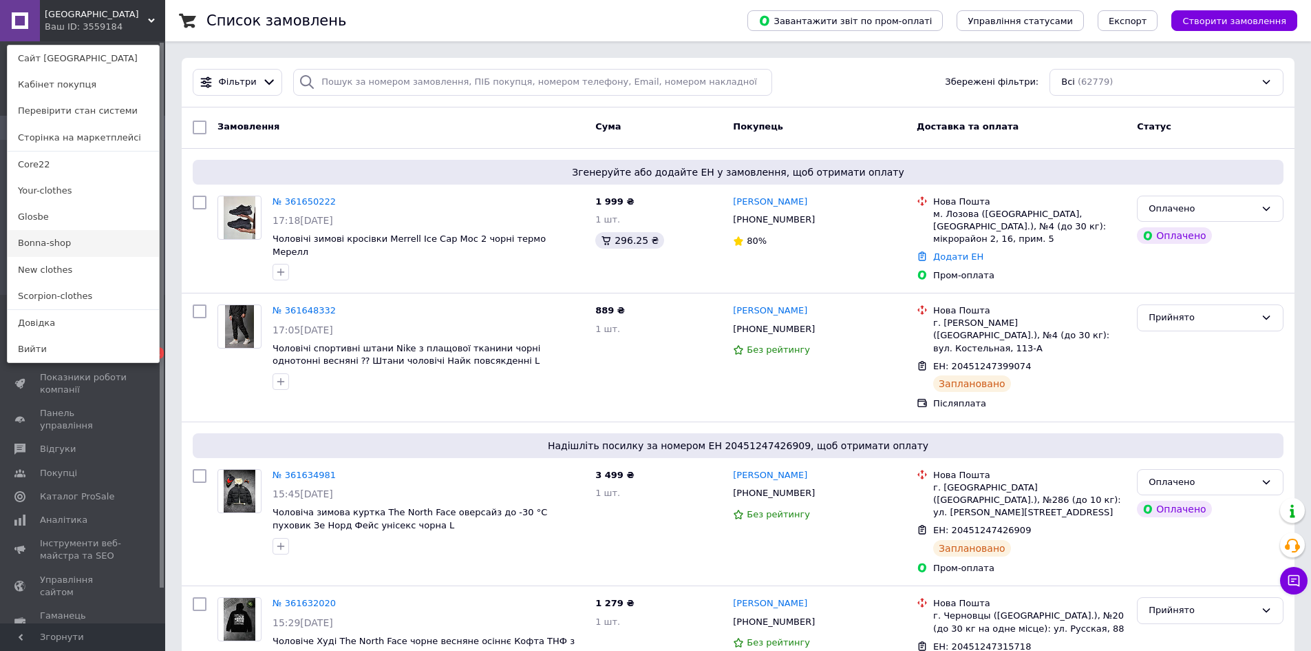
click at [54, 252] on link "Bonna-shop" at bounding box center [83, 243] width 151 height 26
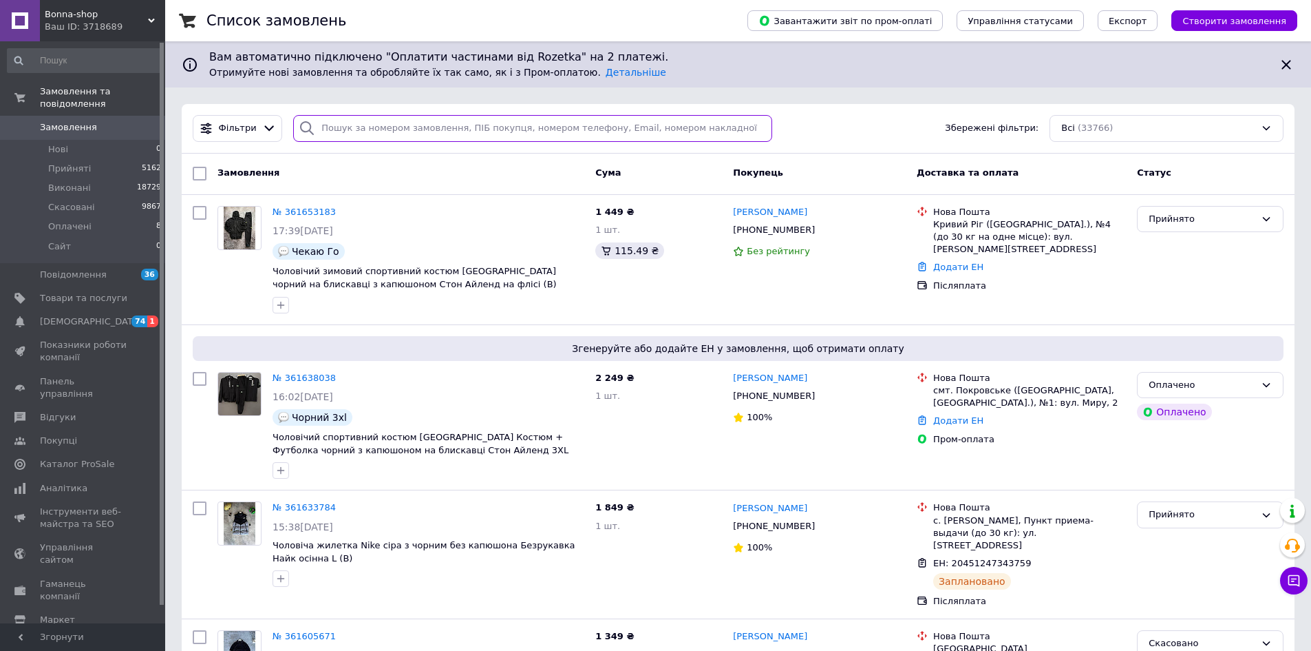
click at [476, 132] on input "search" at bounding box center [532, 128] width 479 height 27
paste input "[PHONE_NUMBER]"
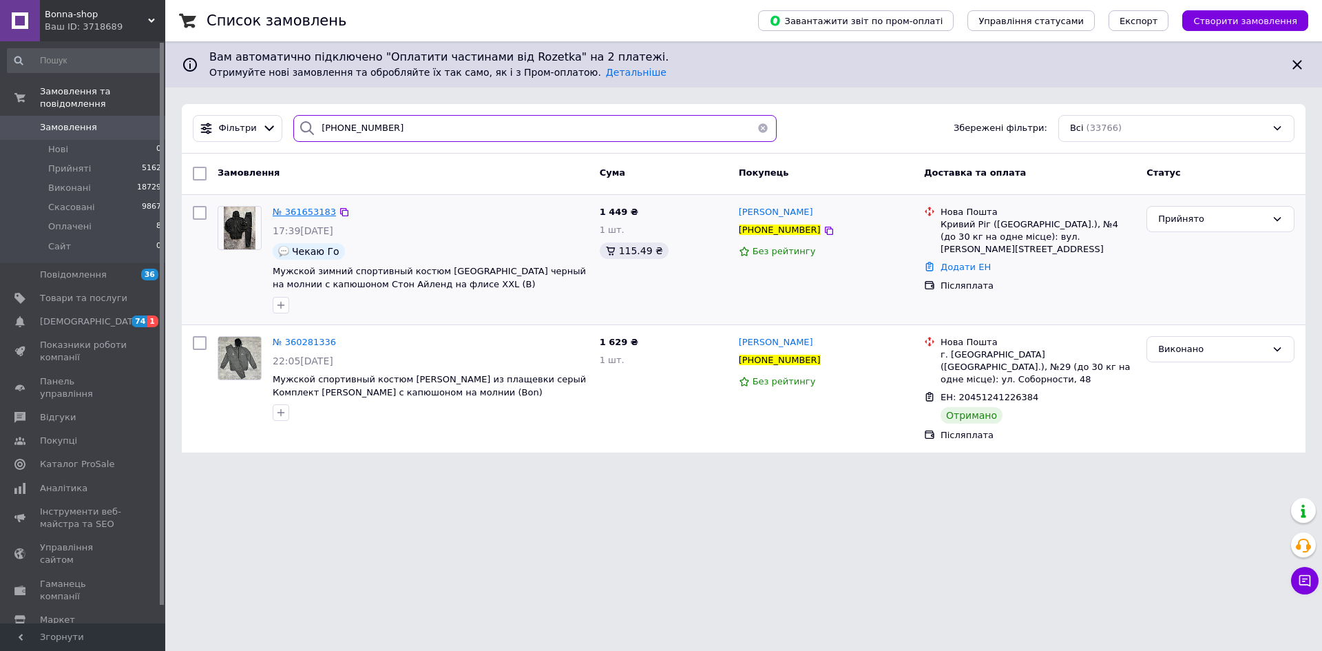
type input "[PHONE_NUMBER]"
click at [305, 211] on span "№ 361653183" at bounding box center [304, 212] width 63 height 10
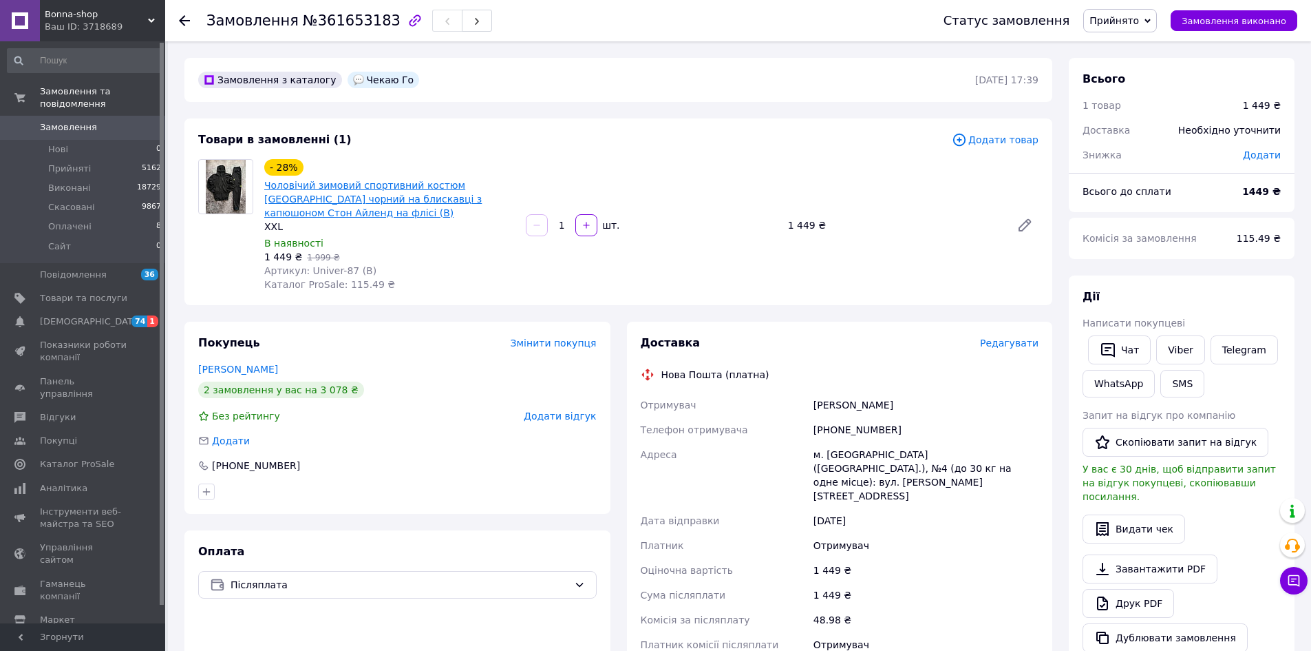
click at [355, 192] on link "Чоловічий зимовий спортивний костюм [GEOGRAPHIC_DATA] чорний на блискавці з кап…" at bounding box center [373, 199] width 218 height 39
click at [78, 25] on div "Ваш ID: 3718689" at bounding box center [105, 27] width 120 height 12
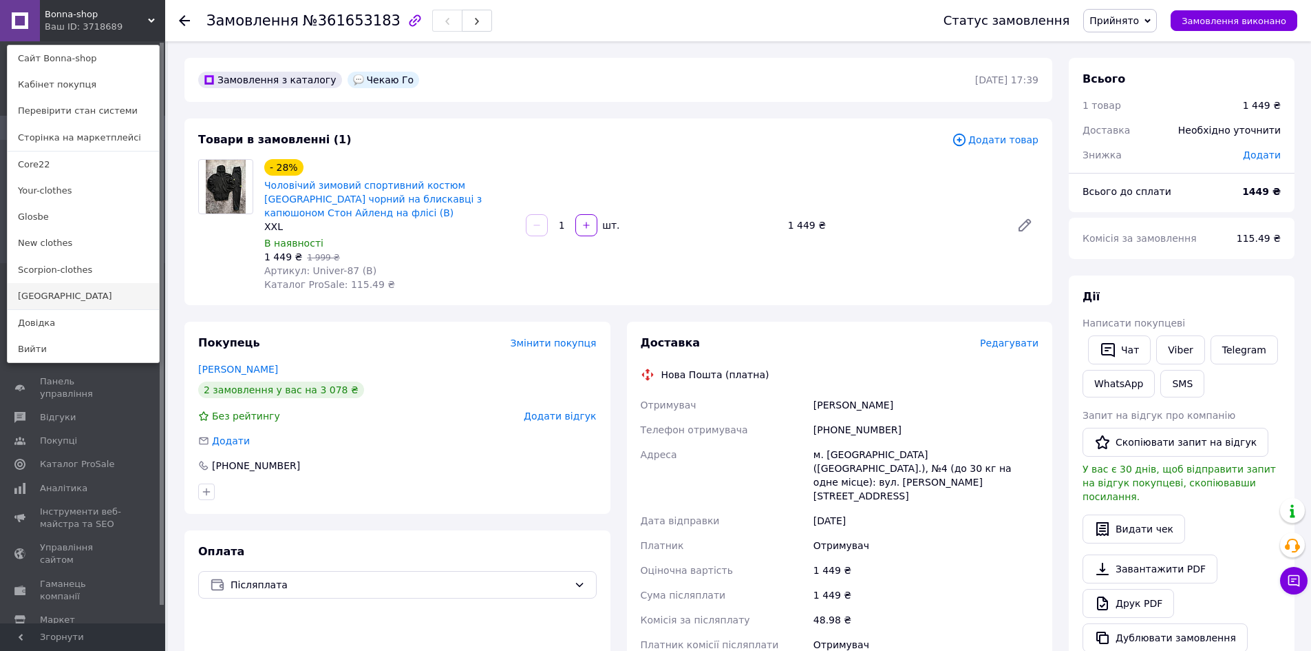
click at [67, 294] on link "[GEOGRAPHIC_DATA]" at bounding box center [83, 296] width 151 height 26
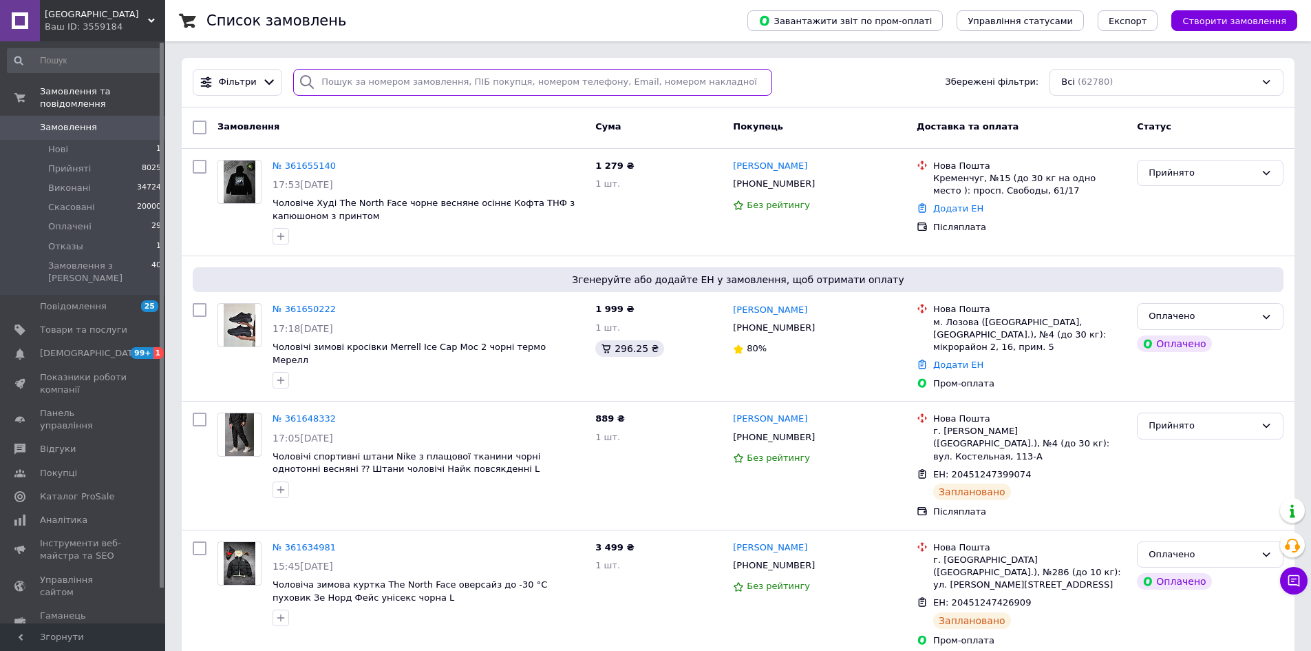
click at [434, 85] on input "search" at bounding box center [532, 82] width 479 height 27
paste input "[PHONE_NUMBER]"
type input "[PHONE_NUMBER]"
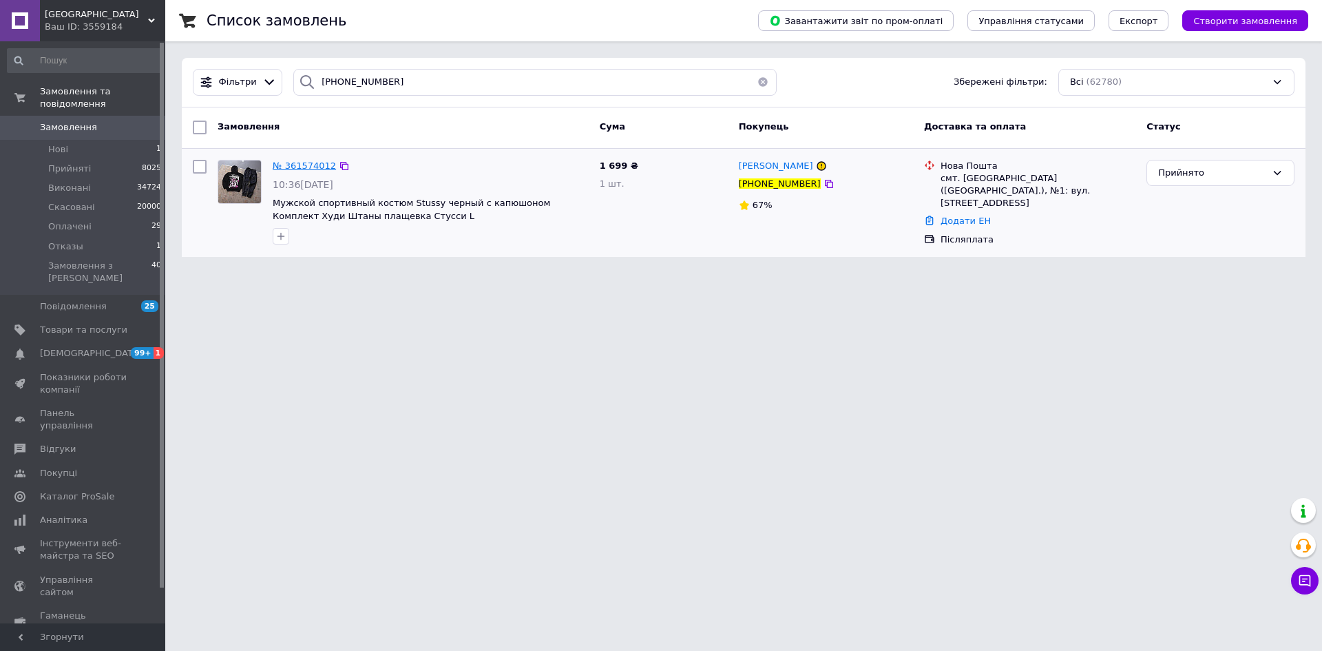
click at [312, 163] on span "№ 361574012" at bounding box center [304, 165] width 63 height 10
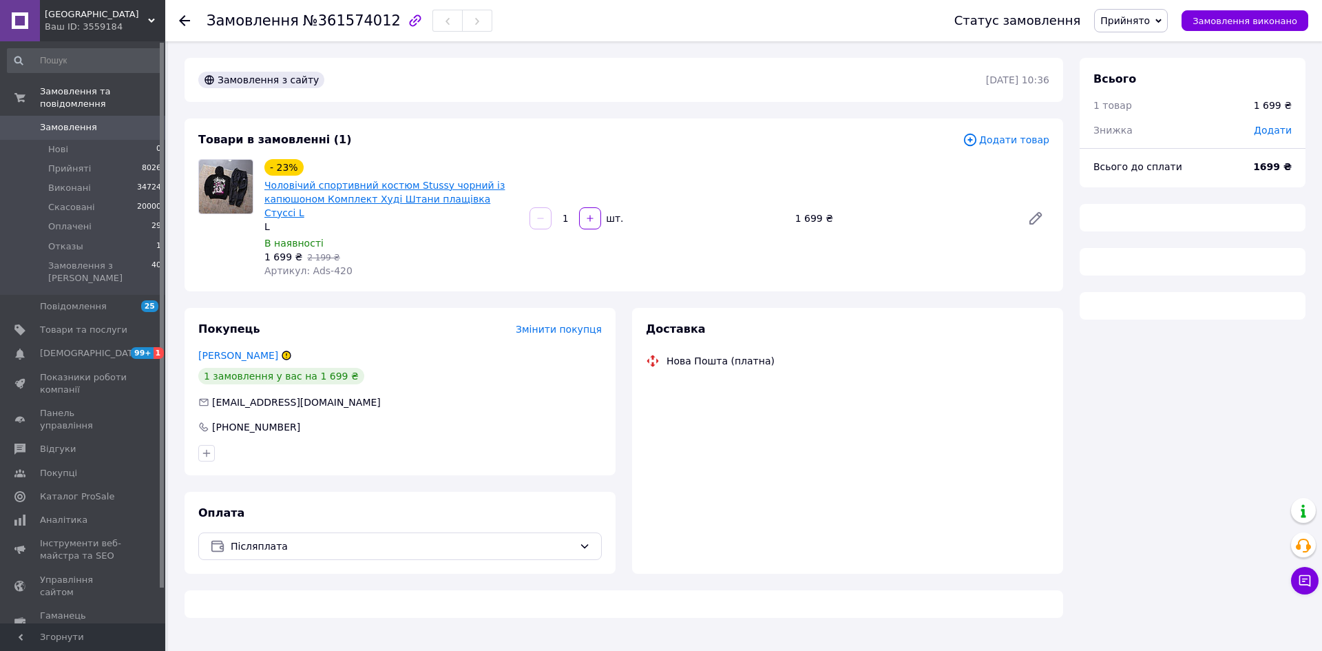
click at [336, 202] on link "Чоловічий спортивний костюм Stussy чорний із капюшоном Комплект Худі Штани плащ…" at bounding box center [384, 199] width 240 height 39
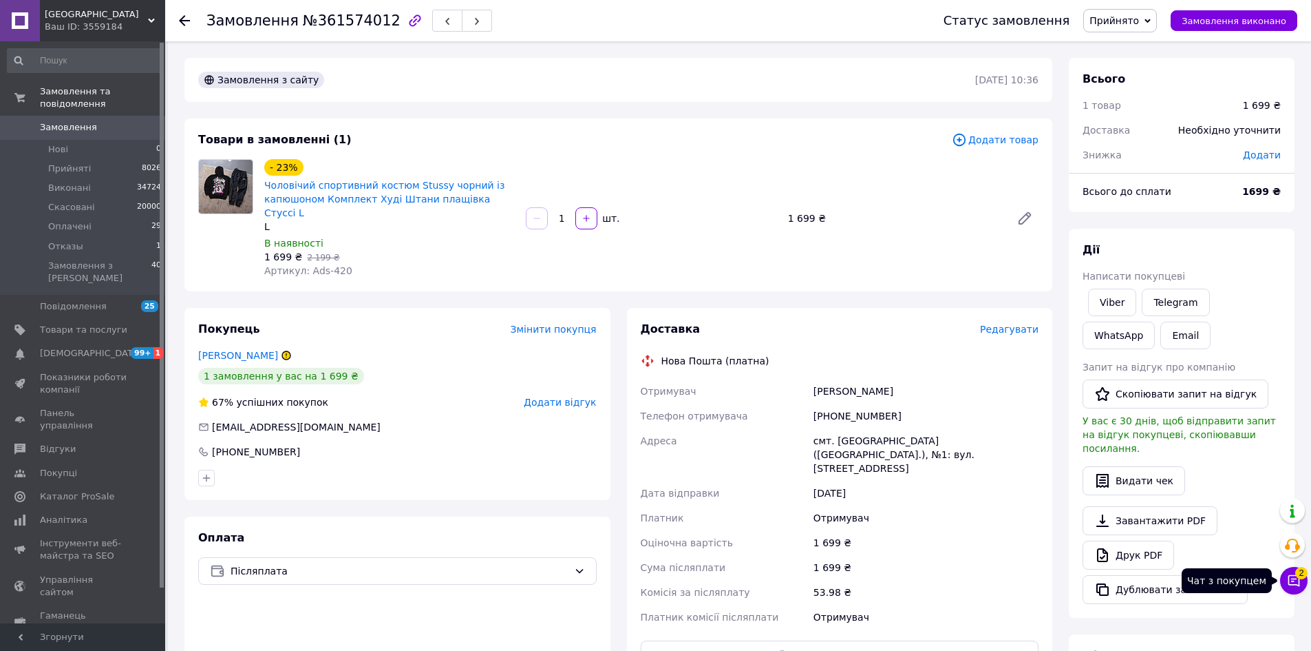
click at [1287, 584] on icon at bounding box center [1294, 580] width 14 height 14
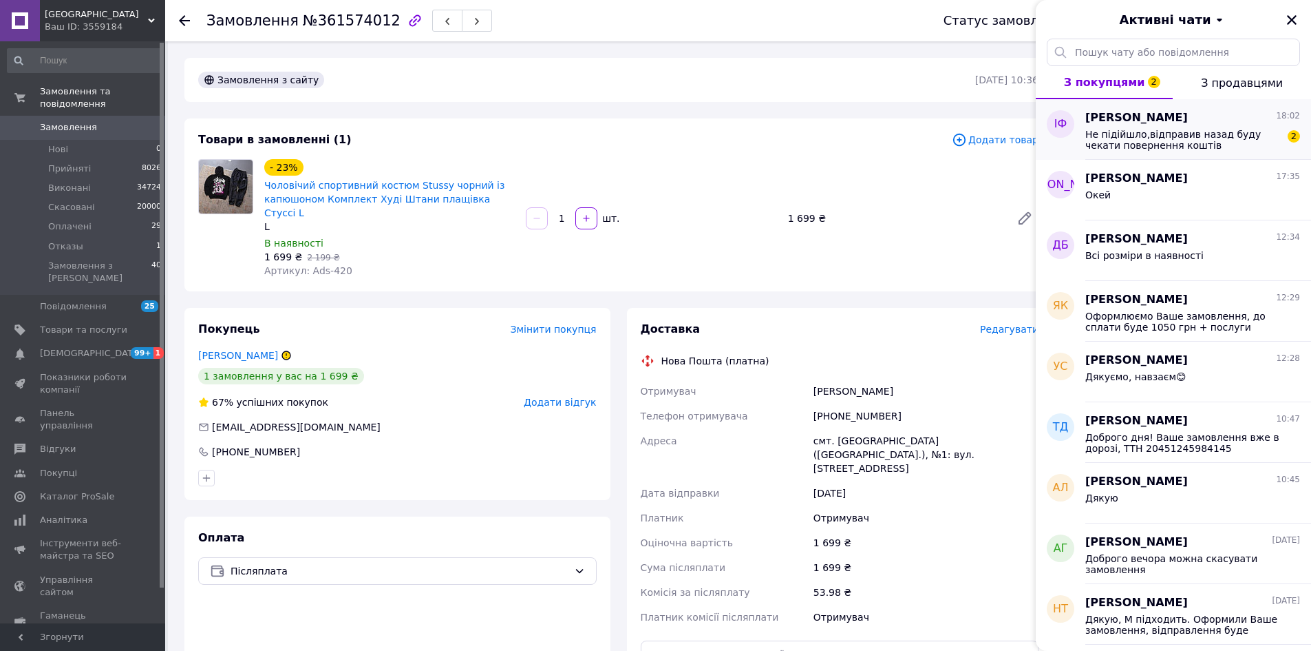
click at [1092, 145] on span "Не підійшло,відправив назад буду чекати повернення коштів" at bounding box center [1183, 140] width 195 height 22
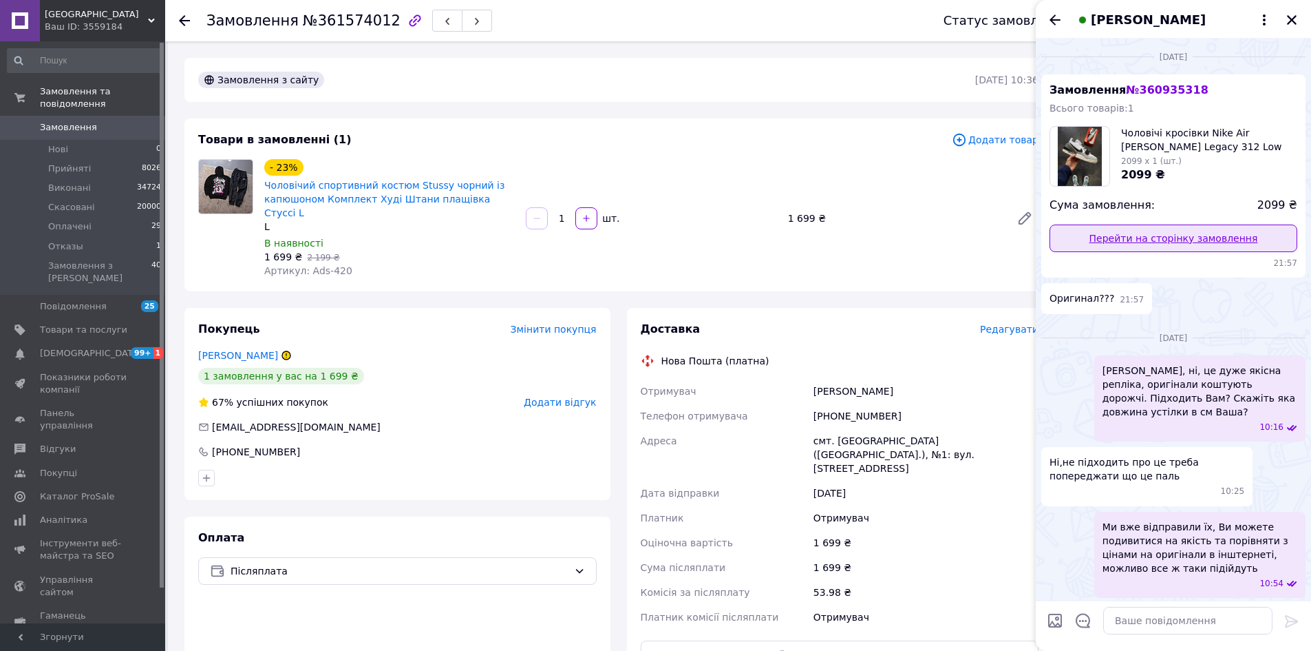
click at [1132, 238] on link "Перейти на сторінку замовлення" at bounding box center [1174, 238] width 248 height 28
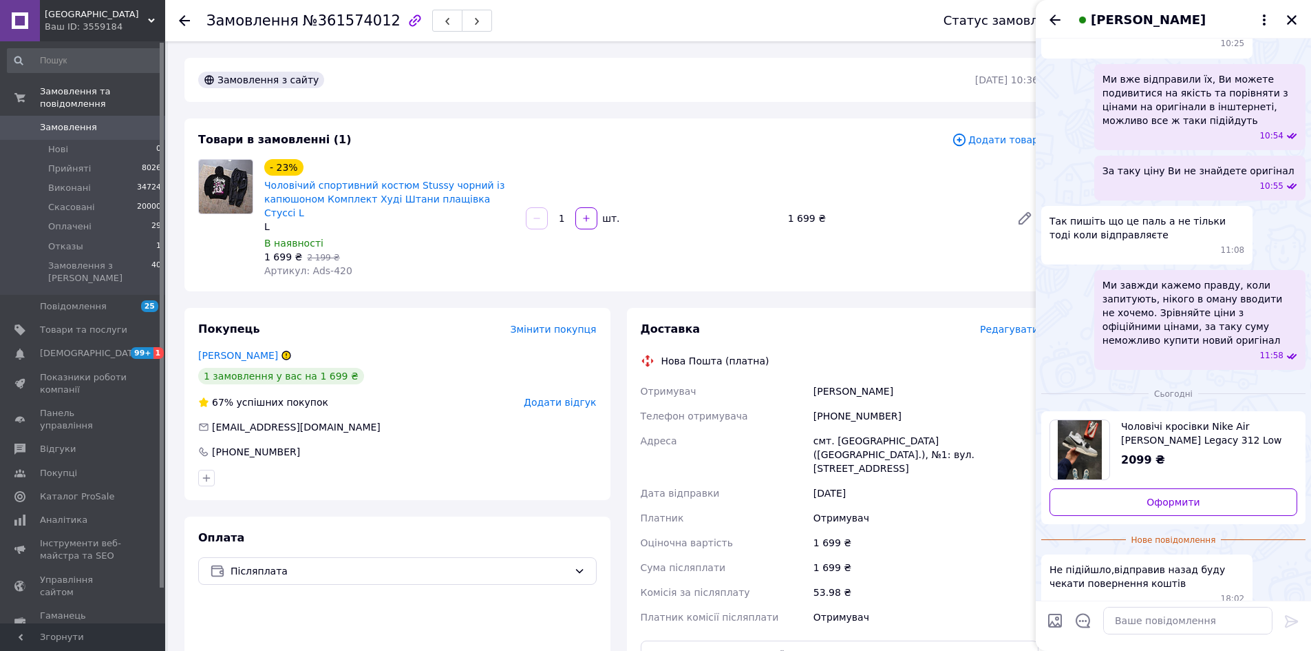
scroll to position [465, 0]
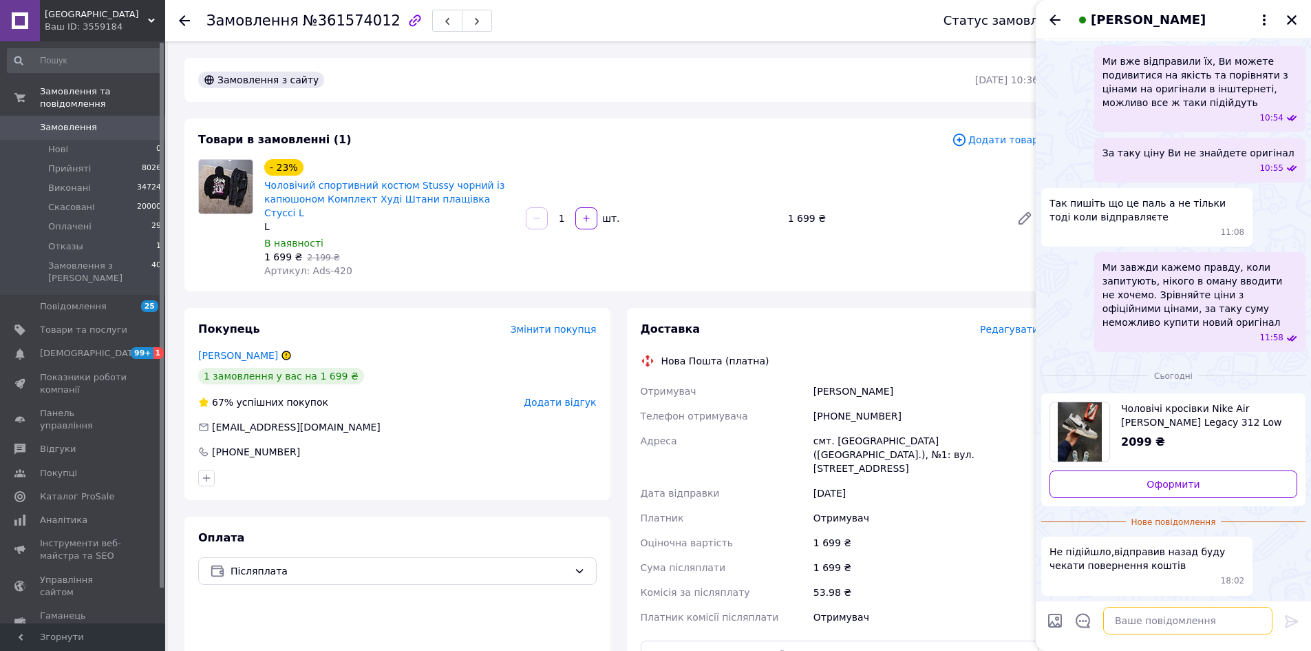
click at [1141, 620] on textarea at bounding box center [1187, 620] width 169 height 28
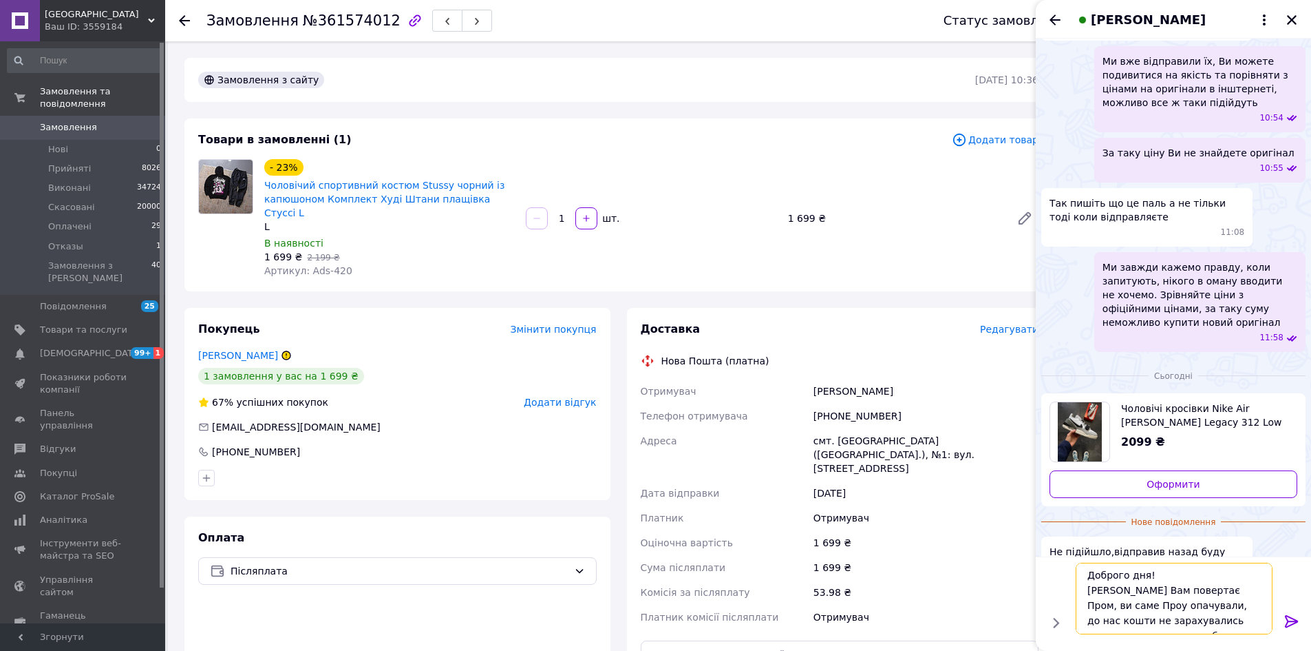
scroll to position [10, 0]
click at [1218, 578] on textarea "Доброго дня! Кошти Вам повертає Пром, ви саме Проу опачували, до нас кошти не з…" at bounding box center [1174, 598] width 197 height 72
click at [1108, 600] on textarea "Доброго дня! Кошти Вам повертає Пром, Ви саме Проу опачували, до нас кошти не з…" at bounding box center [1174, 598] width 197 height 72
click at [1137, 627] on textarea "Доброго дня! Кошти Вам повертає Пром, Ви саме Прому опачували, до нас кошти не …" at bounding box center [1174, 598] width 197 height 72
type textarea "Доброго дня! Кошти Вам повертає Пром, Ви саме Прому опачували, до нас кошти не …"
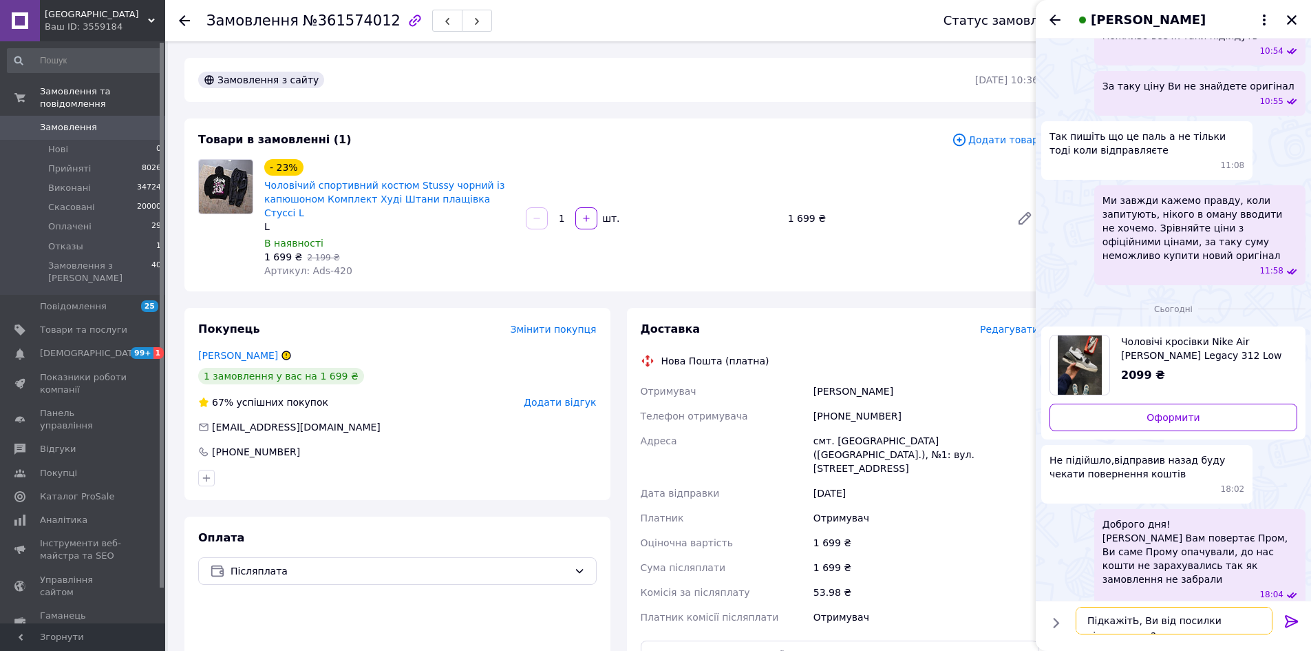
scroll to position [546, 0]
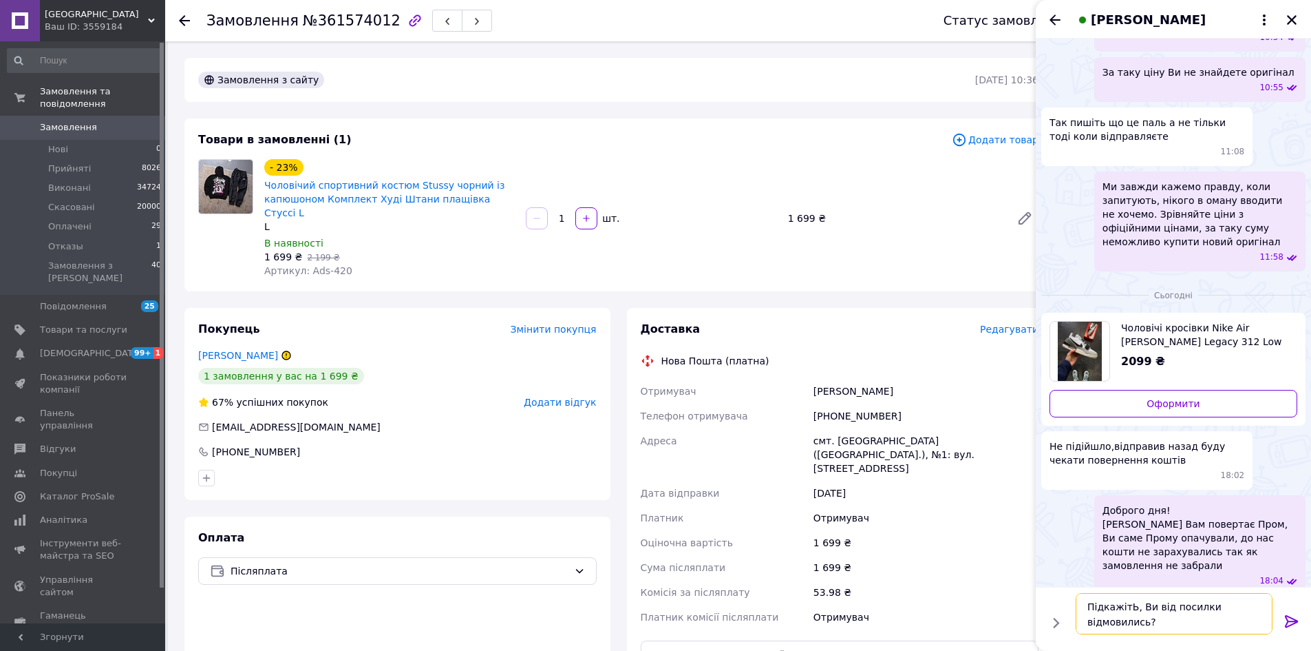
click at [1129, 607] on textarea "ПідкажітЬ, Ви від посилки відмовились?" at bounding box center [1174, 613] width 197 height 41
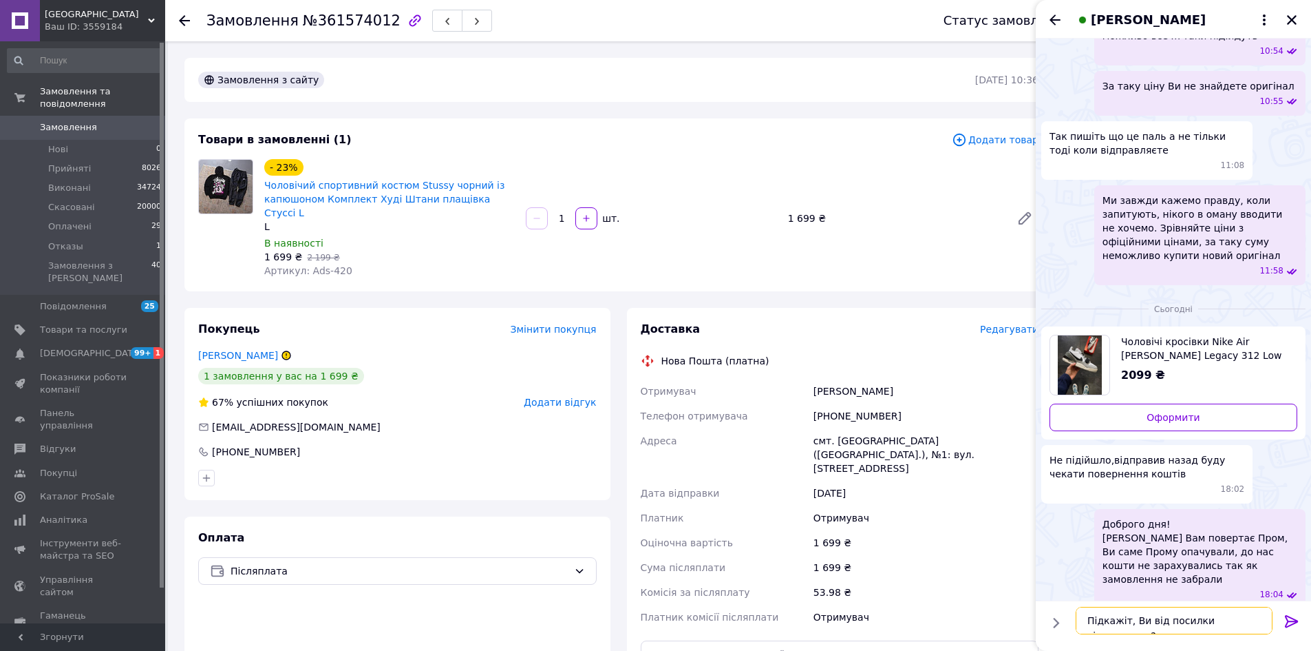
type textarea "Підкажіть, Ви від посилки відмовились?"
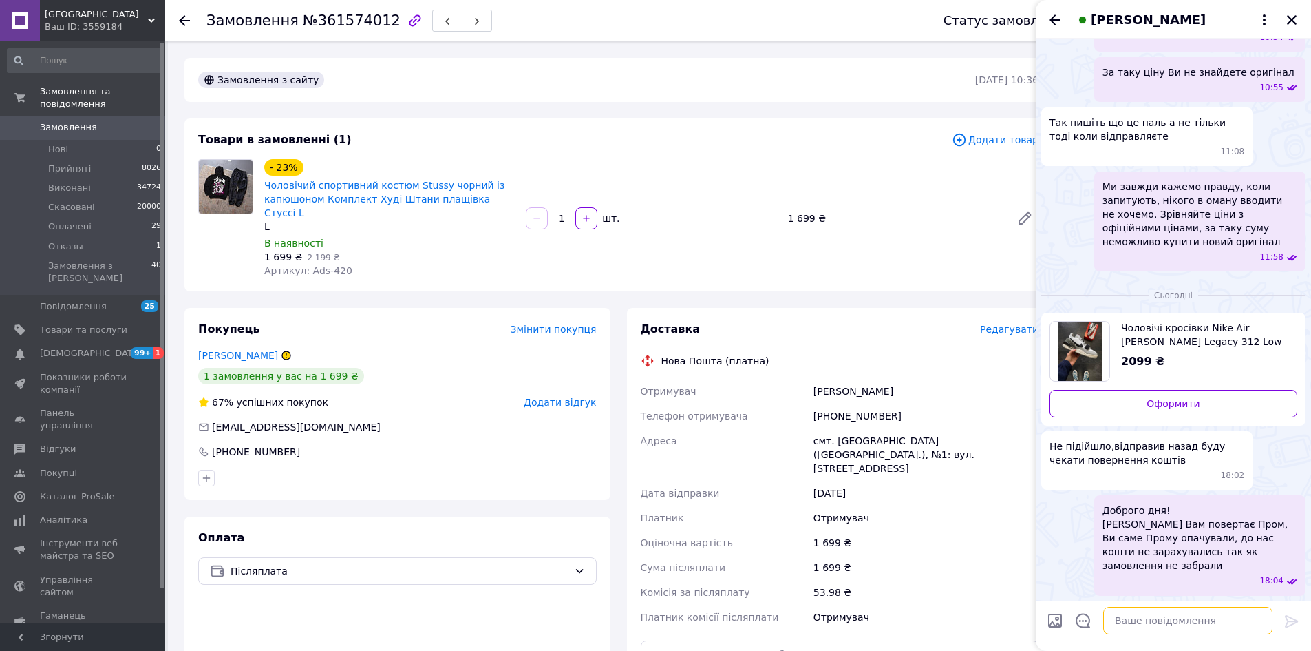
scroll to position [582, 0]
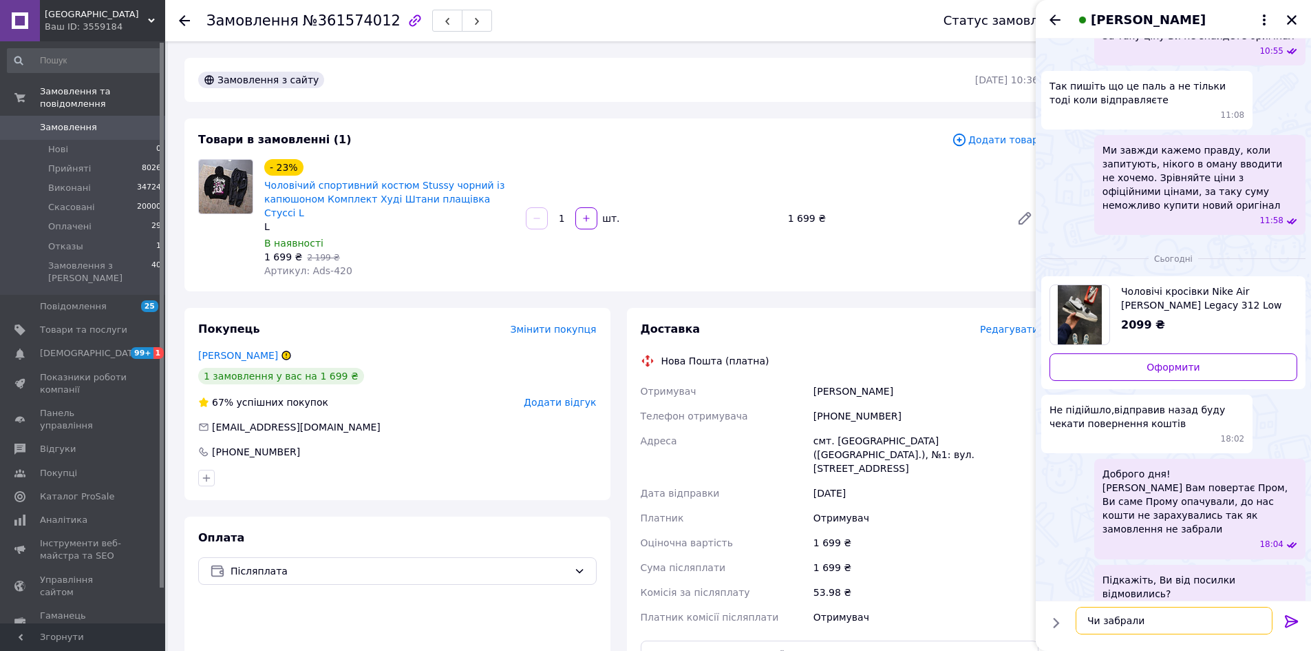
type textarea "Чи забрали?"
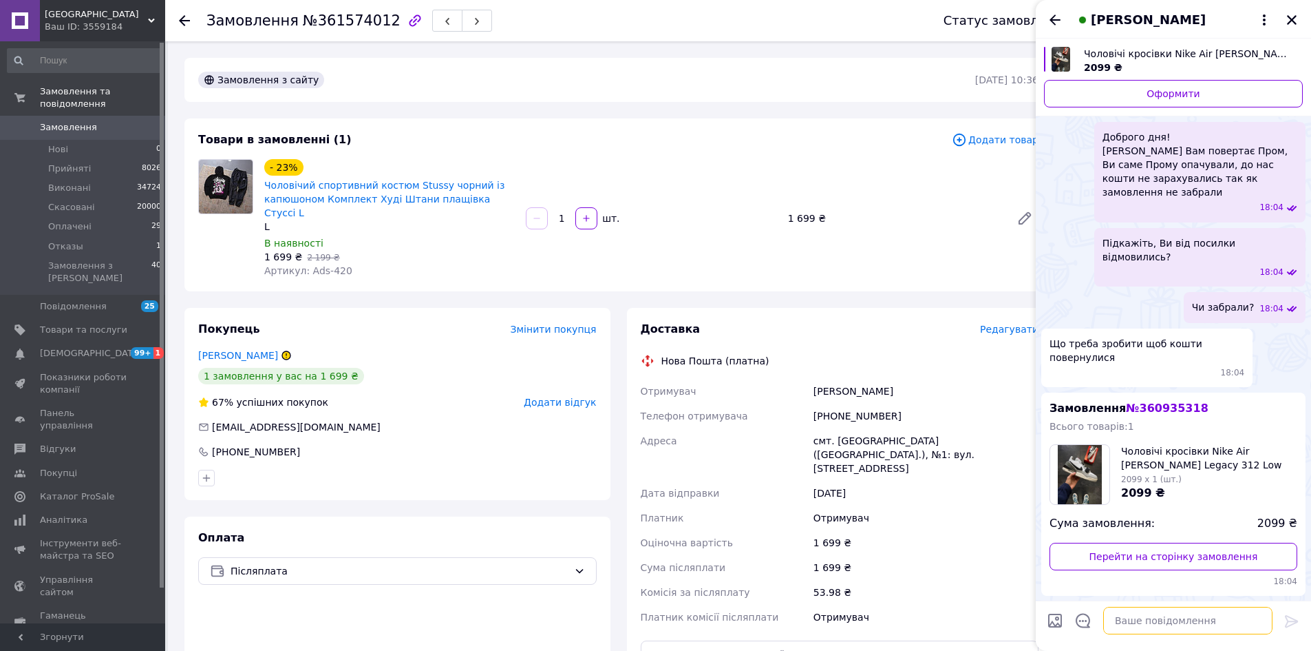
scroll to position [880, 0]
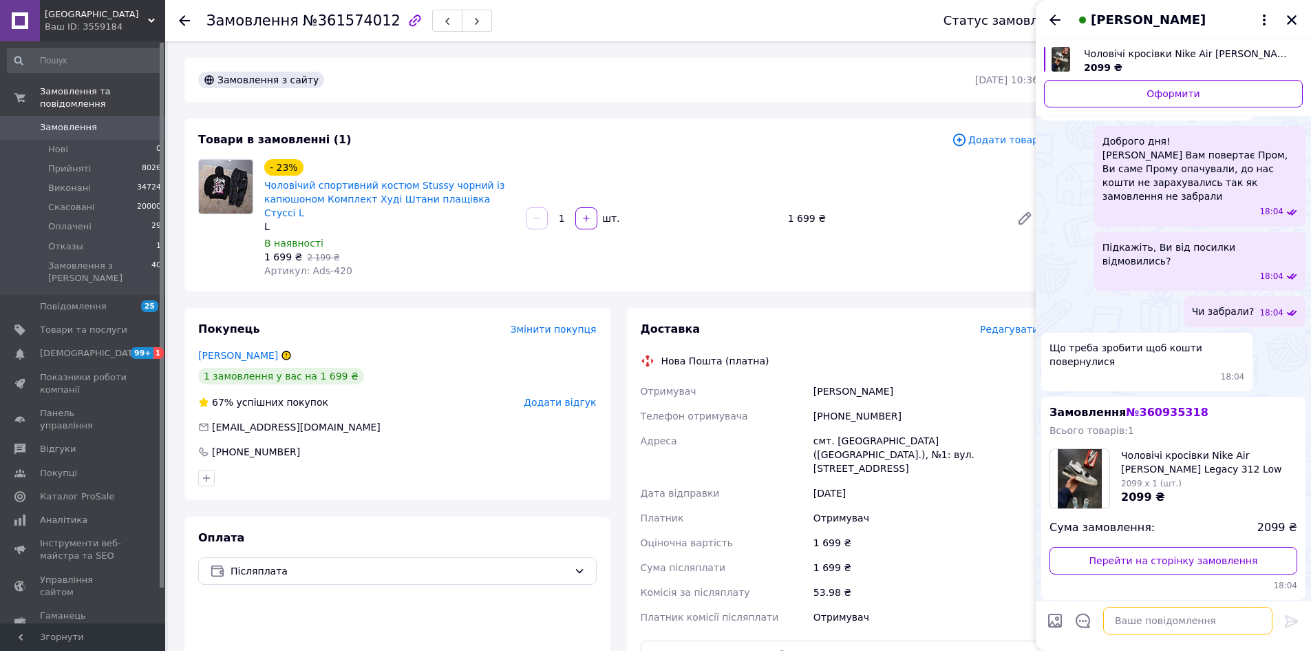
click at [1145, 609] on textarea at bounding box center [1187, 620] width 169 height 28
click at [1150, 613] on textarea at bounding box center [1187, 620] width 169 height 28
click at [1167, 622] on textarea at bounding box center [1187, 620] width 169 height 28
type textarea "І"
type textarea "Ви писали више що відправили наза"
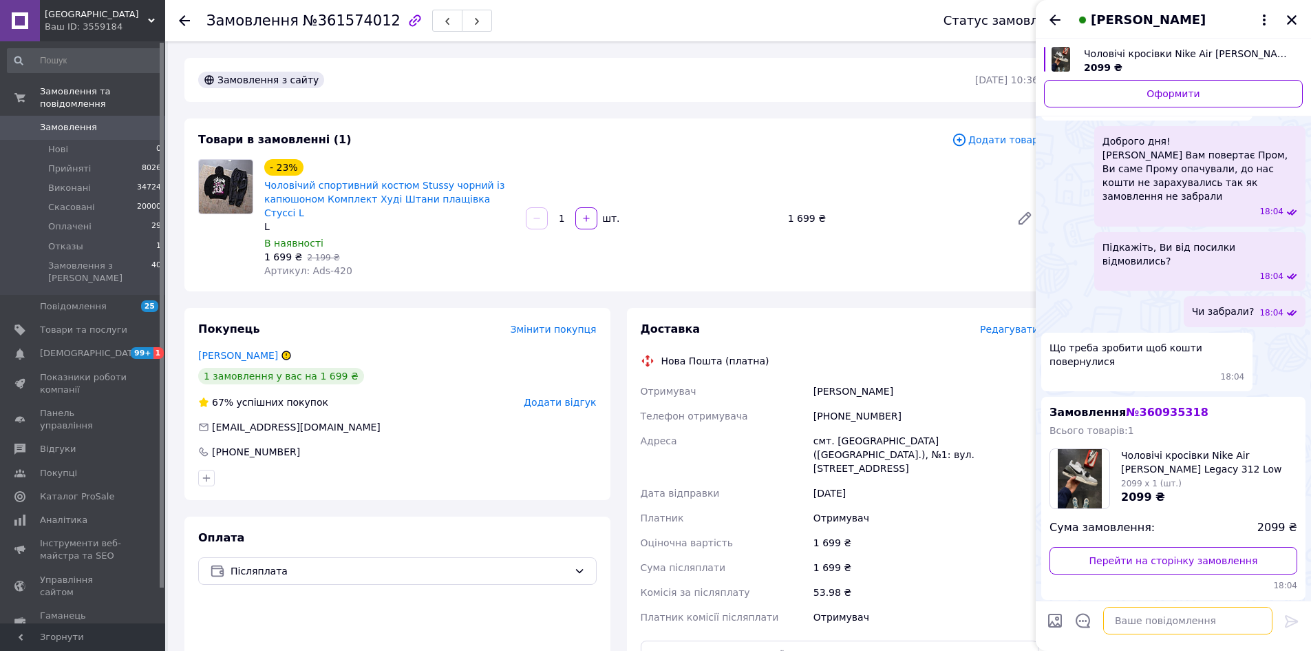
scroll to position [930, 0]
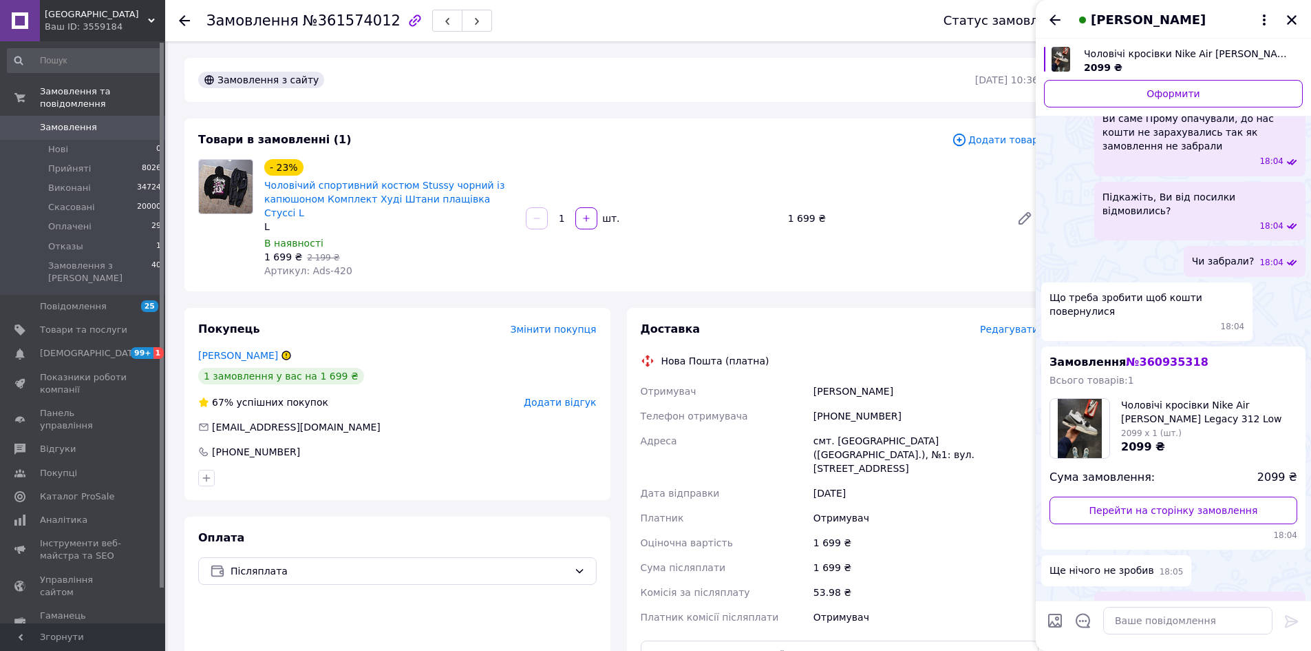
click at [1169, 600] on span "Ви писали више що відправили наза" at bounding box center [1196, 607] width 187 height 14
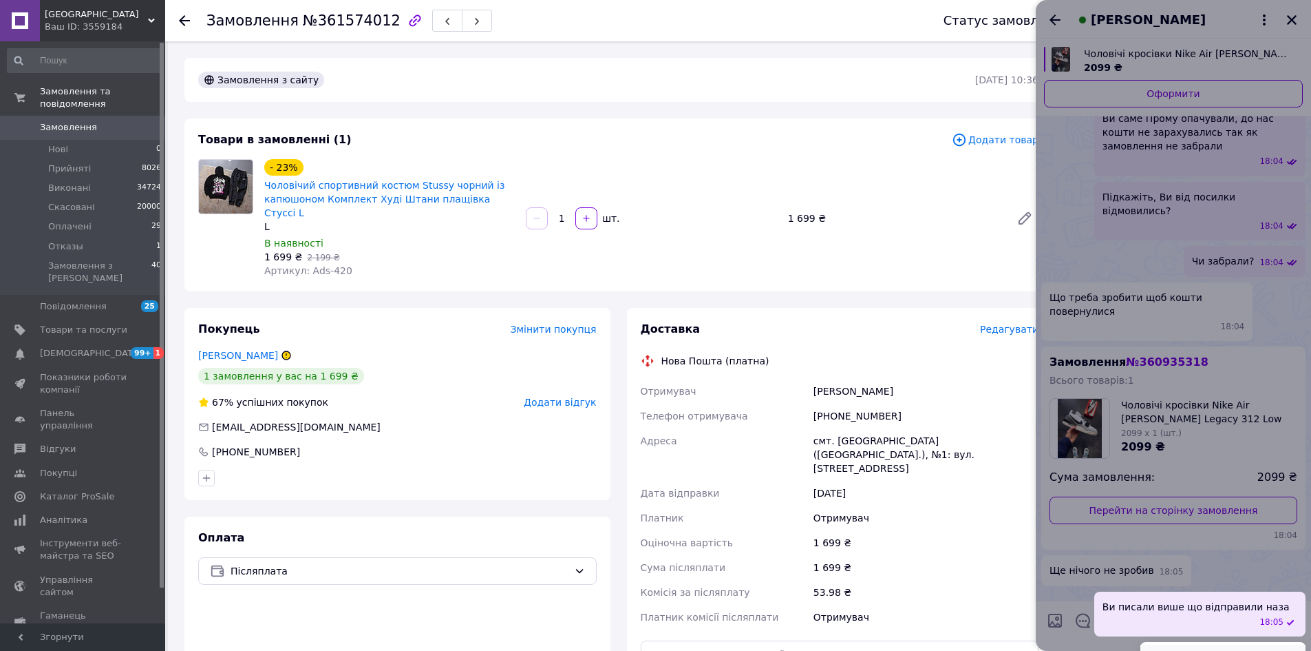
click at [1181, 644] on button "Редагувати" at bounding box center [1223, 658] width 165 height 28
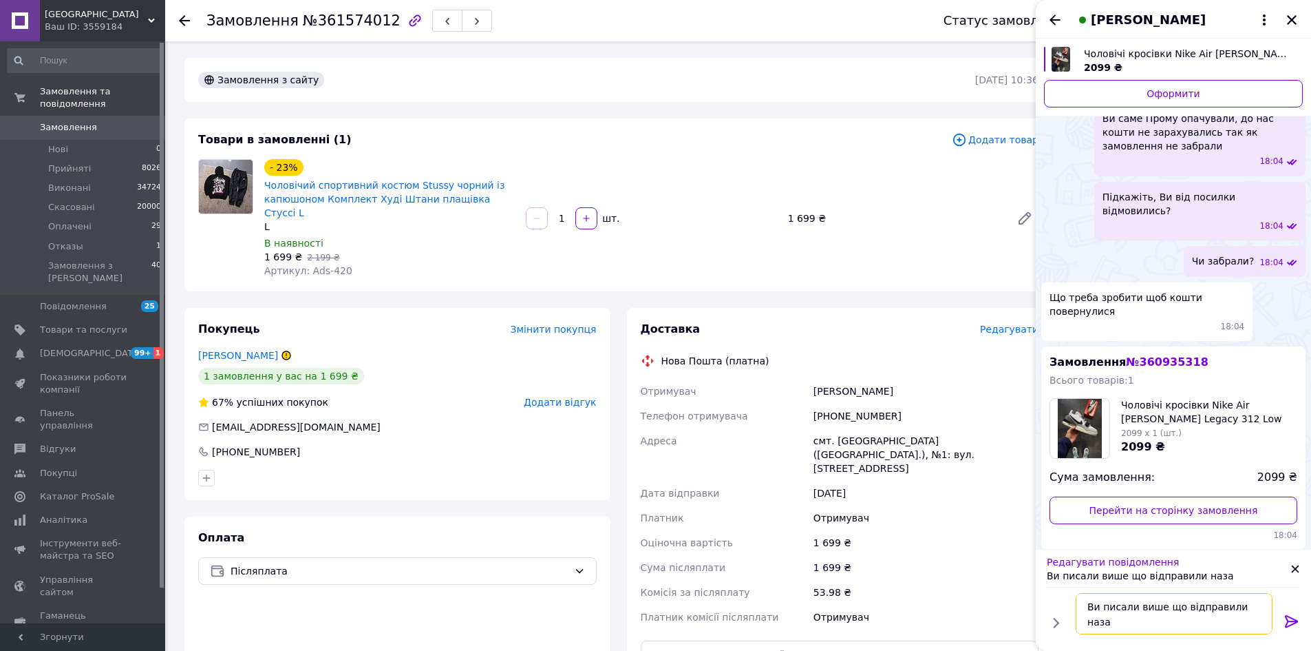
click at [1256, 608] on textarea "Ви писали више що відправили наза" at bounding box center [1174, 613] width 197 height 41
type textarea "Ви писали више що відправили назад"
type textarea "Ви посилку забрали та відправили? чи відразу на пошті відмовились?"
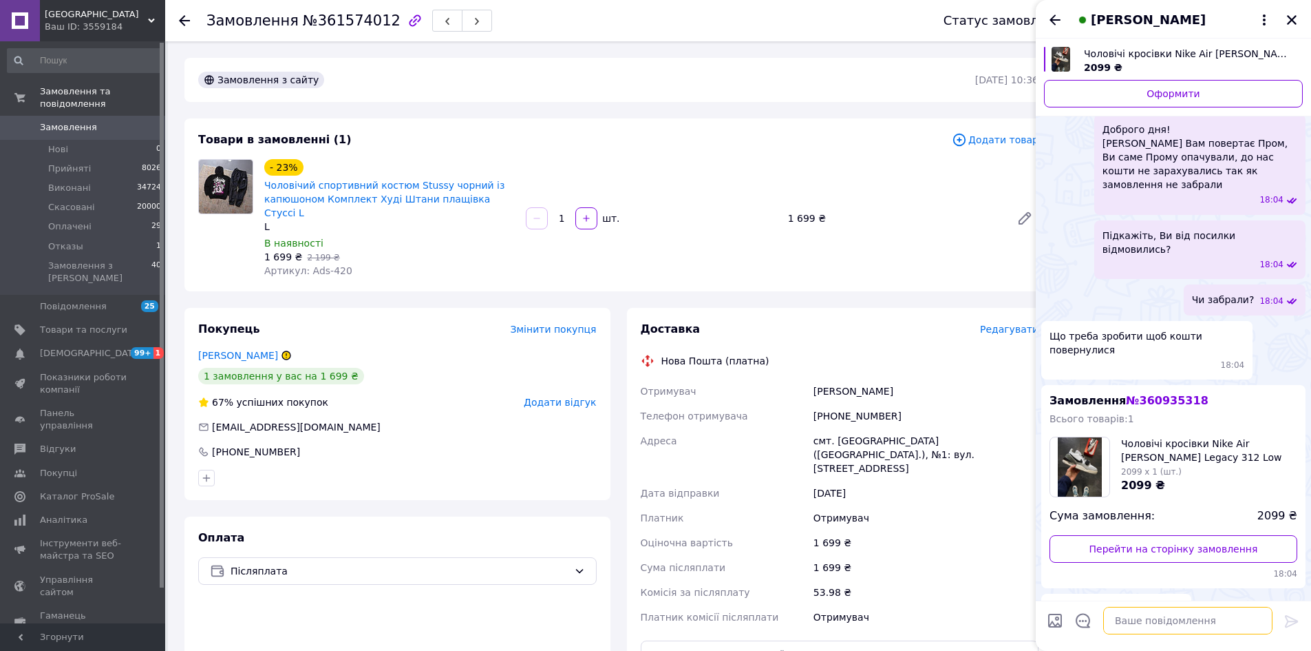
scroll to position [1031, 0]
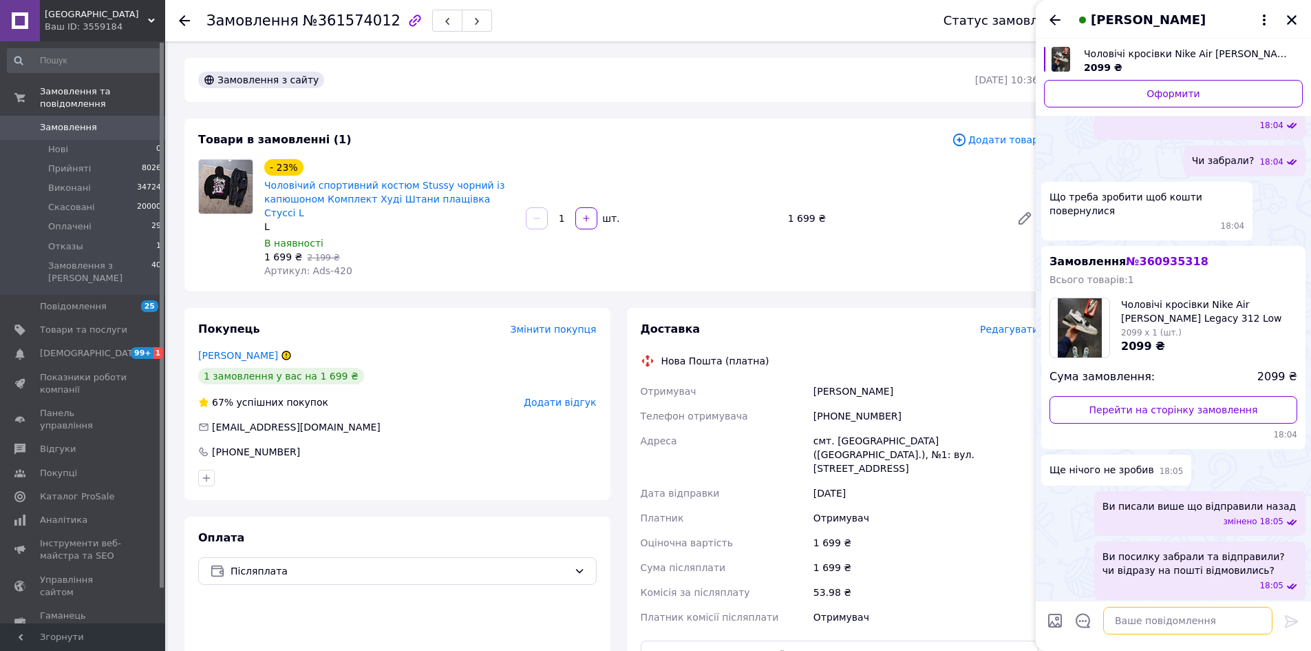
click at [1174, 623] on textarea at bounding box center [1187, 620] width 169 height 28
click at [1170, 623] on textarea at bounding box center [1187, 620] width 169 height 28
click at [1178, 621] on textarea at bounding box center [1187, 620] width 169 height 28
click at [1161, 611] on textarea at bounding box center [1187, 620] width 169 height 28
type textarea "М"
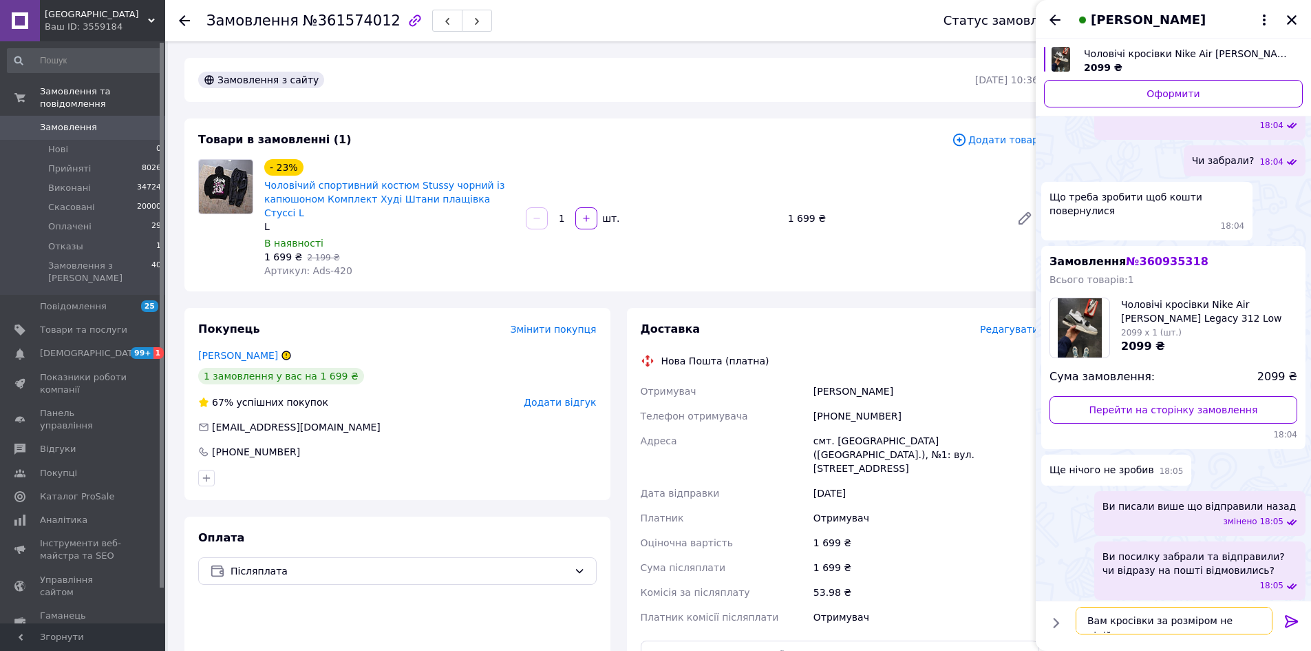
type textarea "Вам кросівки за розміром не підійшли?"
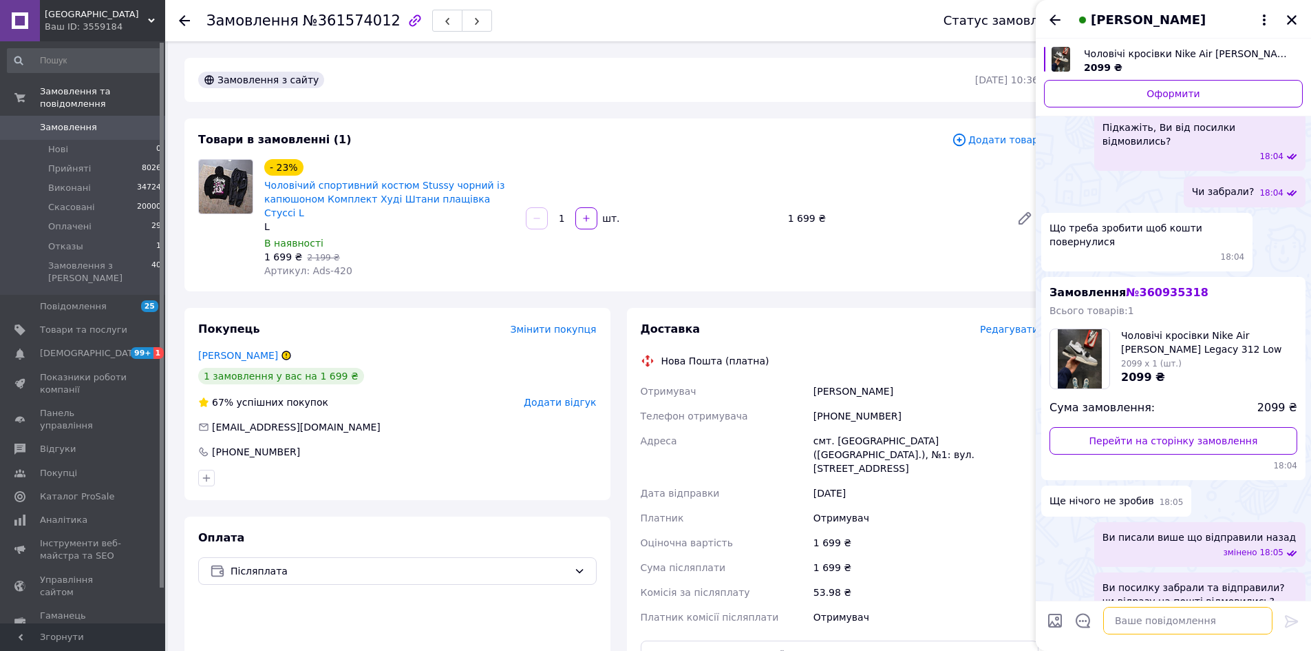
scroll to position [874, 0]
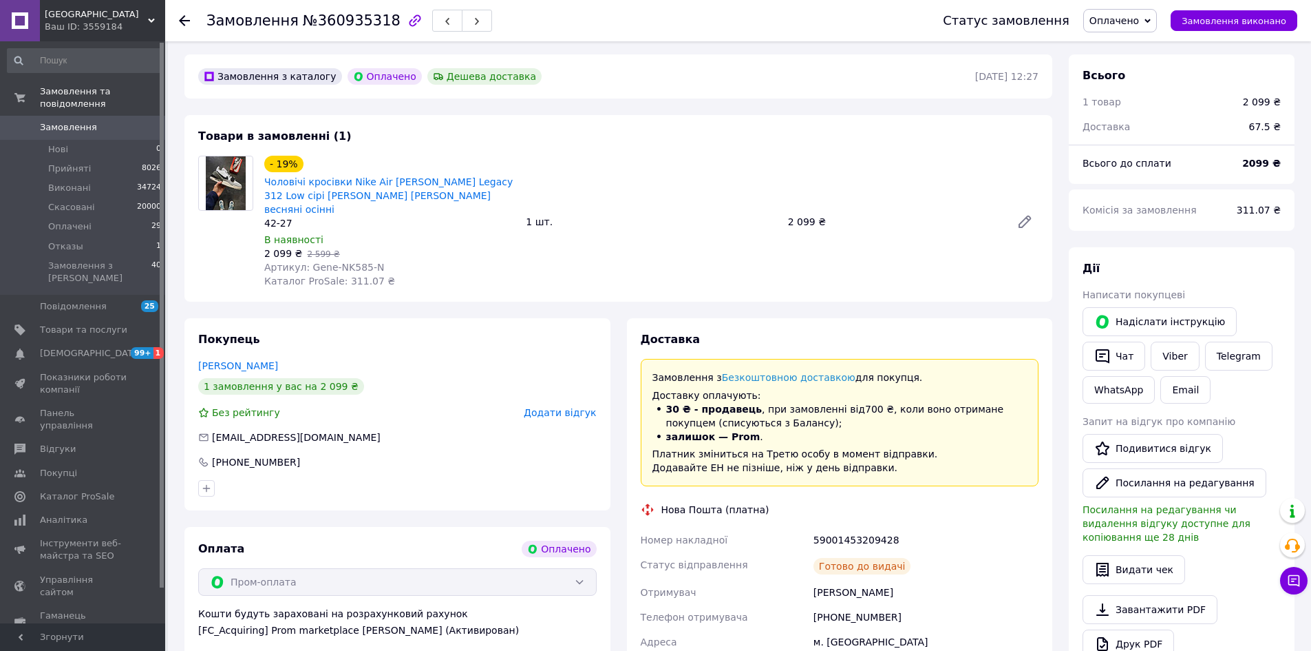
scroll to position [69, 0]
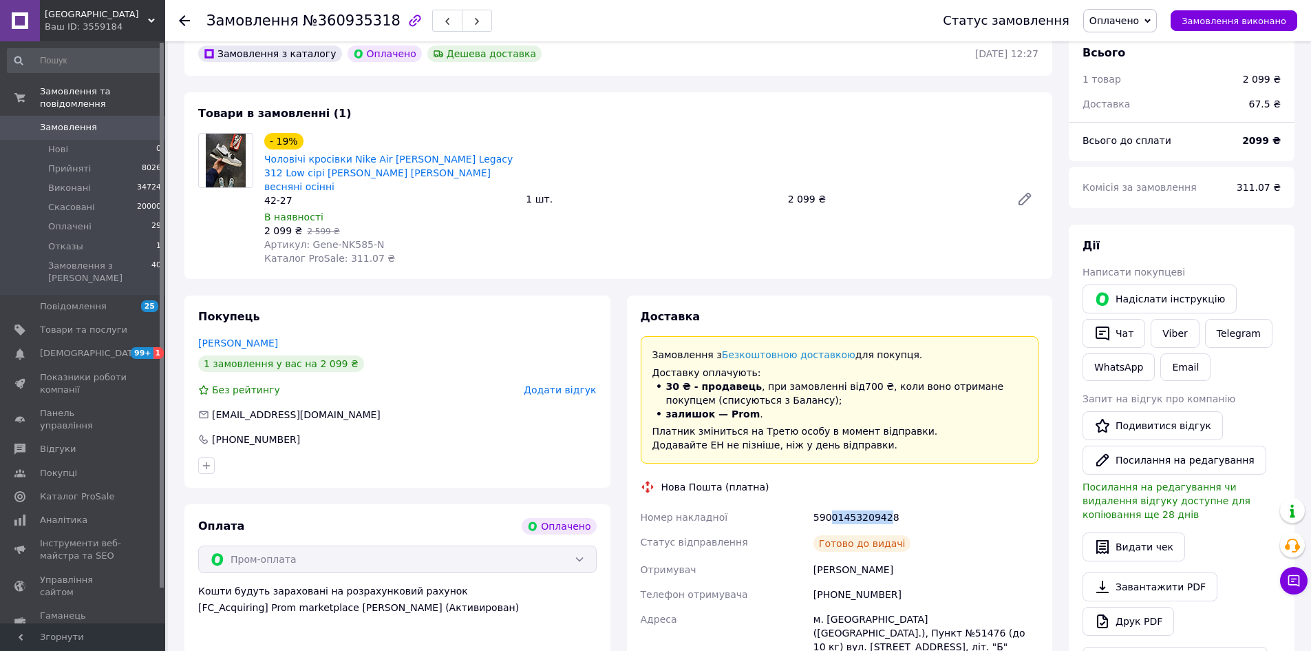
drag, startPoint x: 883, startPoint y: 503, endPoint x: 828, endPoint y: 504, distance: 55.1
click at [828, 505] on div "59001453209428" at bounding box center [926, 517] width 231 height 25
drag, startPoint x: 891, startPoint y: 582, endPoint x: 676, endPoint y: 147, distance: 485.2
click at [793, 572] on div "Номер накладної 59001453209428 Статус відправлення Готово до видачі Отримувач Ф…" at bounding box center [840, 663] width 404 height 317
copy div "Телефон отримувача +380997414881"
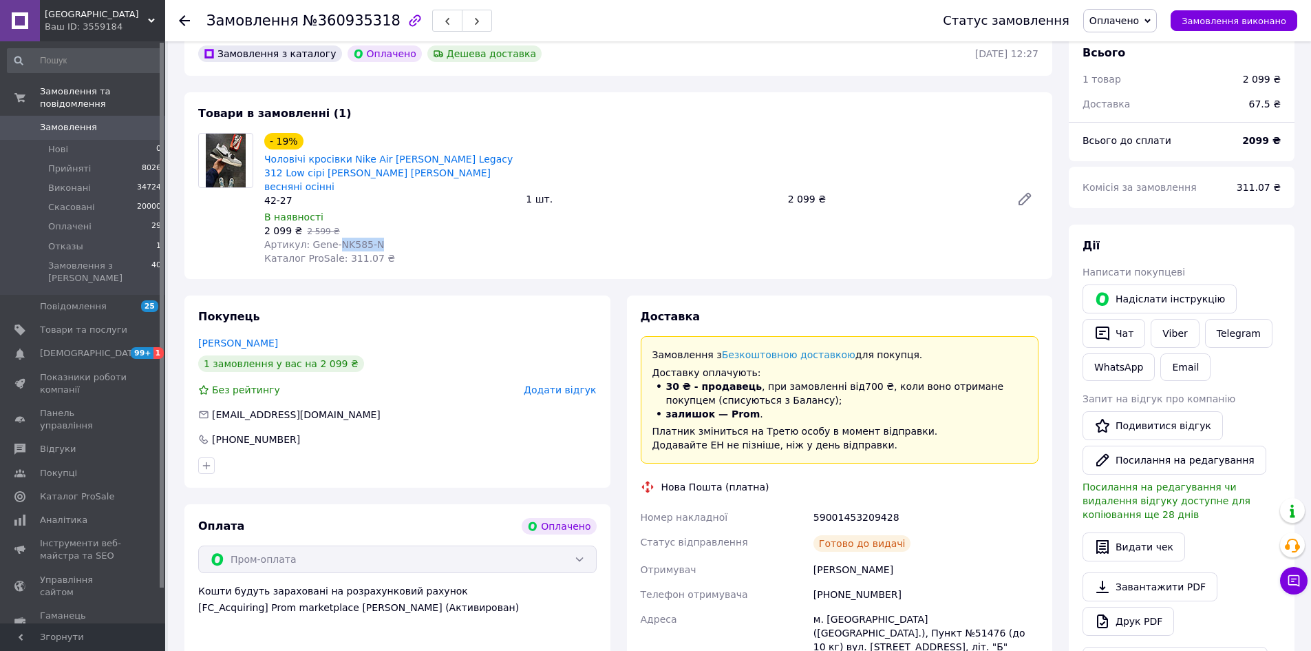
drag, startPoint x: 331, startPoint y: 229, endPoint x: 454, endPoint y: 229, distance: 123.2
click at [454, 237] on div "Артикул: Gene-NK585-N" at bounding box center [389, 244] width 251 height 14
copy span "NK585-N"
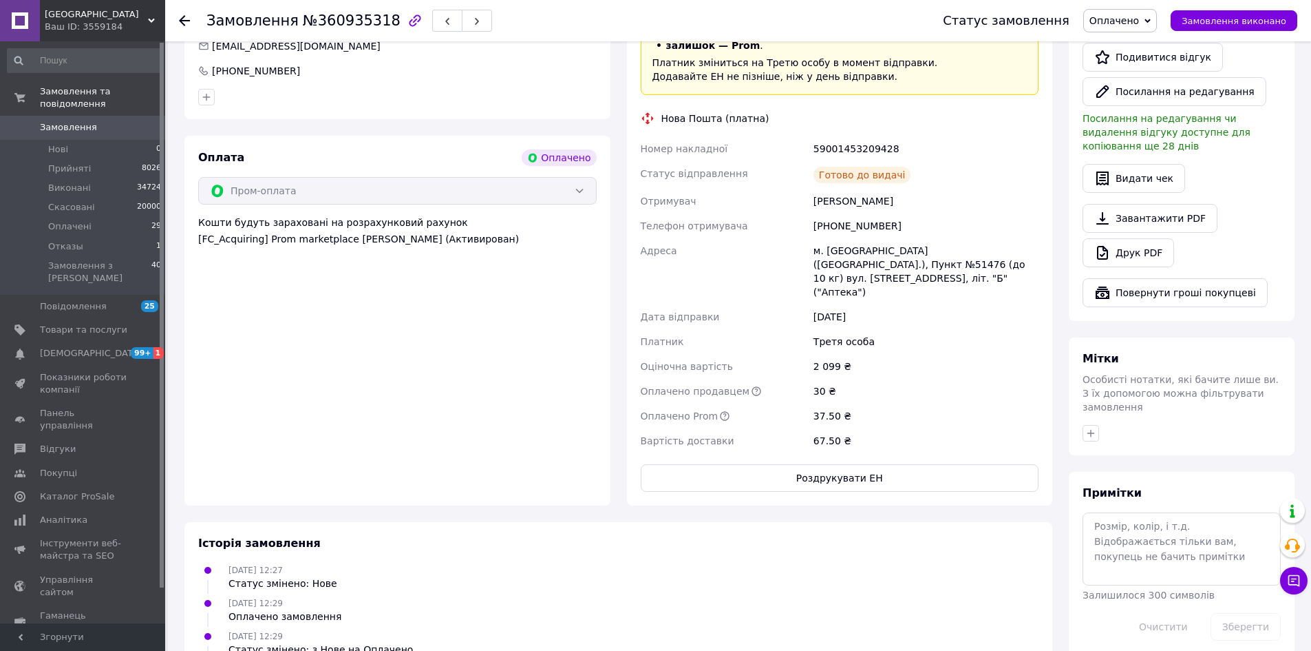
scroll to position [282, 0]
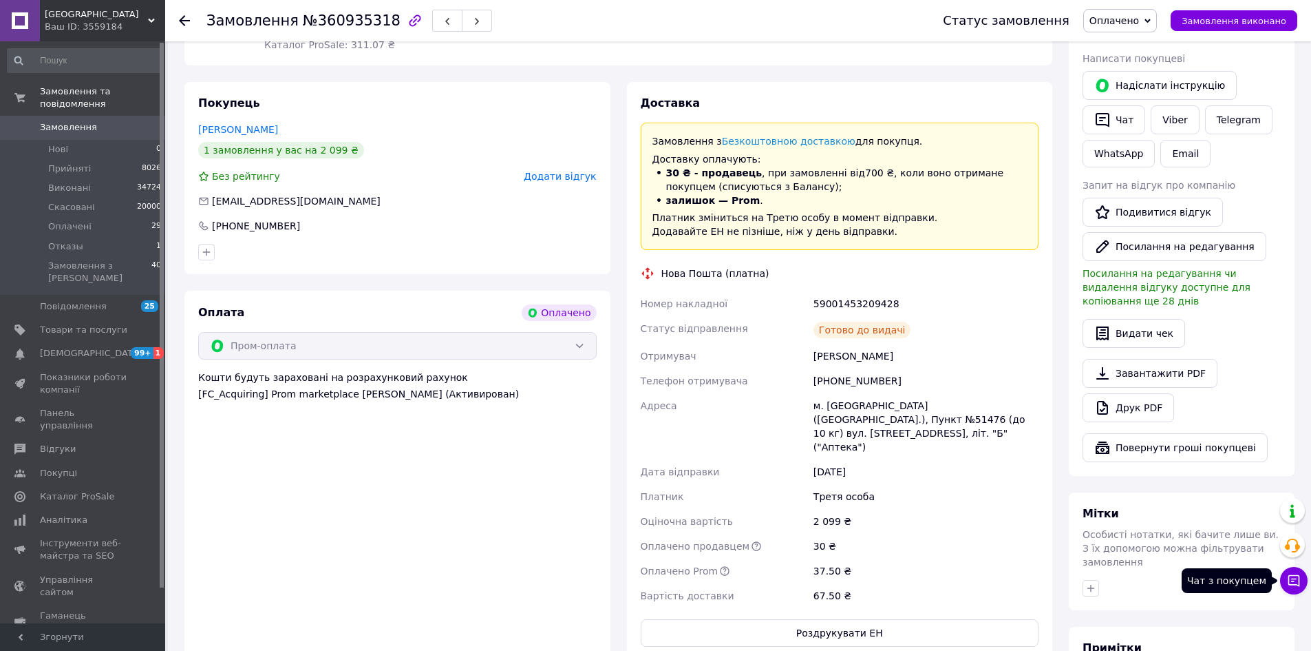
drag, startPoint x: 1293, startPoint y: 586, endPoint x: 1212, endPoint y: 376, distance: 225.5
click at [1293, 586] on icon at bounding box center [1294, 580] width 14 height 14
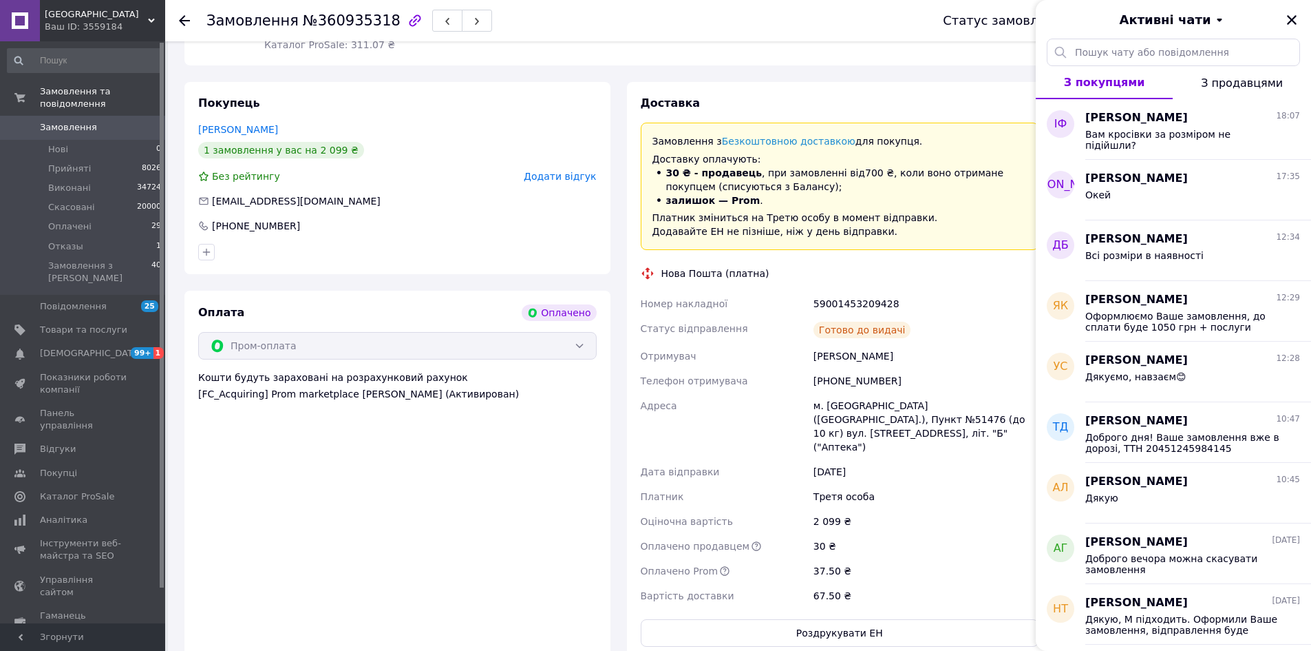
click at [173, 12] on div "Замовлення №360935318 Статус замовлення Оплачено Прийнято Виконано Скасовано От…" at bounding box center [738, 20] width 1146 height 41
click at [176, 25] on div "Замовлення №360935318 Статус замовлення Оплачено Прийнято Виконано Скасовано От…" at bounding box center [738, 20] width 1146 height 41
click at [178, 17] on div "Замовлення №360935318 Статус замовлення Оплачено Прийнято Виконано Скасовано От…" at bounding box center [738, 20] width 1146 height 41
click at [182, 15] on icon at bounding box center [184, 20] width 11 height 11
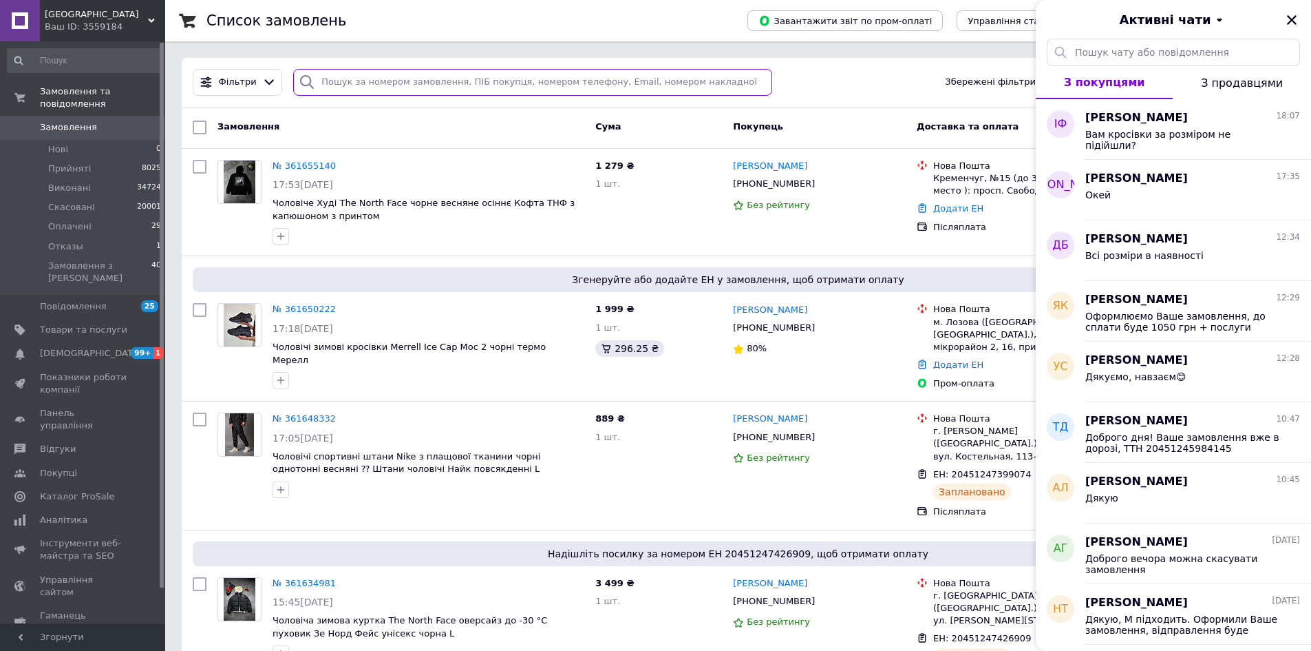
click at [571, 79] on input "search" at bounding box center [532, 82] width 479 height 27
paste input "[PHONE_NUMBER]"
type input "[PHONE_NUMBER]"
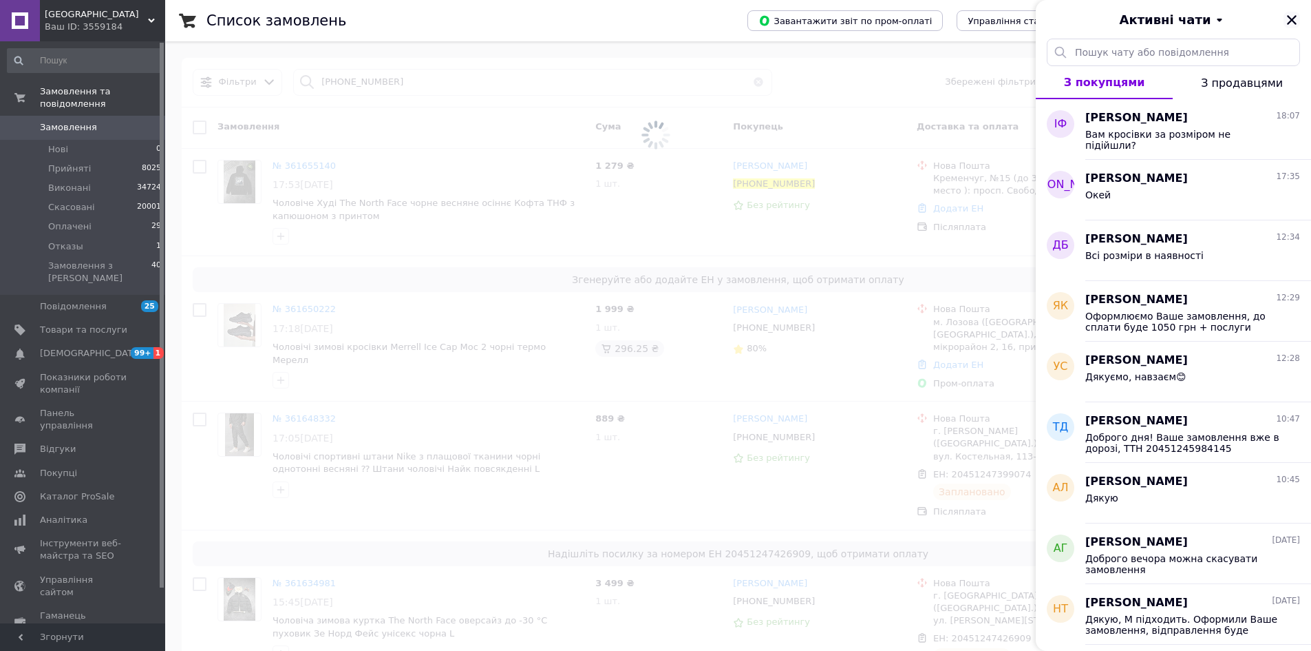
click at [1290, 22] on icon "Закрити" at bounding box center [1292, 20] width 10 height 10
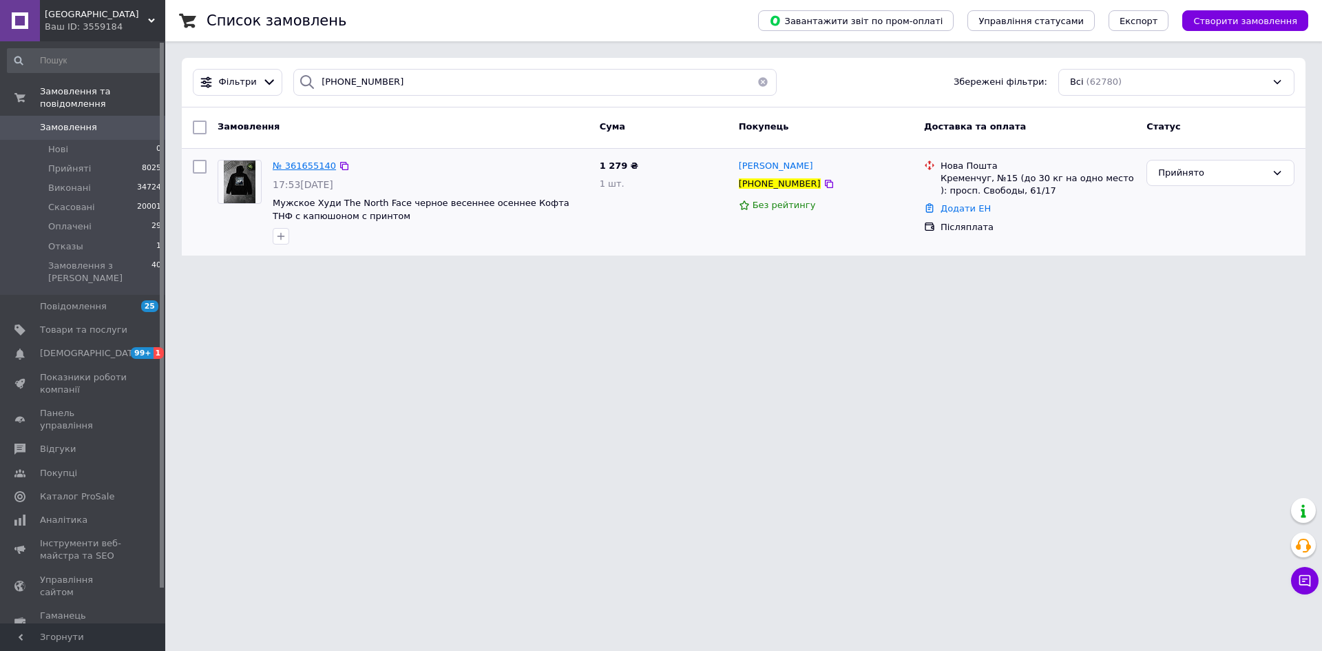
click at [304, 160] on span "№ 361655140" at bounding box center [304, 165] width 63 height 10
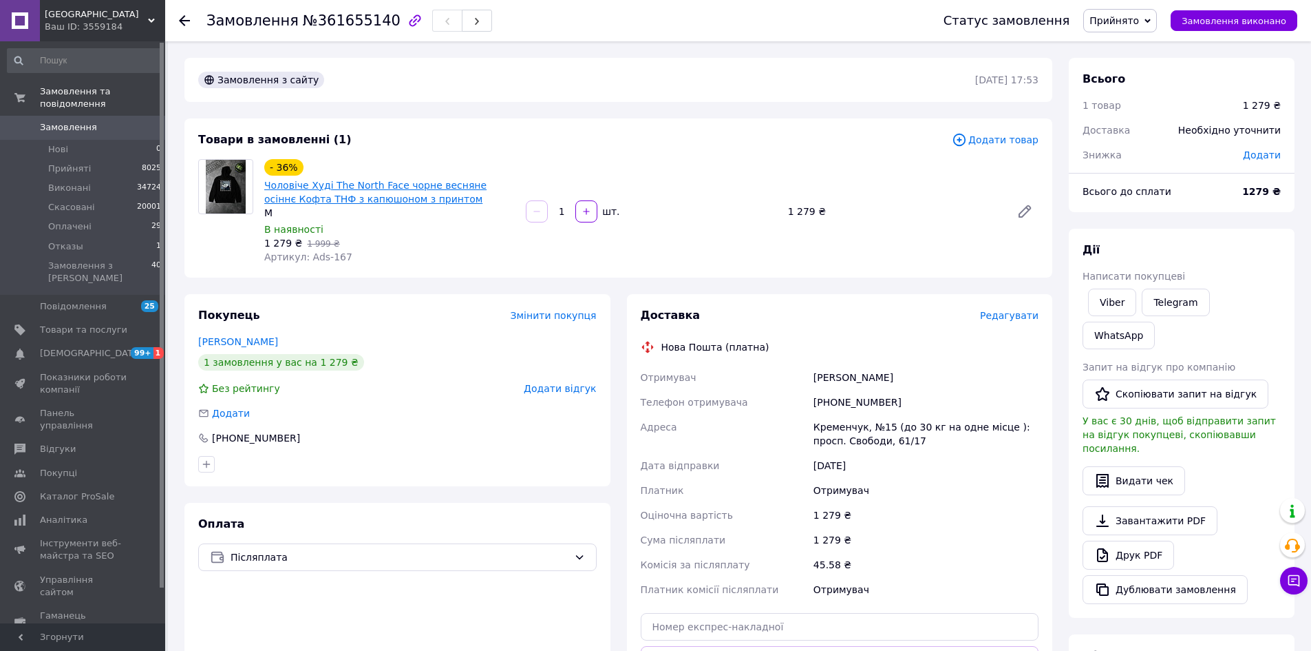
click at [312, 193] on link "Чоловіче Худі The North Face чорне весняне осіннє Кофта ТНФ з капюшоном з принт…" at bounding box center [375, 192] width 222 height 25
click at [1292, 578] on icon at bounding box center [1295, 581] width 12 height 12
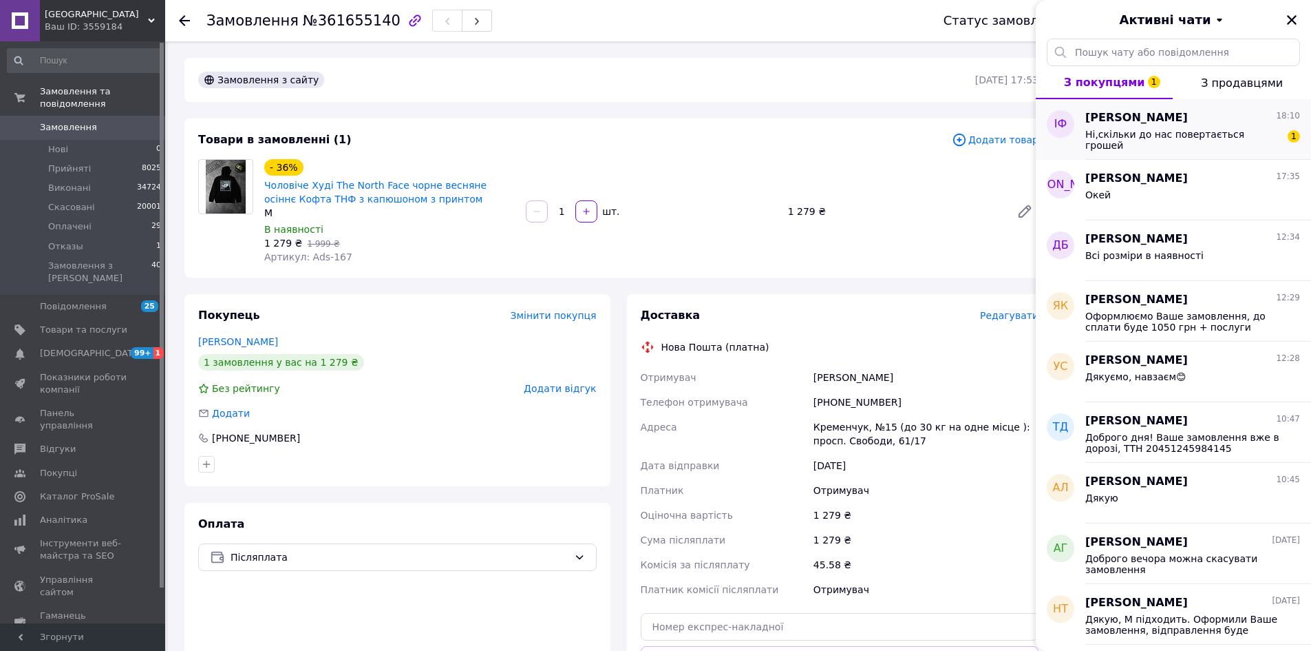
click at [1107, 140] on div "Ні,скільки до нас повертається грошей" at bounding box center [1183, 140] width 195 height 22
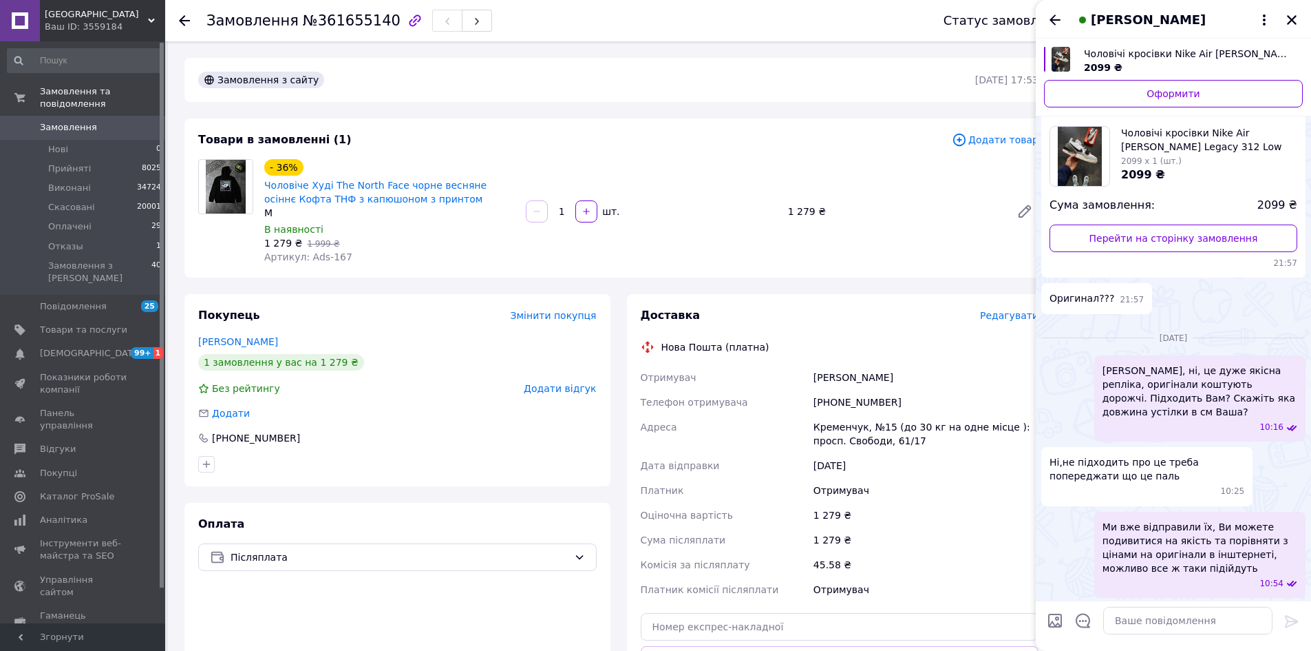
scroll to position [1191, 0]
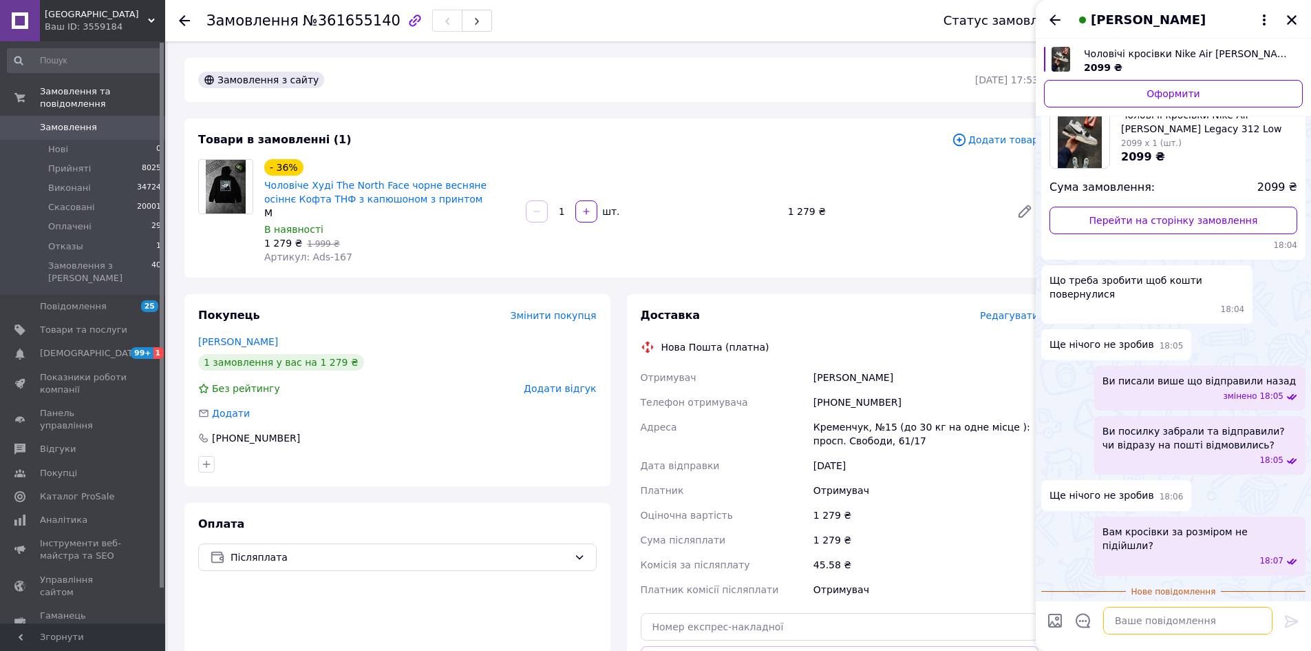
click at [1167, 623] on textarea at bounding box center [1187, 620] width 169 height 28
click at [1165, 627] on textarea at bounding box center [1187, 620] width 169 height 28
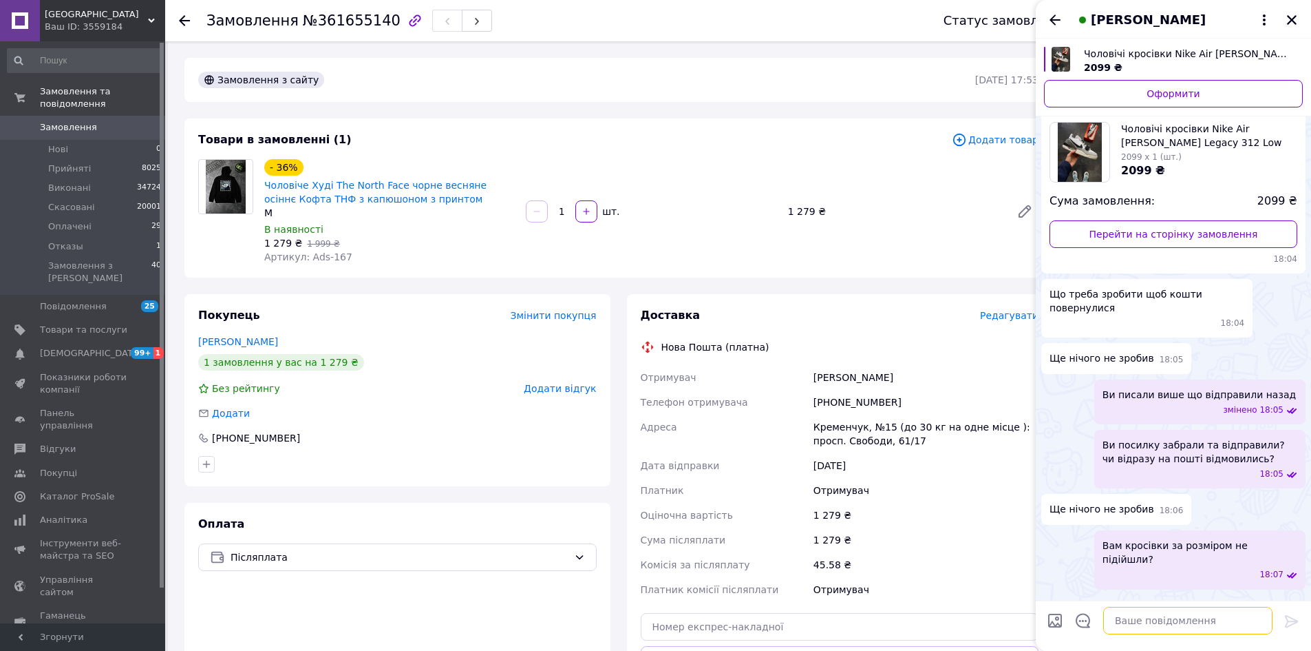
scroll to position [1156, 0]
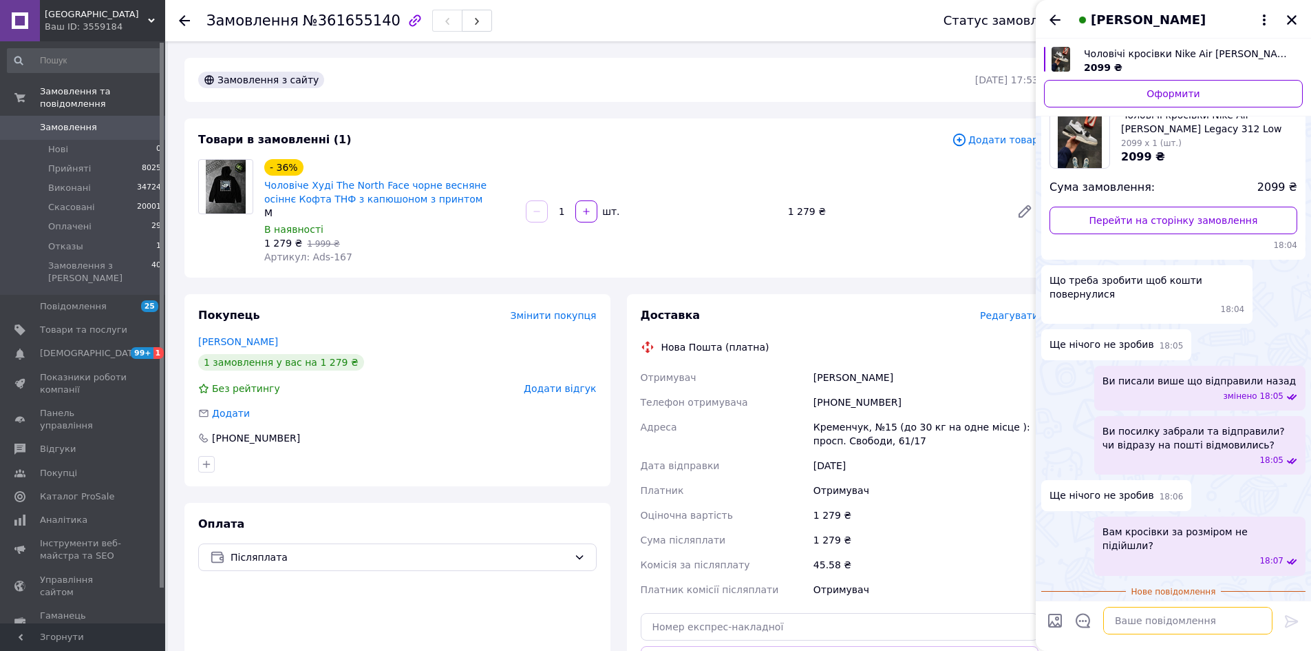
click at [1182, 631] on textarea at bounding box center [1187, 620] width 169 height 28
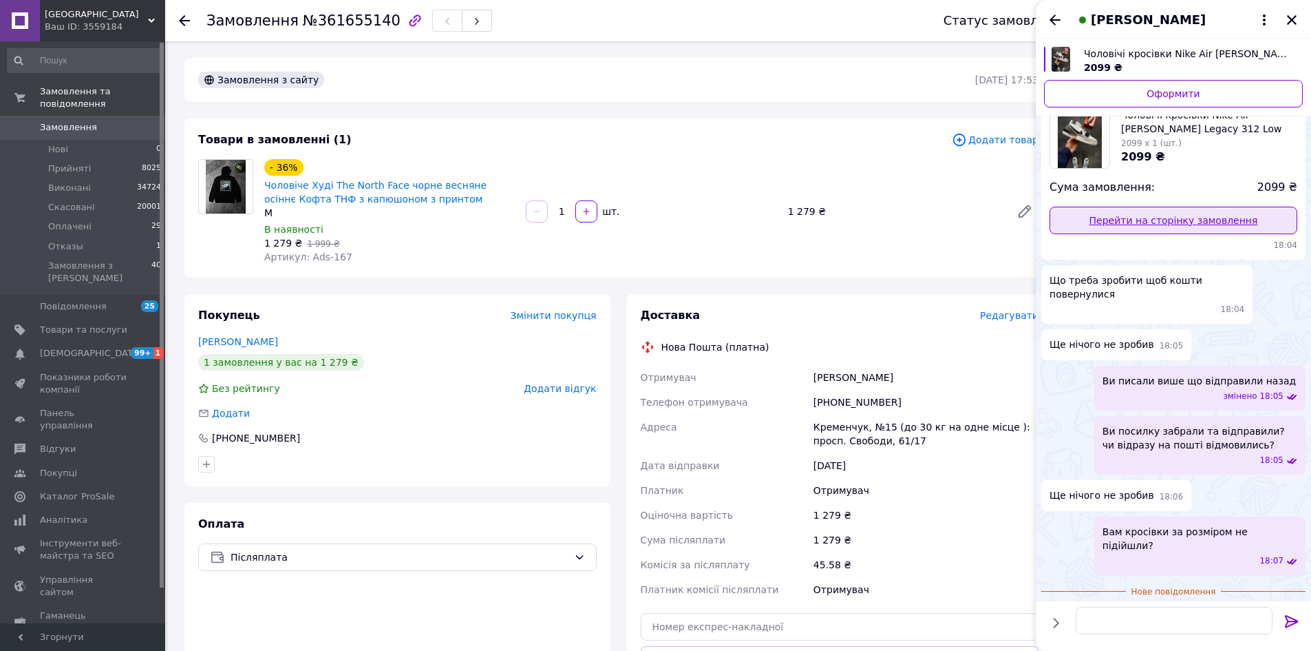
click at [1134, 207] on link "Перейти на сторінку замовлення" at bounding box center [1174, 221] width 248 height 28
drag, startPoint x: 1100, startPoint y: 479, endPoint x: 1223, endPoint y: 495, distance: 124.2
click at [1223, 516] on div "Вам кросівки за розміром не підійшли? 18:07" at bounding box center [1200, 545] width 211 height 59
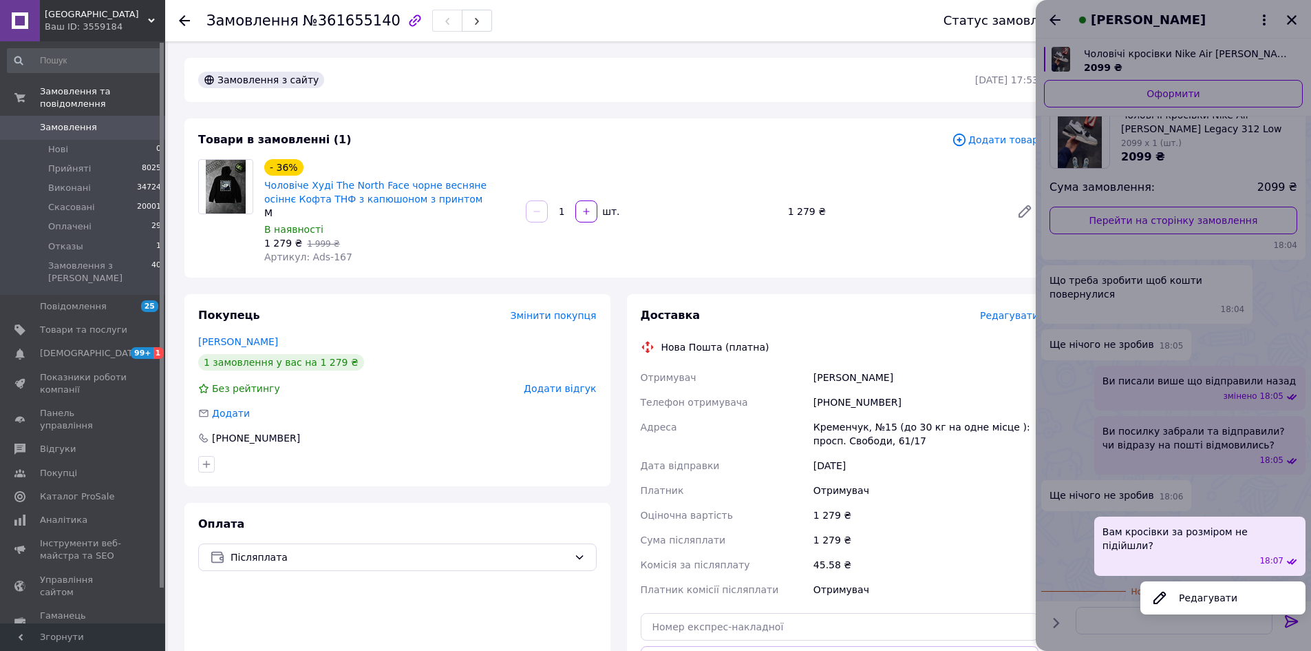
click at [1156, 615] on div at bounding box center [1173, 325] width 275 height 651
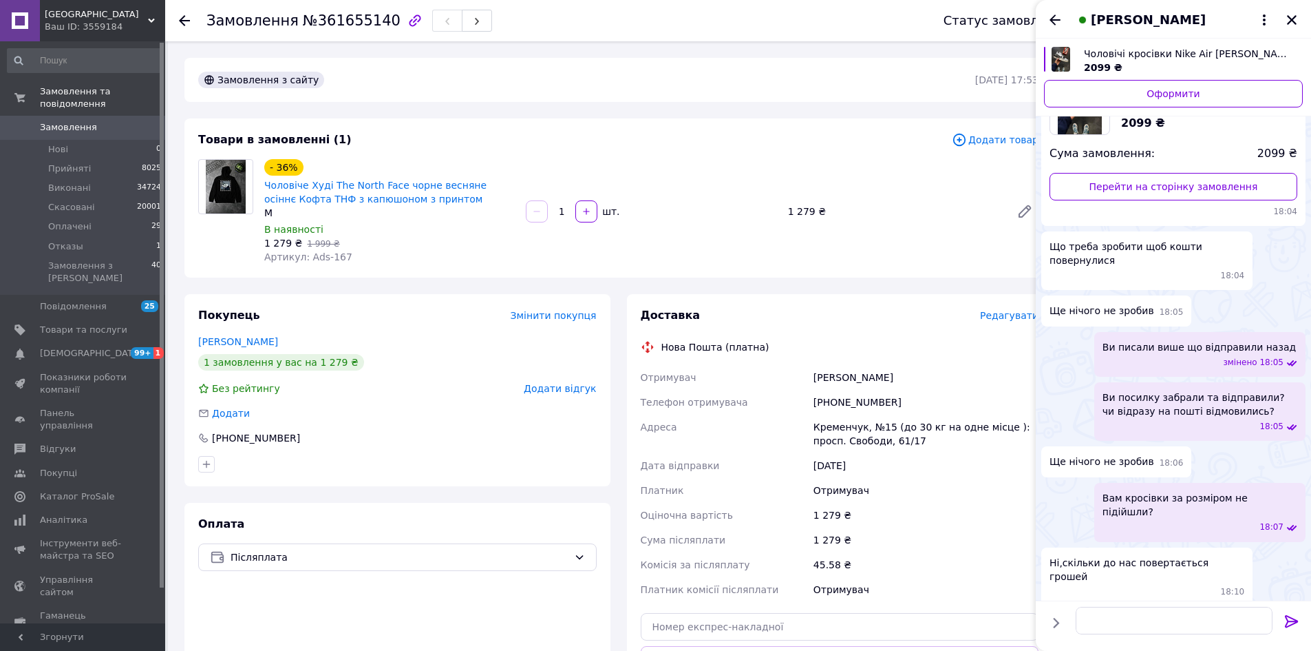
scroll to position [1195, 0]
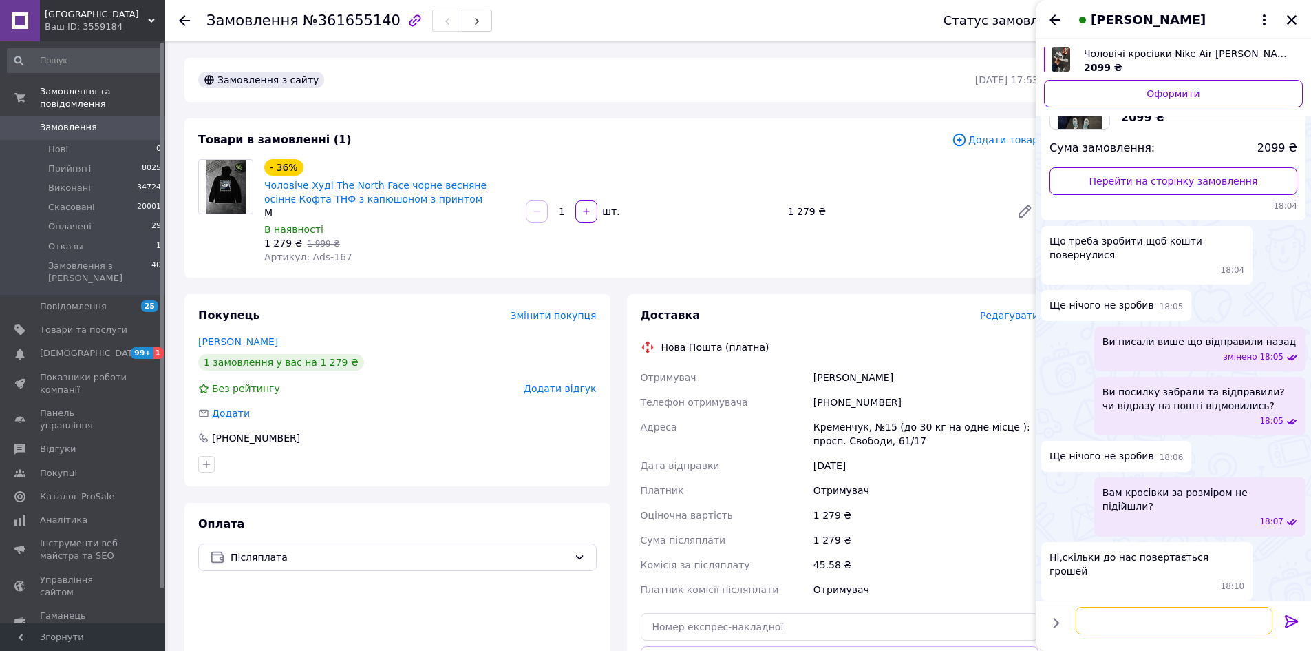
click at [1145, 622] on textarea at bounding box center [1174, 620] width 197 height 28
click at [1129, 619] on textarea at bounding box center [1174, 620] width 197 height 28
type textarea "Щ"
type textarea "Відмовляйиесь від посилки, кошти Вам повернуться автоматично на карту"
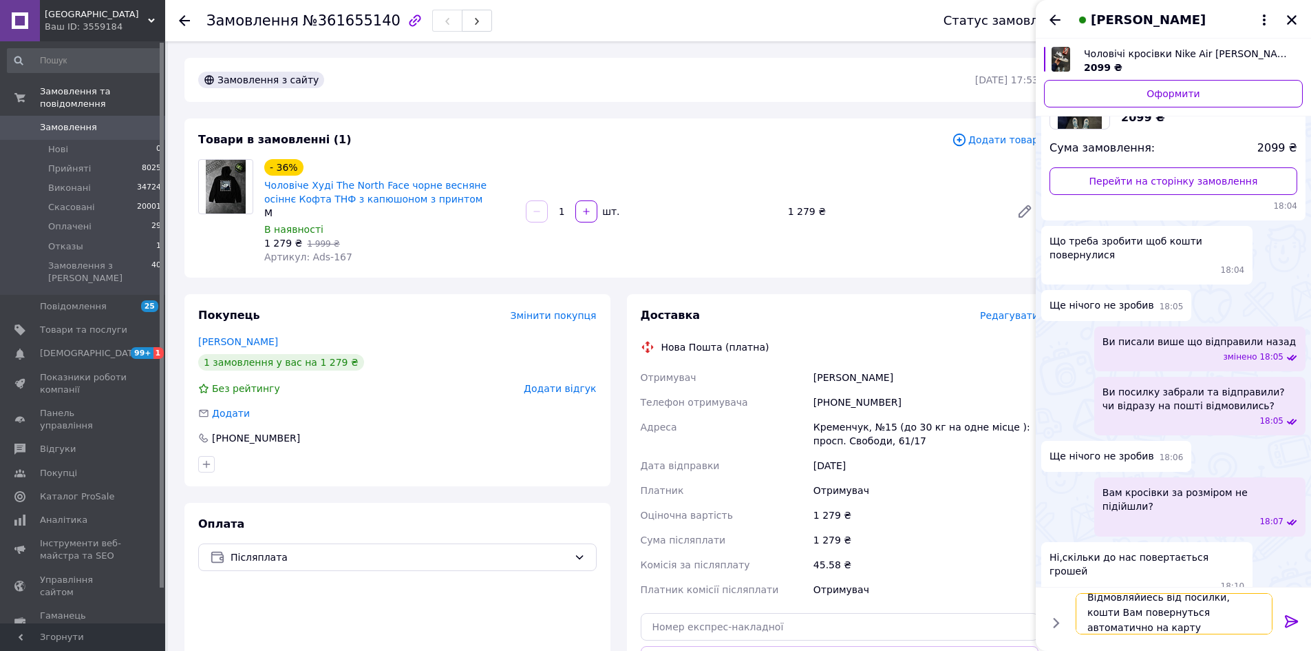
click at [1171, 625] on textarea "Відмовляйиесь від посилки, кошти Вам повернуться автоматично на карту" at bounding box center [1174, 613] width 197 height 41
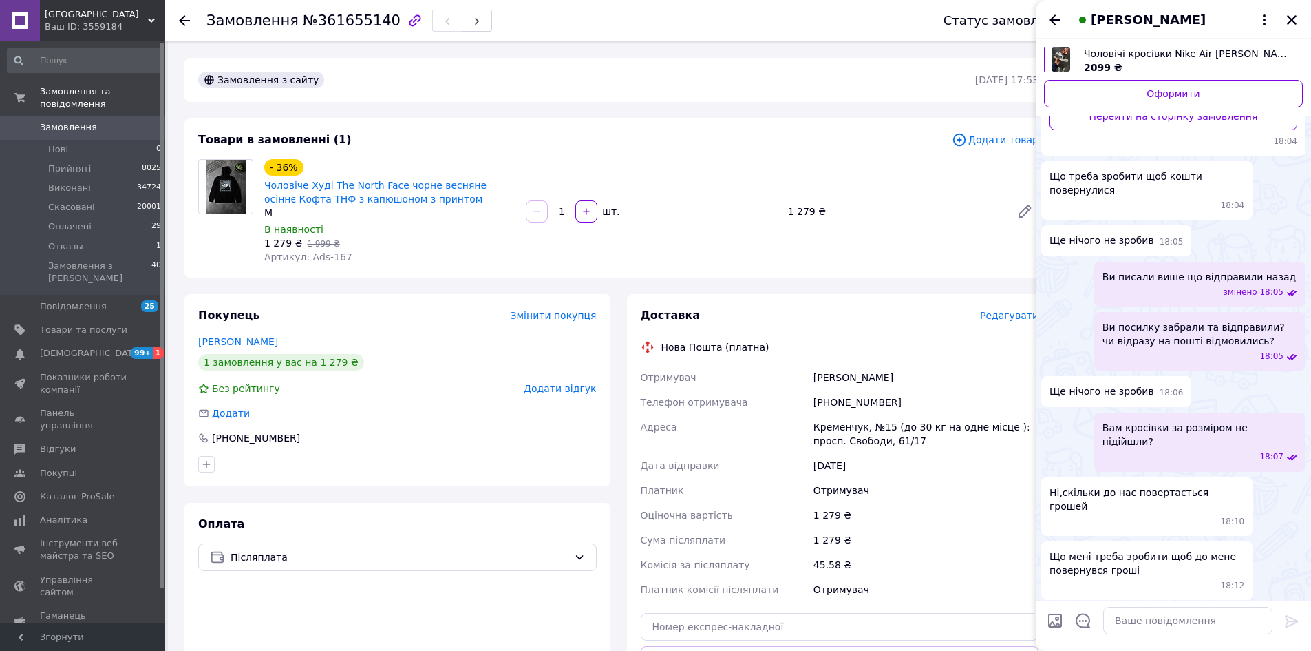
click at [1118, 613] on span "Відмовляйиесь від посилки, кошти Вам повернуться автоматично на карту" at bounding box center [1200, 633] width 195 height 41
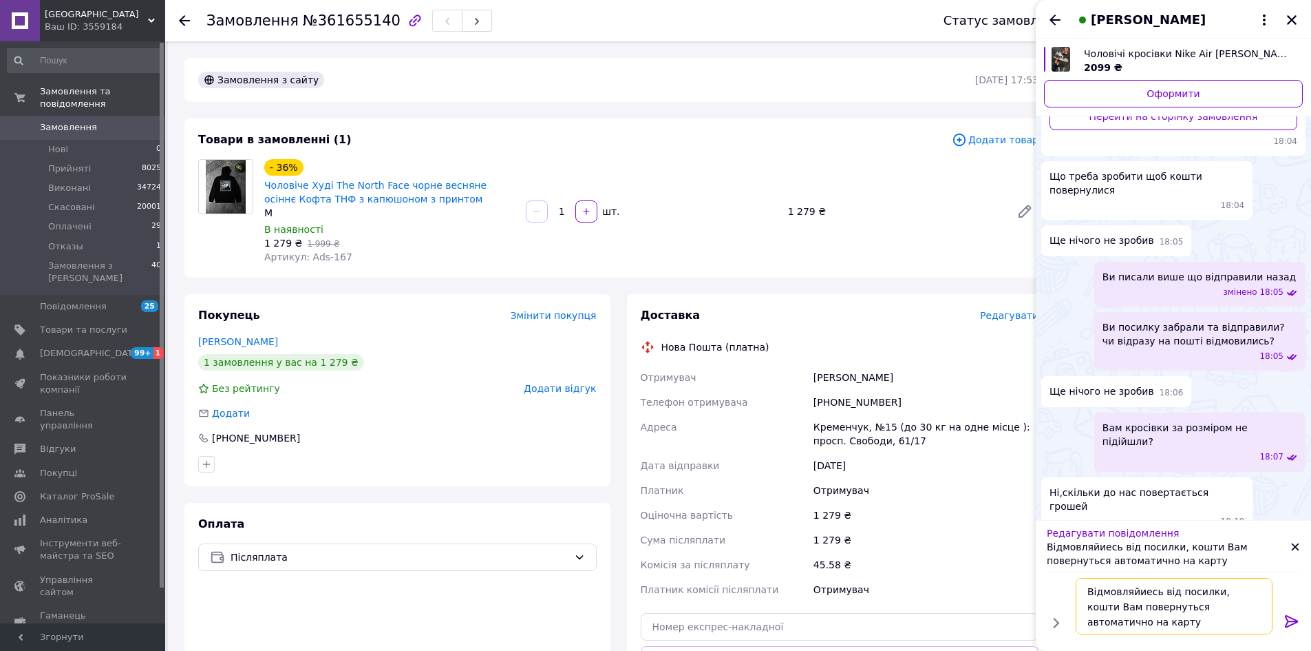
click at [1143, 591] on textarea "Відмовляйиесь від посилки, кошти Вам повернуться автоматично на карту" at bounding box center [1174, 606] width 197 height 56
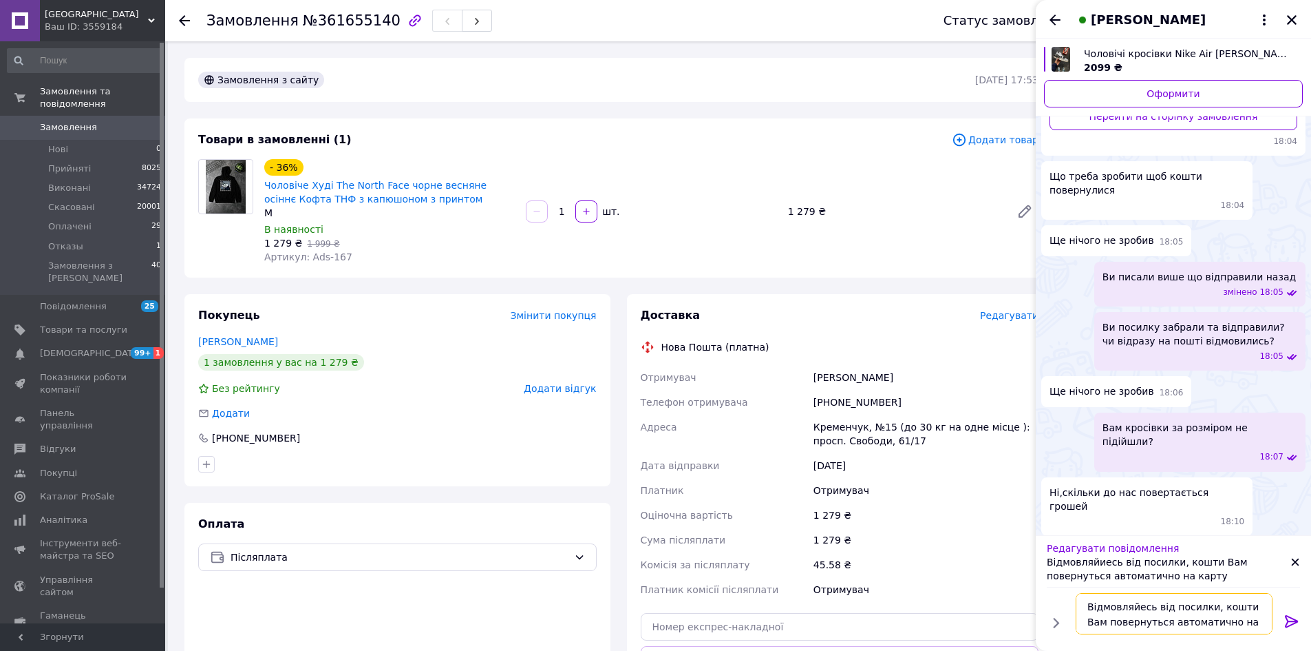
type textarea "Відмовляйтесь від посилки, кошти Вам повернуться автоматично на карту"
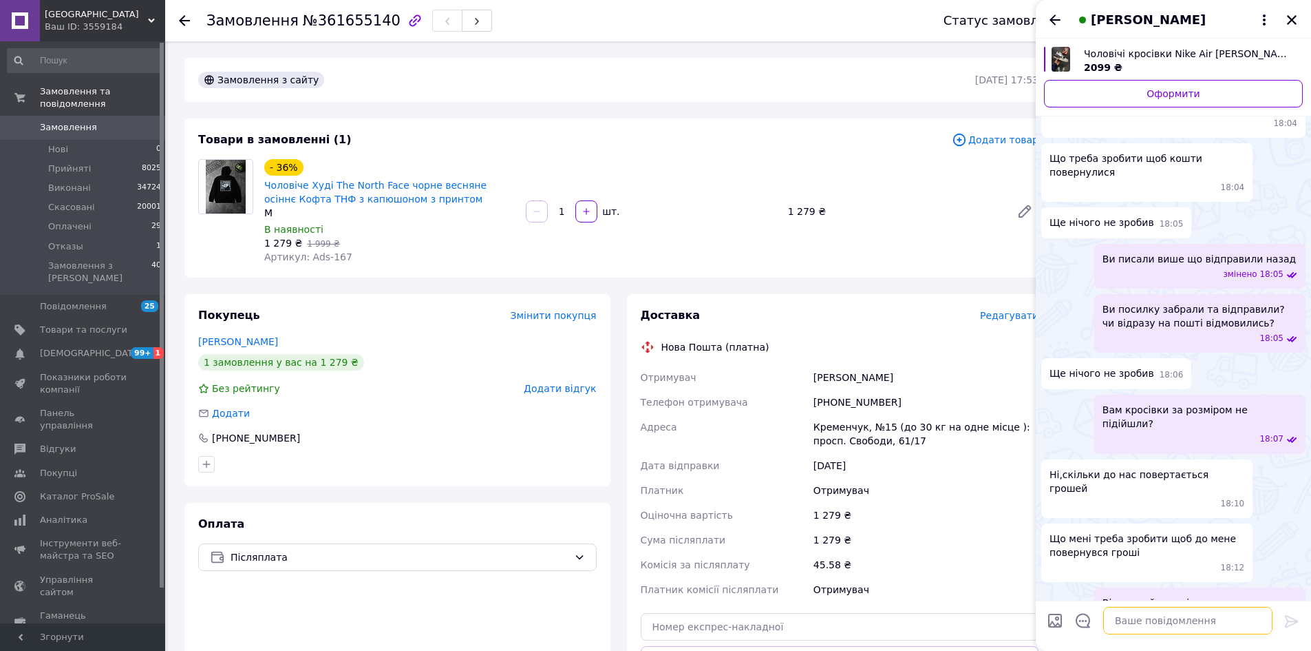
scroll to position [1296, 0]
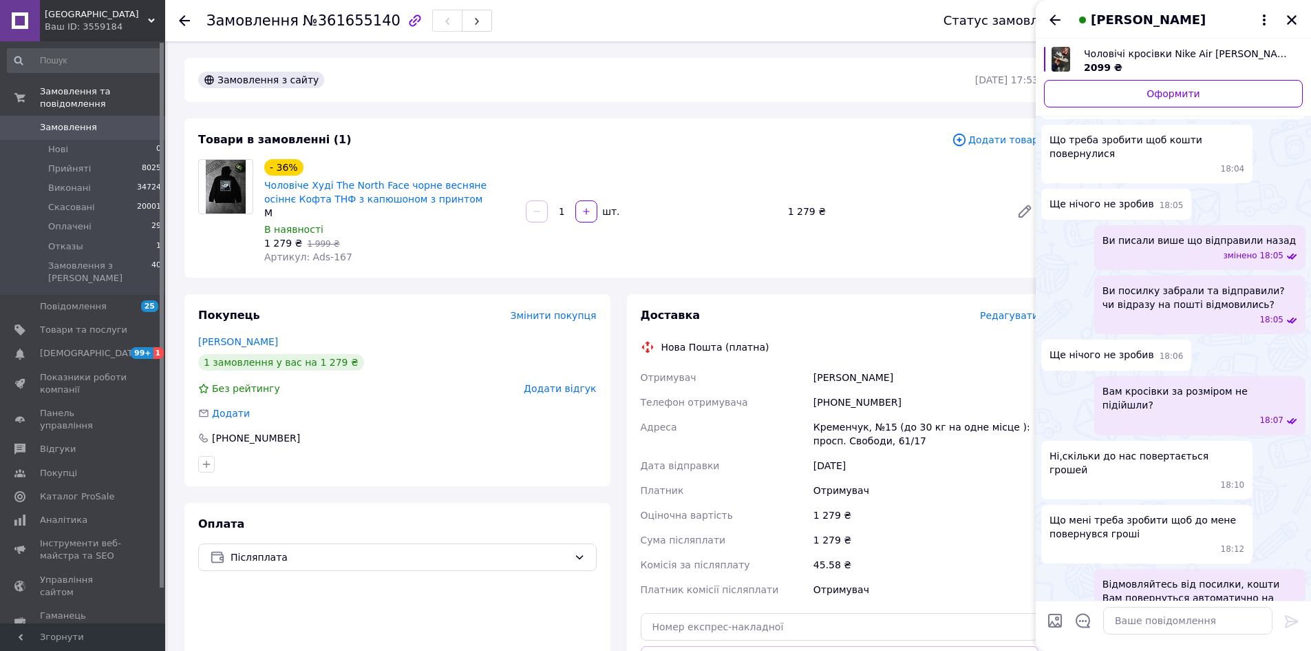
drag, startPoint x: 1290, startPoint y: 22, endPoint x: 1226, endPoint y: 3, distance: 66.9
click at [1290, 22] on icon "Закрити" at bounding box center [1292, 20] width 10 height 10
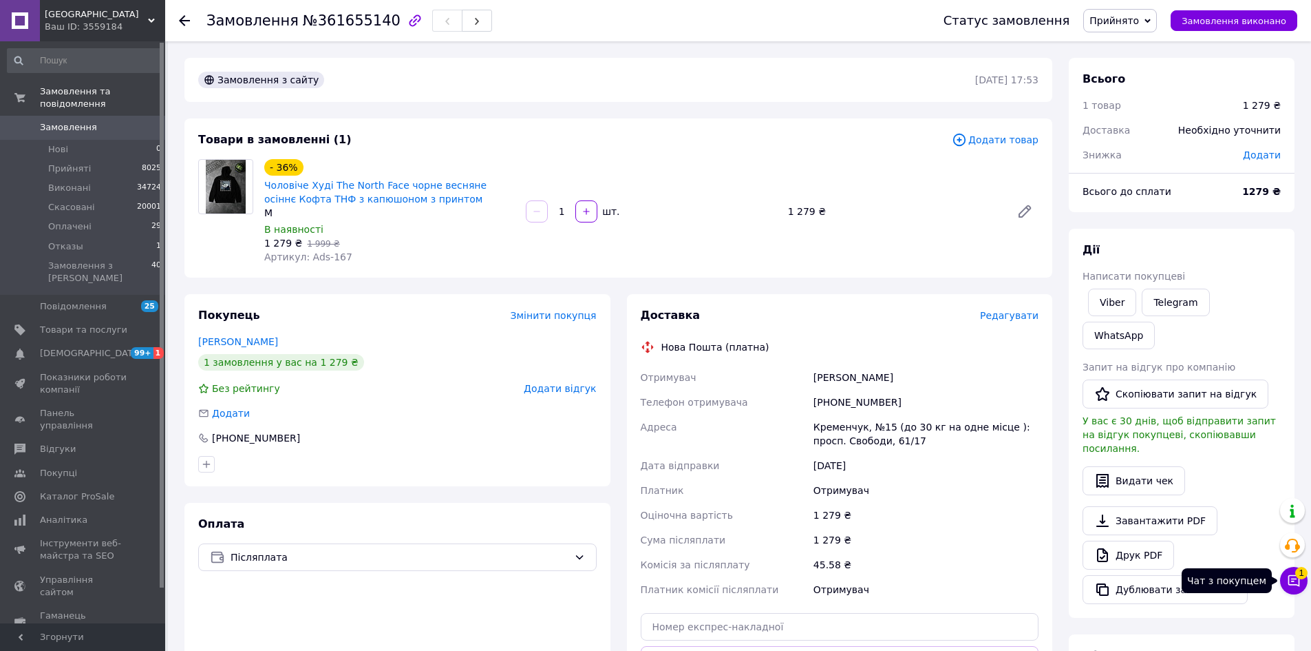
click at [1296, 583] on icon at bounding box center [1294, 580] width 14 height 14
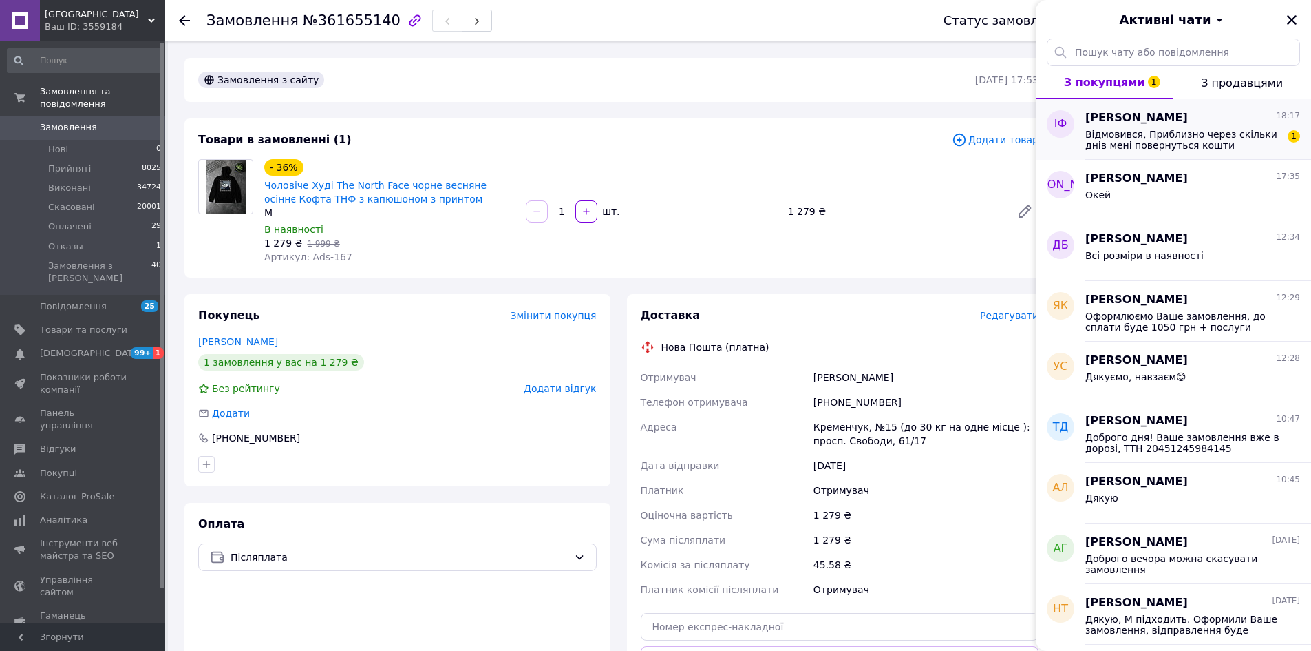
click at [1242, 138] on span "Відмовився, Приблизно через скільки днів мені повернуться кошти" at bounding box center [1183, 140] width 195 height 22
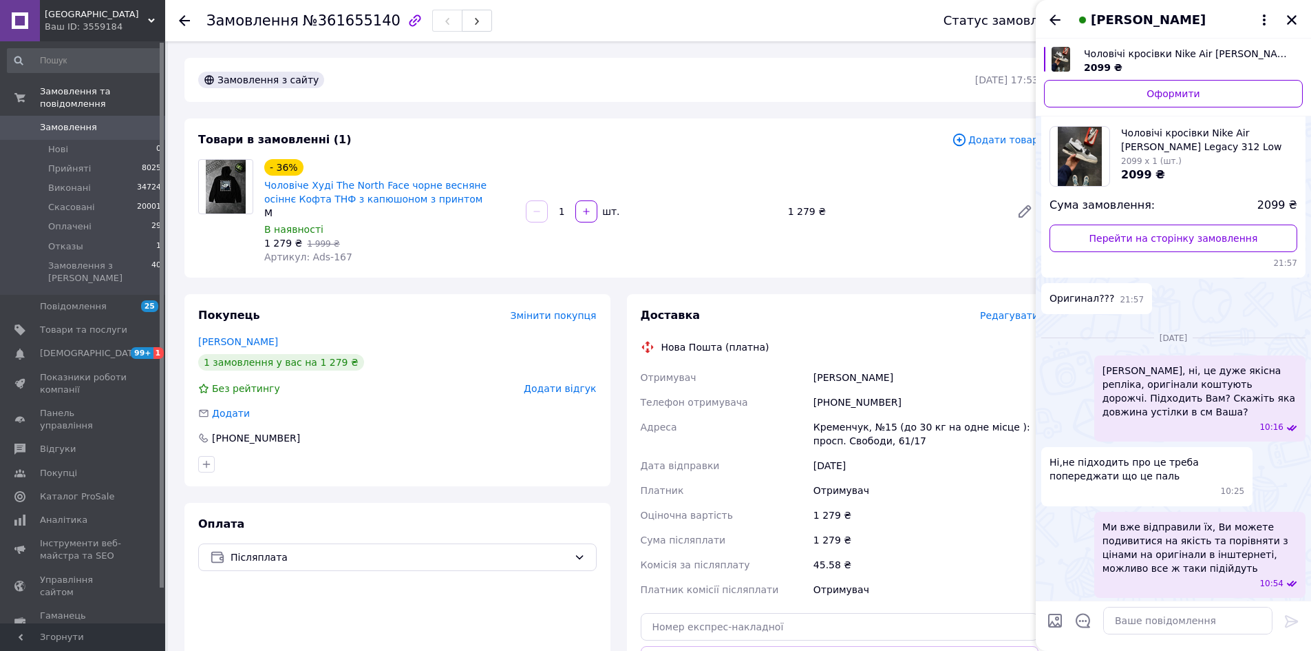
scroll to position [1420, 0]
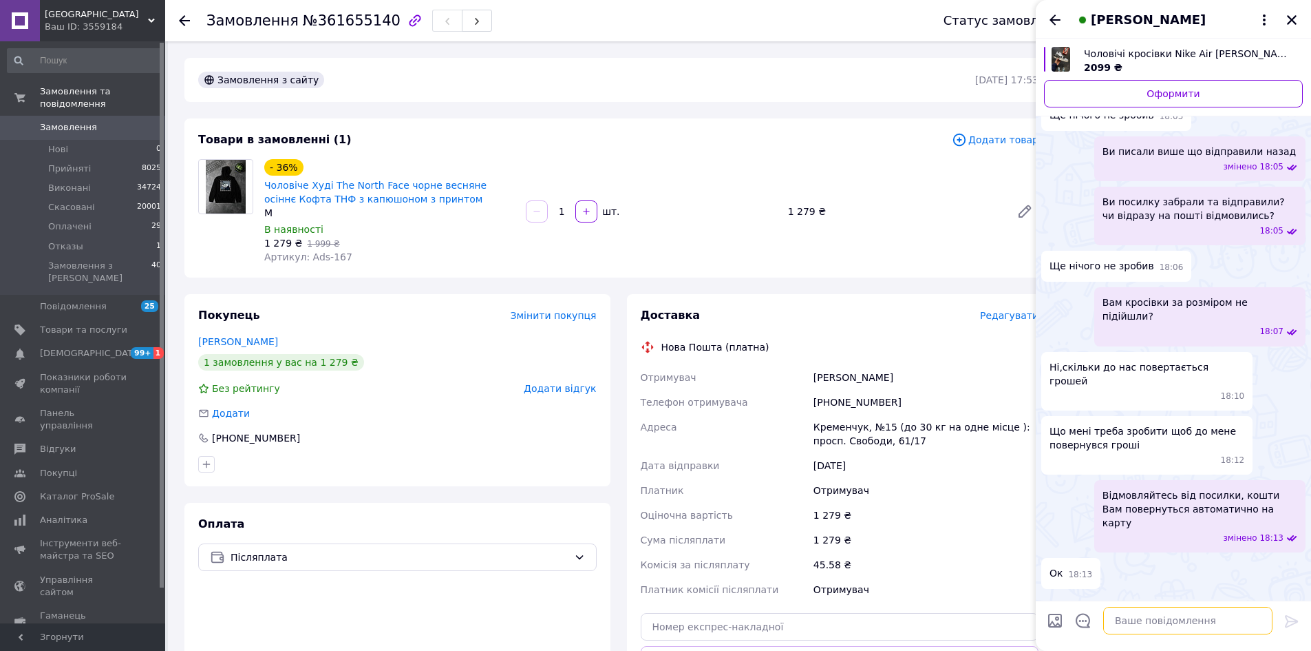
click at [1181, 622] on textarea at bounding box center [1187, 620] width 169 height 28
type textarea "З цим питаннм зверніться до підтримки Пром"
click at [1184, 624] on textarea "З цим питаннм зверніться до підтримки Пром" at bounding box center [1174, 613] width 197 height 41
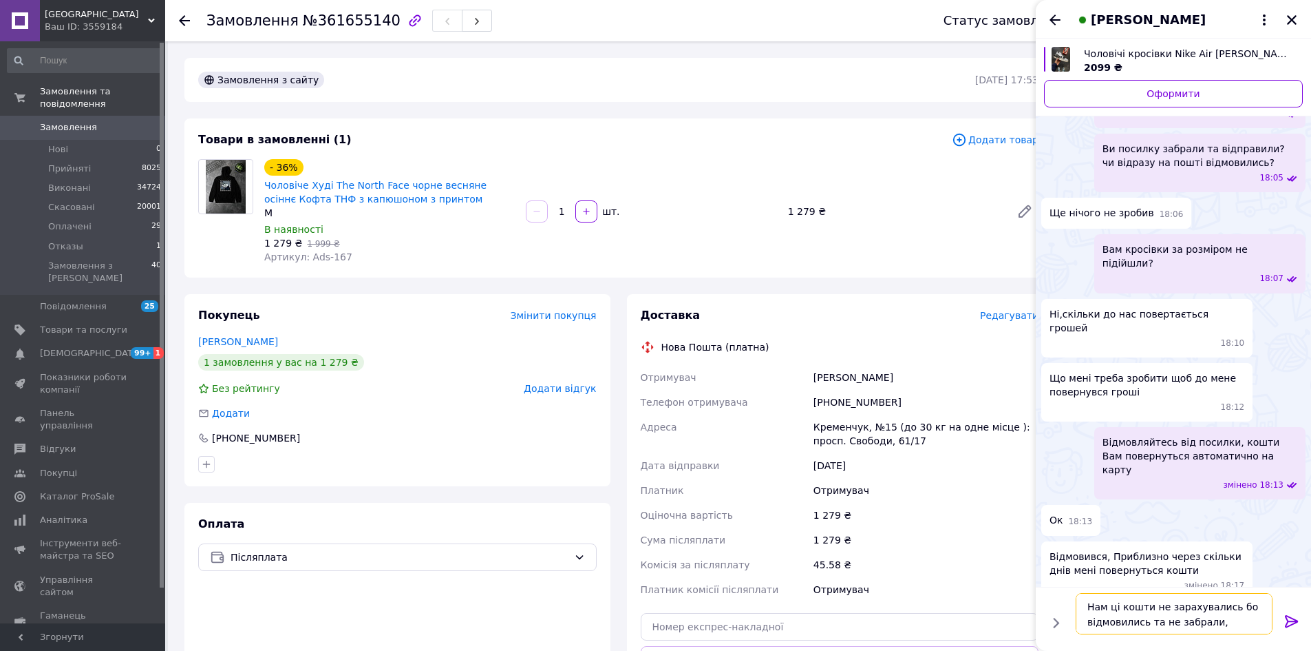
scroll to position [1, 0]
drag, startPoint x: 1192, startPoint y: 626, endPoint x: 1181, endPoint y: 629, distance: 10.9
click at [1181, 629] on textarea "Нам ці кошти не зарахувались бо відмовились та не забрали, попередньо В" at bounding box center [1174, 606] width 197 height 56
click at [1146, 600] on textarea "Нам ці кошти не зарахувались бо відмовились та не забрали, попередньо Ви оплачу…" at bounding box center [1174, 606] width 197 height 56
click at [1196, 617] on textarea "Нам ці кошти не зарахувались бо відмовились від посилки ,та не забрали, поперед…" at bounding box center [1174, 606] width 197 height 56
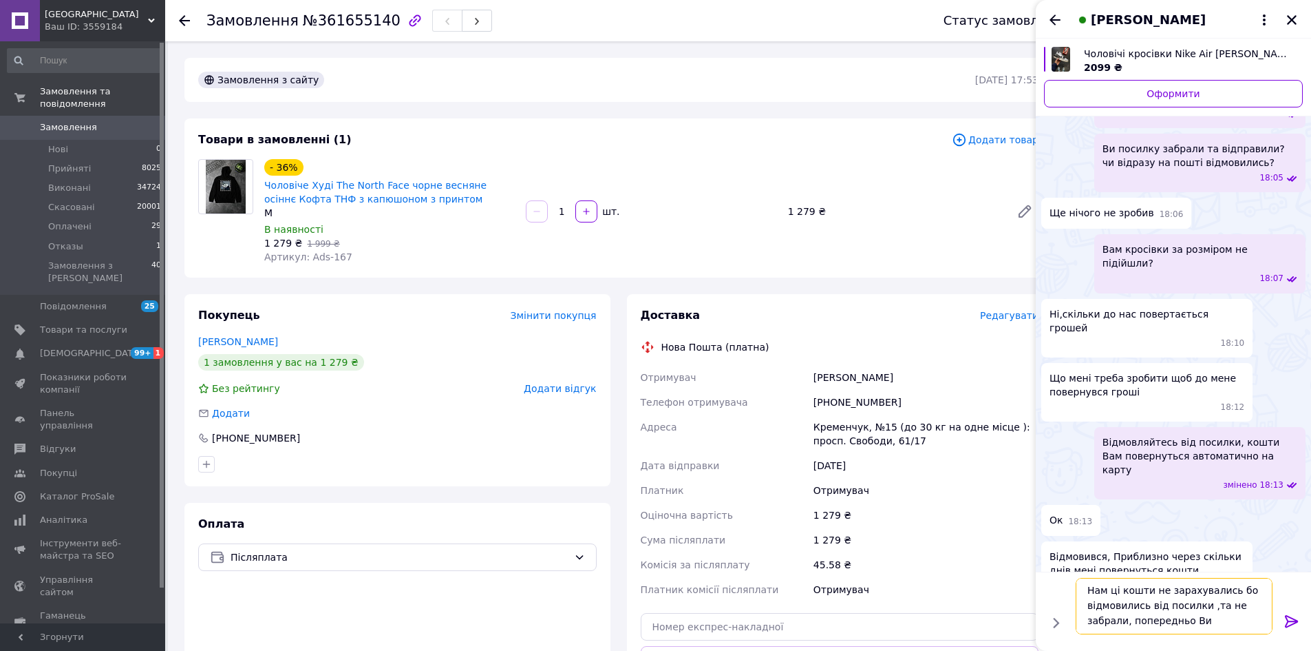
click at [1209, 620] on textarea "Нам ці кошти не зарахувались бо відмовились від посилки ,та не забрали, поперед…" at bounding box center [1174, 606] width 197 height 56
click at [1263, 620] on textarea "Нам ці кошти не зарахувались бо відмовились від посилки ,та не забрали, поперед…" at bounding box center [1174, 606] width 197 height 56
type textarea "Нам ці кошти не зарахувались бо відмовились від посилки ,та не забрали, поперед…"
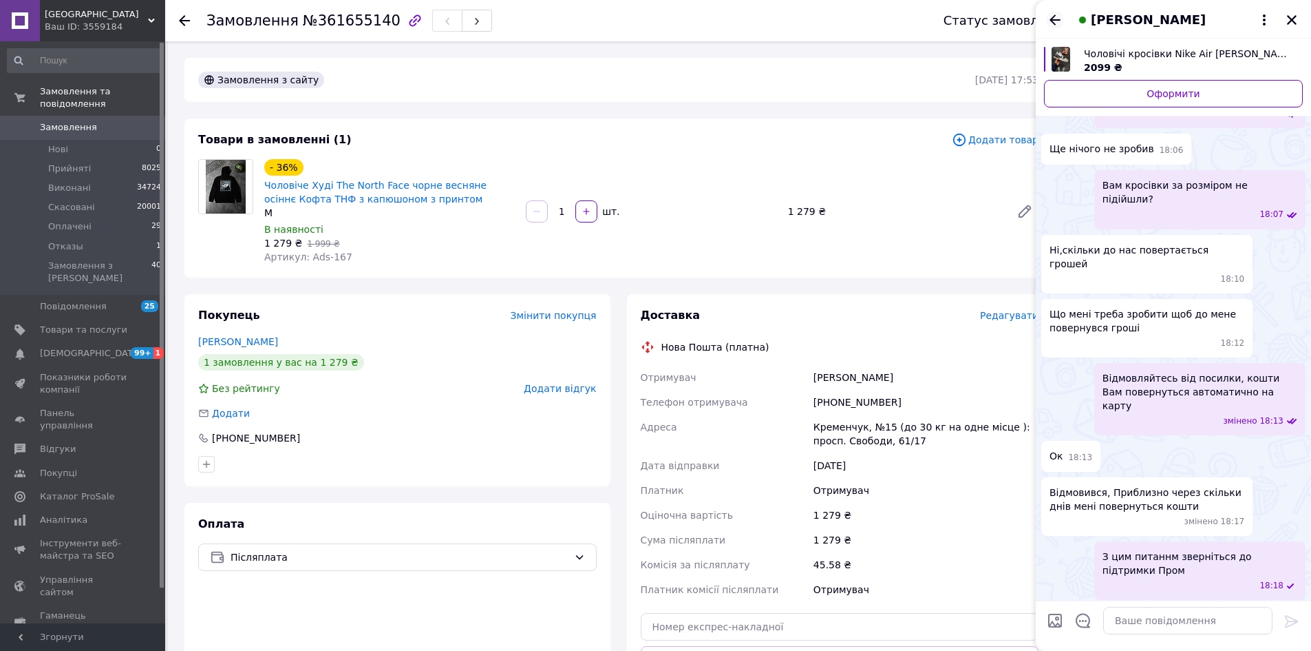
click at [1053, 17] on icon "Назад" at bounding box center [1055, 19] width 11 height 10
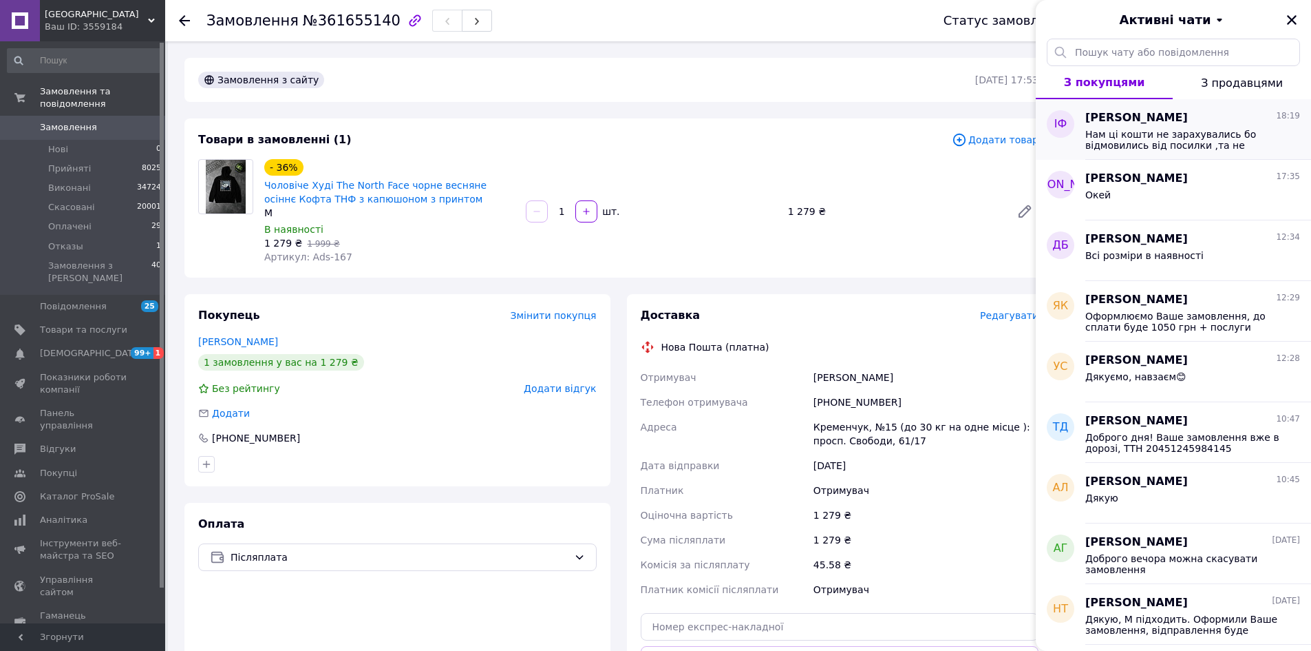
click at [1198, 125] on div "Ілля Фурсенко 18:19" at bounding box center [1193, 118] width 215 height 16
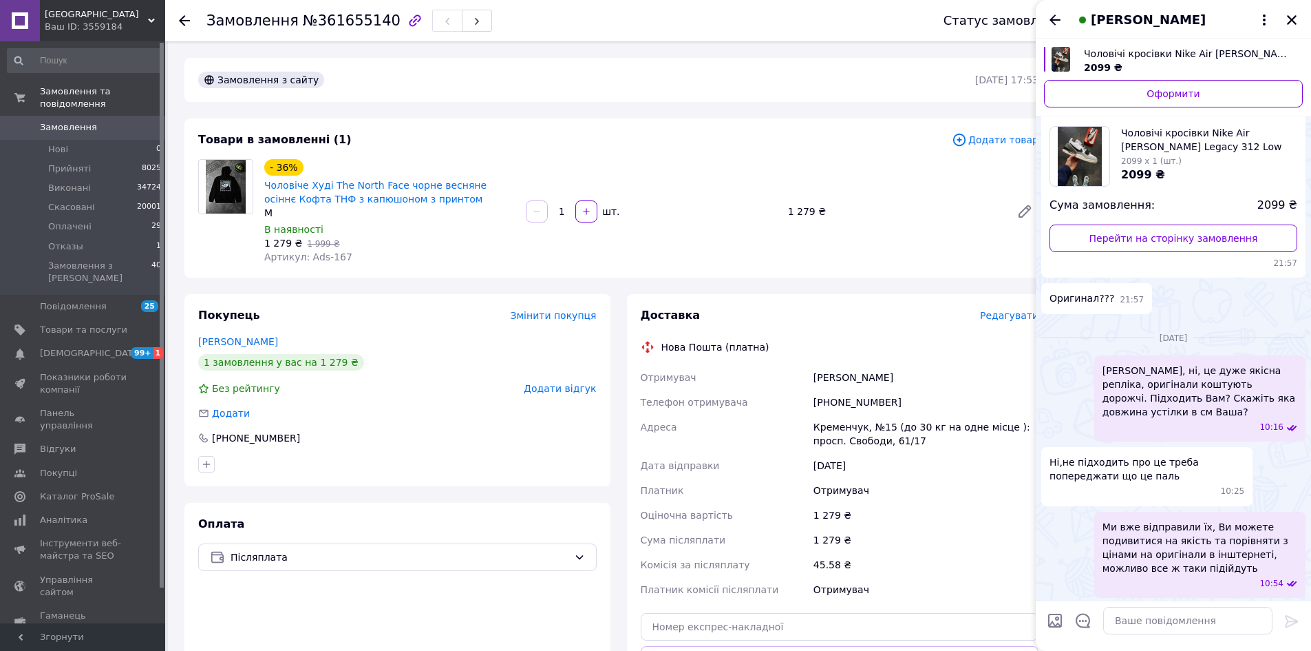
scroll to position [1537, 0]
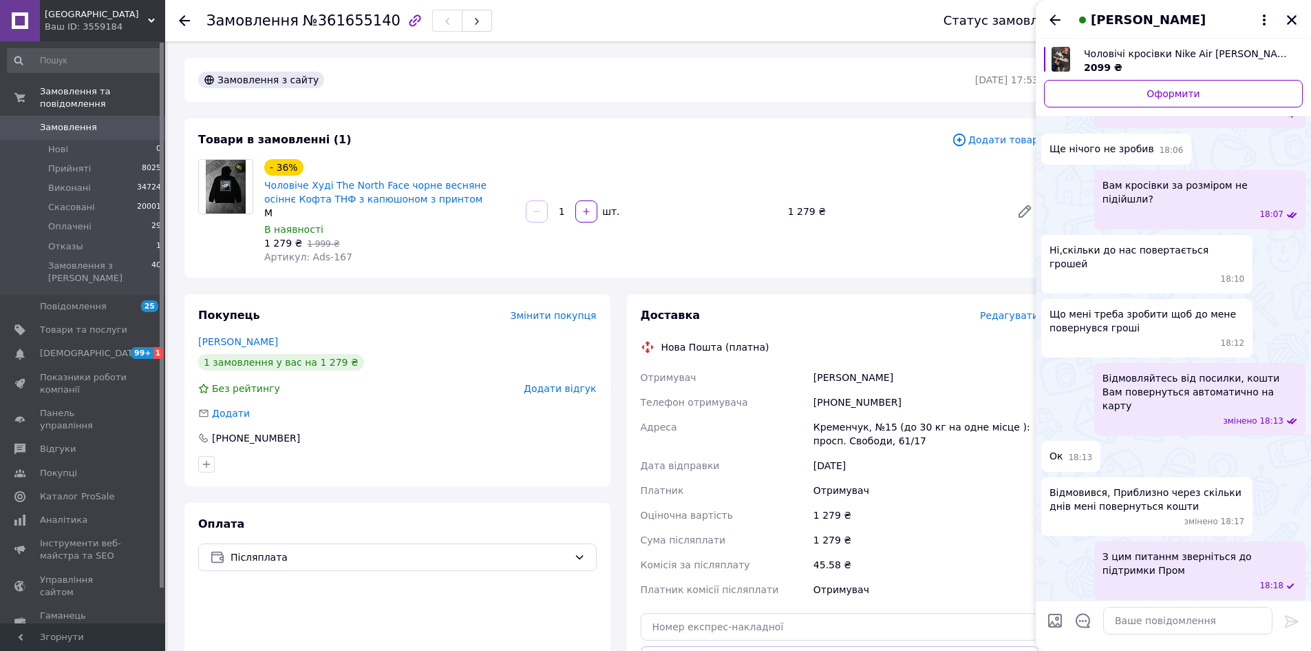
click at [1295, 21] on icon "Закрити" at bounding box center [1292, 20] width 12 height 12
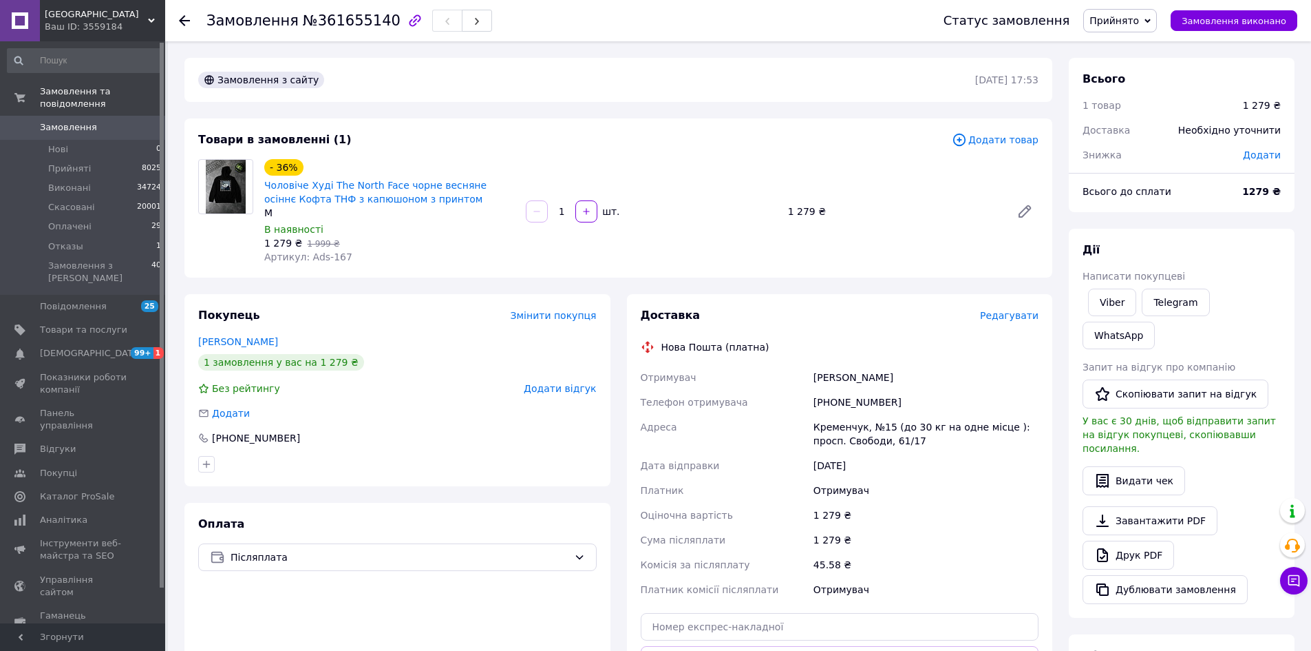
drag, startPoint x: 476, startPoint y: 352, endPoint x: 494, endPoint y: 341, distance: 21.3
click at [476, 352] on div "Покупець Змінити покупця Щербина Артем 1 замовлення у вас на 1 279 ₴ Без рейтин…" at bounding box center [397, 390] width 426 height 192
click at [99, 121] on span "Замовлення" at bounding box center [83, 127] width 87 height 12
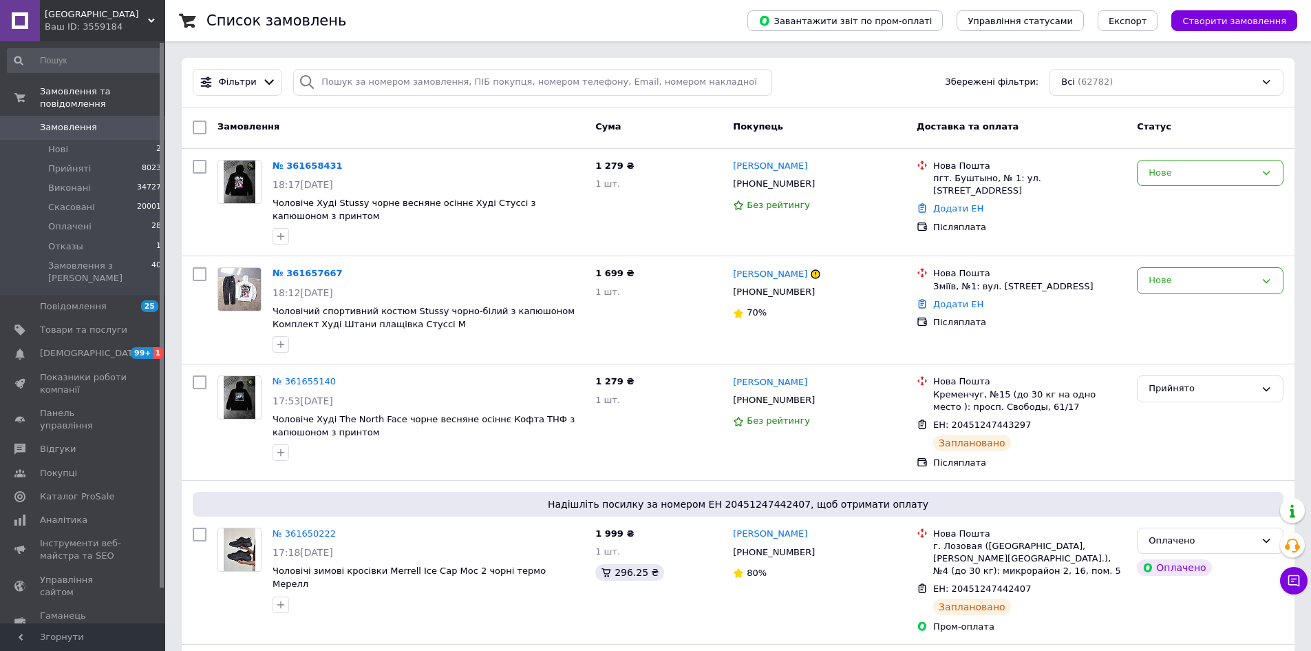
click at [47, 121] on span "Замовлення" at bounding box center [68, 127] width 57 height 12
click at [819, 182] on icon at bounding box center [823, 184] width 8 height 8
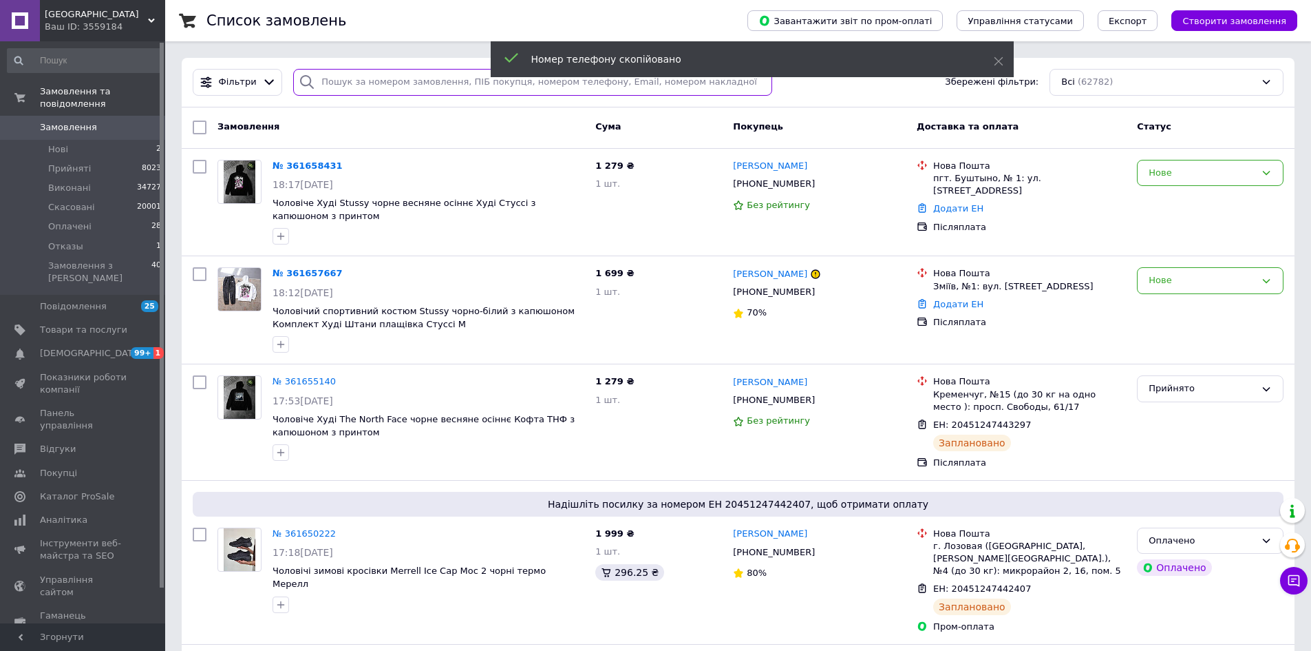
click at [584, 87] on input "search" at bounding box center [532, 82] width 479 height 27
paste input "[PHONE_NUMBER]"
type input "[PHONE_NUMBER]"
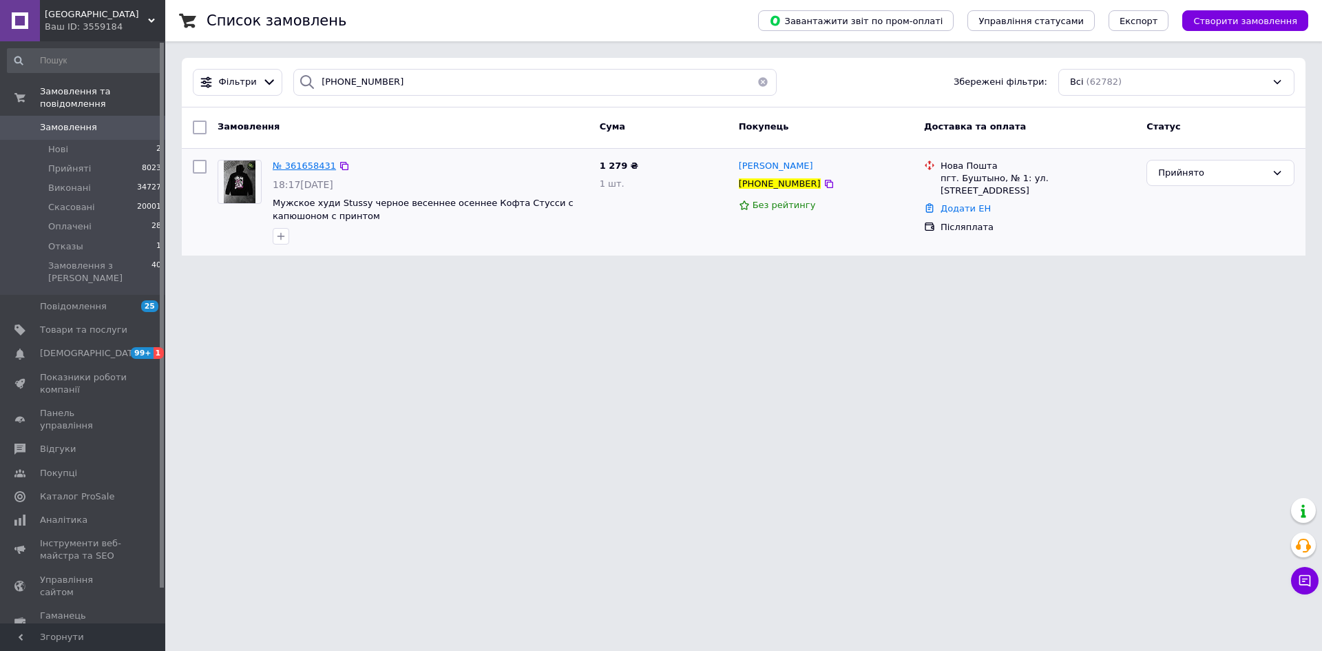
click at [304, 163] on span "№ 361658431" at bounding box center [304, 165] width 63 height 10
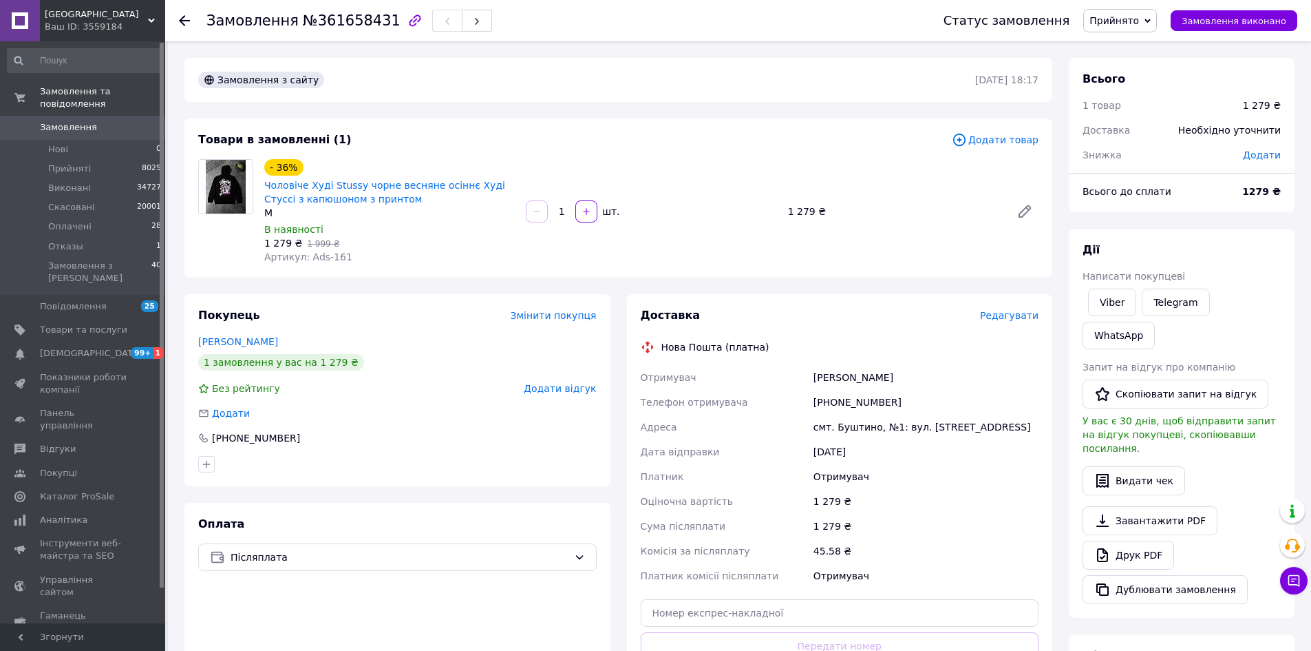
click at [187, 23] on icon at bounding box center [184, 20] width 11 height 11
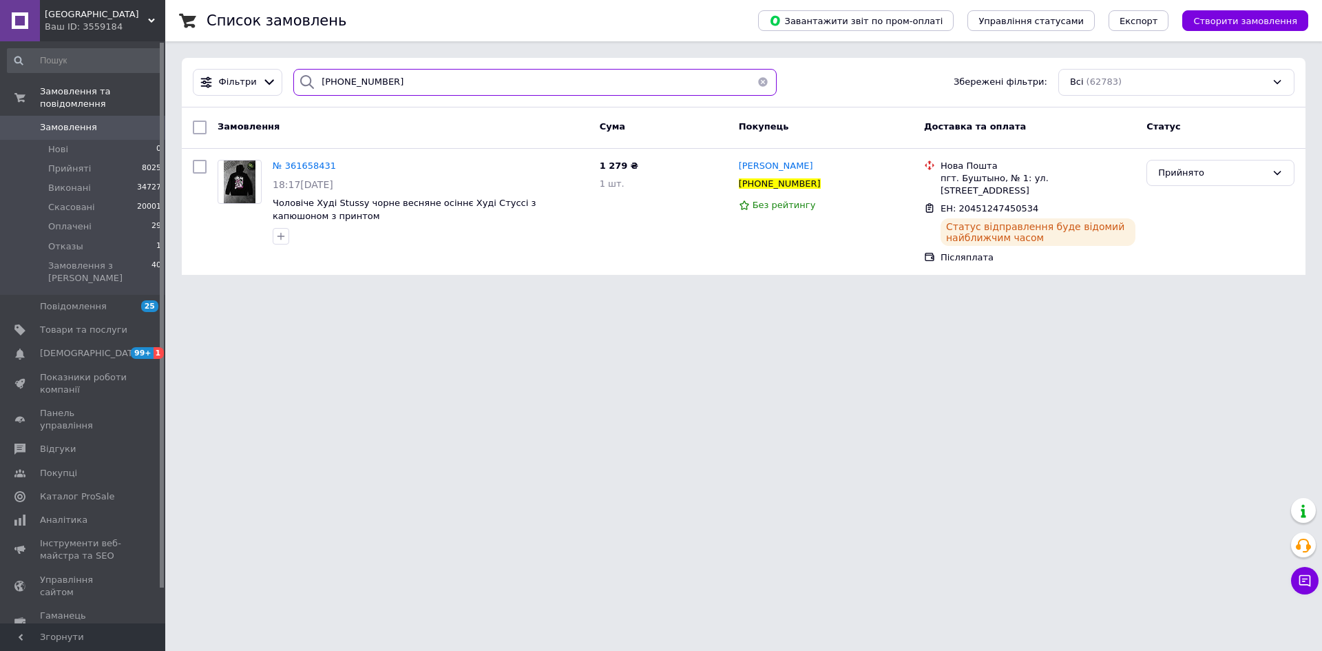
drag, startPoint x: 456, startPoint y: 85, endPoint x: 0, endPoint y: 107, distance: 457.0
click at [0, 107] on div "Black street Ваш ID: 3559184 Сайт Black street Кабінет покупця Перевірити стан …" at bounding box center [661, 145] width 1322 height 291
paste input "66050973"
type input "[PHONE_NUMBER]"
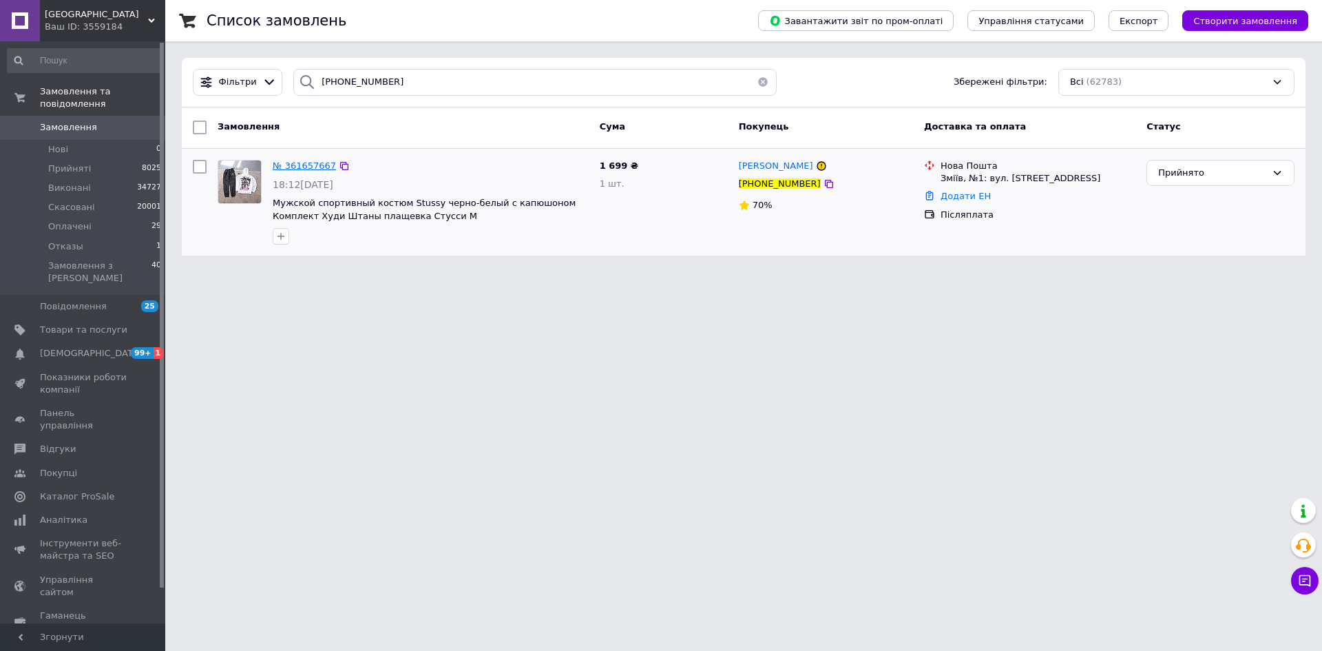
click at [295, 165] on span "№ 361657667" at bounding box center [304, 165] width 63 height 10
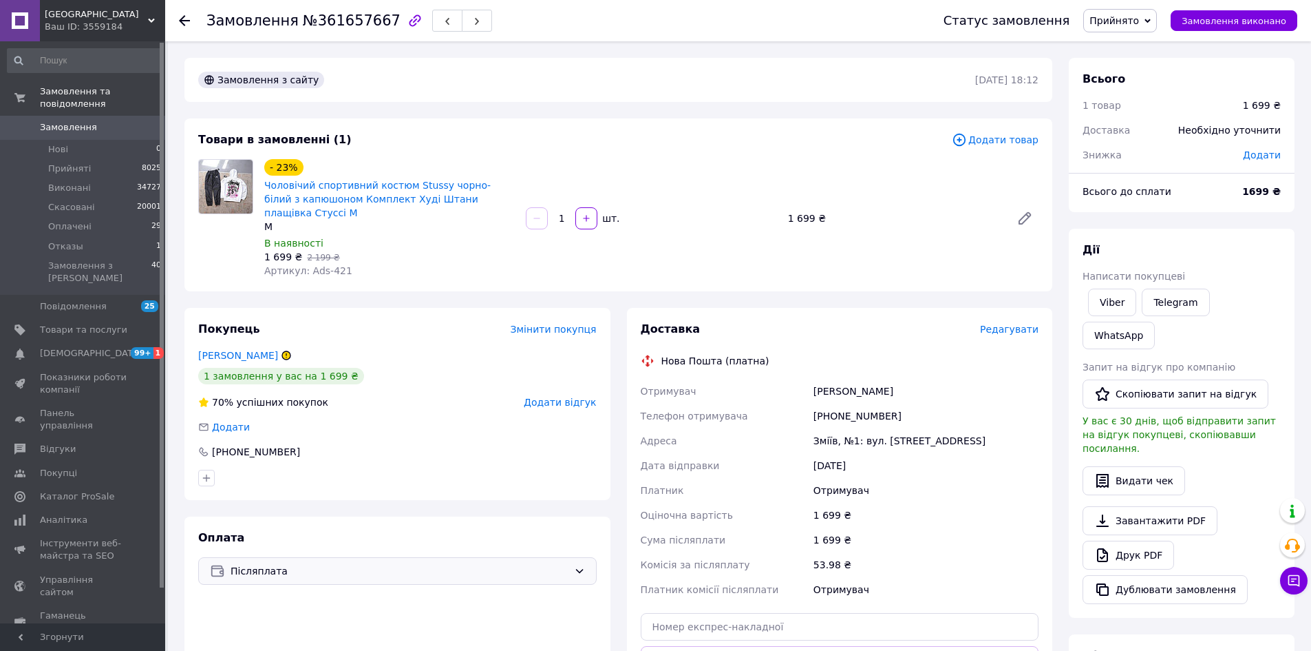
drag, startPoint x: 284, startPoint y: 642, endPoint x: 529, endPoint y: 549, distance: 261.4
click at [286, 640] on div "Оплата Післяплата" at bounding box center [397, 632] width 426 height 232
click at [1112, 306] on link "Viber" at bounding box center [1112, 302] width 48 height 28
click at [471, 634] on div "Оплата Післяплата" at bounding box center [397, 632] width 426 height 232
click at [115, 11] on span "[GEOGRAPHIC_DATA]" at bounding box center [96, 14] width 103 height 12
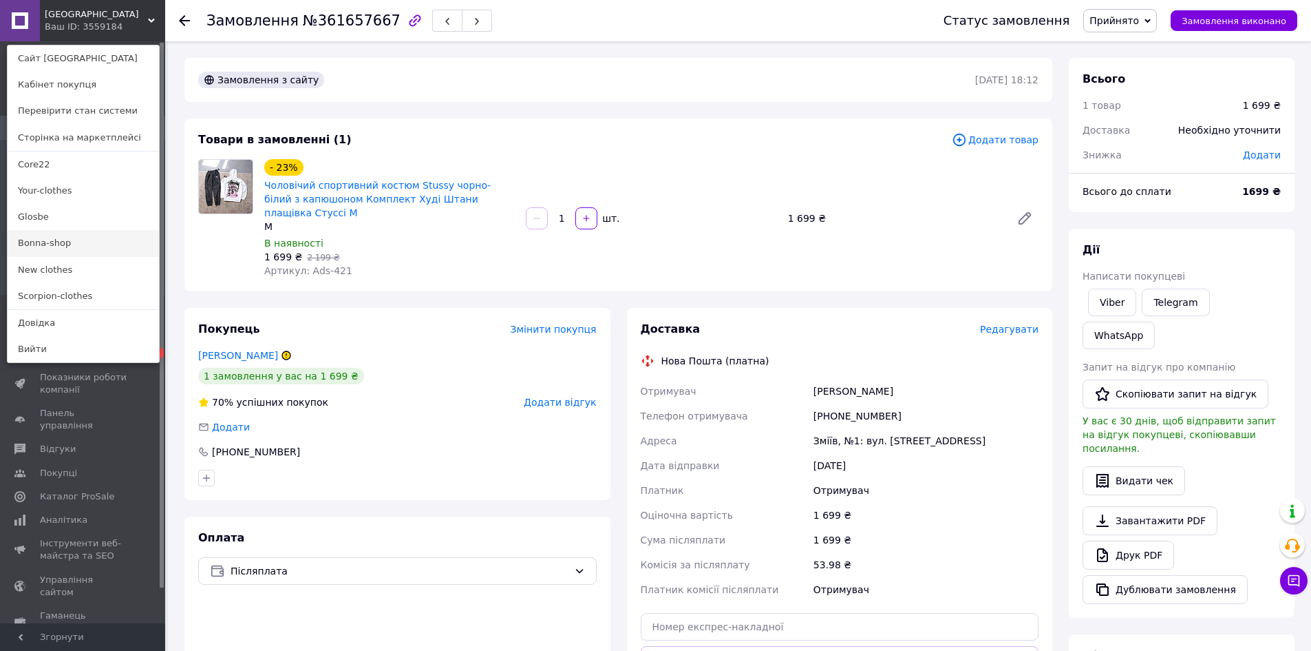
click at [89, 239] on link "Bonna-shop" at bounding box center [83, 243] width 151 height 26
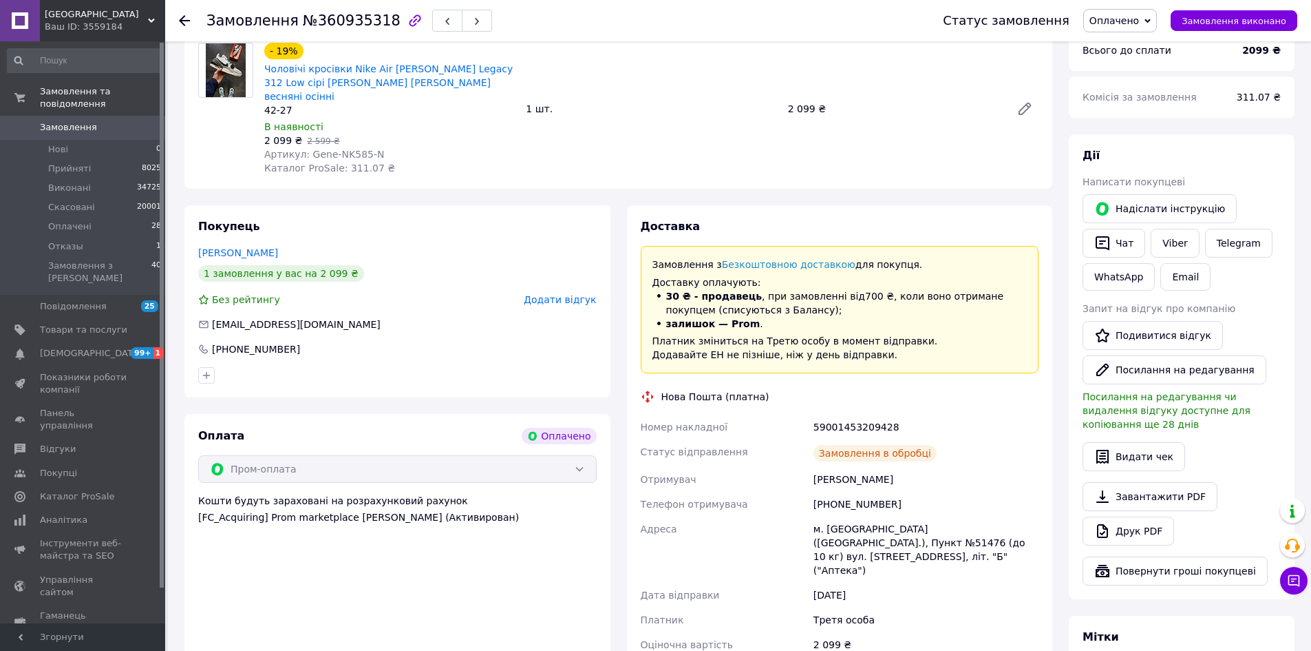
scroll to position [207, 0]
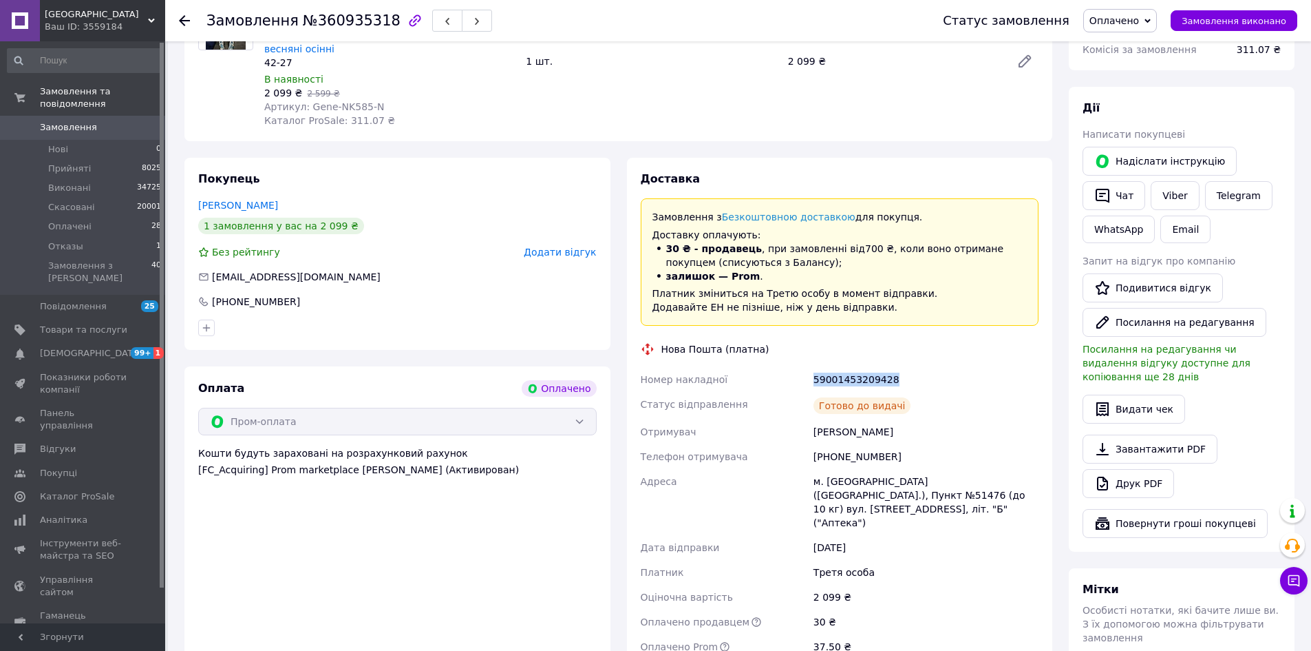
drag, startPoint x: 847, startPoint y: 365, endPoint x: 787, endPoint y: 365, distance: 59.9
click at [787, 367] on div "Номер накладної 59001453209428 Статус відправлення Готово до видачі Отримувач […" at bounding box center [840, 525] width 404 height 317
copy div "Номер накладної 59001453209428"
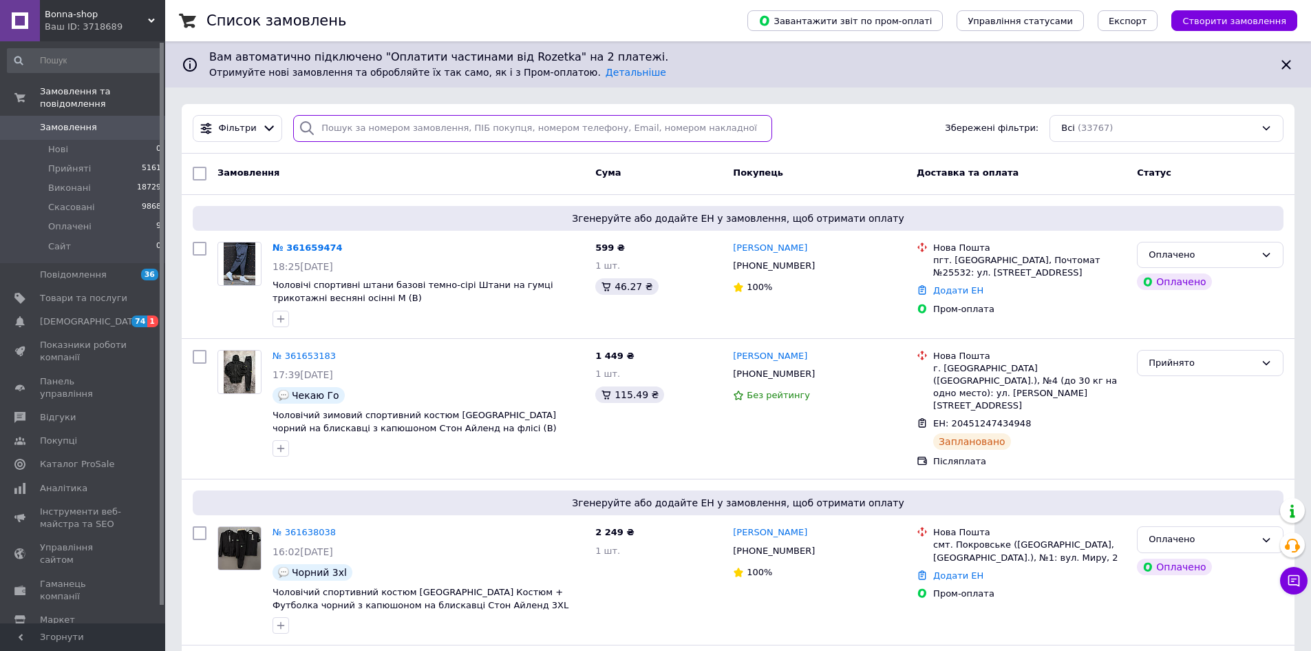
click at [350, 125] on input "search" at bounding box center [532, 128] width 479 height 27
paste input "[PHONE_NUMBER]"
type input "[PHONE_NUMBER]"
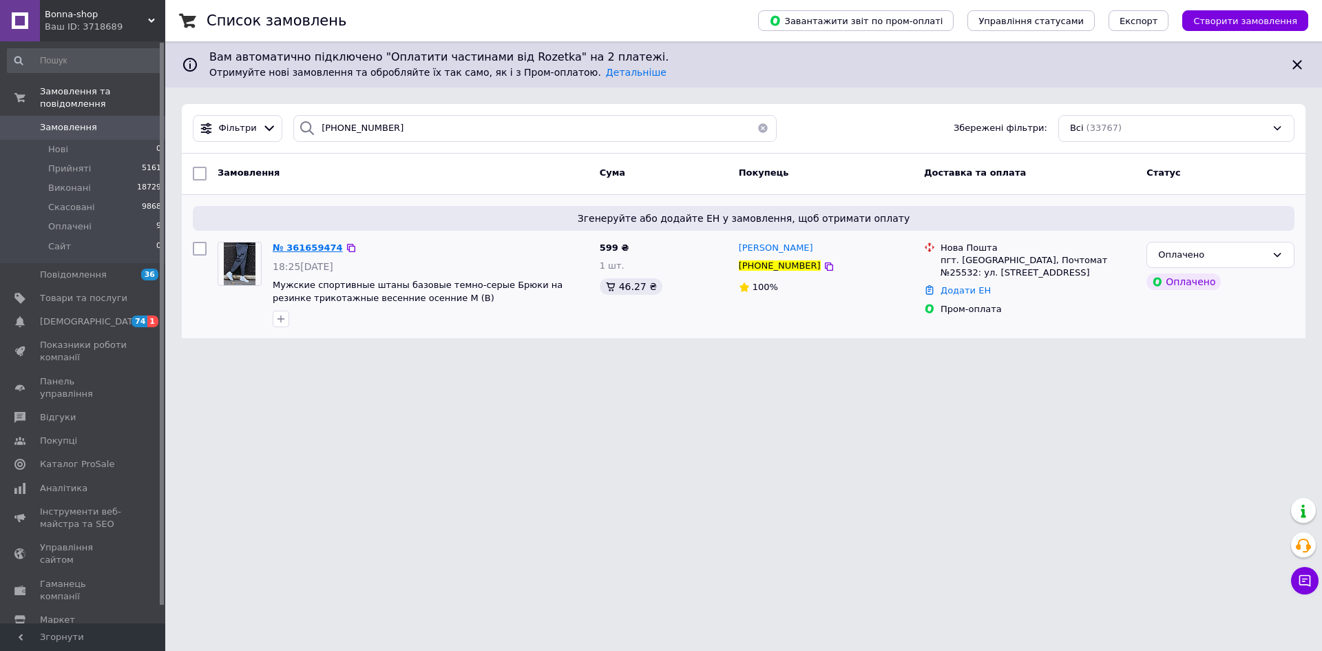
click at [299, 247] on span "№ 361659474" at bounding box center [308, 247] width 70 height 10
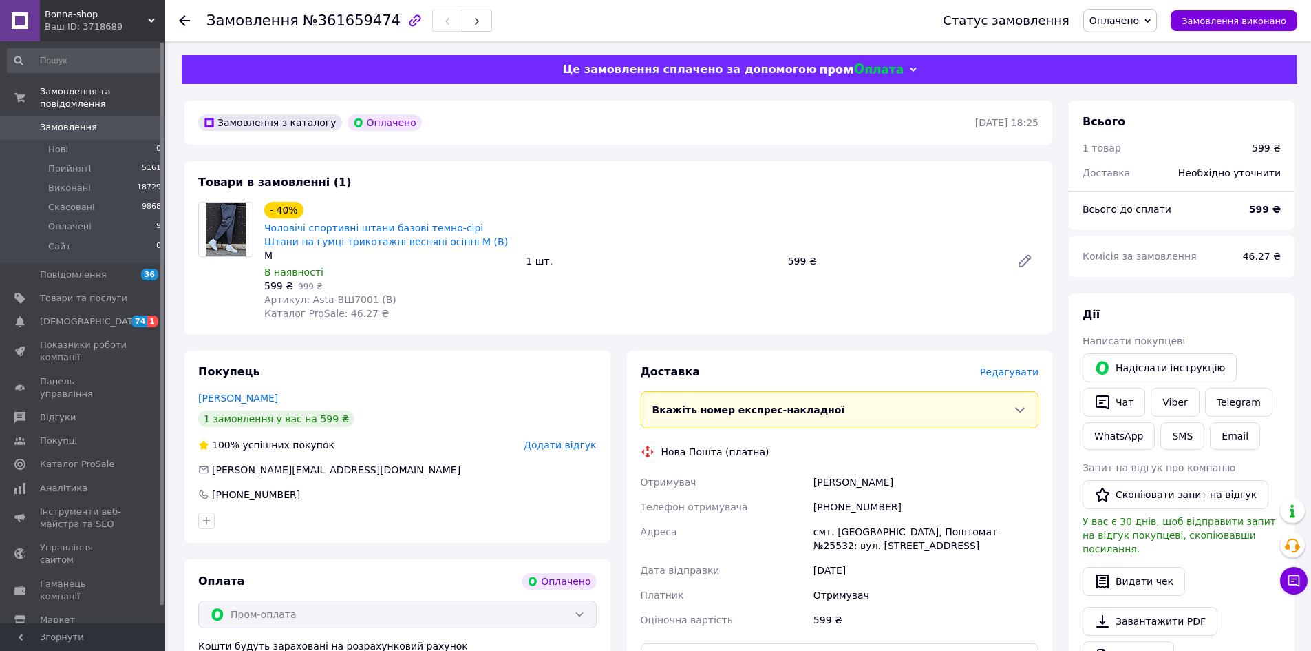
click at [76, 36] on div "Bonna-shop Ваш ID: 3718689" at bounding box center [102, 20] width 125 height 41
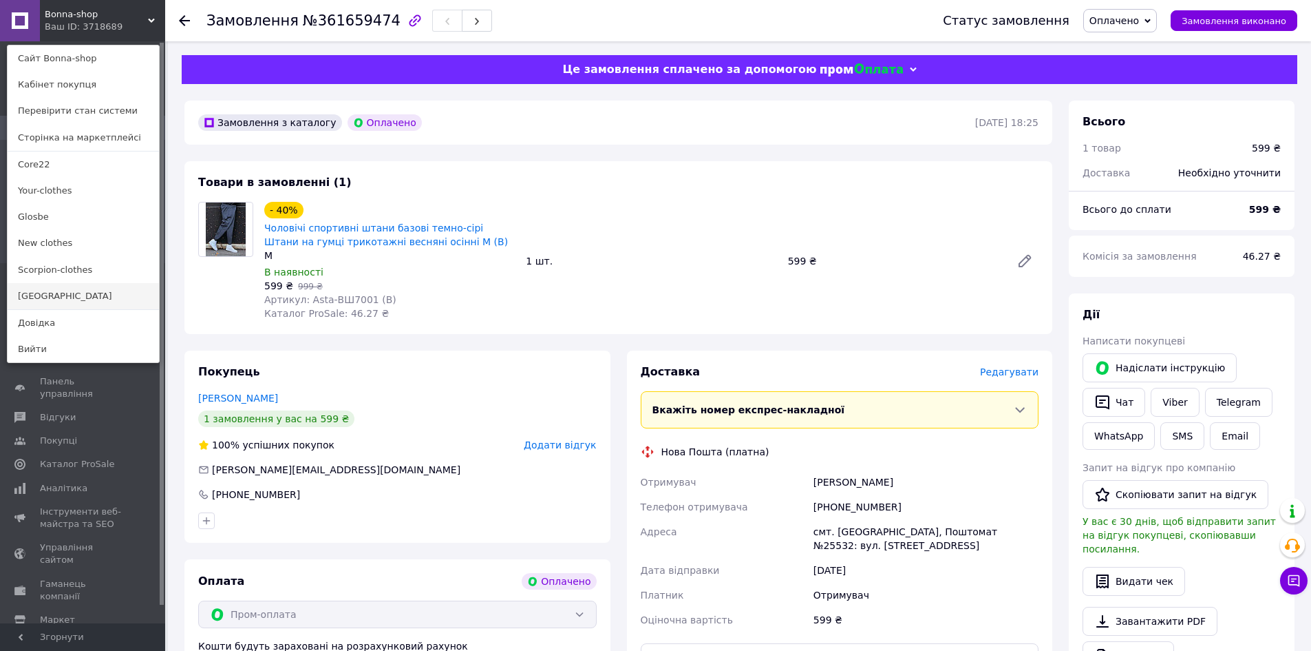
click at [30, 297] on link "[GEOGRAPHIC_DATA]" at bounding box center [83, 296] width 151 height 26
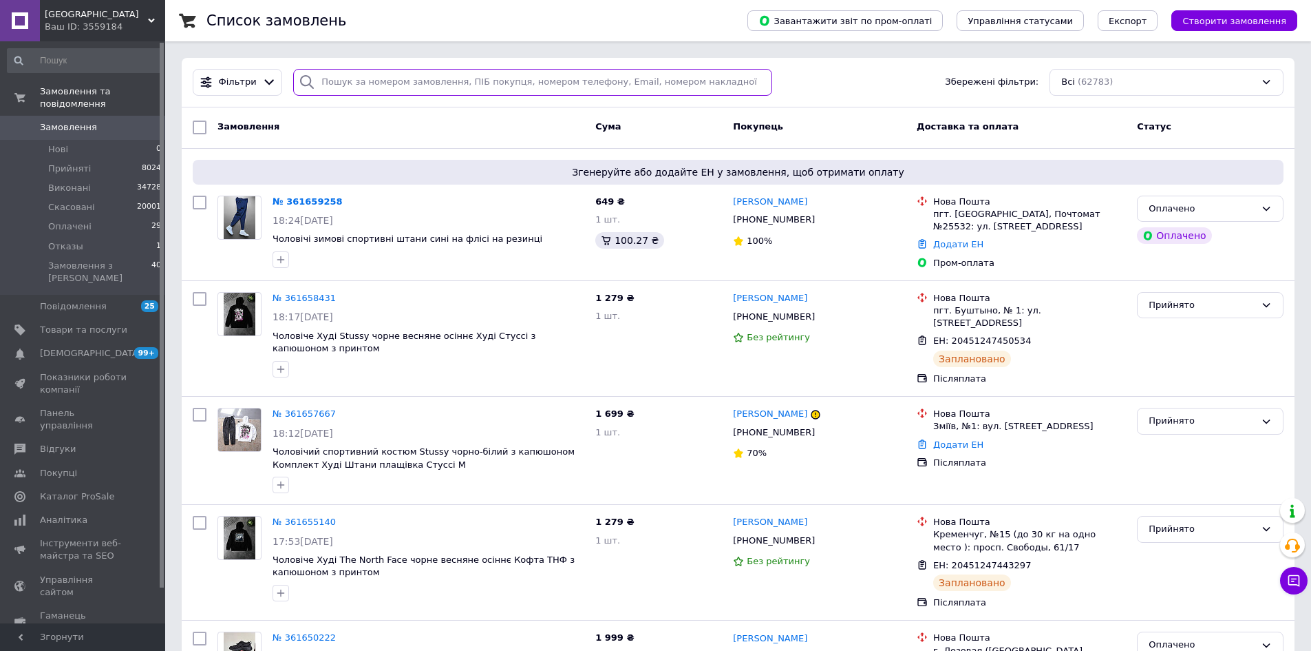
click at [388, 83] on input "search" at bounding box center [532, 82] width 479 height 27
paste input "[PHONE_NUMBER]"
type input "[PHONE_NUMBER]"
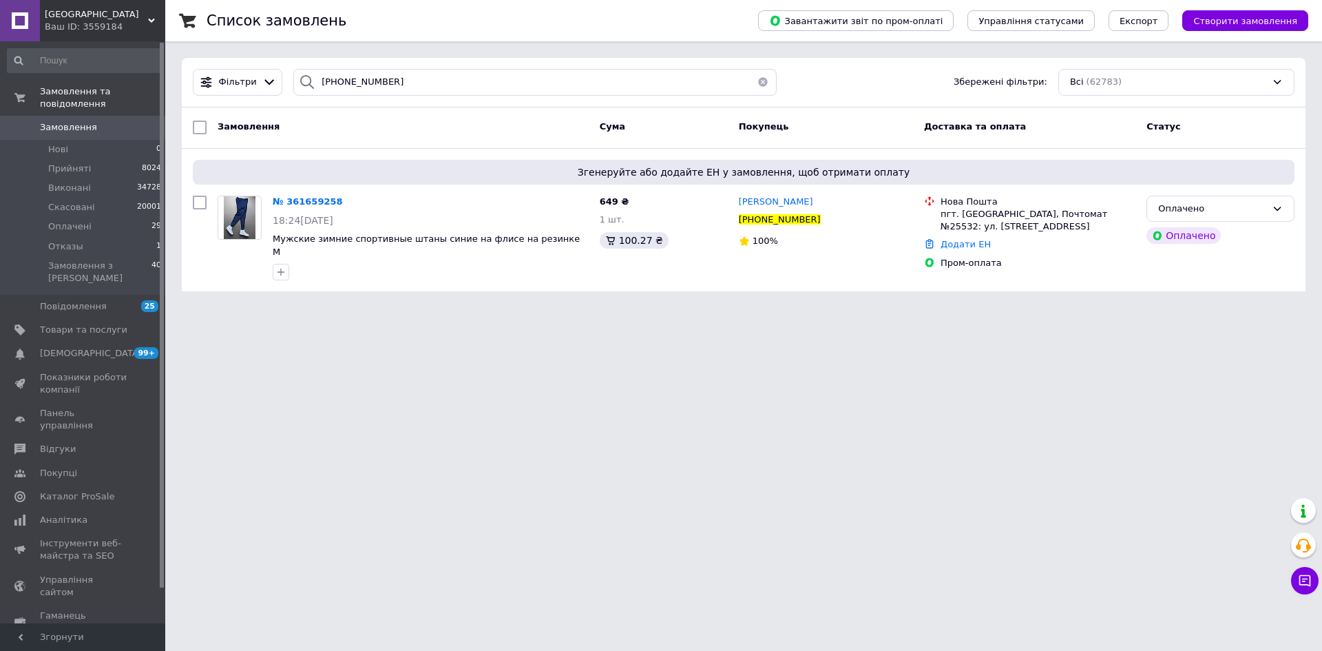
click at [97, 23] on div "Ваш ID: 3559184" at bounding box center [105, 27] width 120 height 12
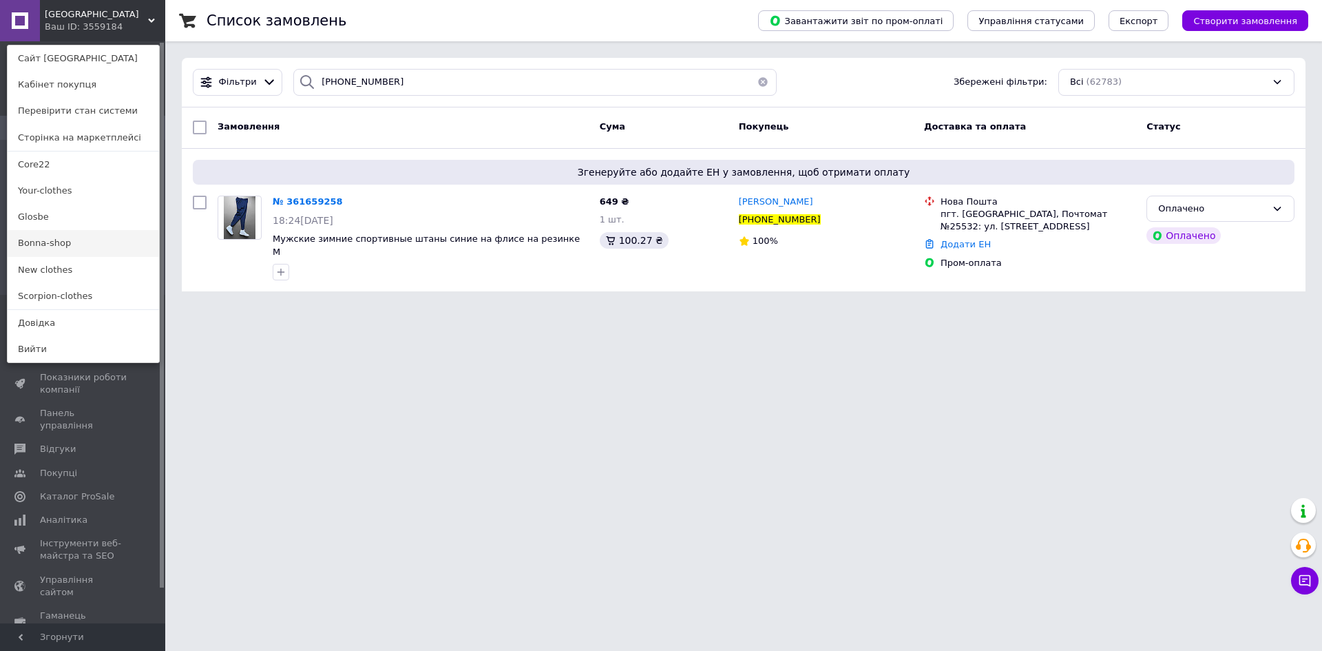
click at [45, 242] on link "Bonna-shop" at bounding box center [83, 243] width 151 height 26
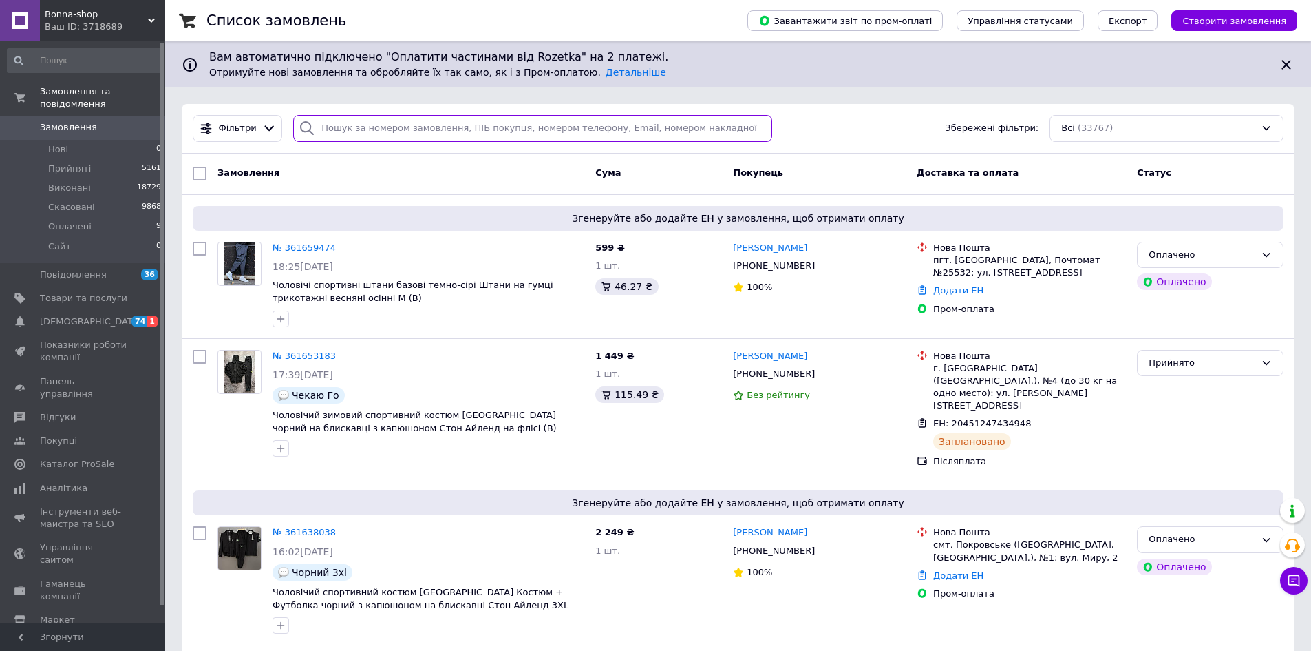
click at [476, 126] on input "search" at bounding box center [532, 128] width 479 height 27
paste input "[PHONE_NUMBER]"
type input "[PHONE_NUMBER]"
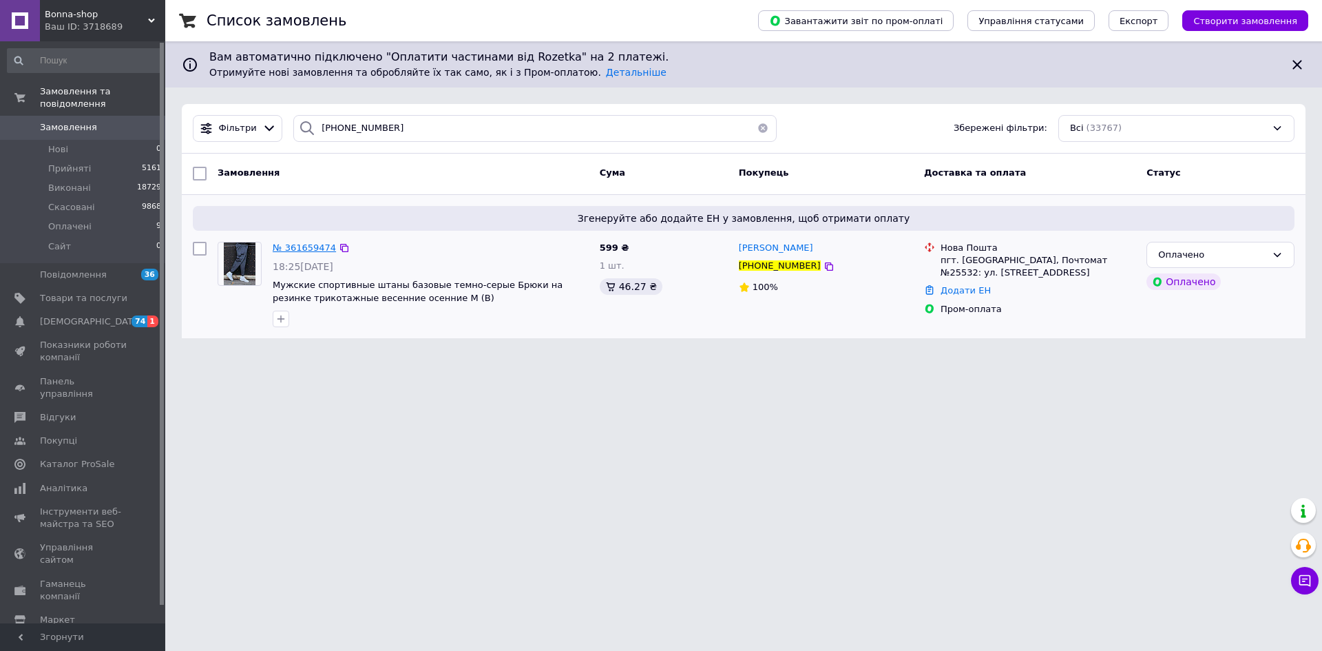
click at [308, 246] on span "№ 361659474" at bounding box center [304, 247] width 63 height 10
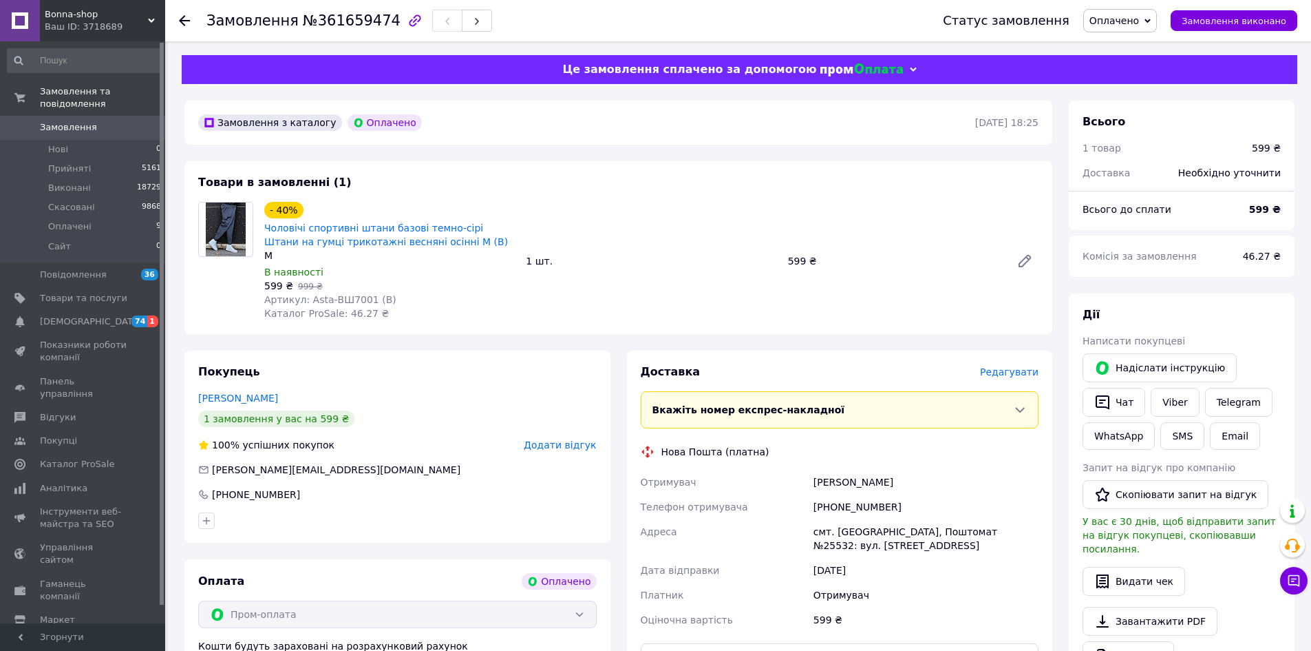
click at [299, 381] on div "Покупець Кобрин Дмитрий 1 замовлення у вас на 599 ₴ 100% успішних покупок Додат…" at bounding box center [397, 446] width 426 height 192
drag, startPoint x: 361, startPoint y: 302, endPoint x: 260, endPoint y: 300, distance: 101.9
click at [260, 300] on div "- 40% Чоловічі спортивні штани базові темно-сірі Штани на гумці трикотажні весн…" at bounding box center [390, 261] width 262 height 124
copy span "Артикул: Asta-ВШ7001"
click at [116, 121] on span "Замовлення" at bounding box center [83, 127] width 87 height 12
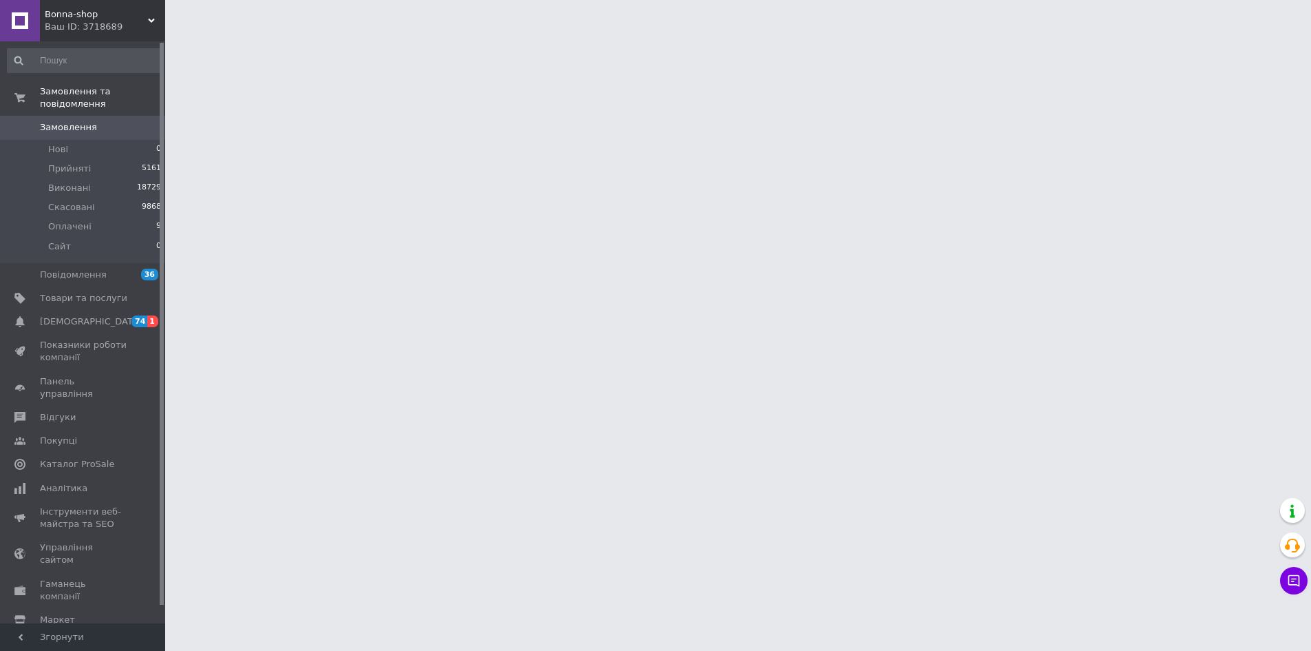
drag, startPoint x: 116, startPoint y: 118, endPoint x: 293, endPoint y: 3, distance: 211.0
click at [121, 121] on span "Замовлення" at bounding box center [83, 127] width 87 height 12
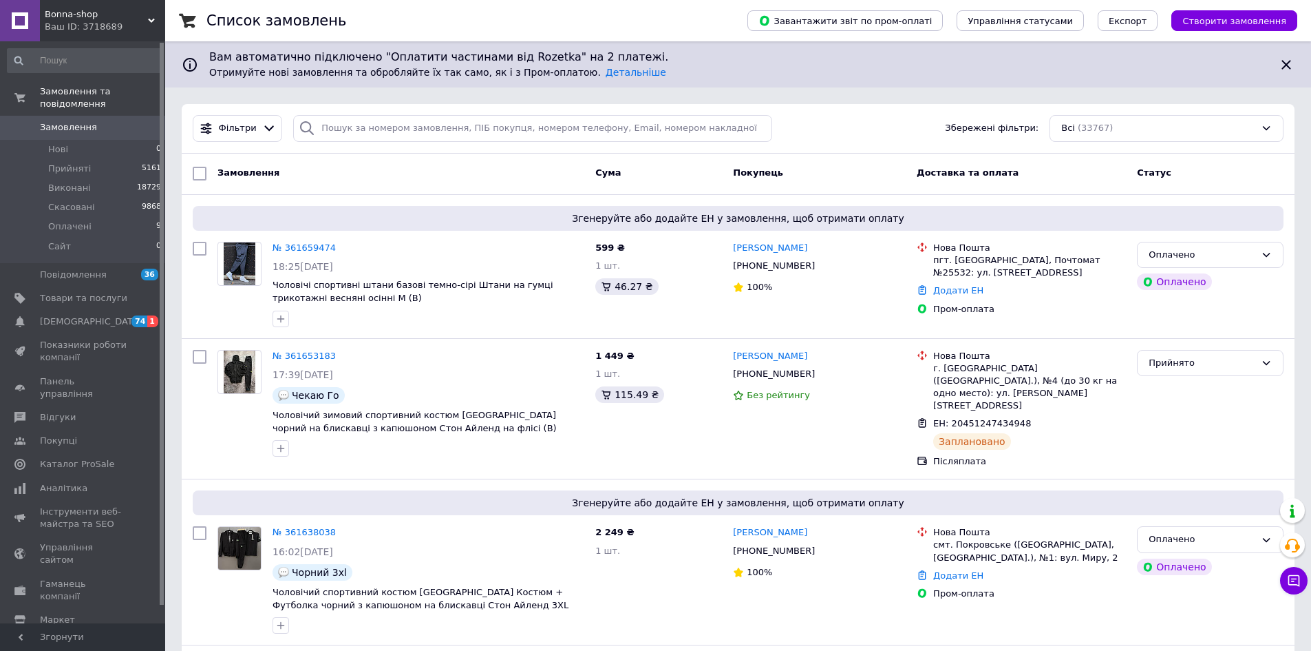
click at [64, 23] on div "Ваш ID: 3718689" at bounding box center [105, 27] width 120 height 12
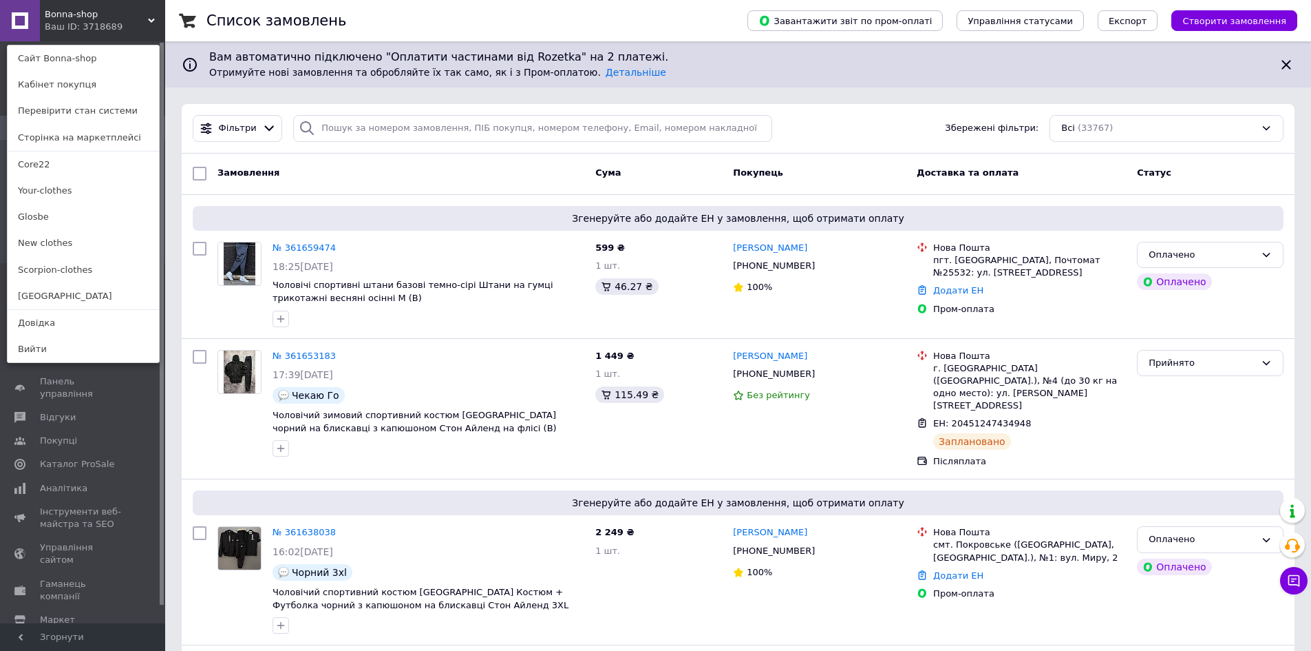
drag, startPoint x: 51, startPoint y: 297, endPoint x: 282, endPoint y: 115, distance: 294.6
click at [51, 297] on link "[GEOGRAPHIC_DATA]" at bounding box center [83, 296] width 151 height 26
